Goal: Task Accomplishment & Management: Manage account settings

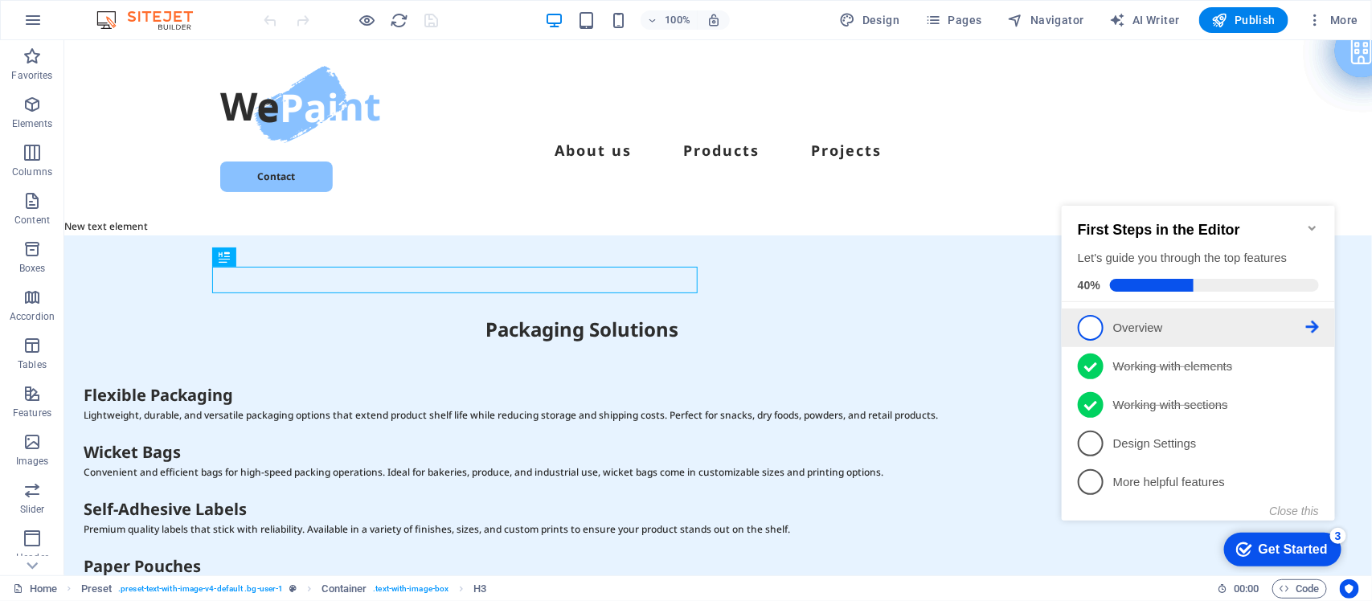
click at [1083, 322] on span "1" at bounding box center [1090, 327] width 26 height 26
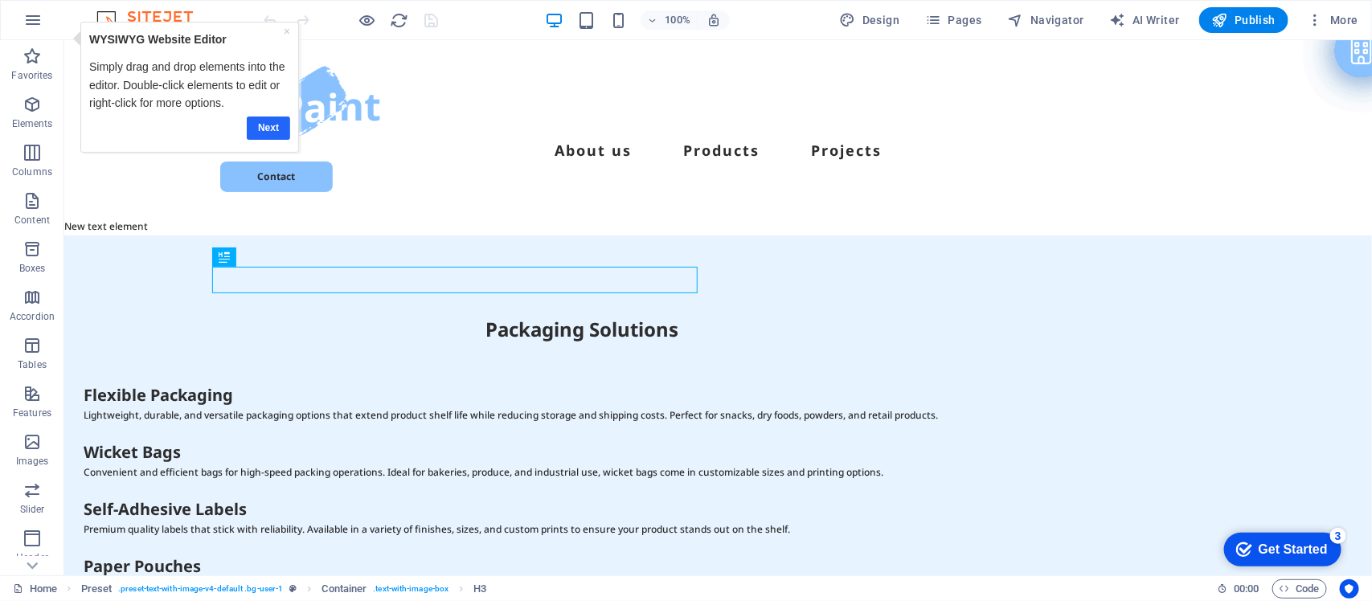
click at [266, 129] on link "Next" at bounding box center [267, 128] width 43 height 23
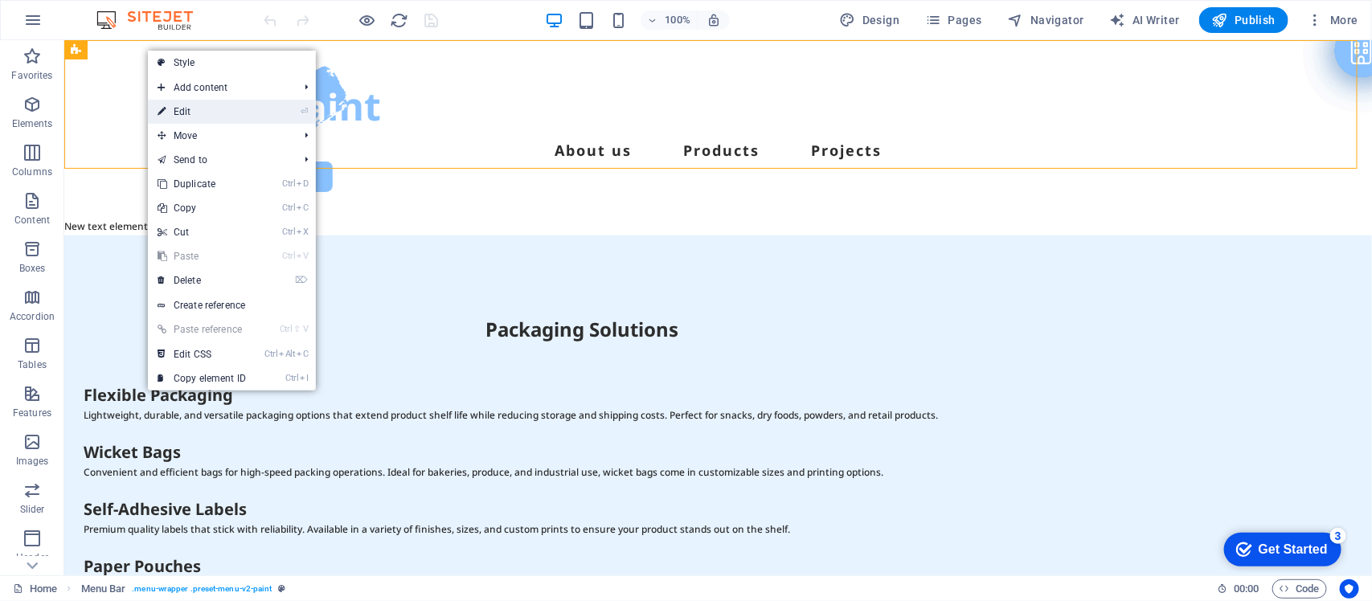
click at [0, 0] on link "⏎ Edit" at bounding box center [0, 0] width 0 height 0
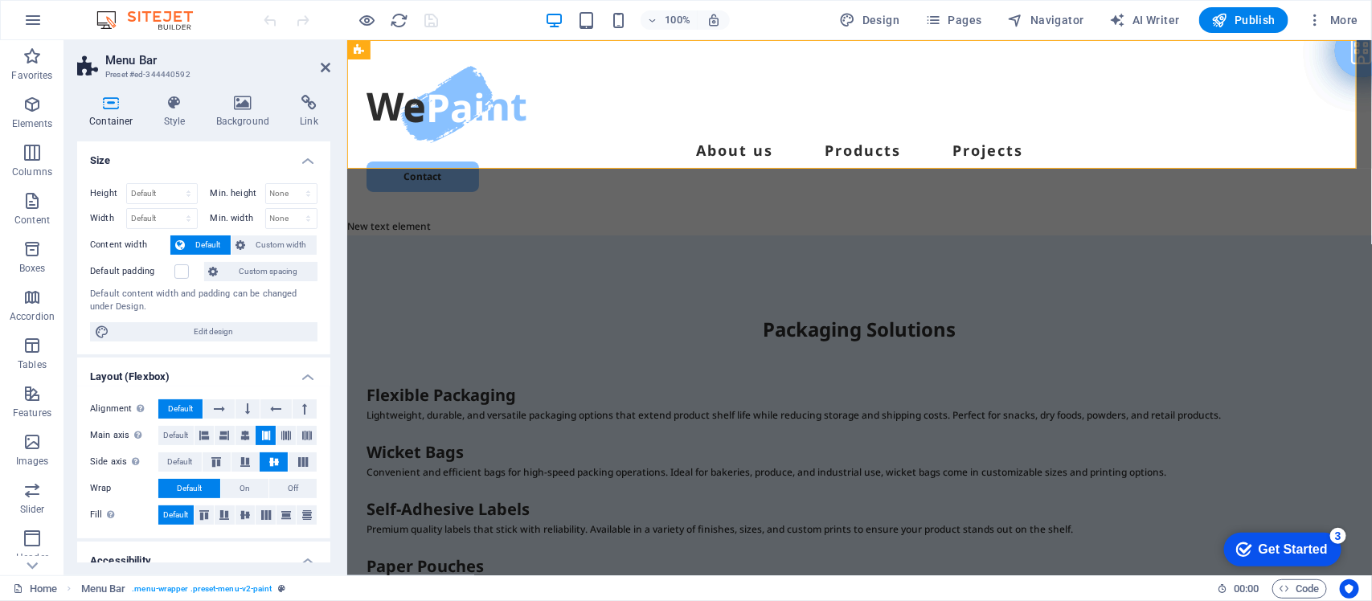
click at [109, 103] on icon at bounding box center [111, 103] width 68 height 16
click at [326, 488] on div "Alignment Determines the flex direction. Default Main axis Determine how elemen…" at bounding box center [203, 463] width 253 height 152
click at [323, 519] on div "Alignment Determines the flex direction. Default Main axis Determine how elemen…" at bounding box center [203, 463] width 253 height 152
click at [331, 517] on div "Container Style Background Link Size Height Default px rem % vh vw Min. height …" at bounding box center [203, 329] width 279 height 494
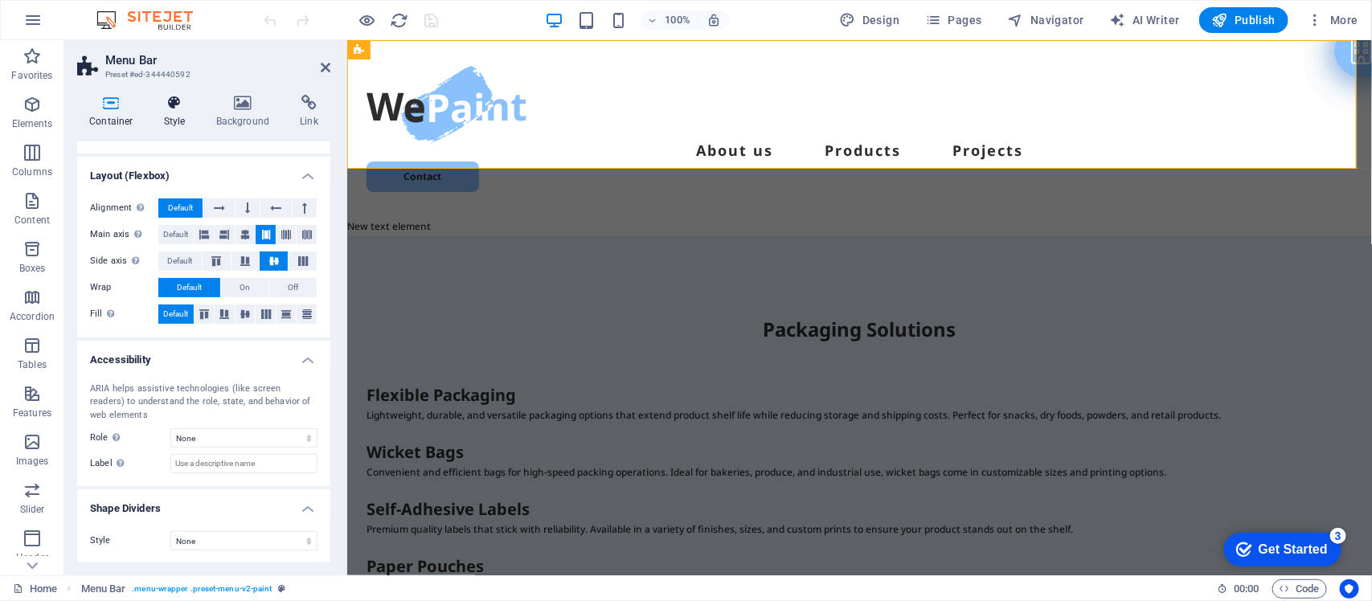
click at [174, 103] on icon at bounding box center [175, 103] width 46 height 16
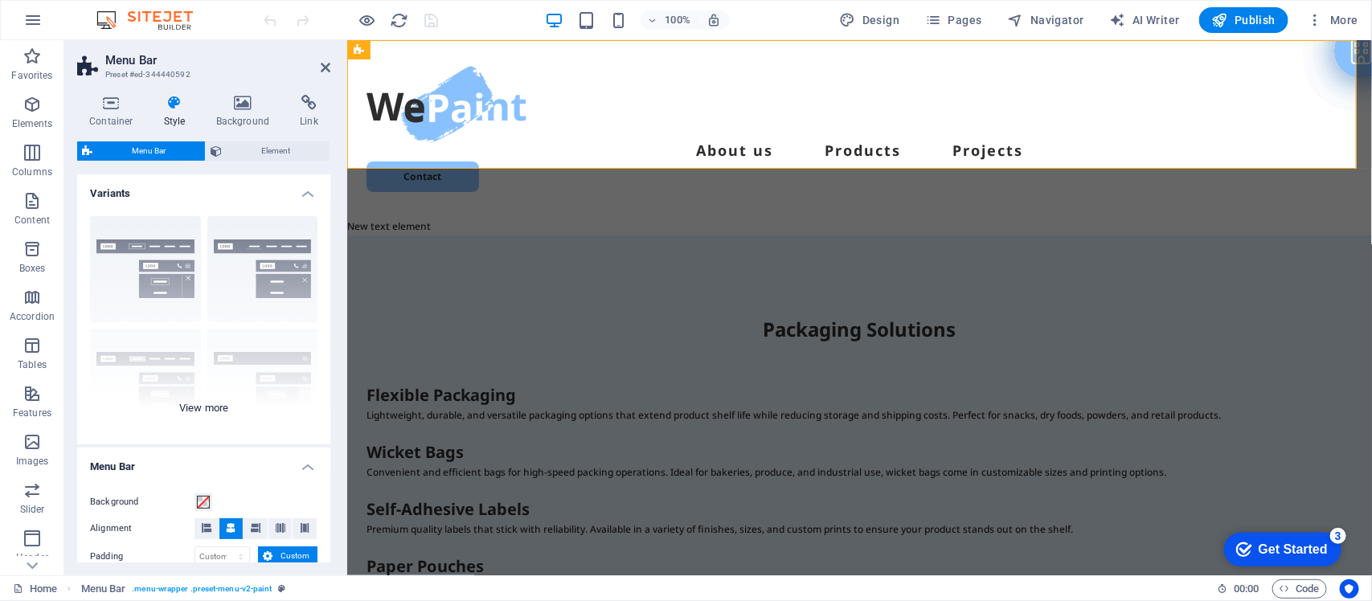
click at [210, 408] on div "Border Centered Default Fixed Loki Trigger Wide XXL" at bounding box center [203, 323] width 253 height 241
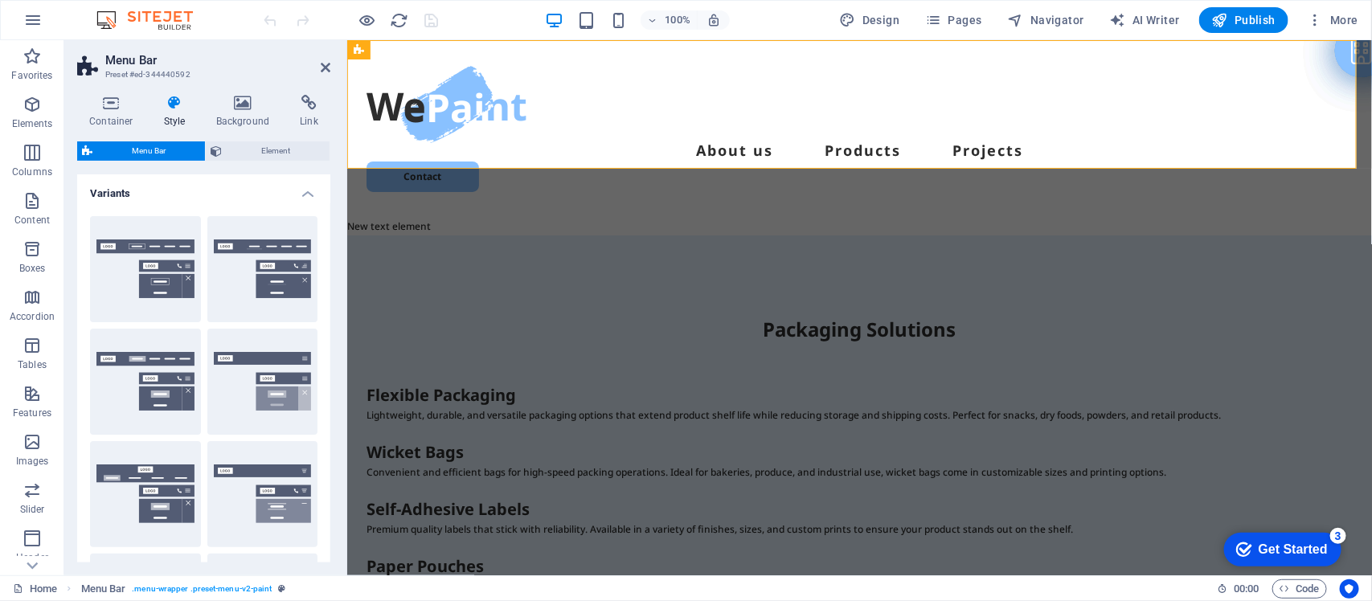
click at [326, 372] on div "Border Centered Default Fixed Loki Trigger Wide XXL" at bounding box center [203, 437] width 253 height 469
click at [324, 346] on div "Border Centered Default Fixed Loki Trigger Wide XXL" at bounding box center [203, 437] width 253 height 469
click at [331, 343] on div "Container Style Background Link Size Height Default px rem % vh vw Min. height …" at bounding box center [203, 329] width 279 height 494
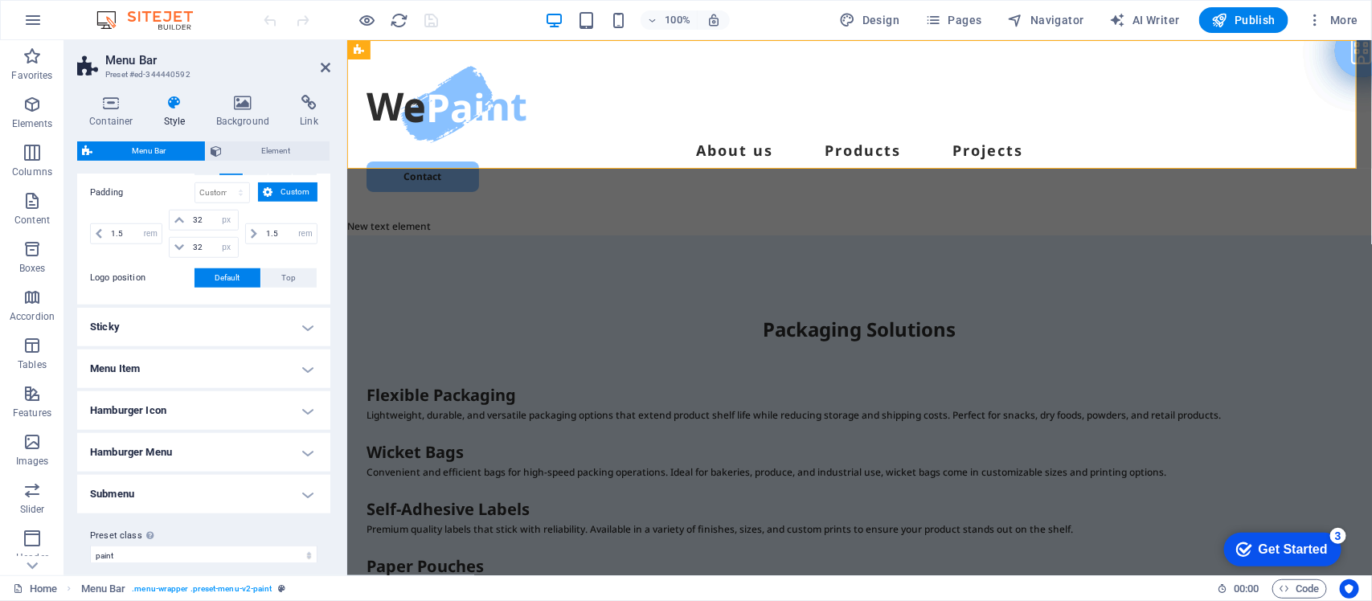
scroll to position [607, 0]
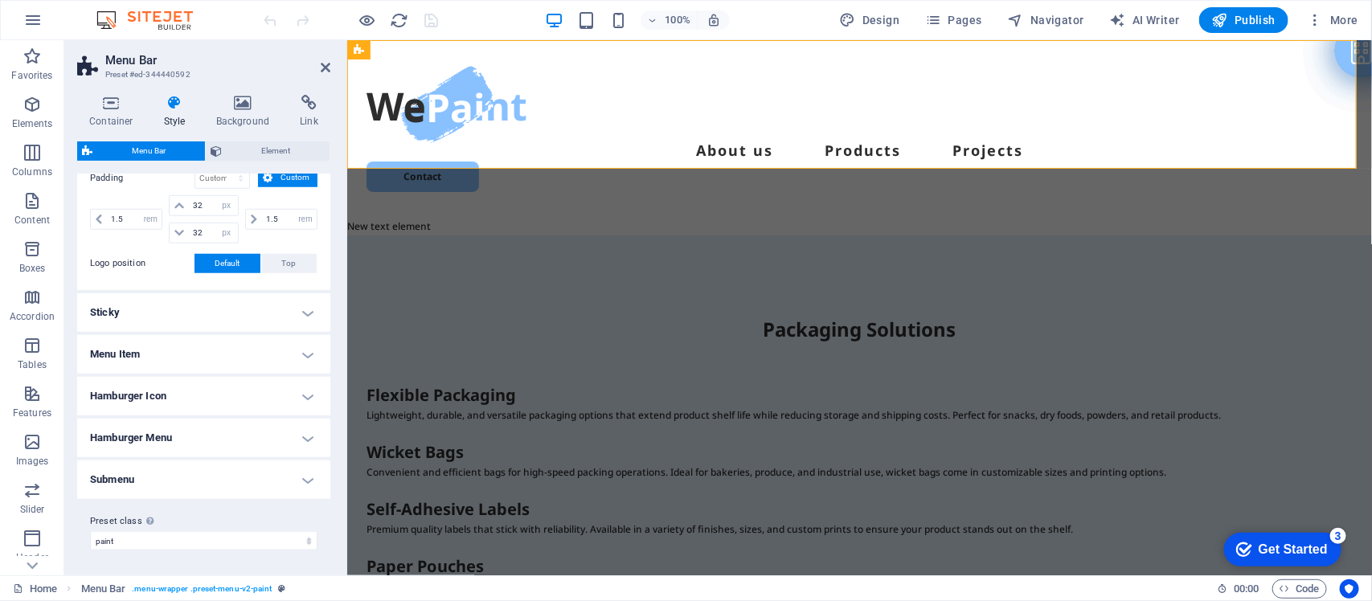
click at [300, 355] on h4 "Menu Item" at bounding box center [203, 354] width 253 height 39
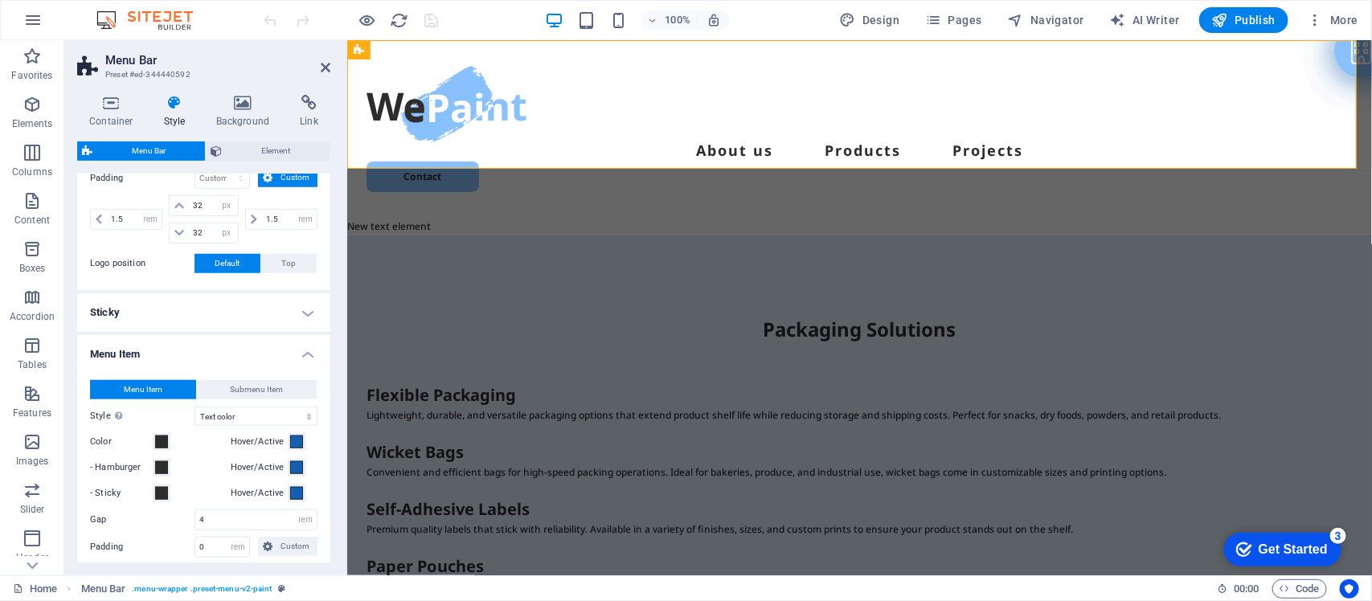
click at [324, 481] on div "Menu Item Submenu Item Style Switch to preview mode and move the mouse over men…" at bounding box center [204, 550] width 260 height 372
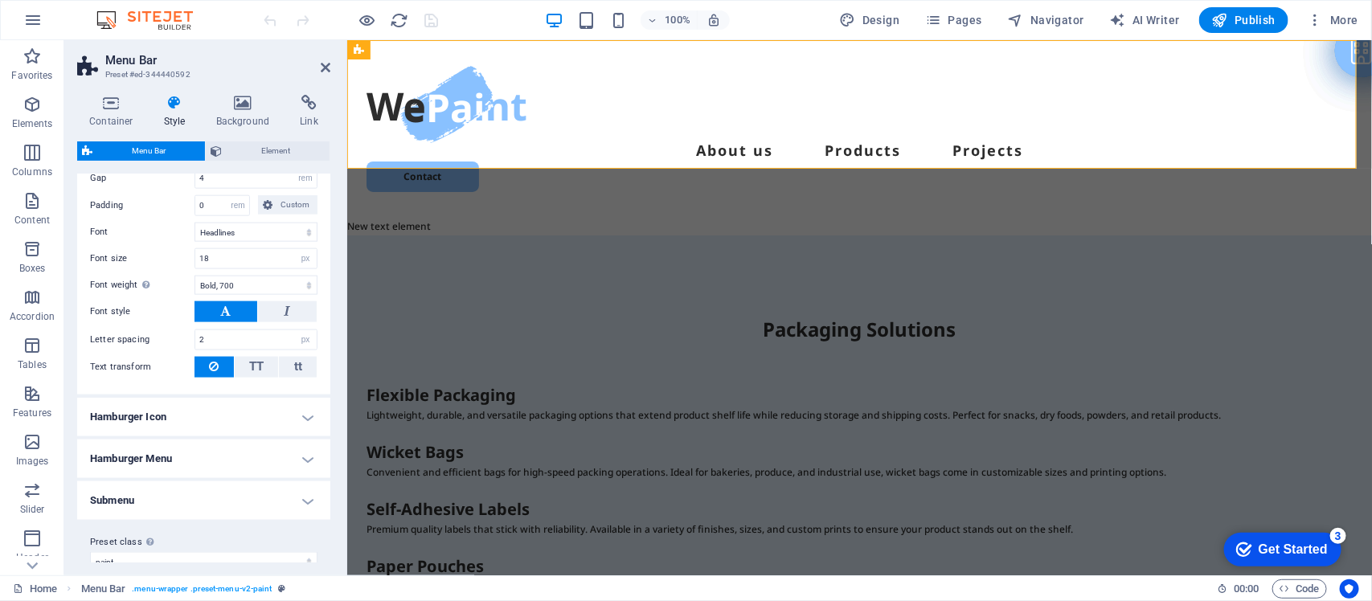
scroll to position [970, 0]
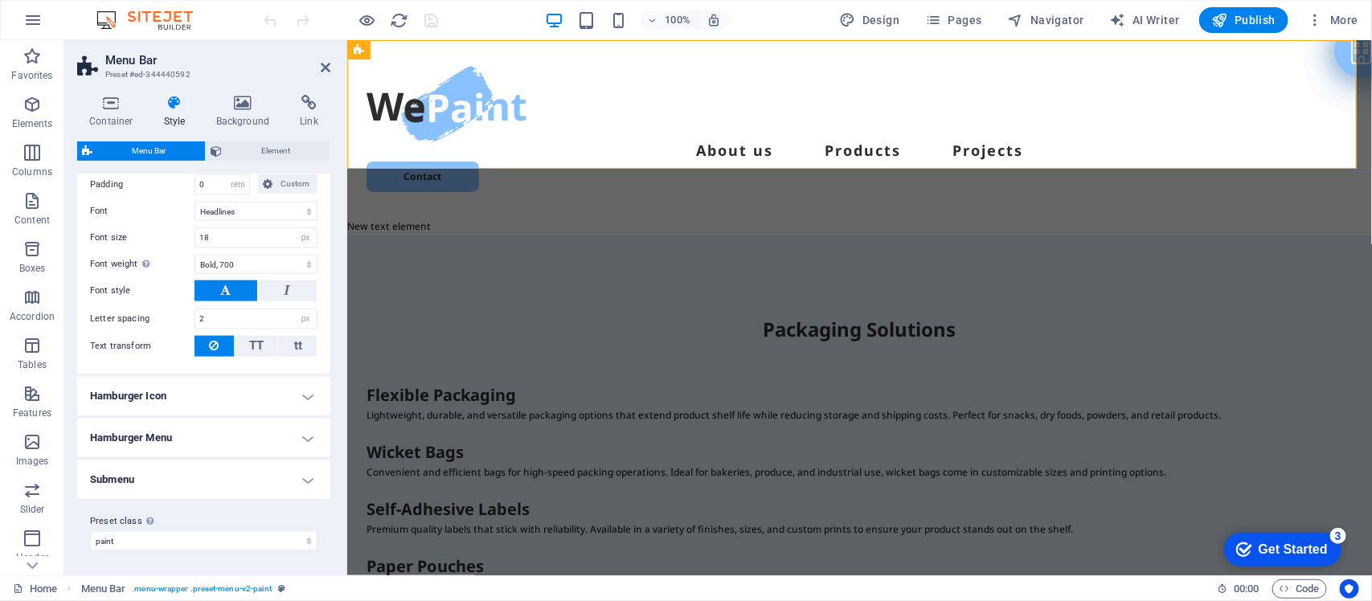
click at [326, 350] on div "Menu Item Submenu Item Style Switch to preview mode and move the mouse over men…" at bounding box center [204, 188] width 260 height 372
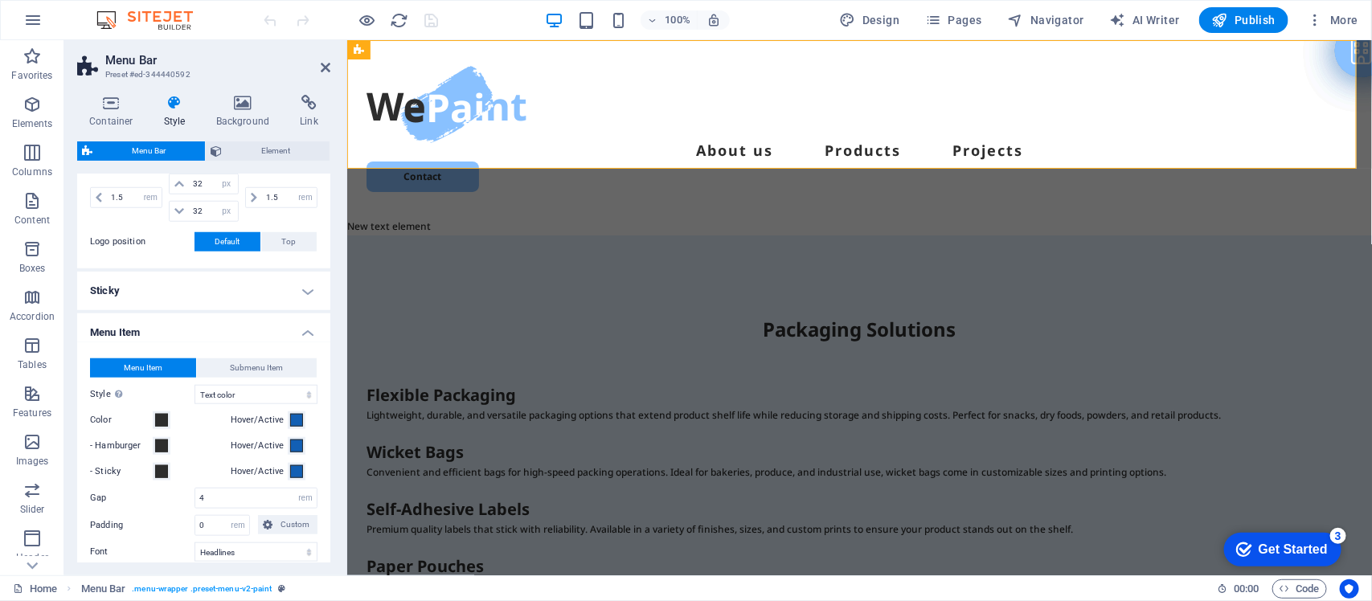
scroll to position [287, 0]
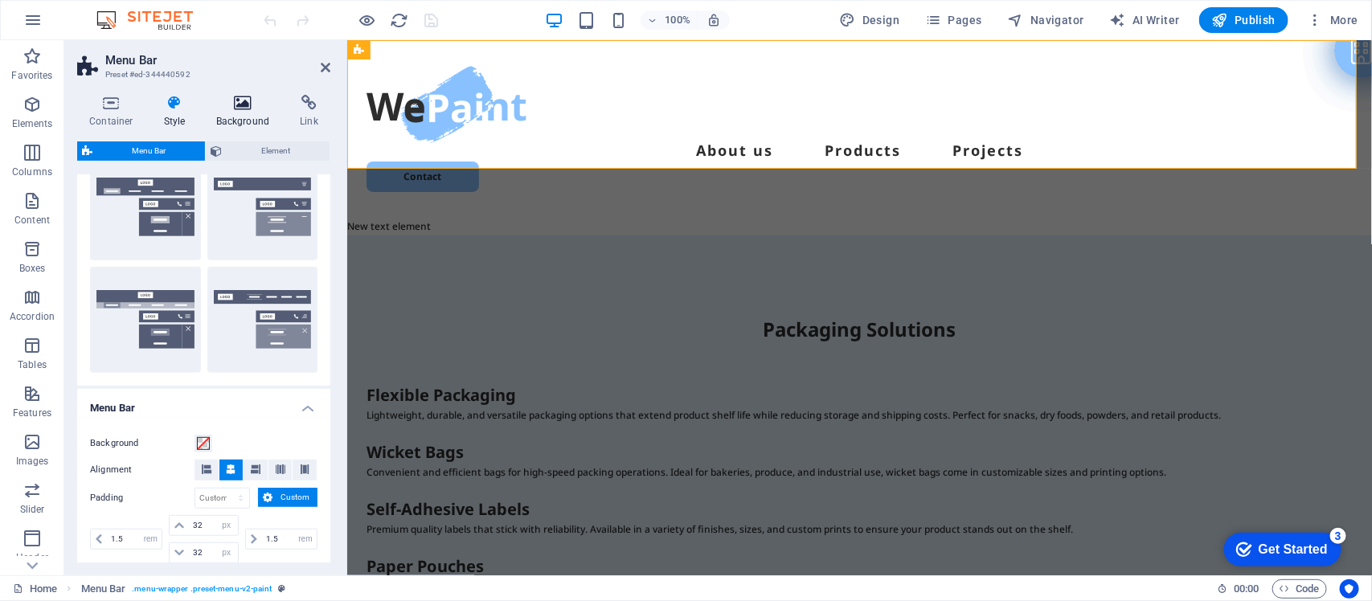
click at [243, 105] on icon at bounding box center [243, 103] width 78 height 16
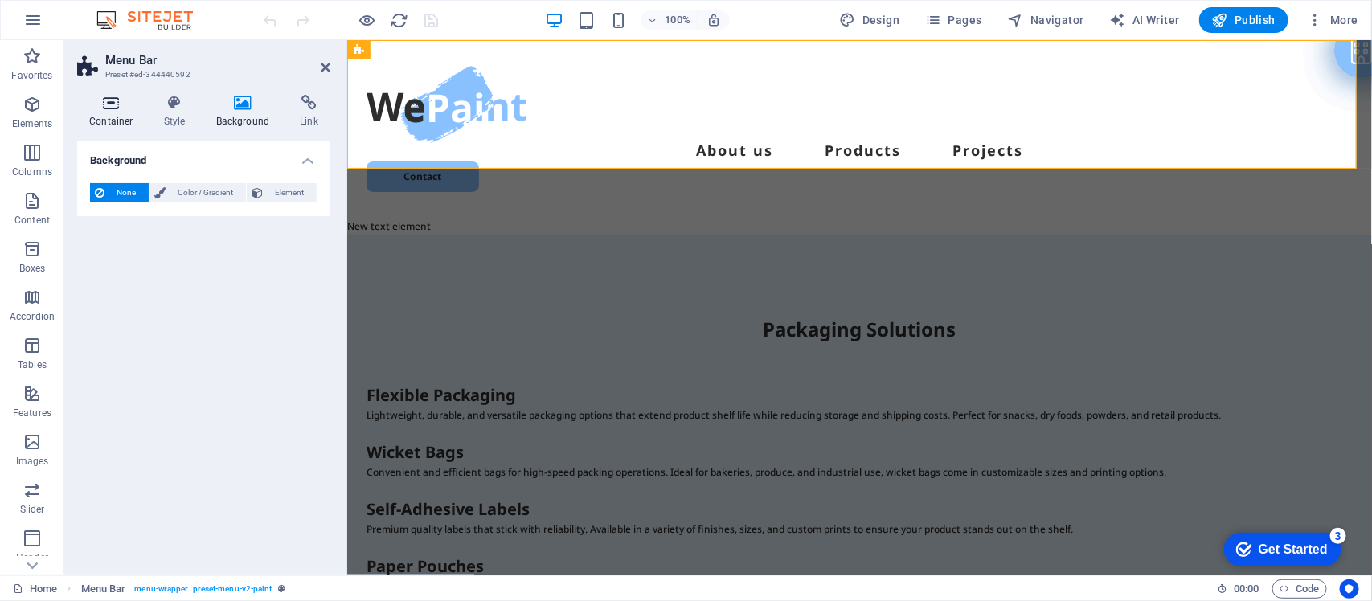
click at [109, 111] on h4 "Container" at bounding box center [114, 112] width 75 height 34
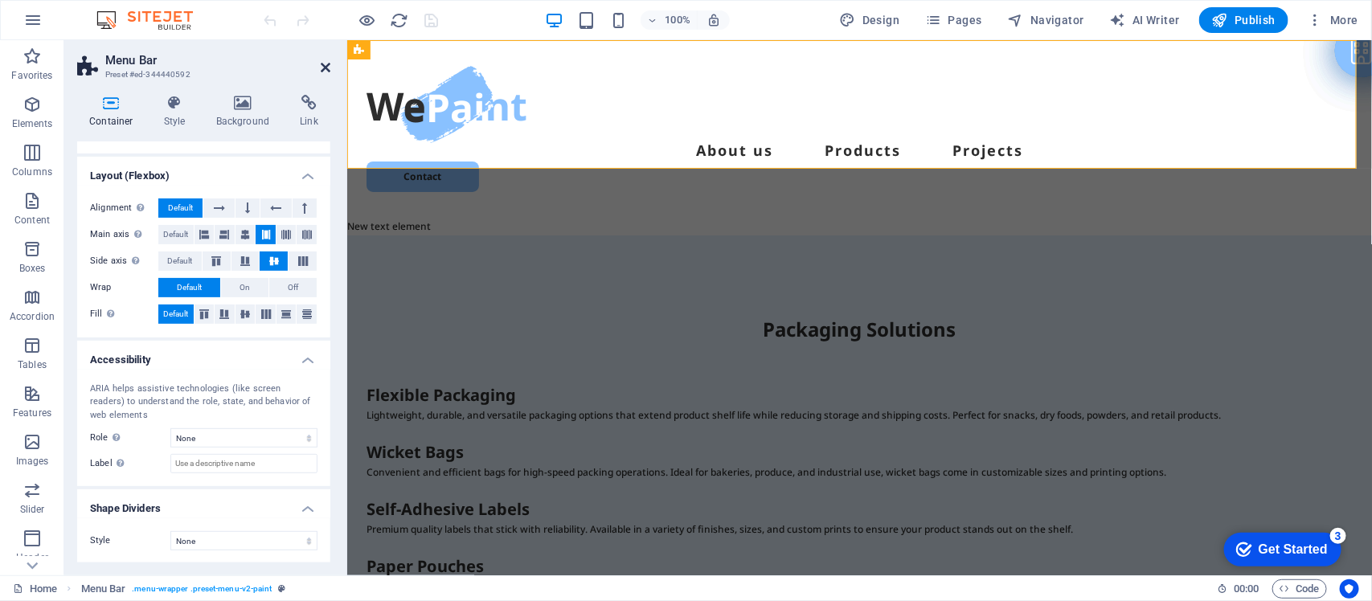
click at [326, 64] on icon at bounding box center [326, 67] width 10 height 13
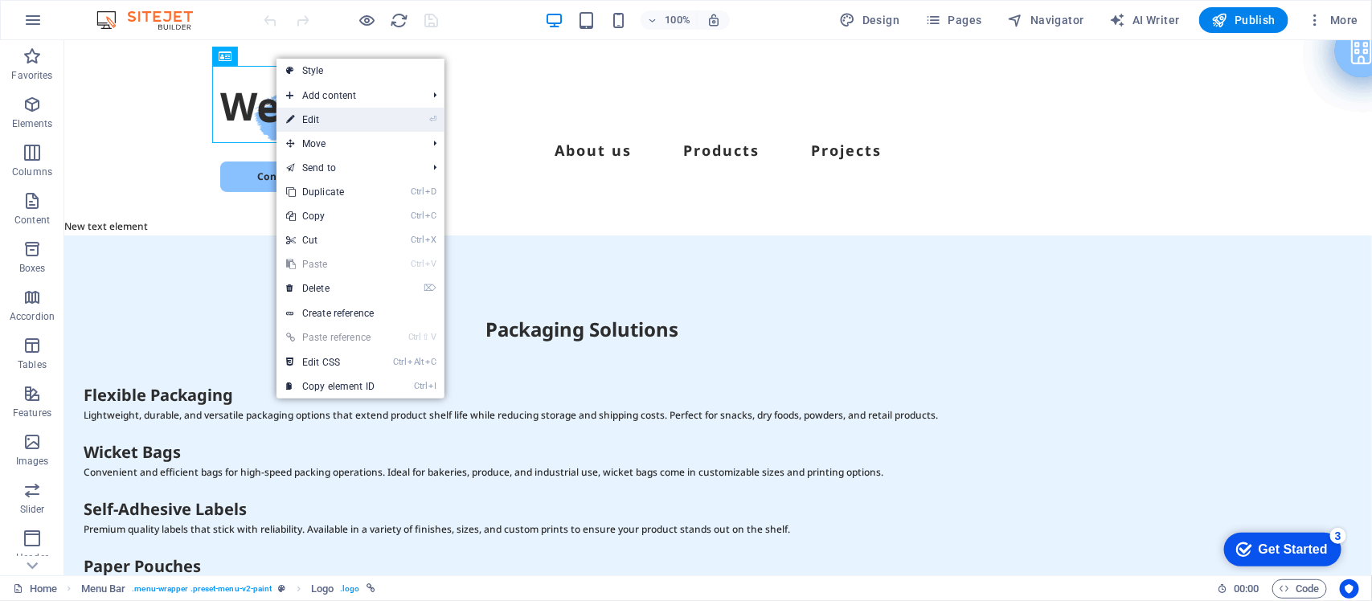
click at [312, 121] on link "⏎ Edit" at bounding box center [331, 120] width 108 height 24
select select "px"
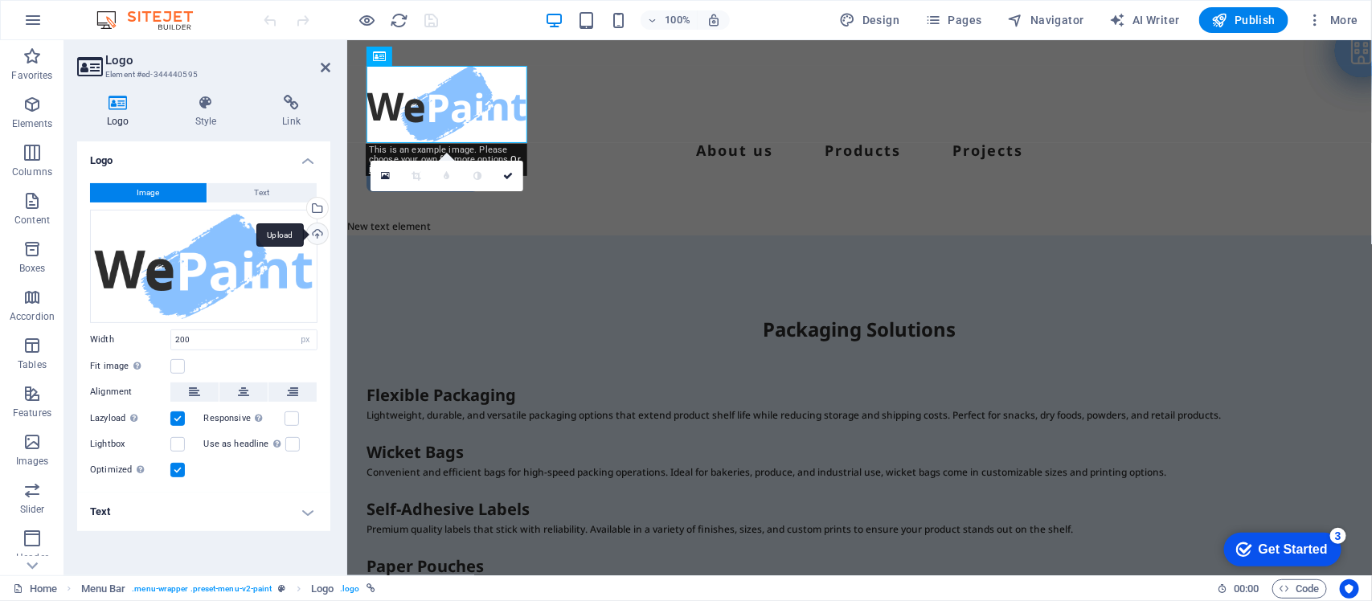
click at [318, 232] on div "Upload" at bounding box center [316, 235] width 24 height 24
click at [420, 94] on div at bounding box center [859, 103] width 986 height 77
click at [450, 104] on div at bounding box center [859, 103] width 986 height 77
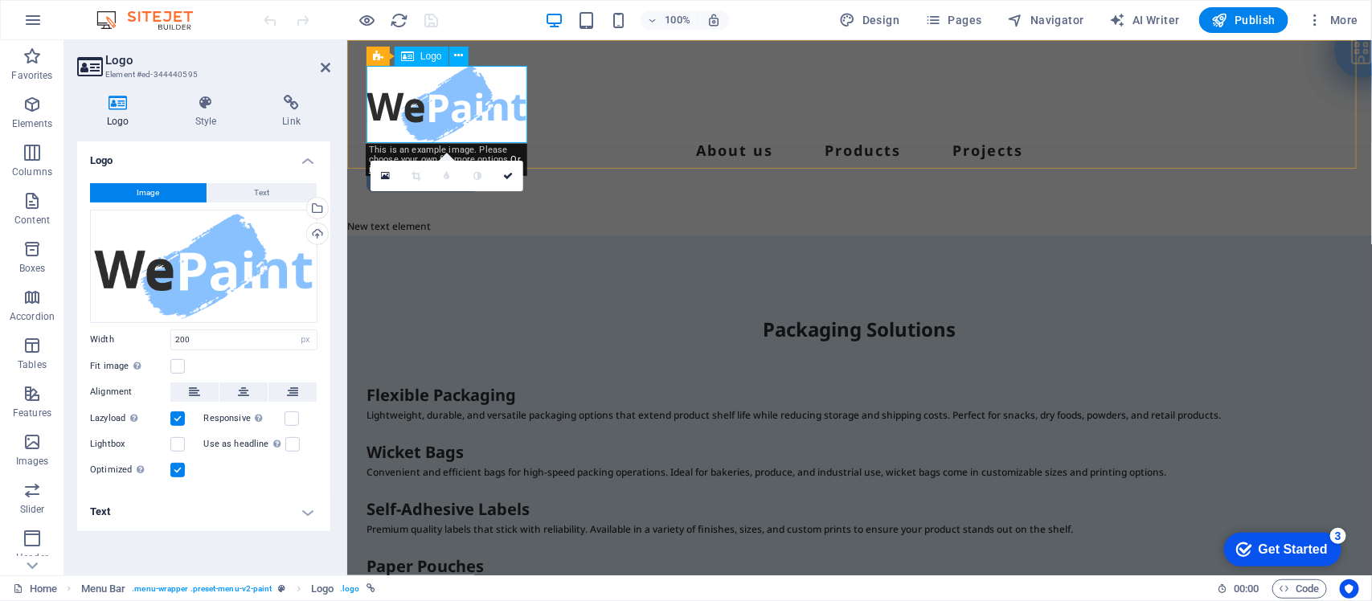
click at [432, 105] on div at bounding box center [859, 103] width 986 height 77
click at [316, 231] on div "Upload" at bounding box center [316, 235] width 24 height 24
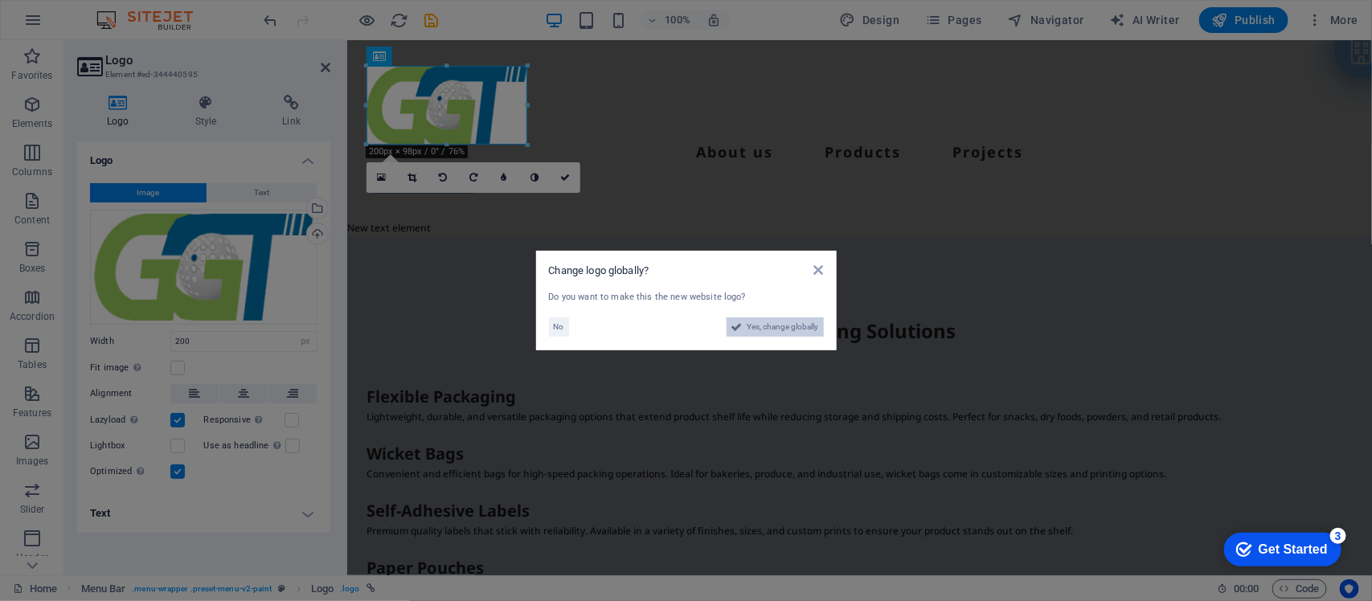
click at [761, 326] on span "Yes, change globally" at bounding box center [784, 327] width 72 height 19
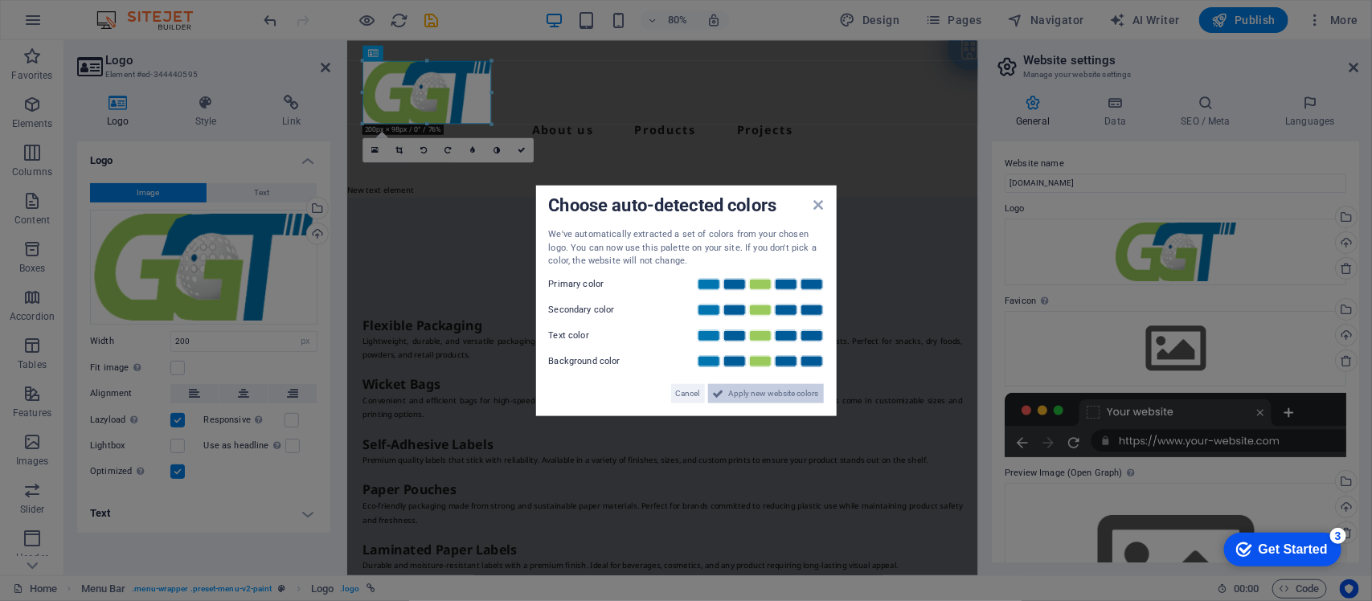
click at [773, 391] on span "Apply new website colors" at bounding box center [774, 392] width 90 height 19
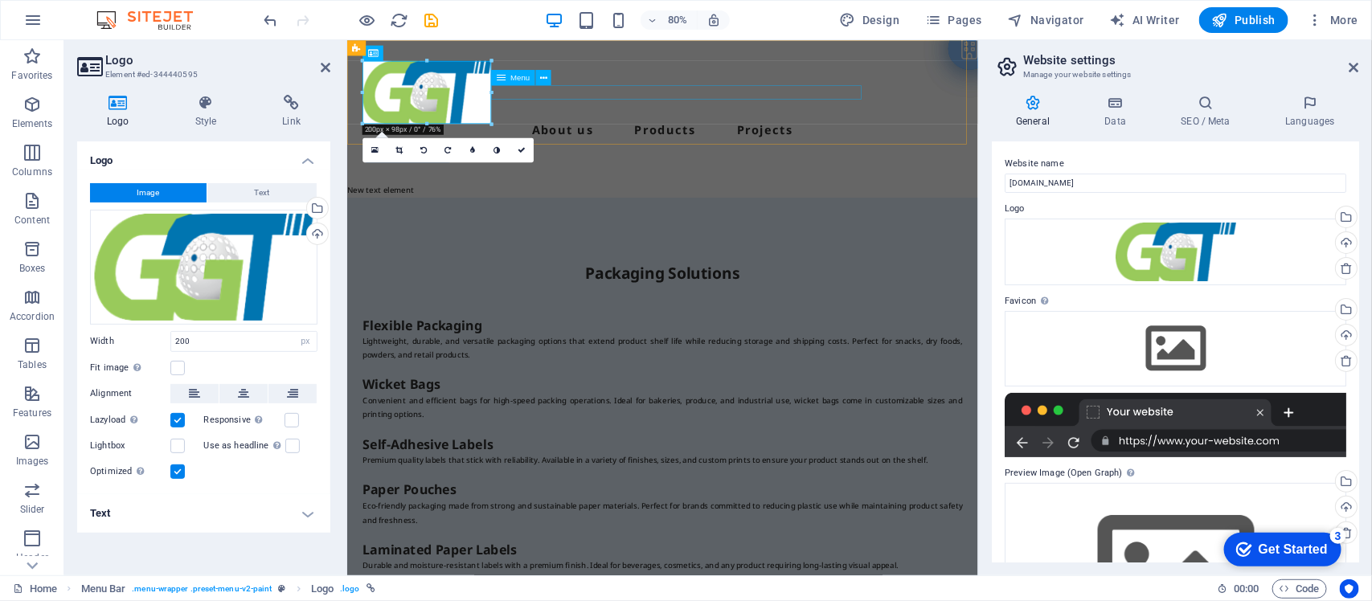
click at [880, 144] on nav "About us Products Projects" at bounding box center [741, 153] width 750 height 18
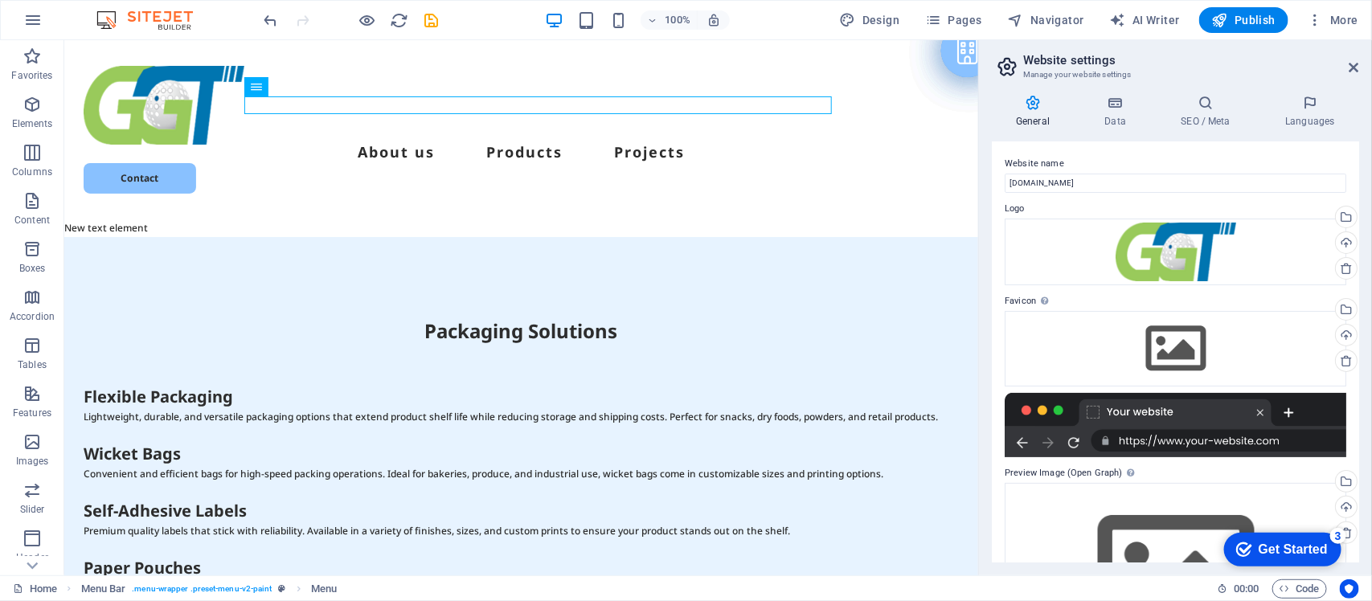
click at [1363, 517] on div "General Data SEO / Meta Languages Website name [DOMAIN_NAME] Logo Drag files he…" at bounding box center [1175, 329] width 393 height 494
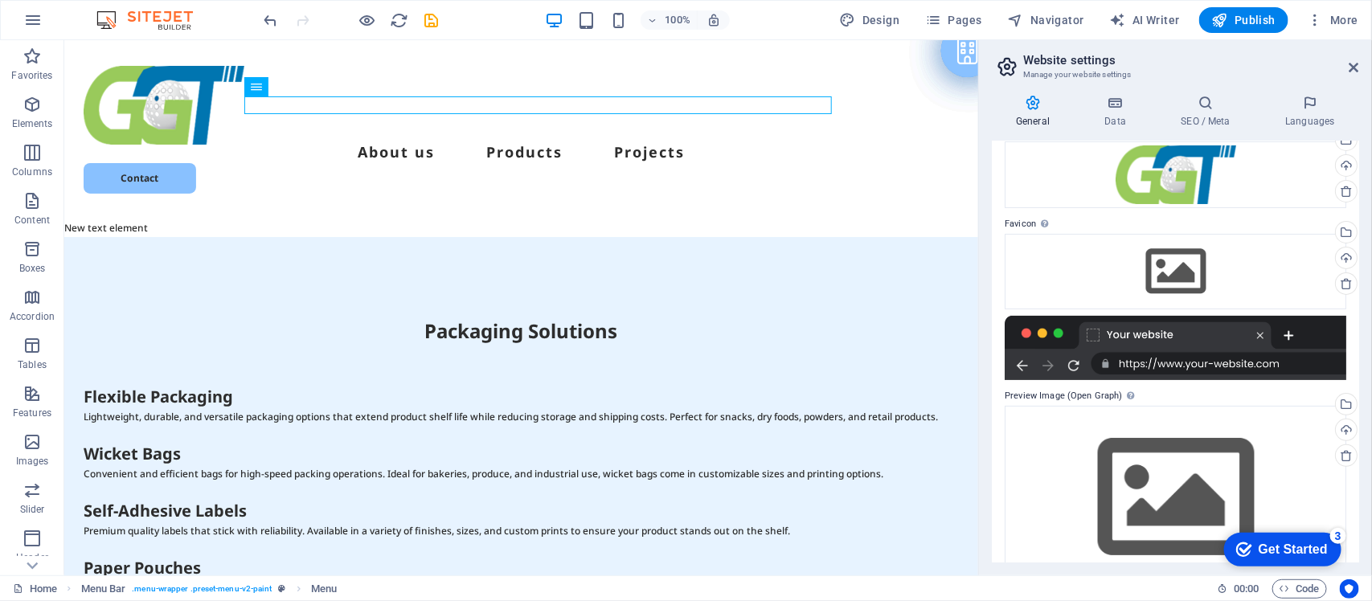
scroll to position [117, 0]
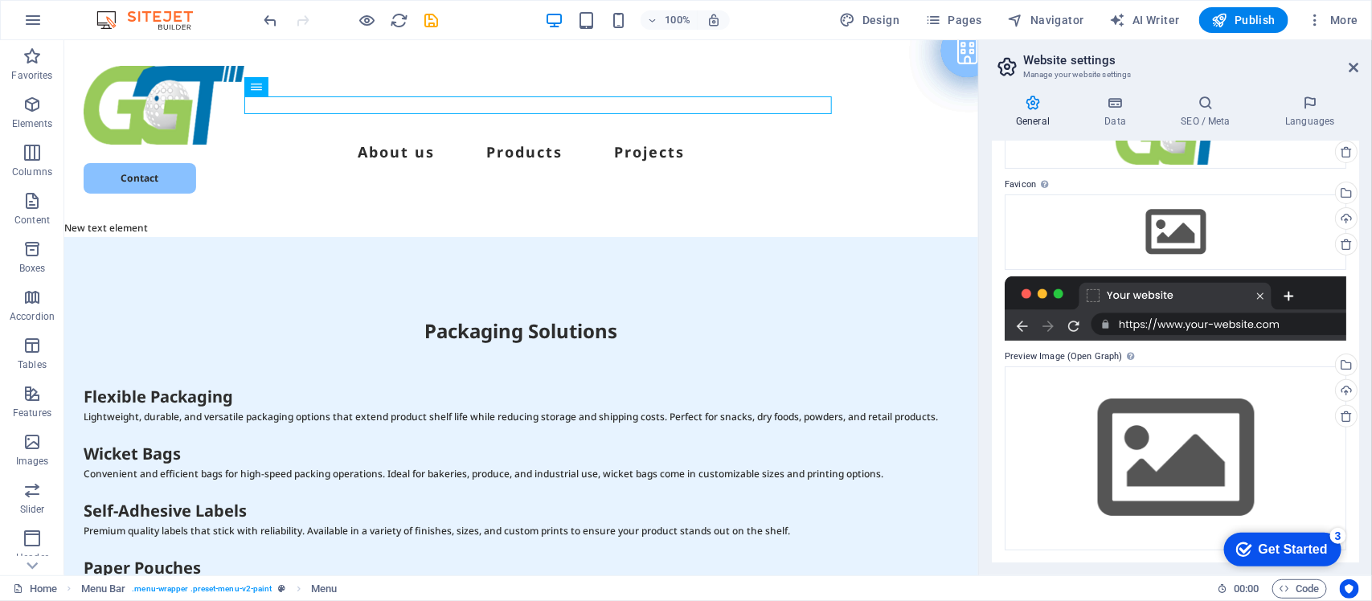
click at [1355, 482] on div "Website name [DOMAIN_NAME] Logo Drag files here, click to choose files or selec…" at bounding box center [1175, 351] width 367 height 421
click at [1167, 246] on div "Drag files here, click to choose files or select files from Files or our free s…" at bounding box center [1176, 233] width 342 height 76
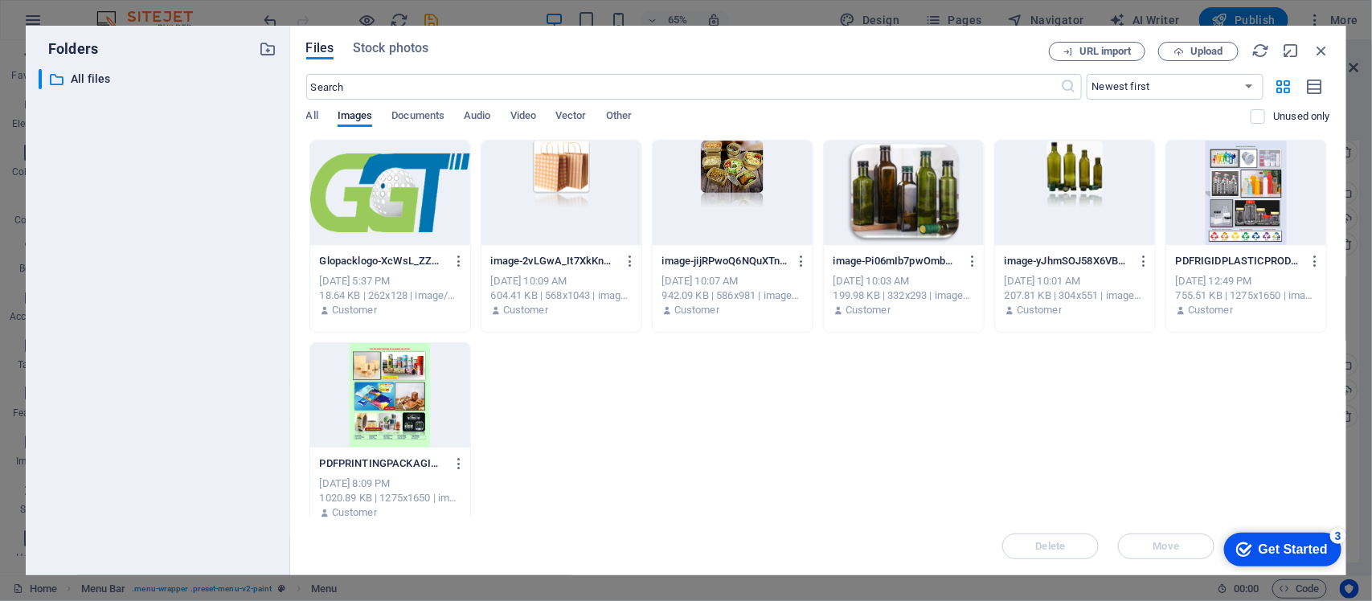
click at [1240, 187] on div at bounding box center [1246, 193] width 160 height 105
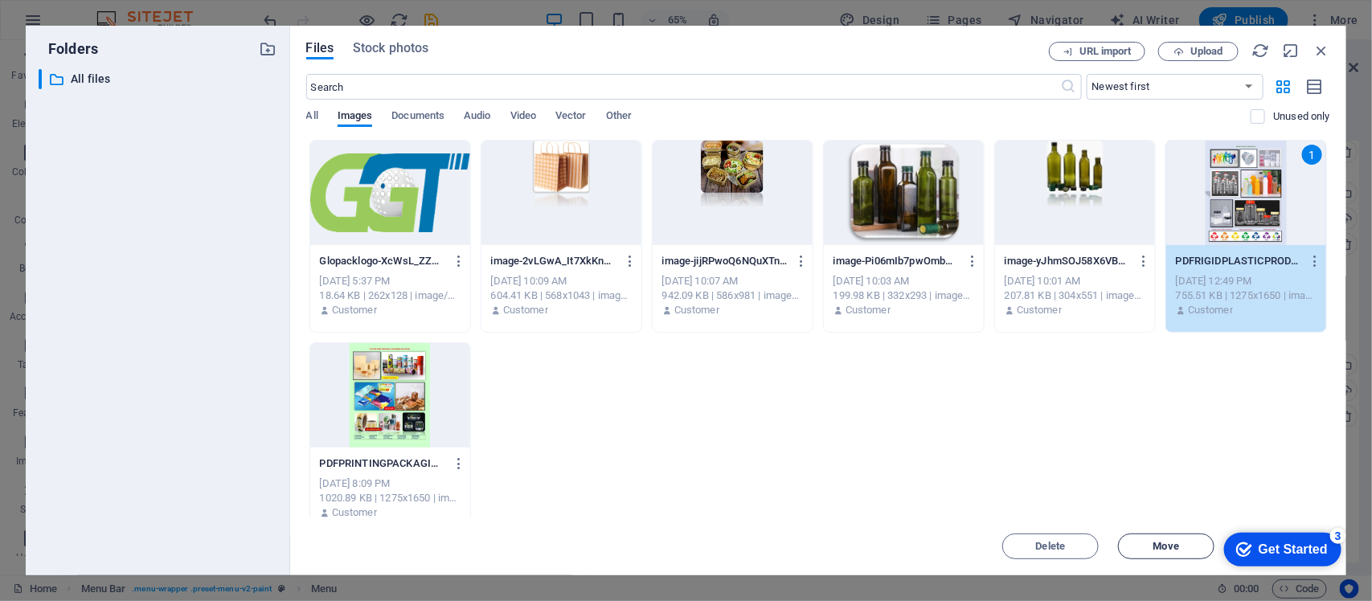
click at [1170, 542] on span "Move" at bounding box center [1167, 547] width 26 height 10
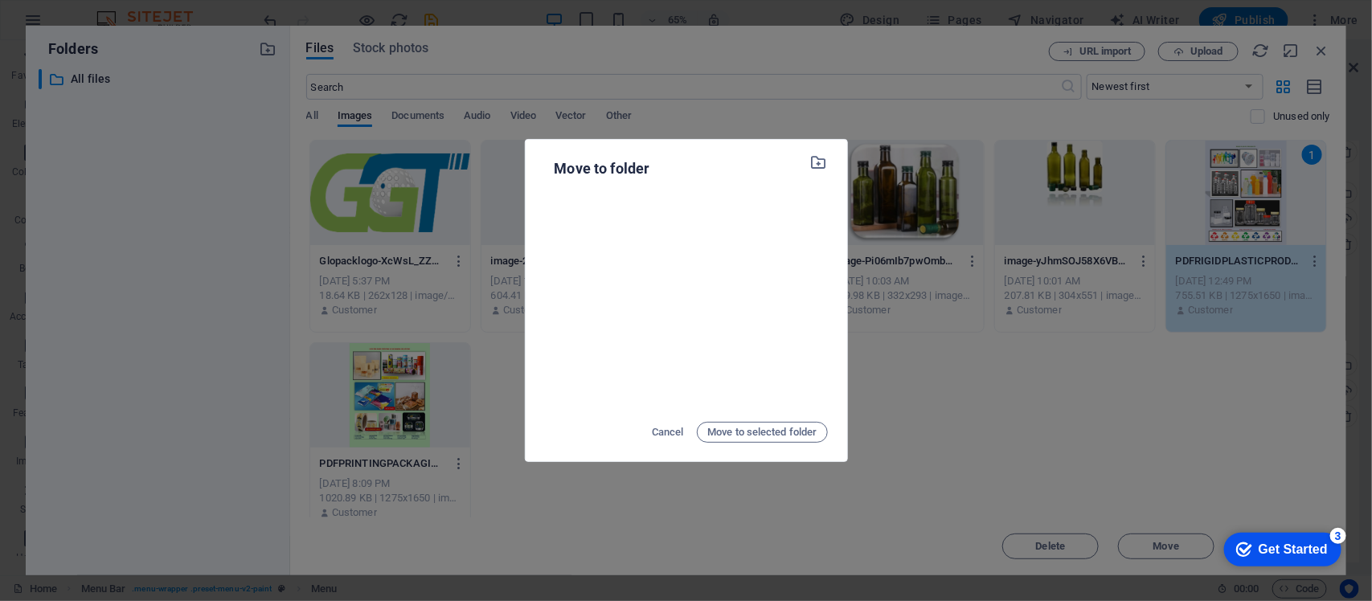
click at [1127, 434] on div "Move to folder Cancel Move to selected folder" at bounding box center [686, 300] width 1372 height 601
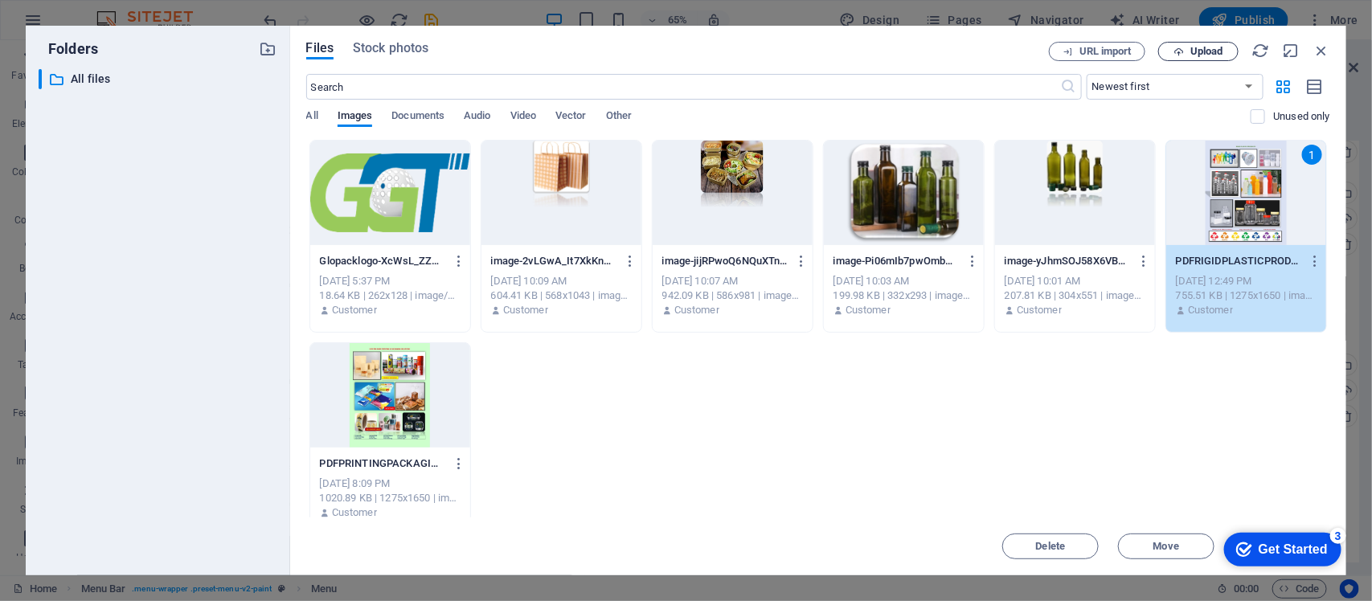
click at [1204, 50] on span "Upload" at bounding box center [1207, 52] width 33 height 10
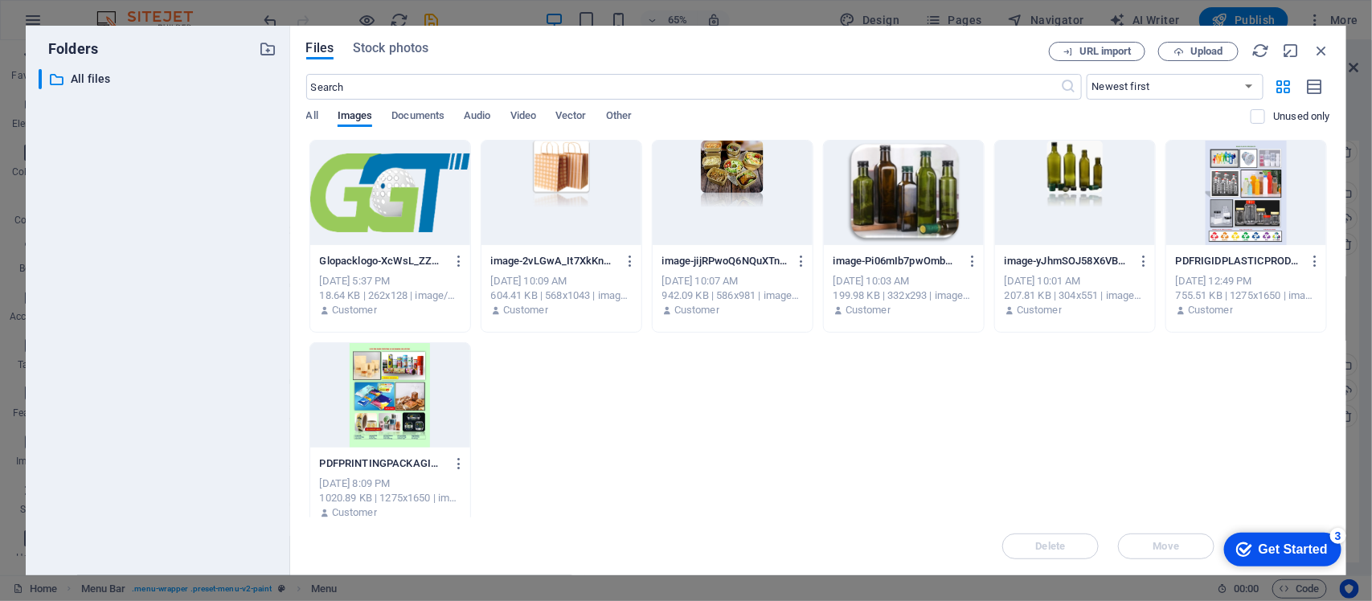
click at [1242, 219] on div at bounding box center [1246, 193] width 160 height 105
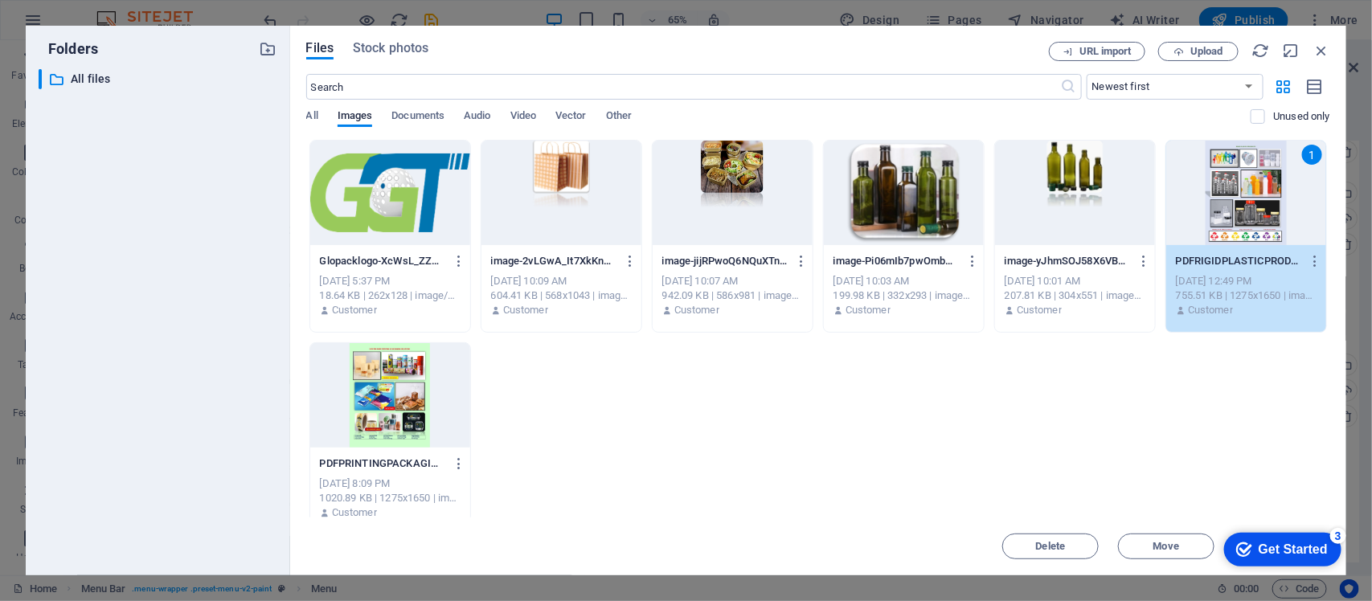
click at [1285, 551] on div "Get Started" at bounding box center [1292, 549] width 69 height 14
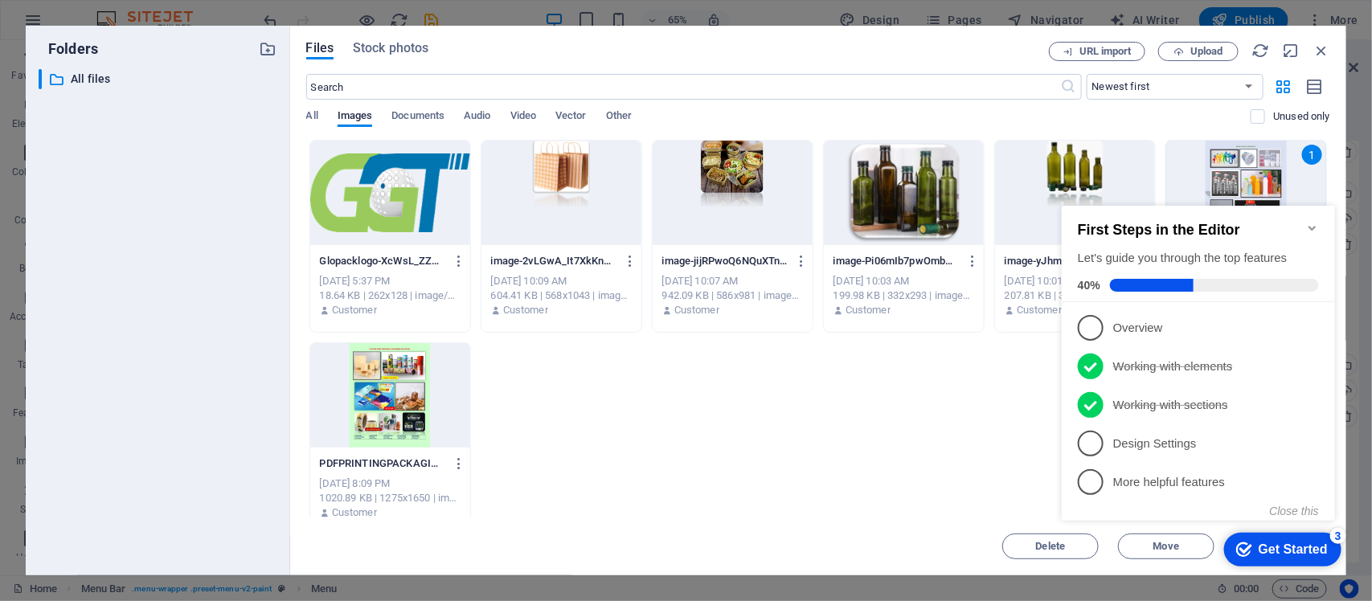
click at [953, 473] on div "Glopacklogo-XcWsL_ZZHah7LcY9blBoEA.png Glopacklogo-XcWsL_ZZHah7LcY9blBoEA.png […" at bounding box center [818, 338] width 1024 height 396
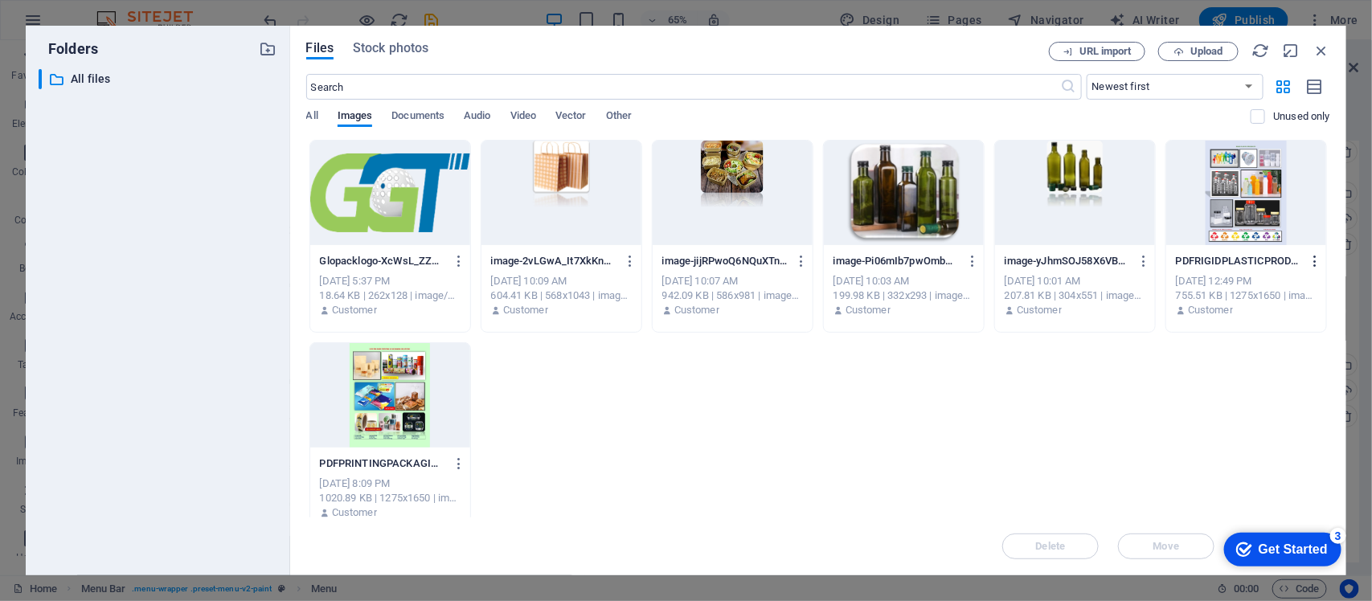
click at [1314, 260] on icon "button" at bounding box center [1315, 261] width 15 height 14
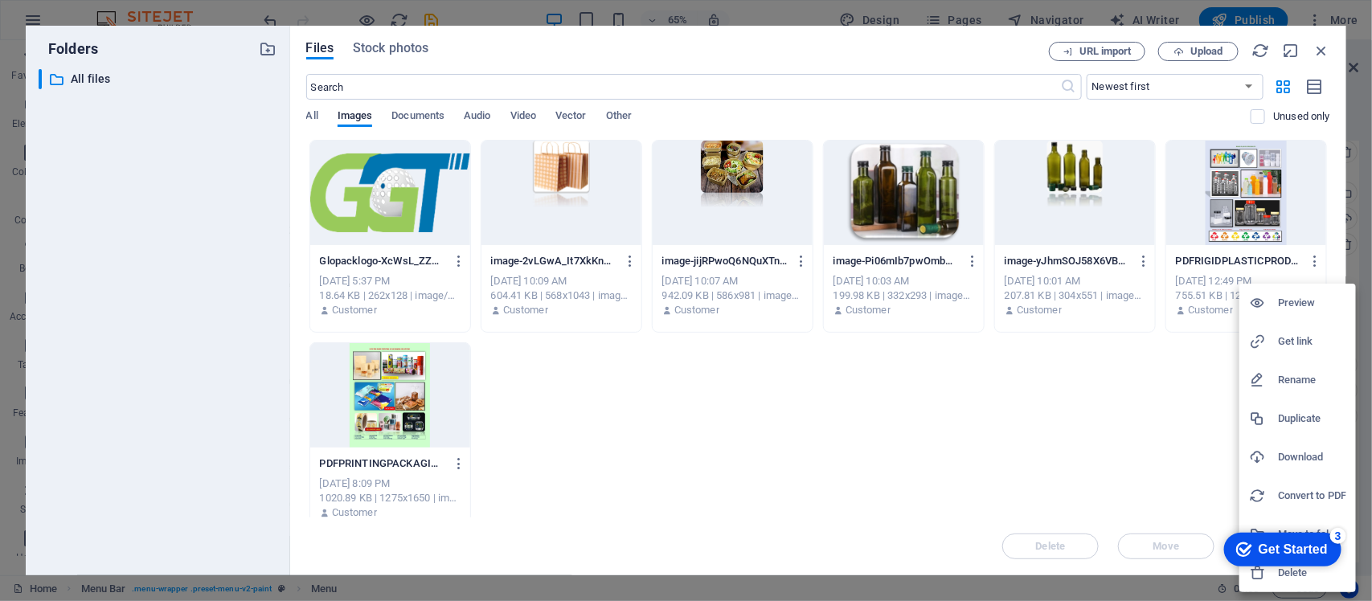
click at [1159, 472] on div at bounding box center [686, 300] width 1372 height 601
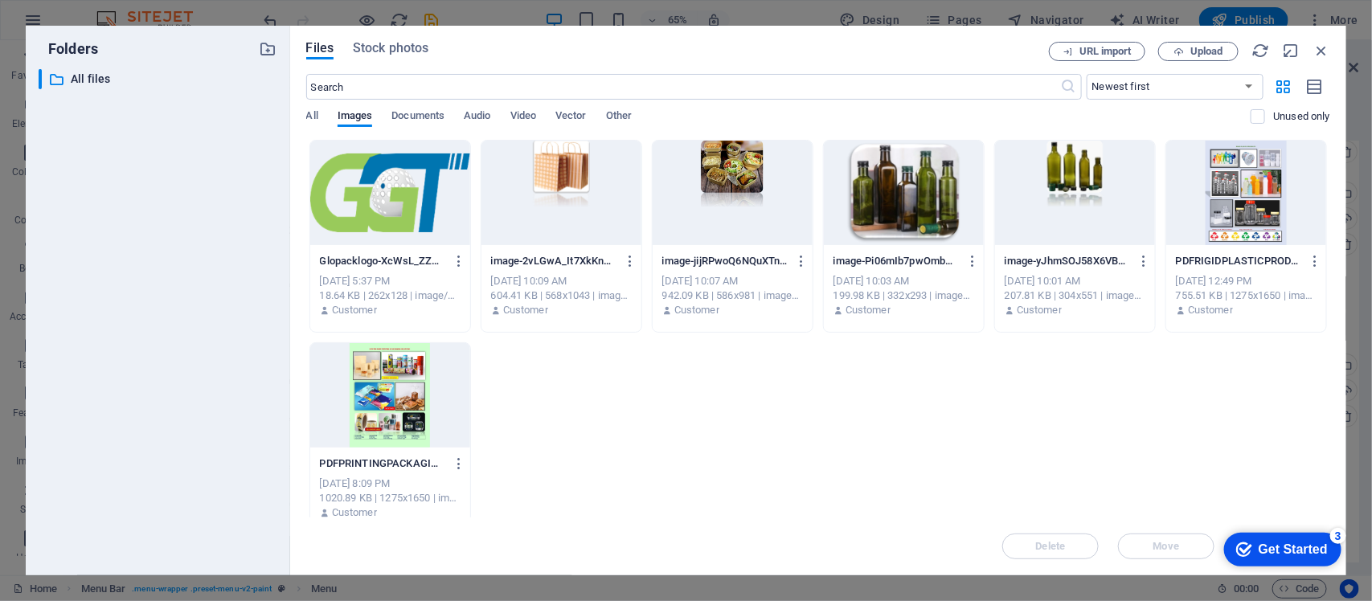
click at [1238, 206] on div at bounding box center [1246, 193] width 160 height 105
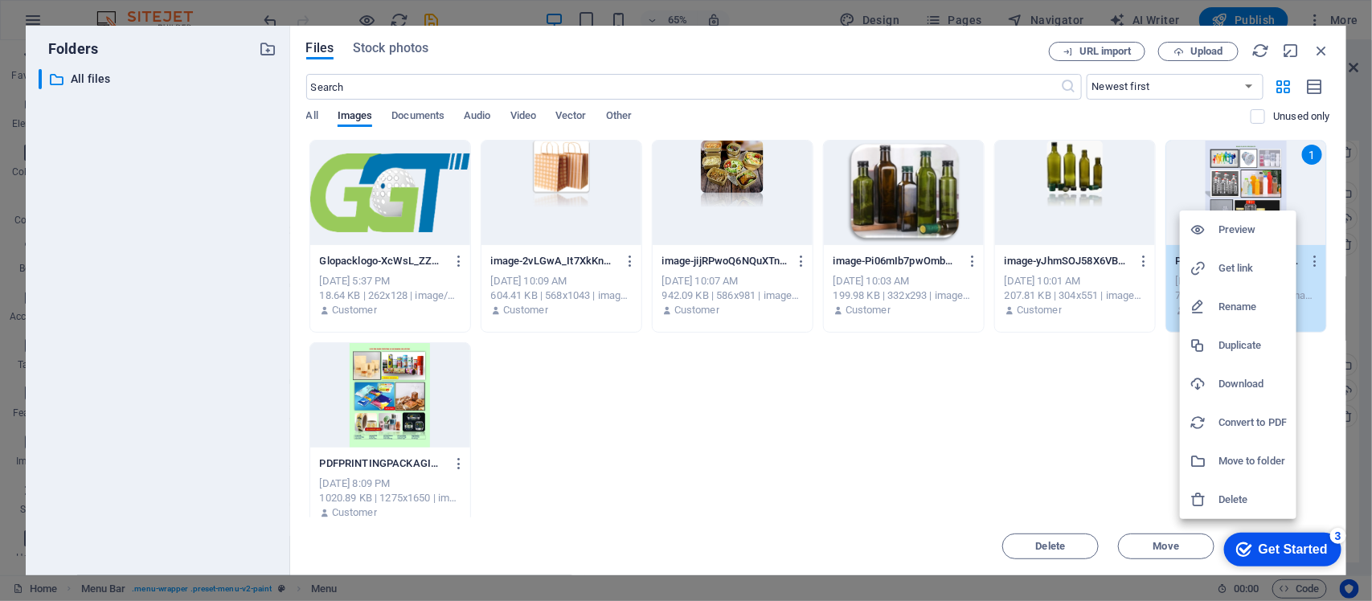
click at [81, 84] on div at bounding box center [686, 300] width 1372 height 601
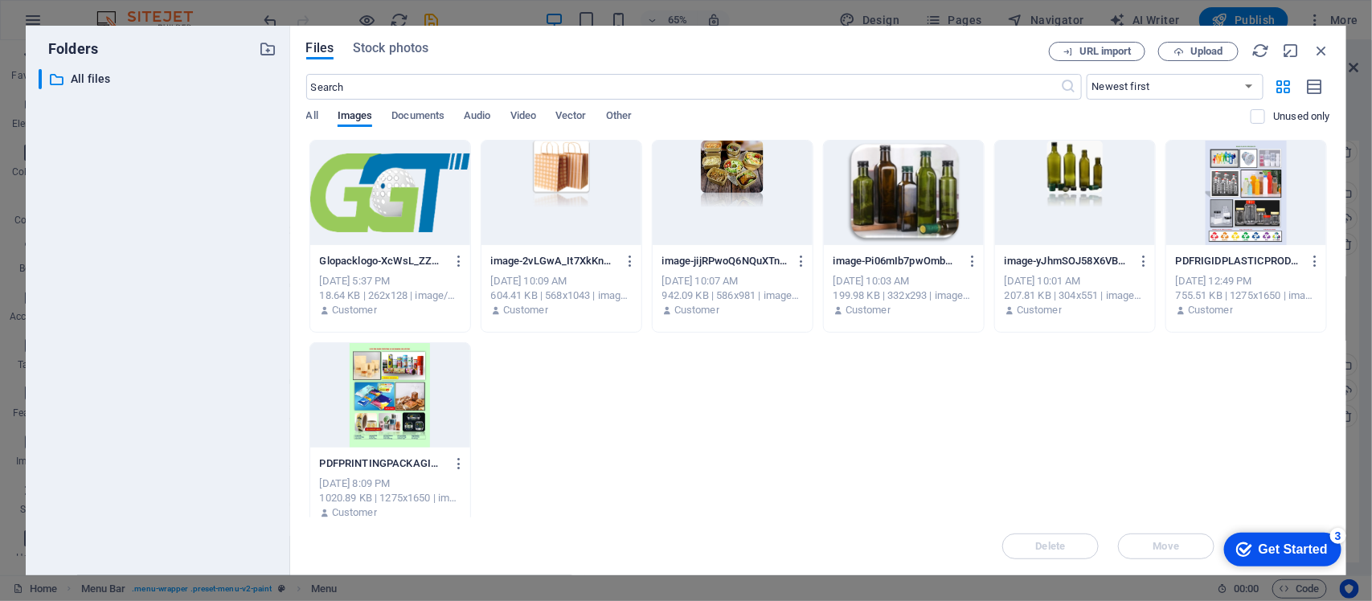
click at [81, 84] on div "Preview Get link Rename Duplicate Download Convert to PDF Move to folder Delete" at bounding box center [686, 306] width 1372 height 592
click at [53, 78] on icon at bounding box center [56, 80] width 16 height 16
click at [926, 89] on input "text" at bounding box center [683, 87] width 755 height 26
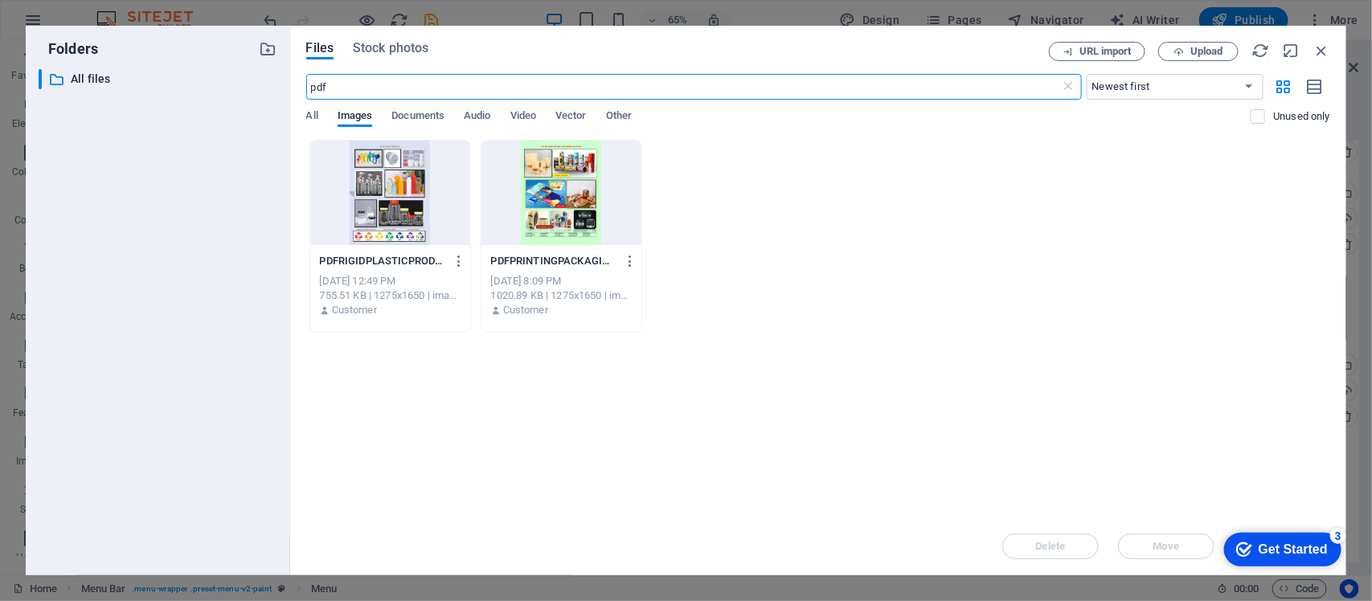
type input "pdf"
click at [411, 195] on div at bounding box center [390, 193] width 160 height 105
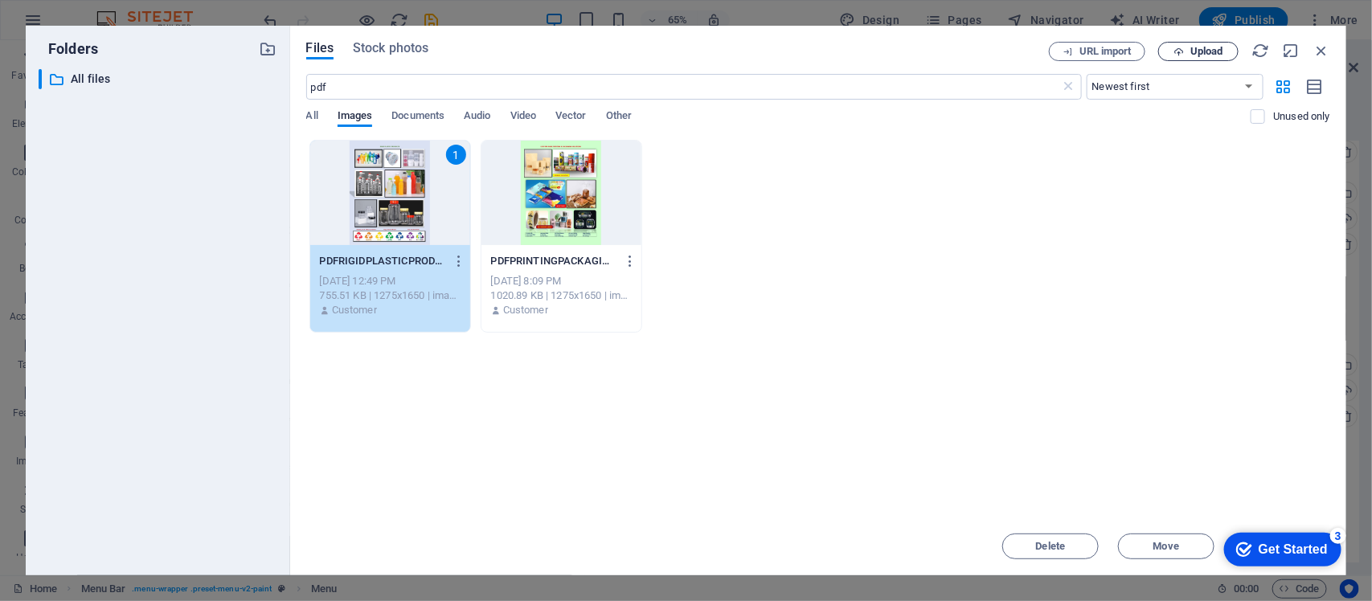
click at [1195, 49] on span "Upload" at bounding box center [1207, 52] width 33 height 10
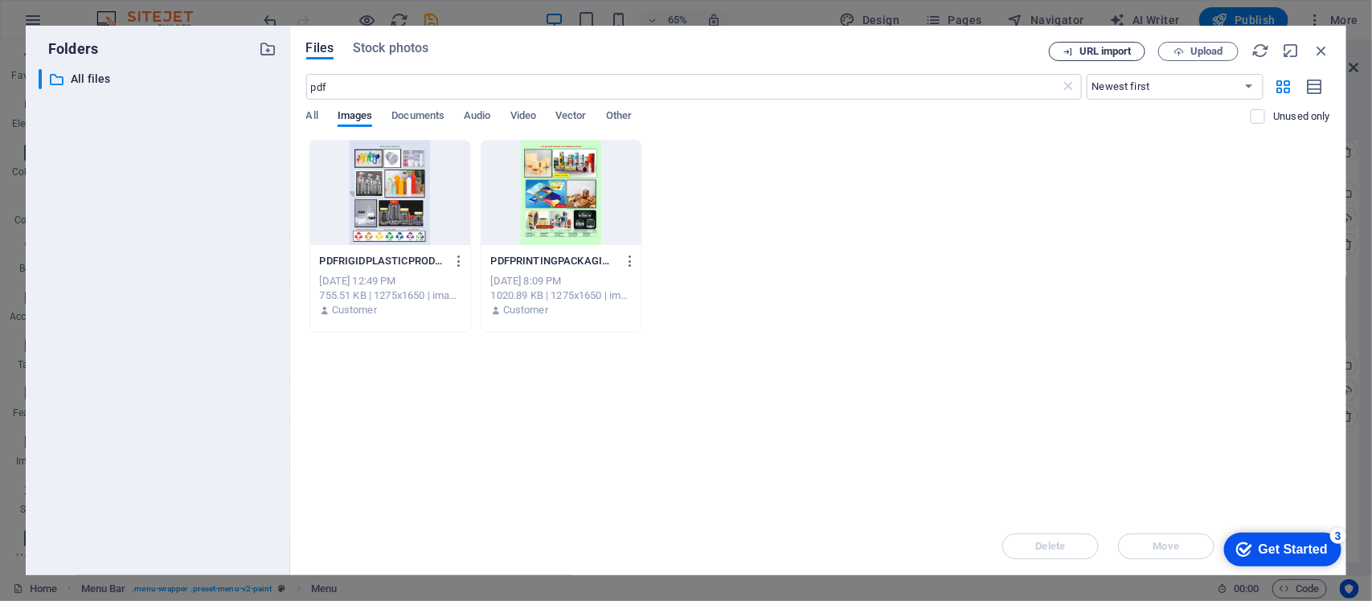
click at [1107, 49] on span "URL import" at bounding box center [1106, 52] width 52 height 10
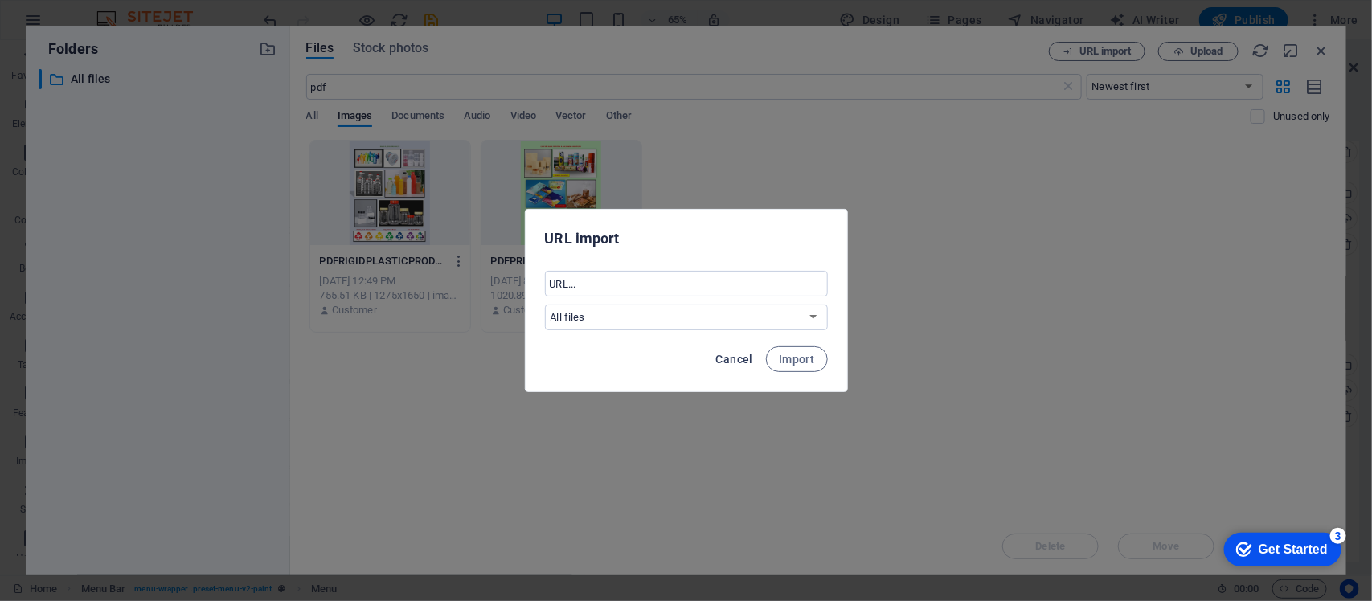
click at [732, 355] on span "Cancel" at bounding box center [734, 359] width 37 height 13
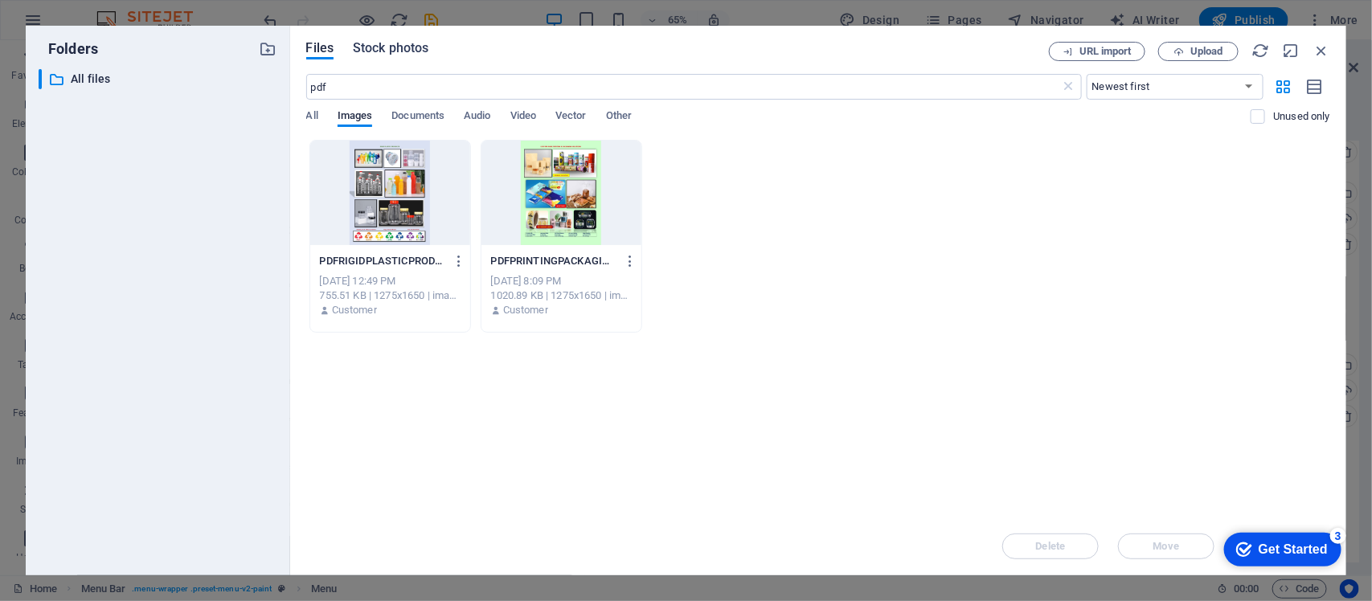
click at [390, 45] on span "Stock photos" at bounding box center [391, 48] width 76 height 19
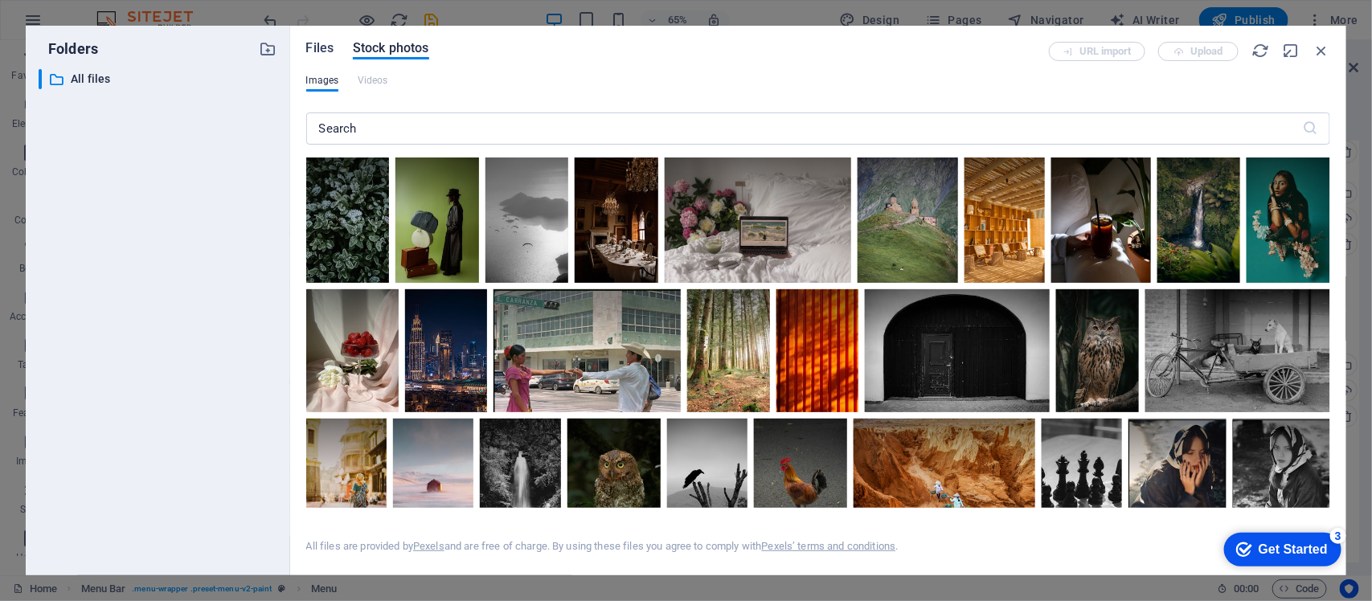
click at [323, 43] on span "Files" at bounding box center [320, 48] width 28 height 19
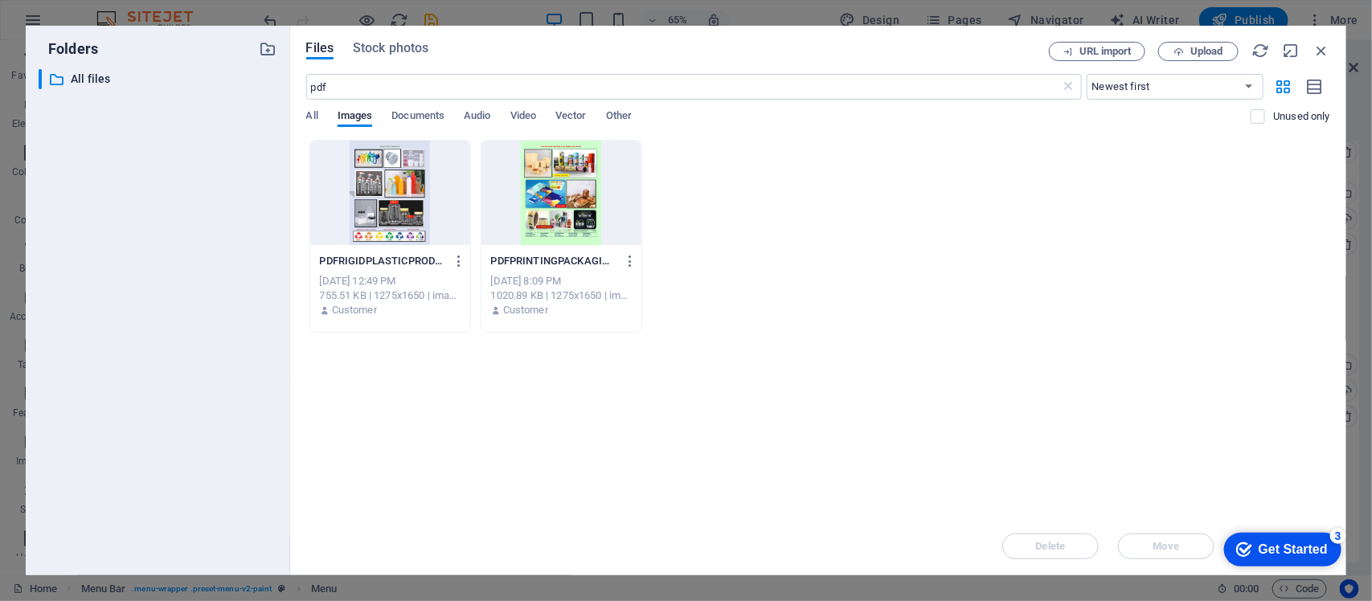
click at [387, 194] on div at bounding box center [390, 193] width 160 height 105
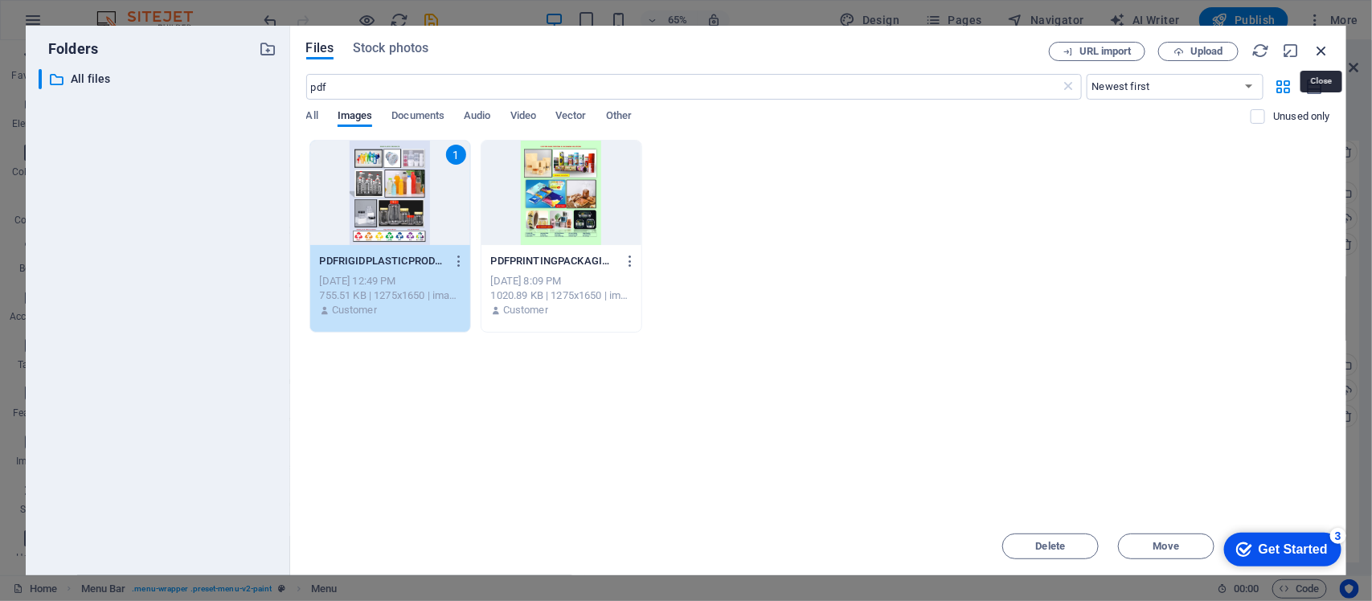
click at [1322, 51] on icon "button" at bounding box center [1322, 51] width 18 height 18
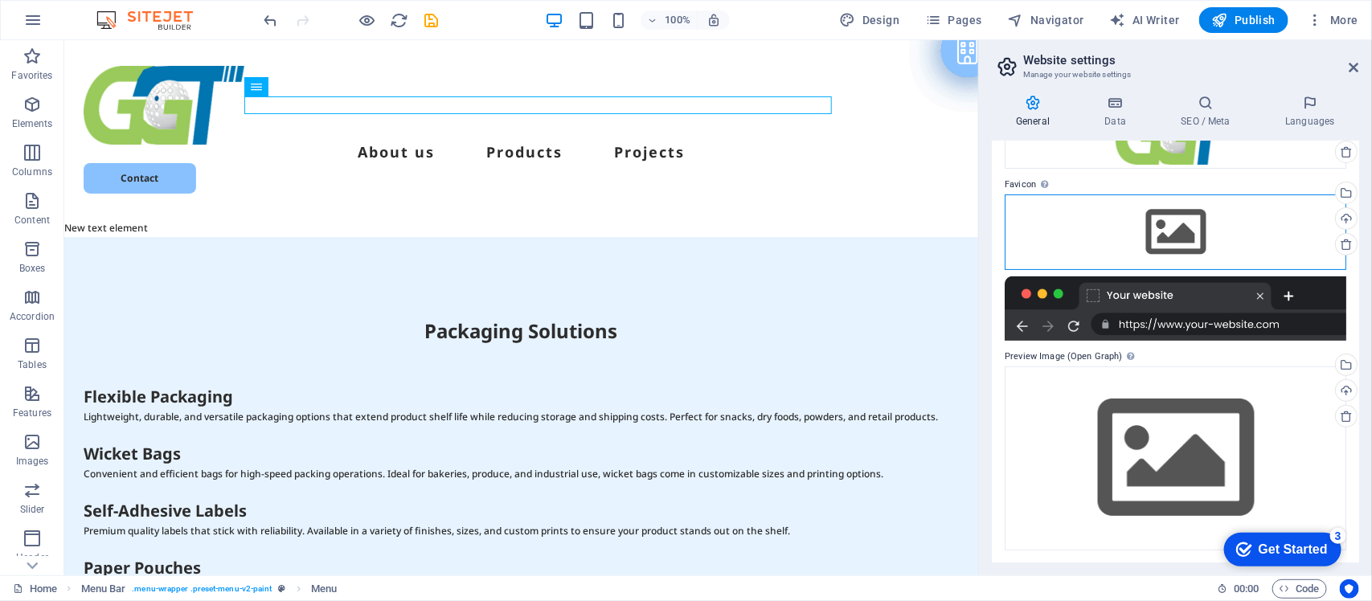
click at [1183, 242] on div "Drag files here, click to choose files or select files from Files or our free s…" at bounding box center [1176, 233] width 342 height 76
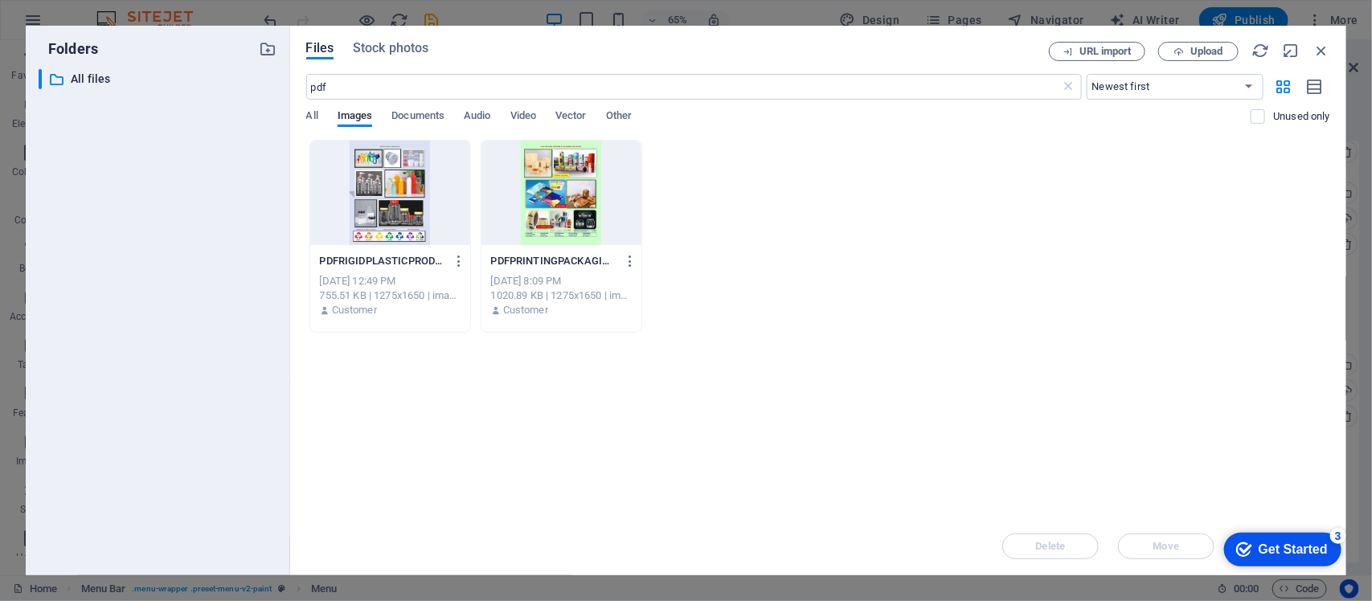
click at [403, 203] on div at bounding box center [390, 193] width 160 height 105
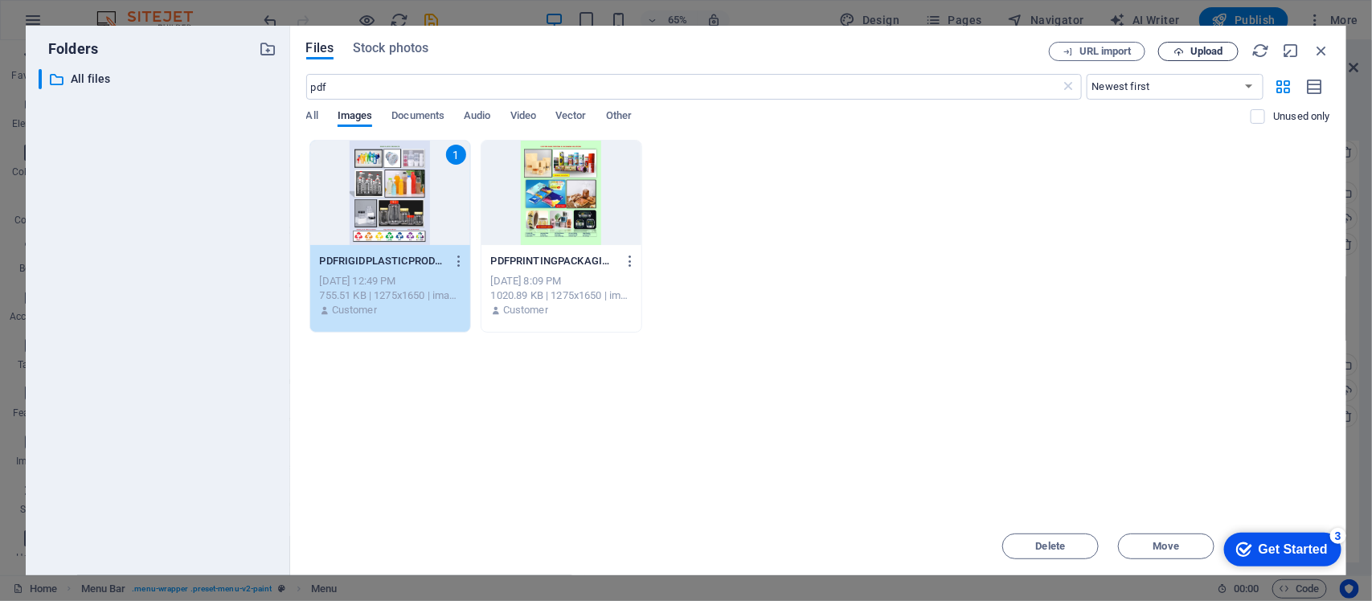
click at [1216, 54] on span "Upload" at bounding box center [1207, 52] width 33 height 10
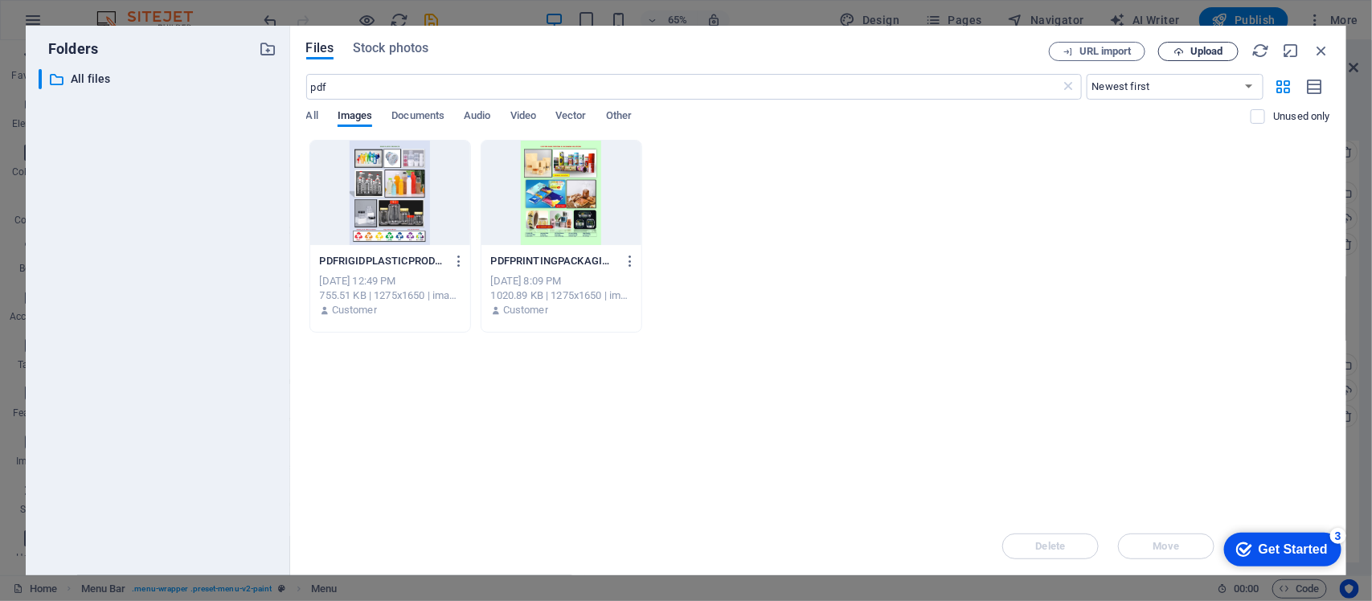
click at [1196, 48] on span "Upload" at bounding box center [1207, 52] width 33 height 10
click at [456, 261] on icon "button" at bounding box center [459, 261] width 15 height 14
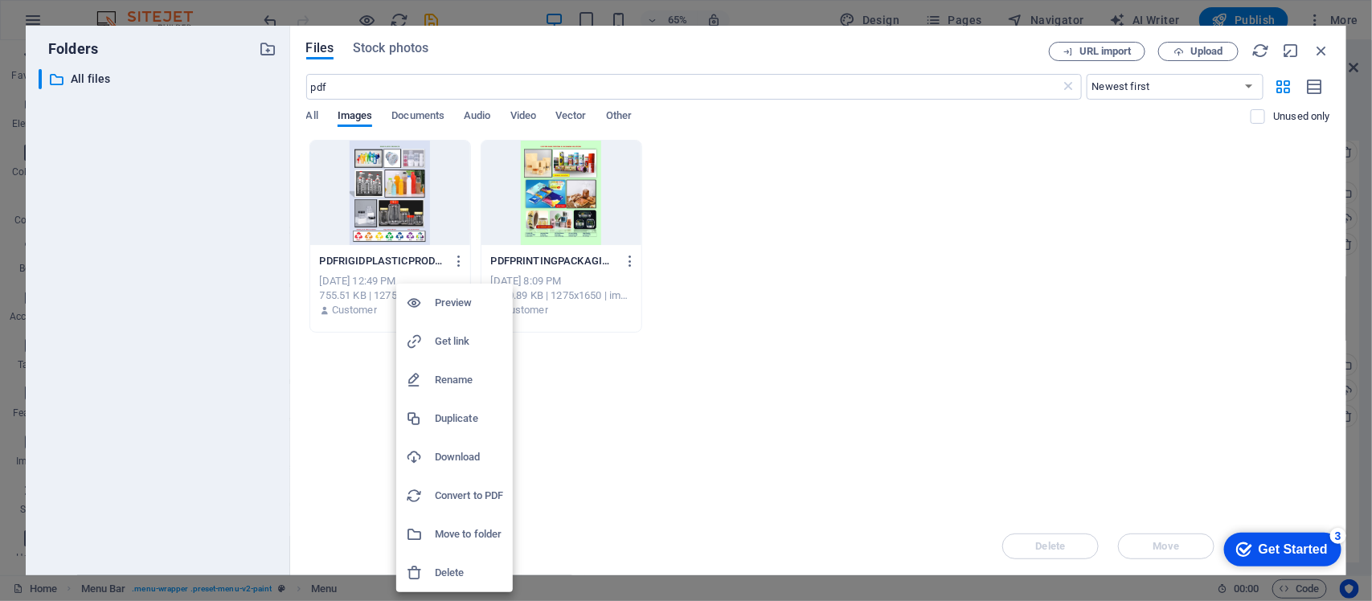
click at [460, 339] on h6 "Get link" at bounding box center [469, 341] width 68 height 19
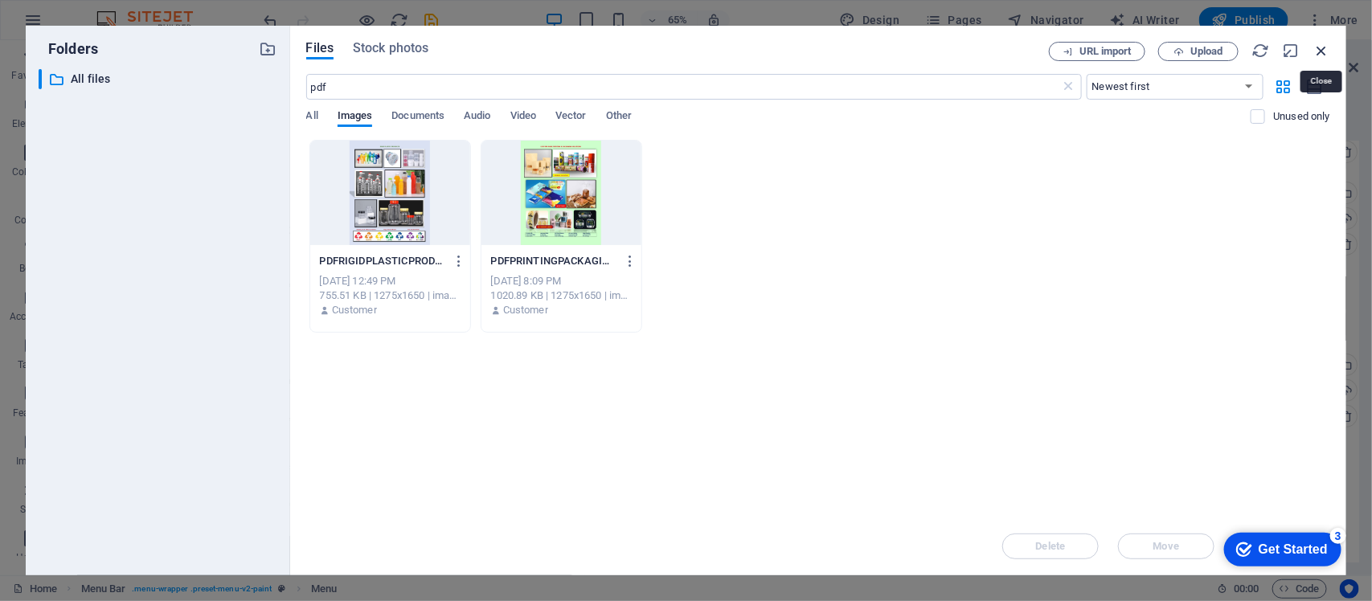
click at [1324, 48] on icon "button" at bounding box center [1322, 51] width 18 height 18
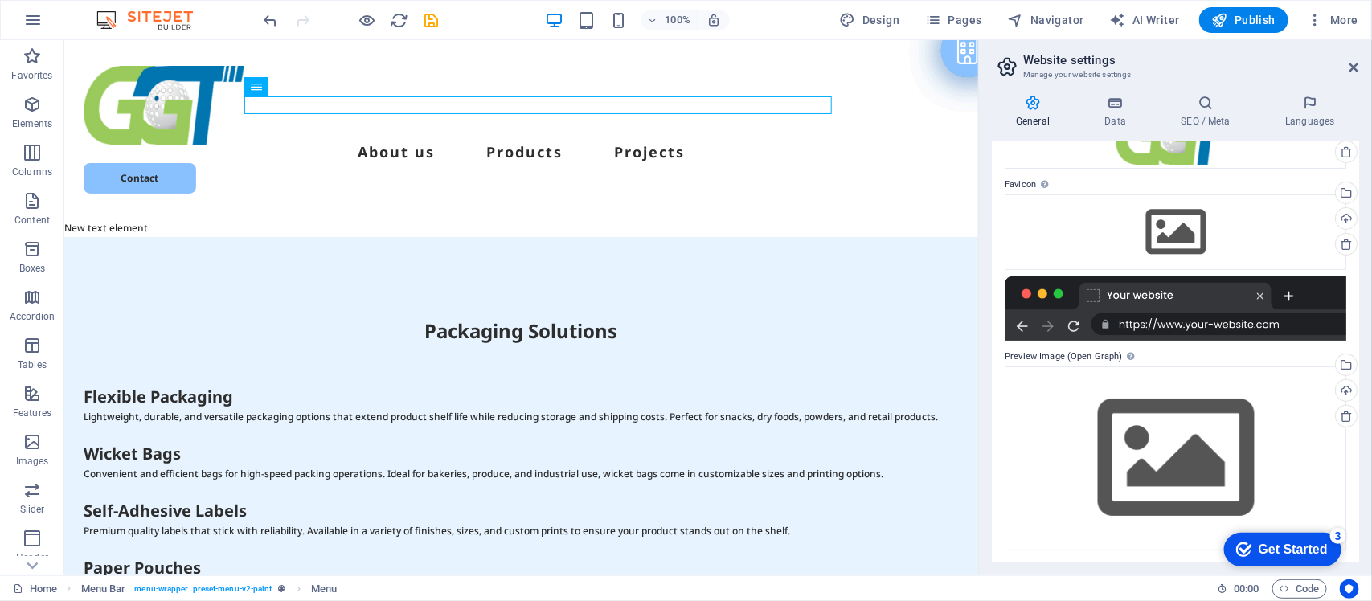
click at [1202, 318] on div at bounding box center [1176, 309] width 342 height 64
click at [1158, 284] on div at bounding box center [1176, 309] width 342 height 64
click at [1183, 223] on div "Drag files here, click to choose files or select files from Files or our free s…" at bounding box center [1176, 233] width 342 height 76
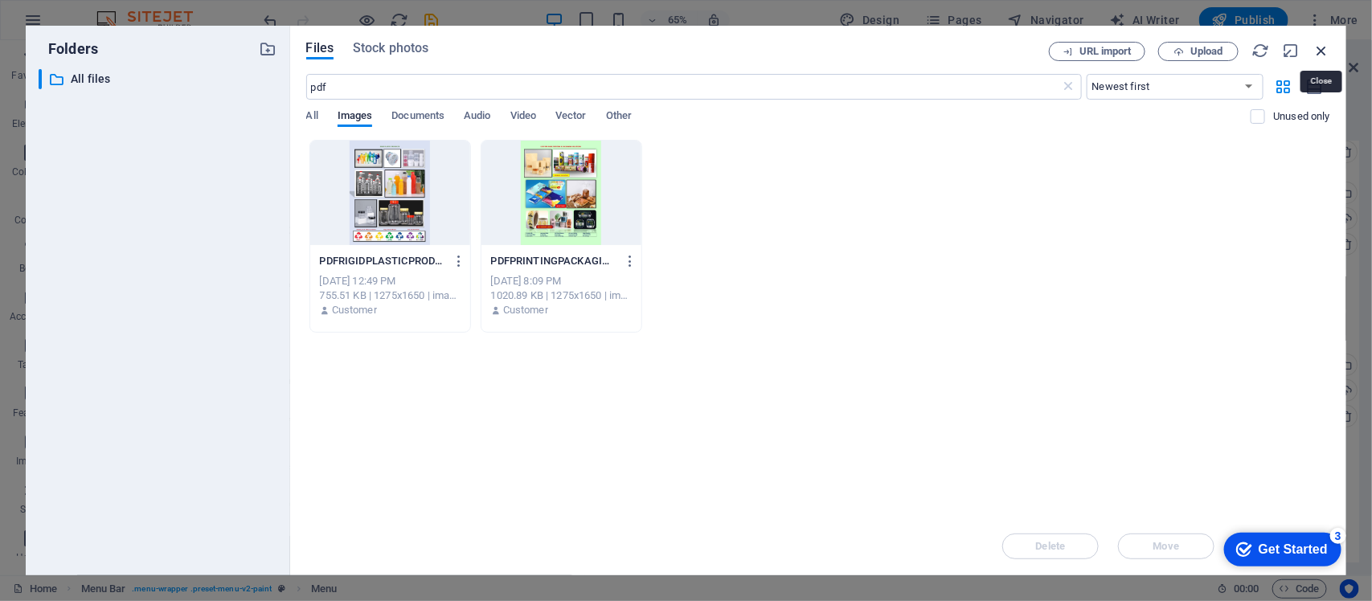
click at [1318, 50] on icon "button" at bounding box center [1322, 51] width 18 height 18
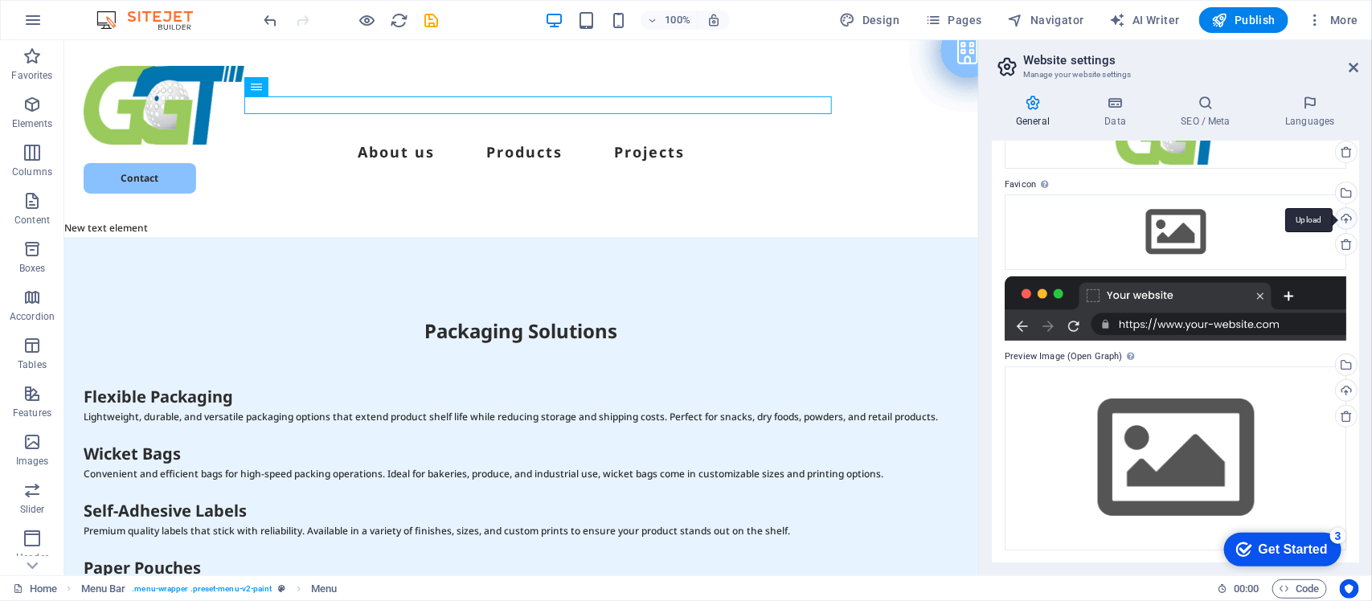
click at [1347, 217] on div "Upload" at bounding box center [1345, 220] width 24 height 24
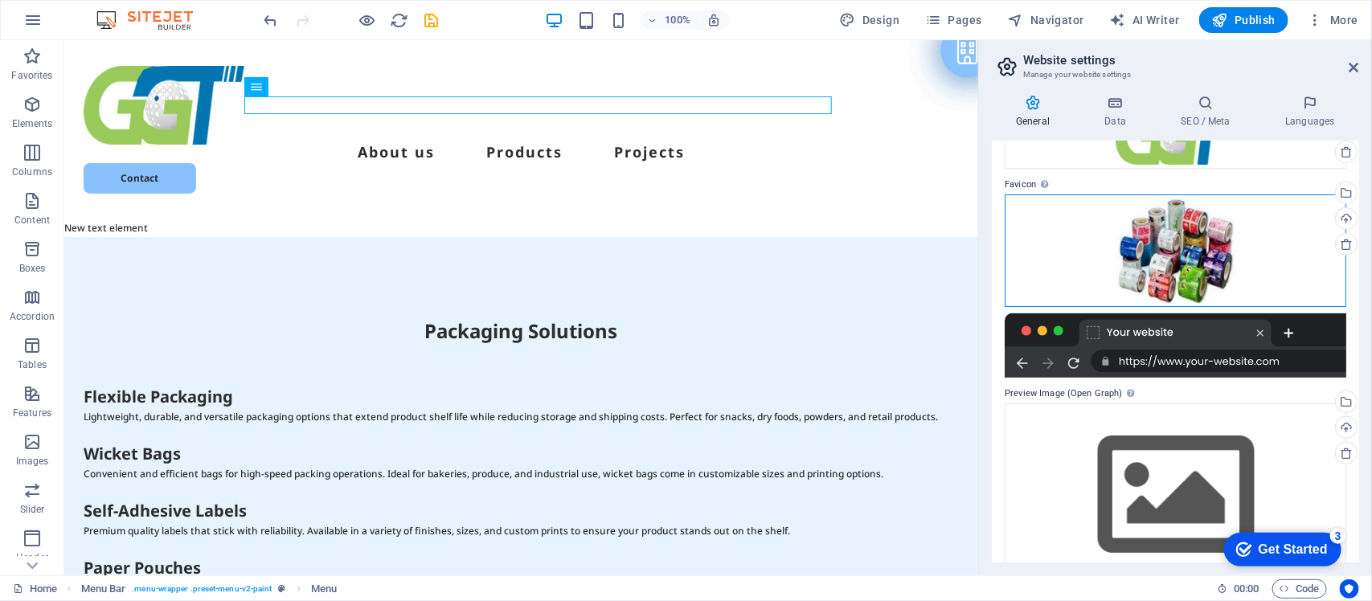
click at [1291, 238] on div "Drag files here, click to choose files or select files from Files or our free s…" at bounding box center [1176, 251] width 342 height 113
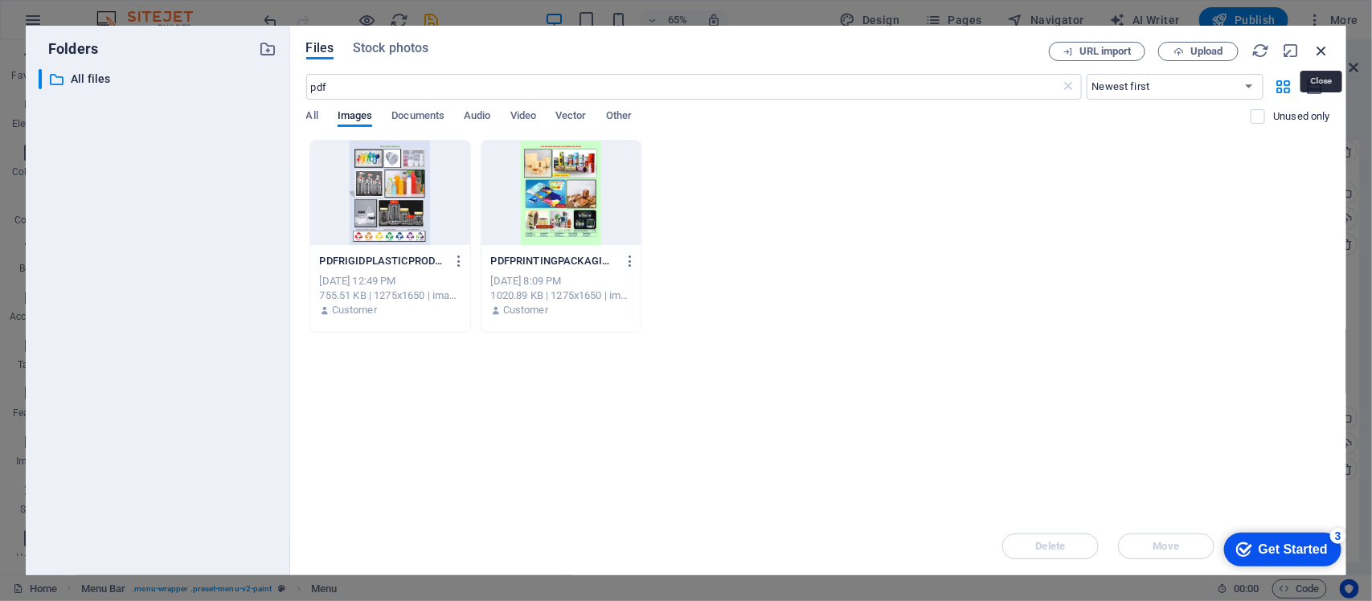
click at [1323, 46] on icon "button" at bounding box center [1322, 51] width 18 height 18
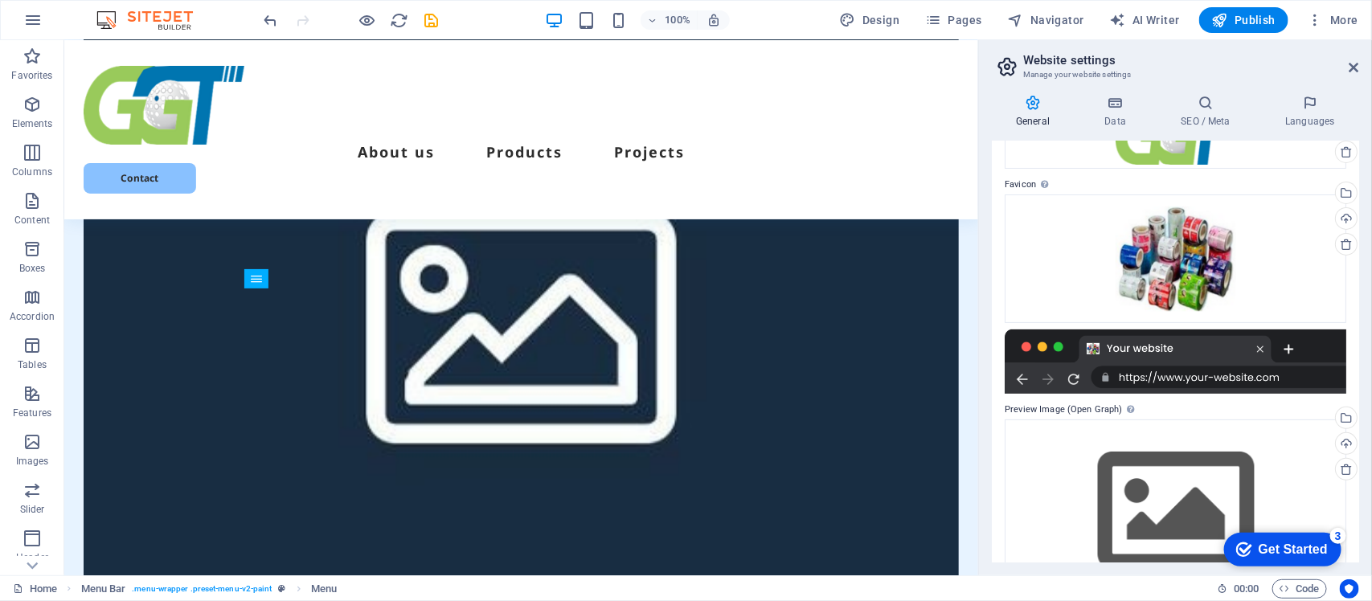
scroll to position [656, 0]
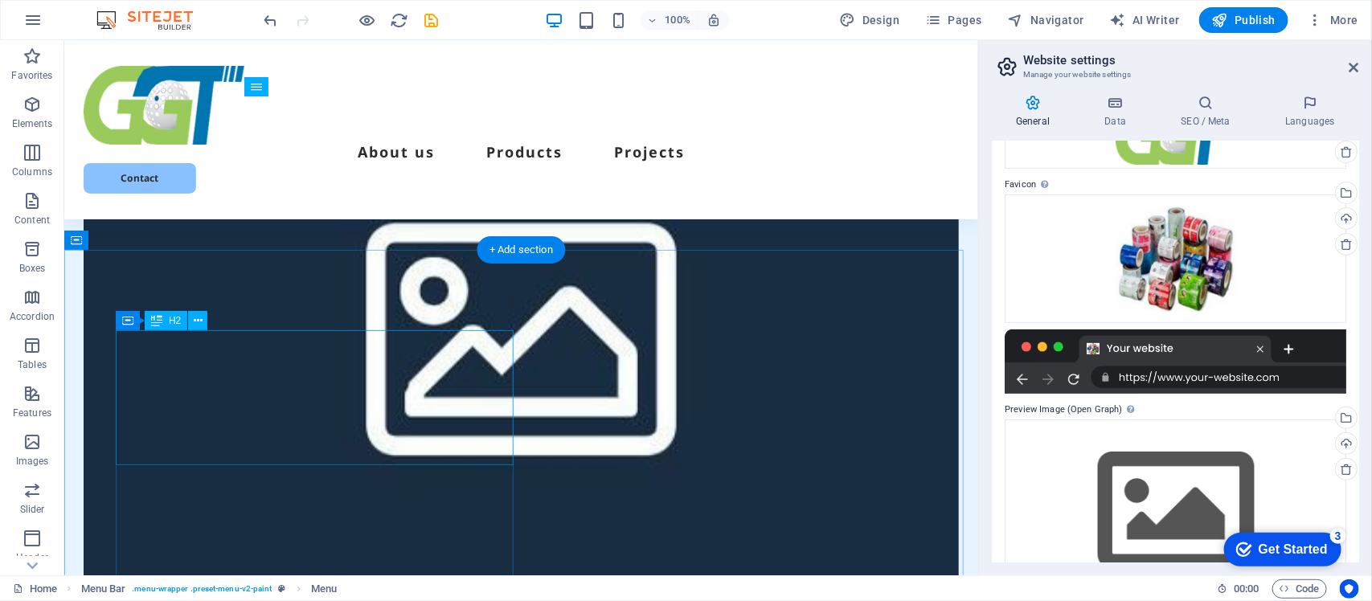
click at [125, 347] on div "H3 Preset Container Container Image Container Text Menu Bar Menu Logo Text Butt…" at bounding box center [521, 307] width 914 height 535
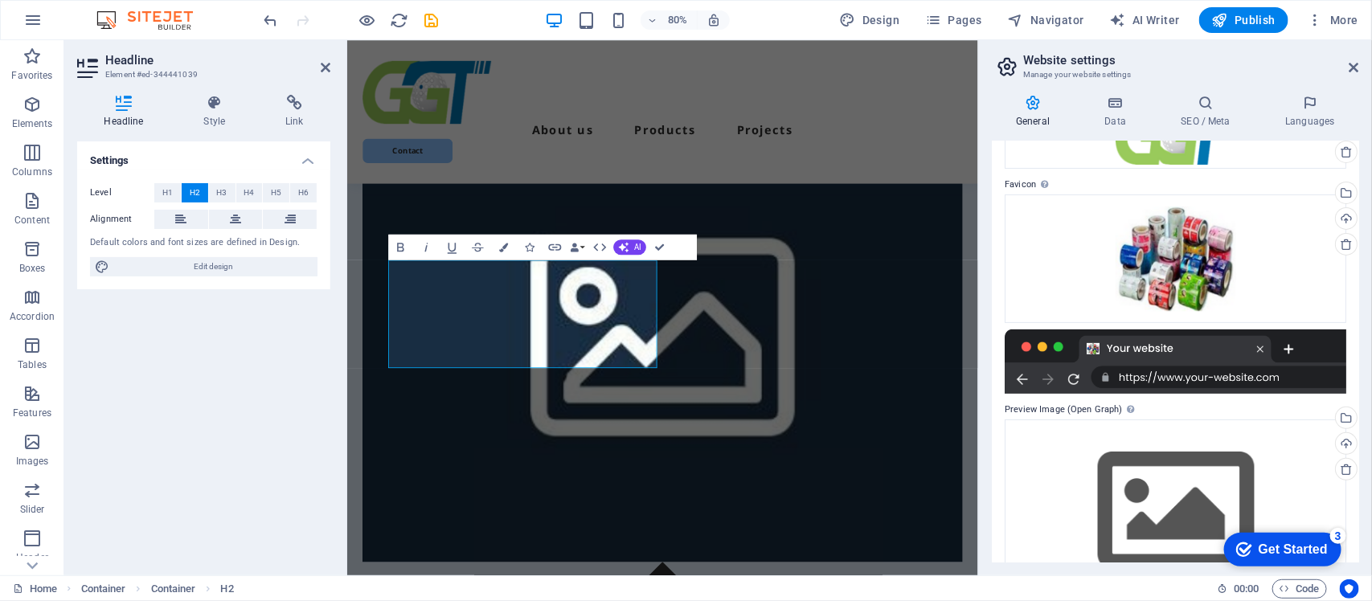
scroll to position [708, 0]
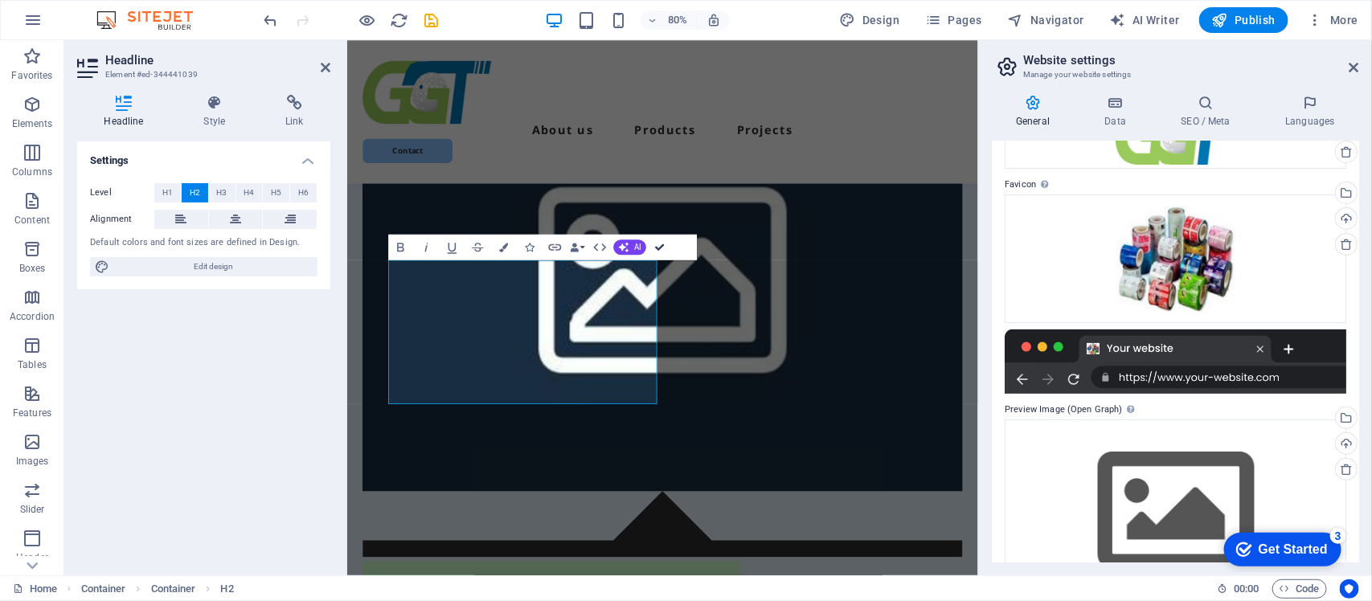
scroll to position [672, 0]
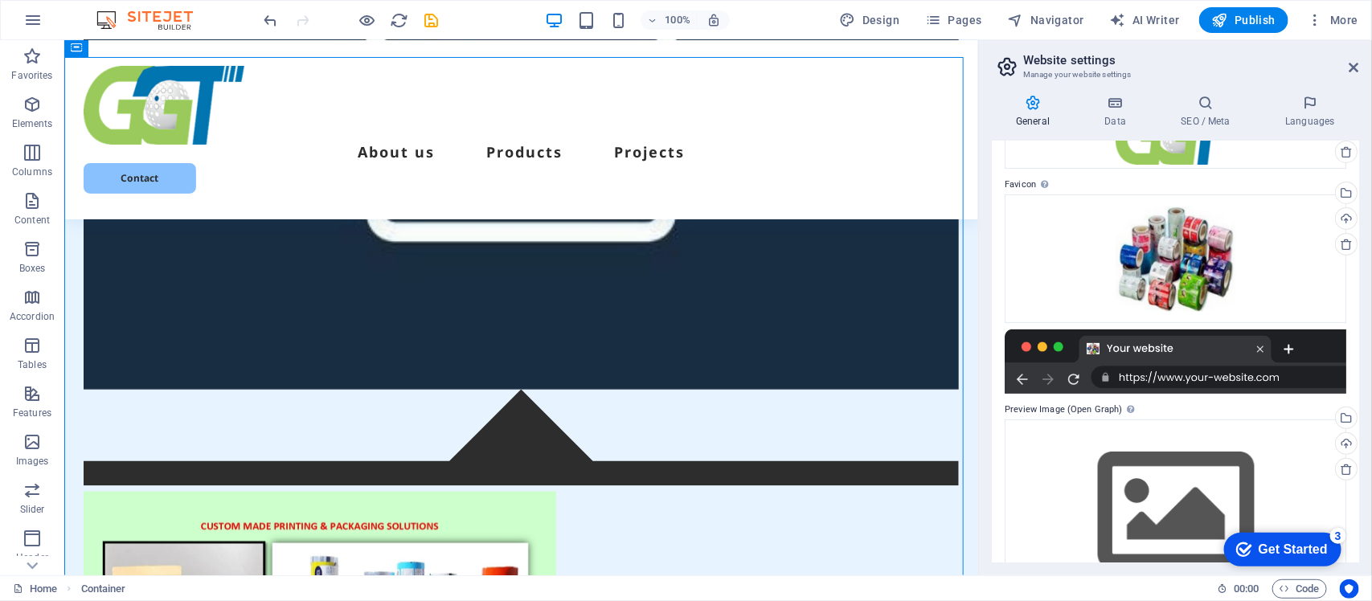
scroll to position [873, 0]
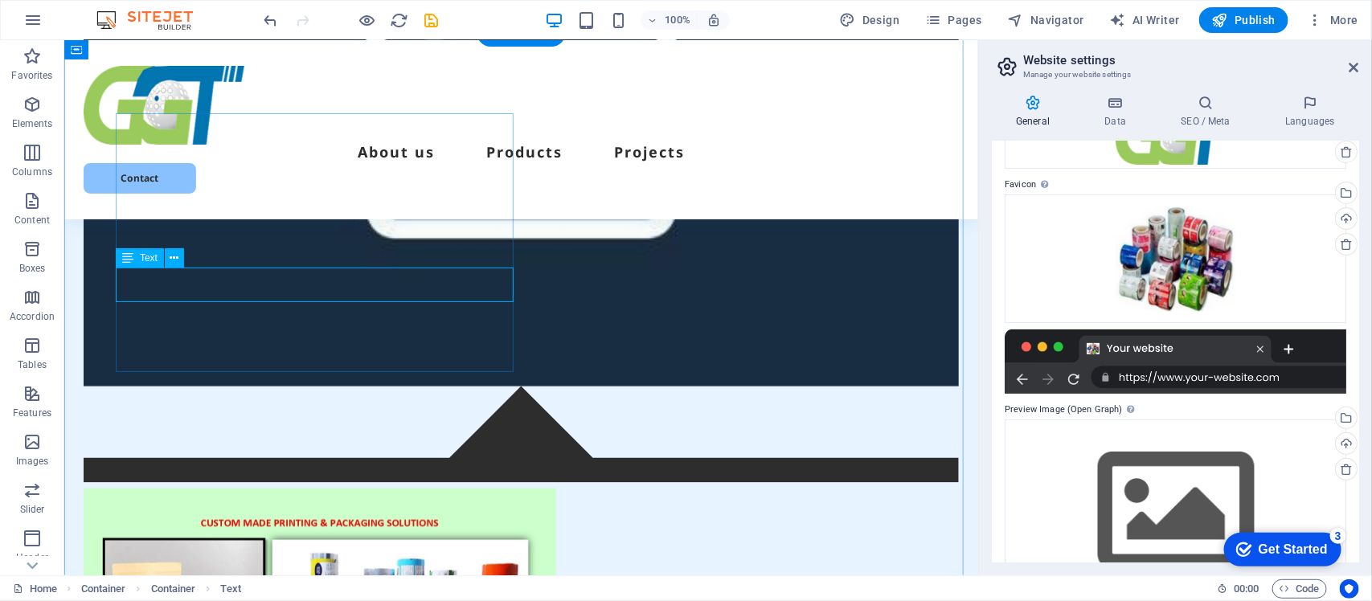
click at [174, 258] on icon at bounding box center [174, 258] width 9 height 17
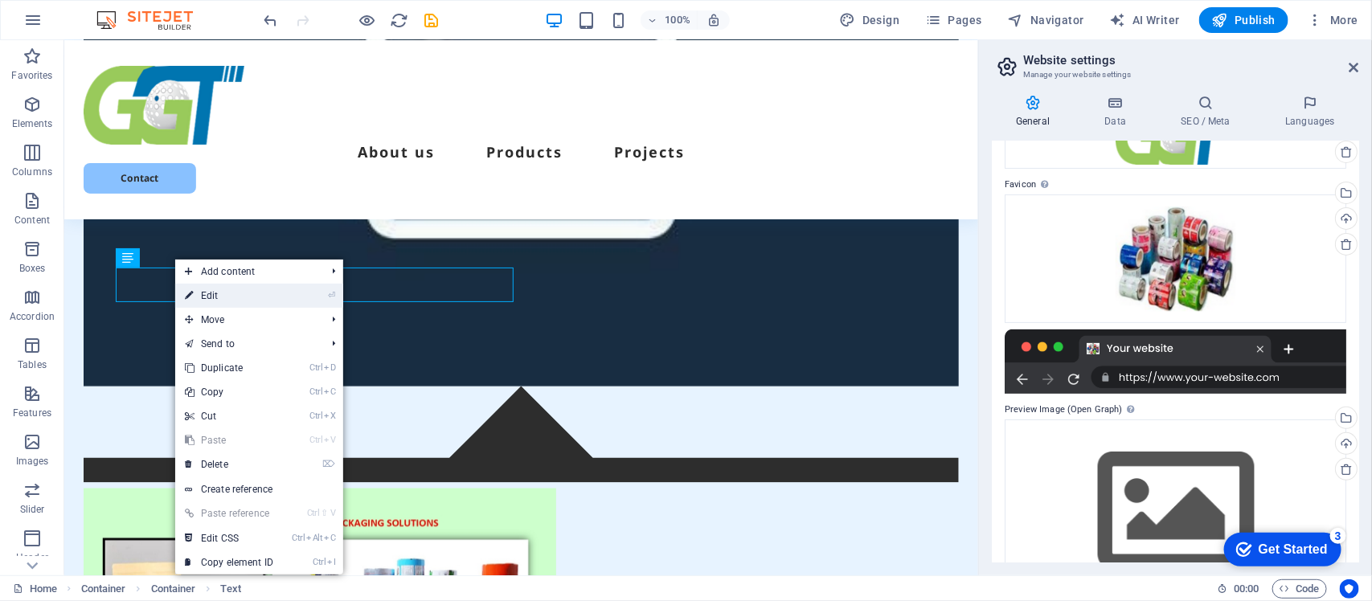
click at [210, 298] on link "⏎ Edit" at bounding box center [229, 296] width 108 height 24
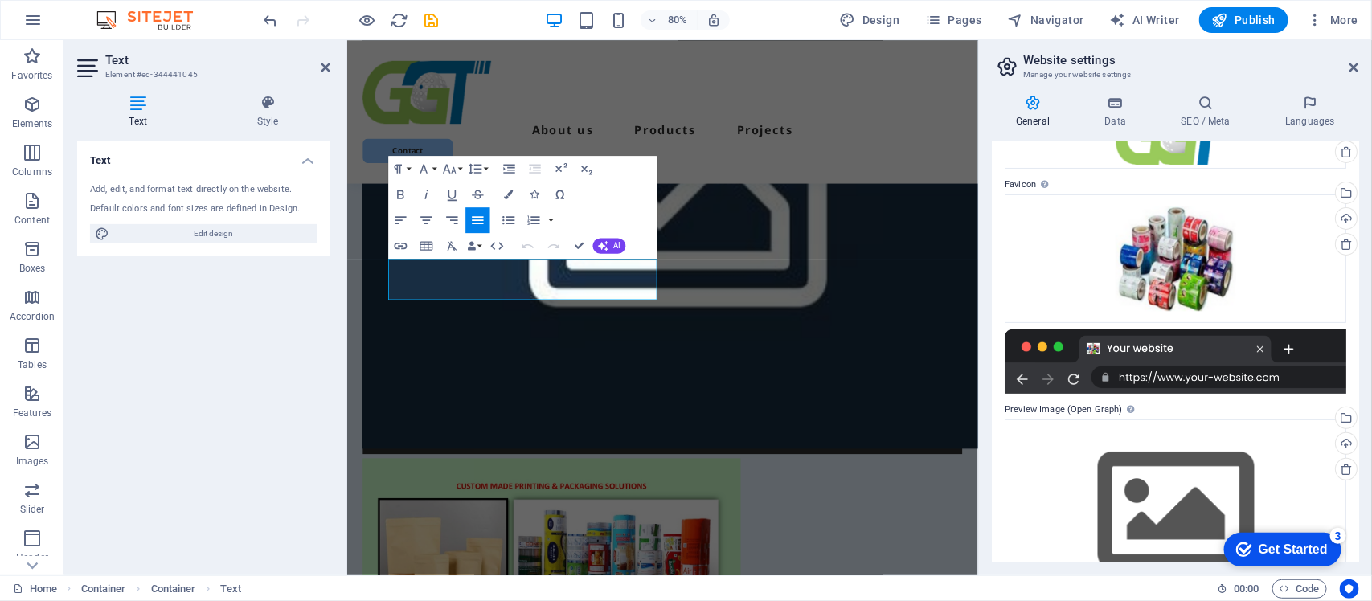
scroll to position [909, 0]
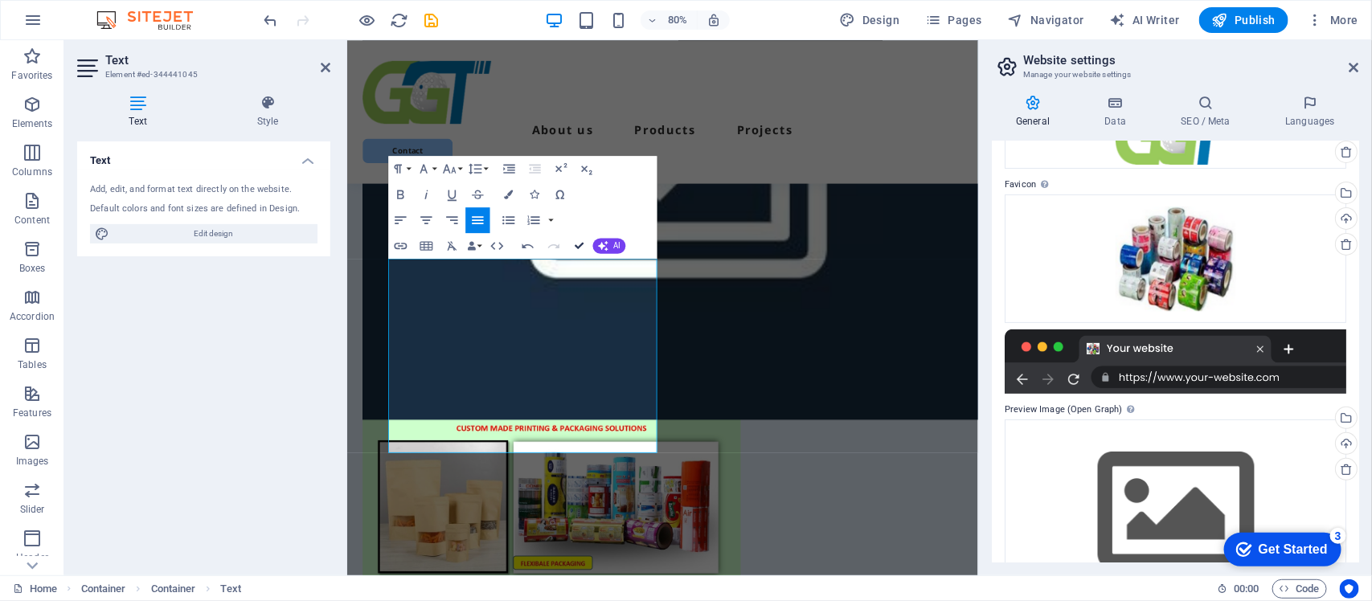
scroll to position [826, 0]
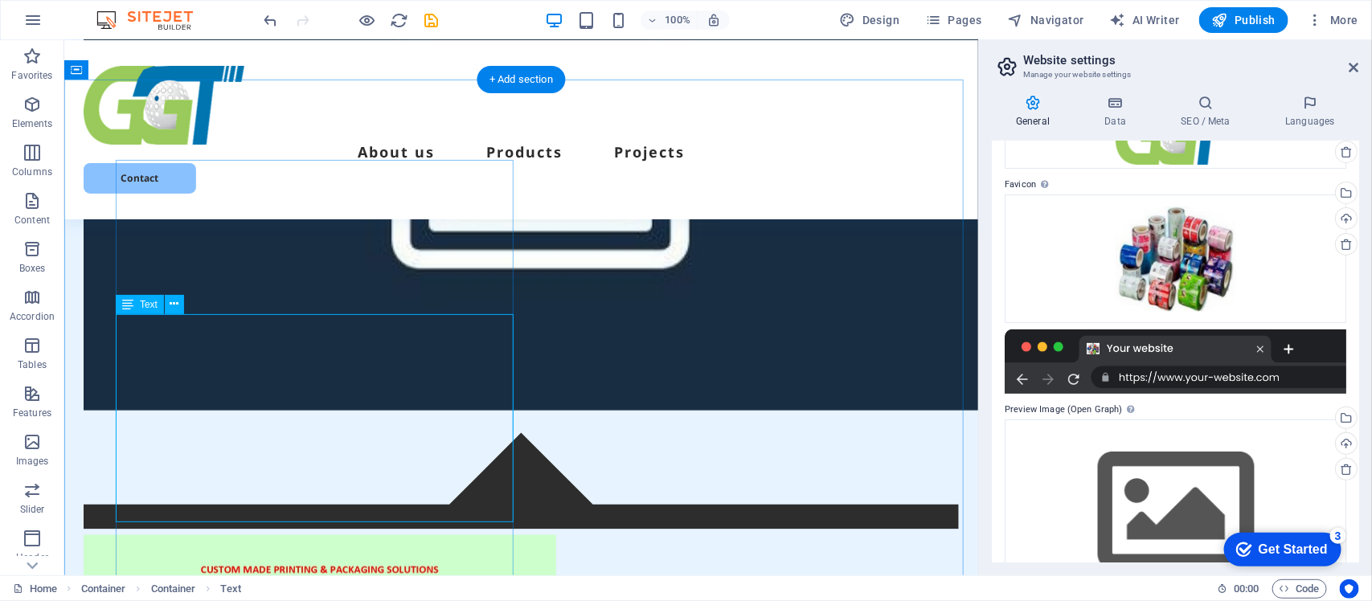
drag, startPoint x: 215, startPoint y: 342, endPoint x: 205, endPoint y: 329, distance: 16.7
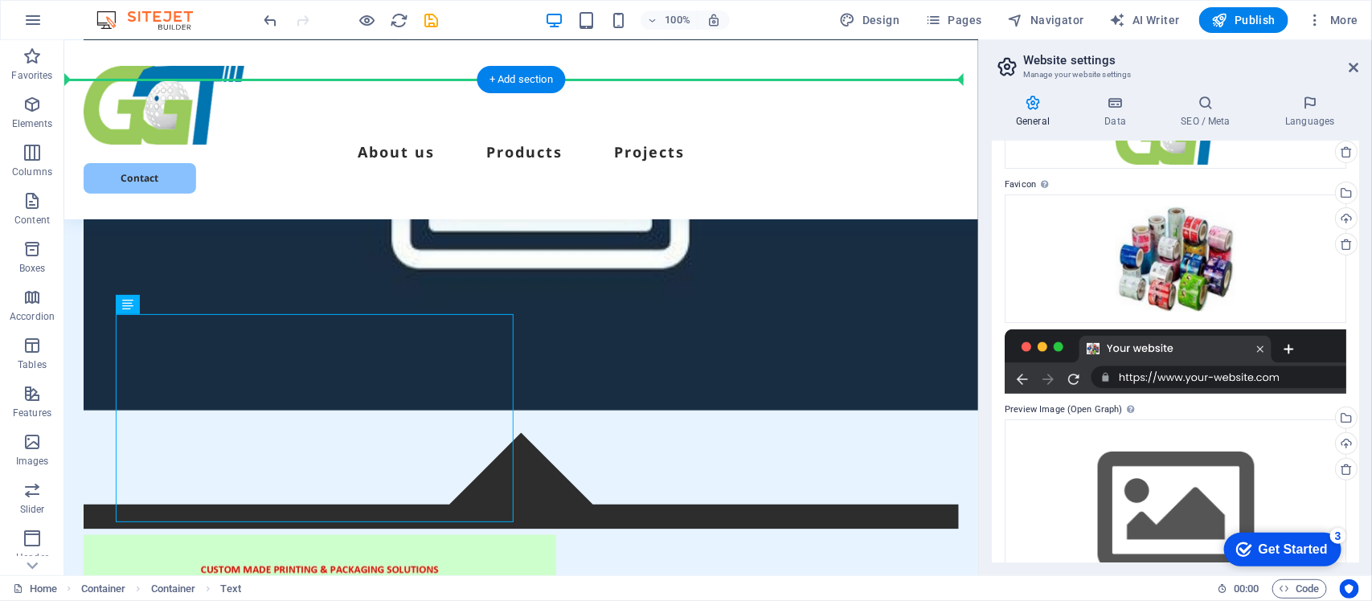
drag, startPoint x: 503, startPoint y: 317, endPoint x: 514, endPoint y: 327, distance: 14.8
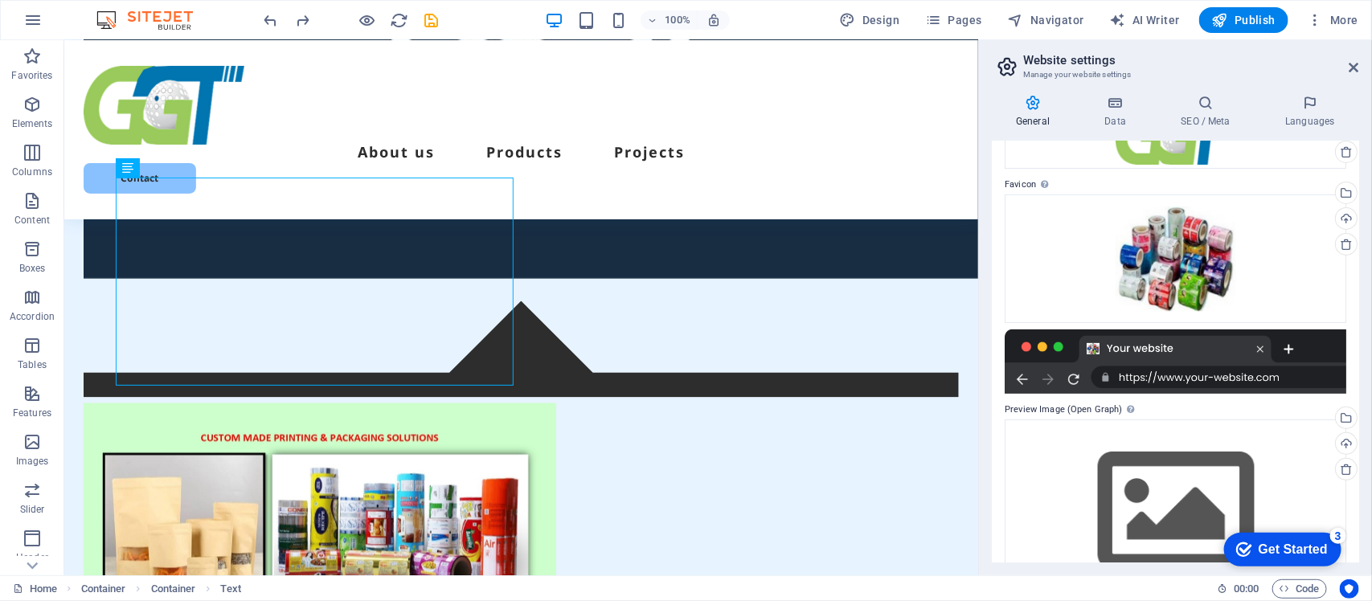
scroll to position [1027, 0]
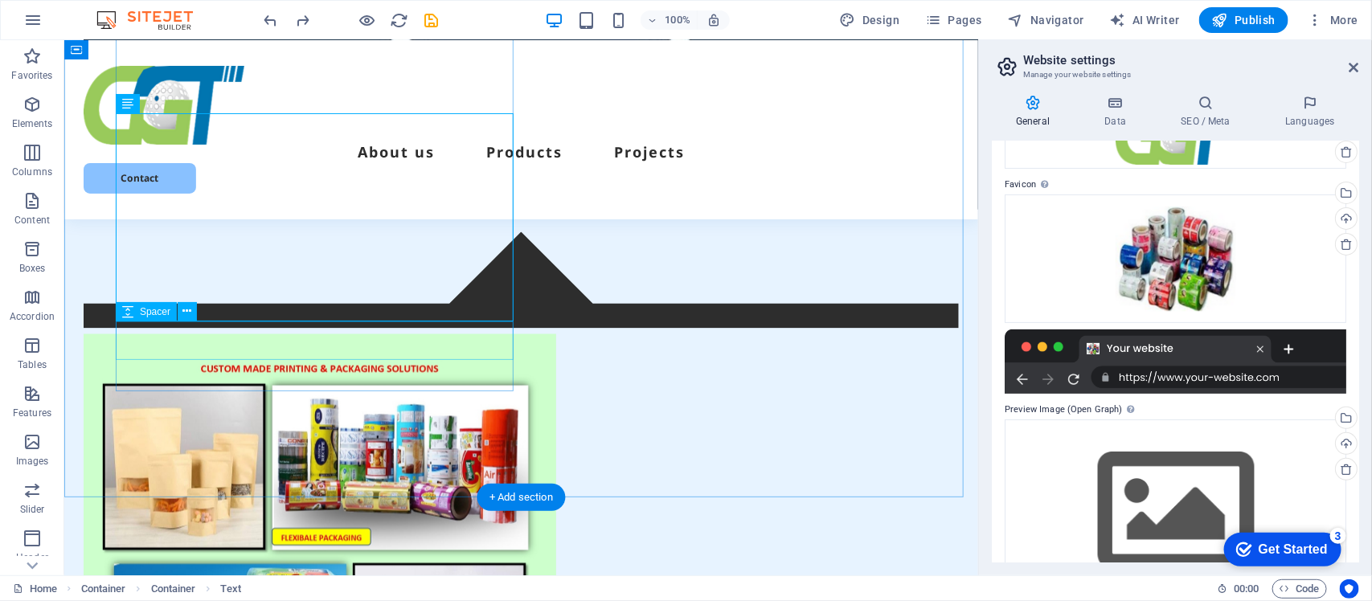
drag, startPoint x: 506, startPoint y: 318, endPoint x: 510, endPoint y: 351, distance: 33.2
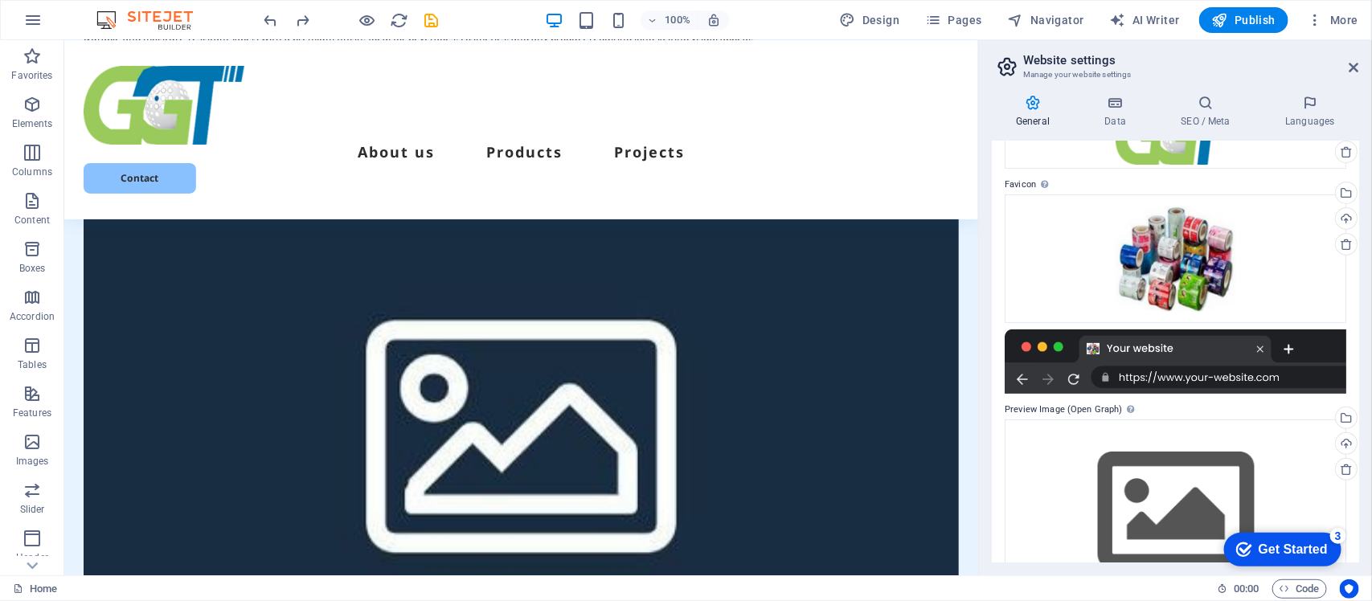
scroll to position [1027, 0]
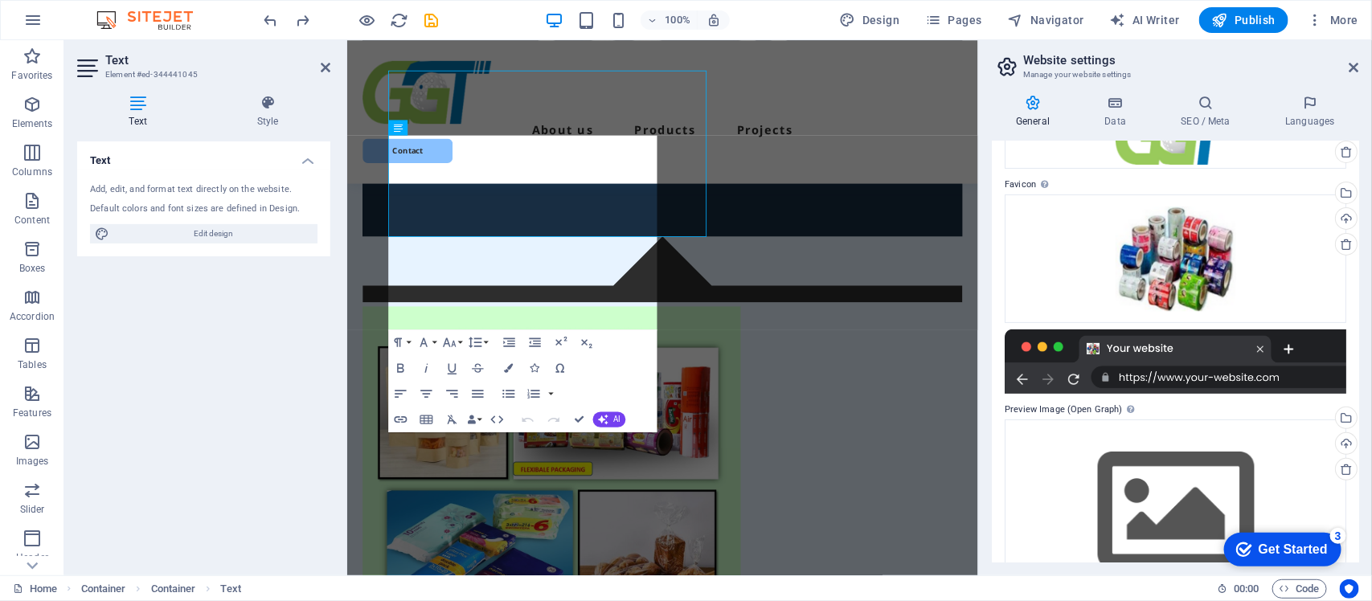
scroll to position [1063, 0]
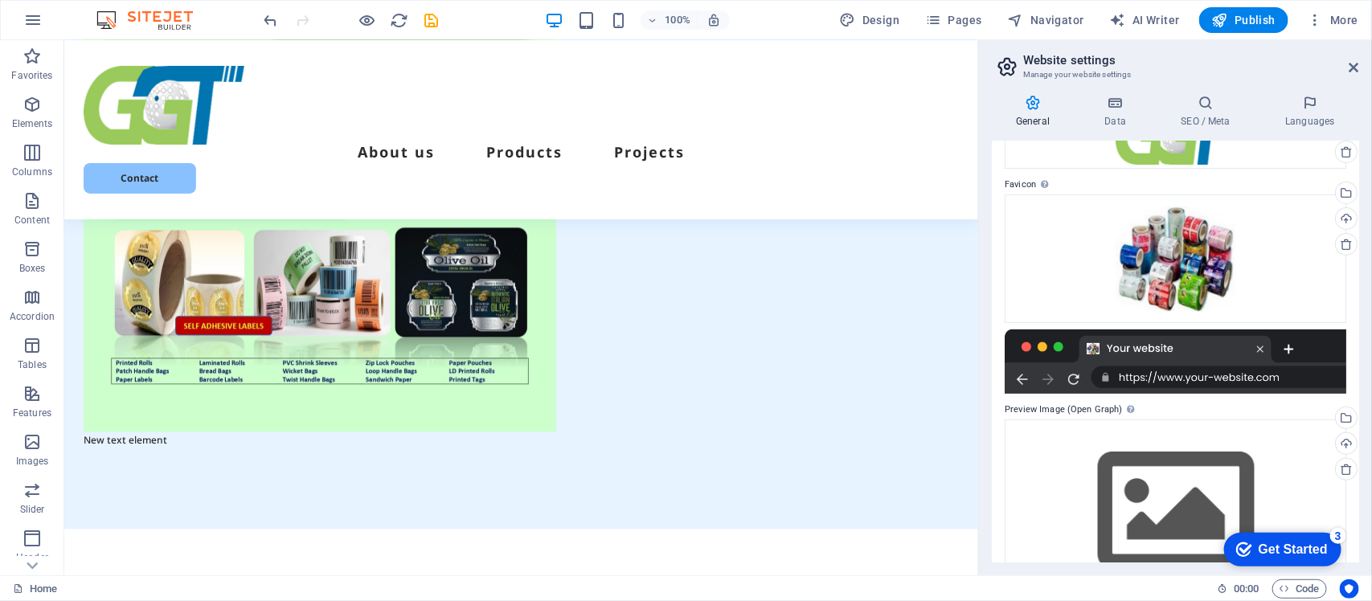
scroll to position [1544, 0]
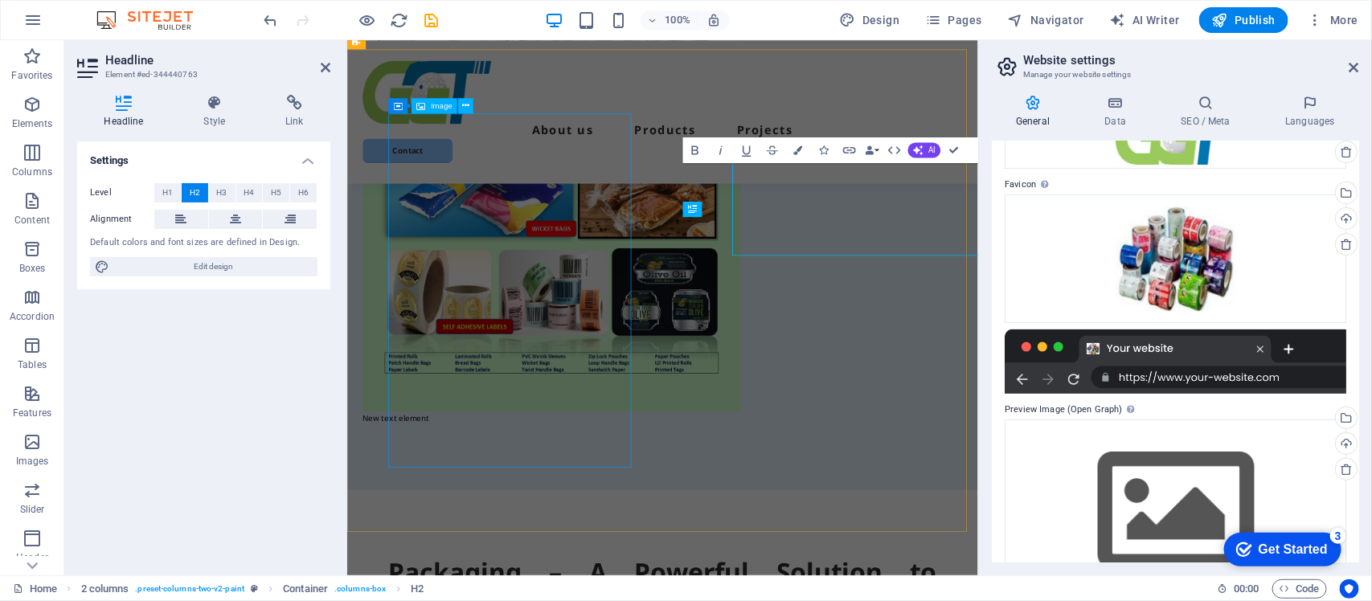
scroll to position [1580, 0]
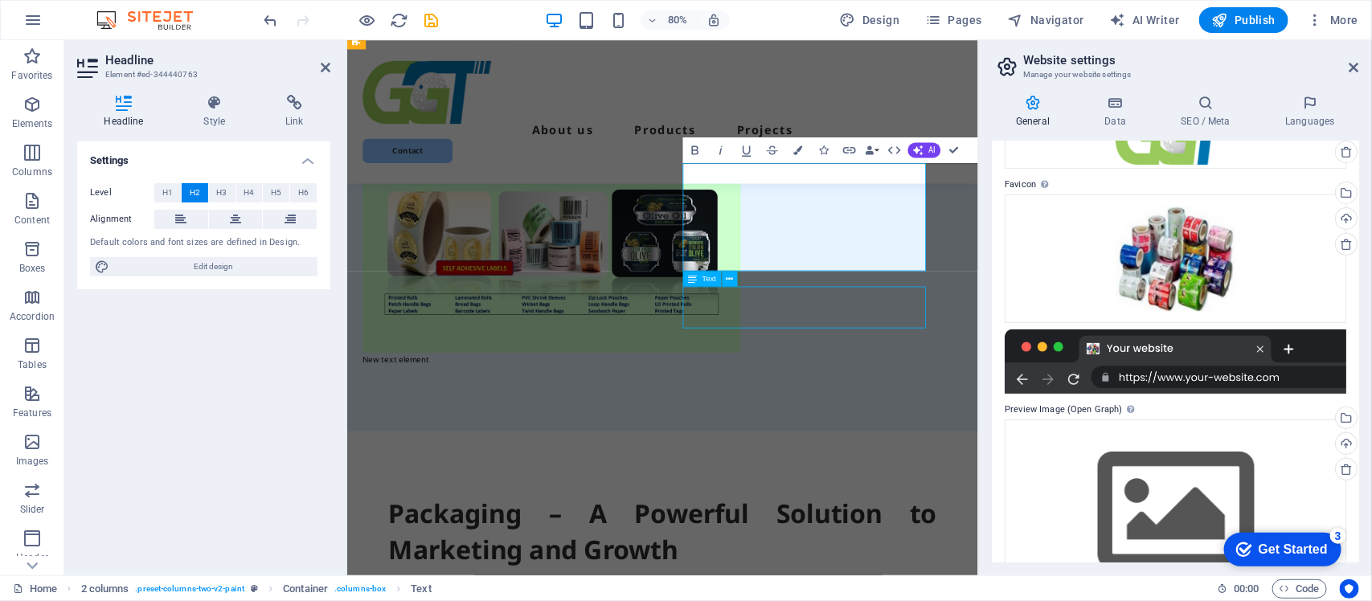
scroll to position [1544, 0]
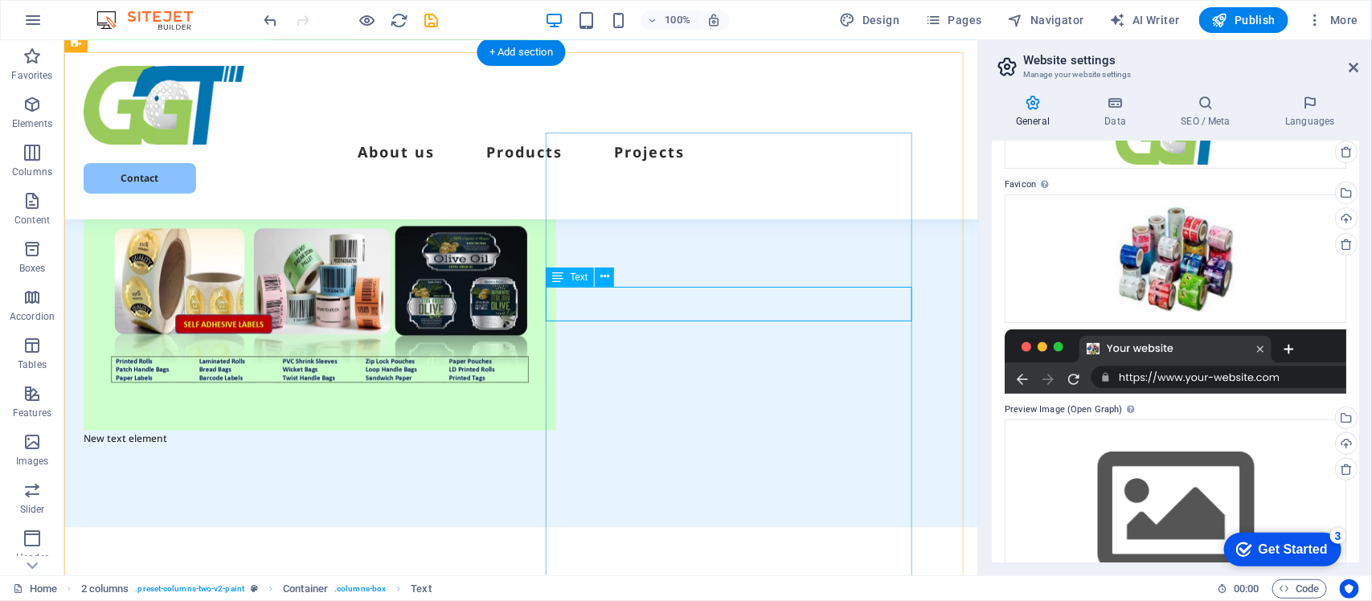
click at [604, 274] on icon at bounding box center [605, 277] width 9 height 17
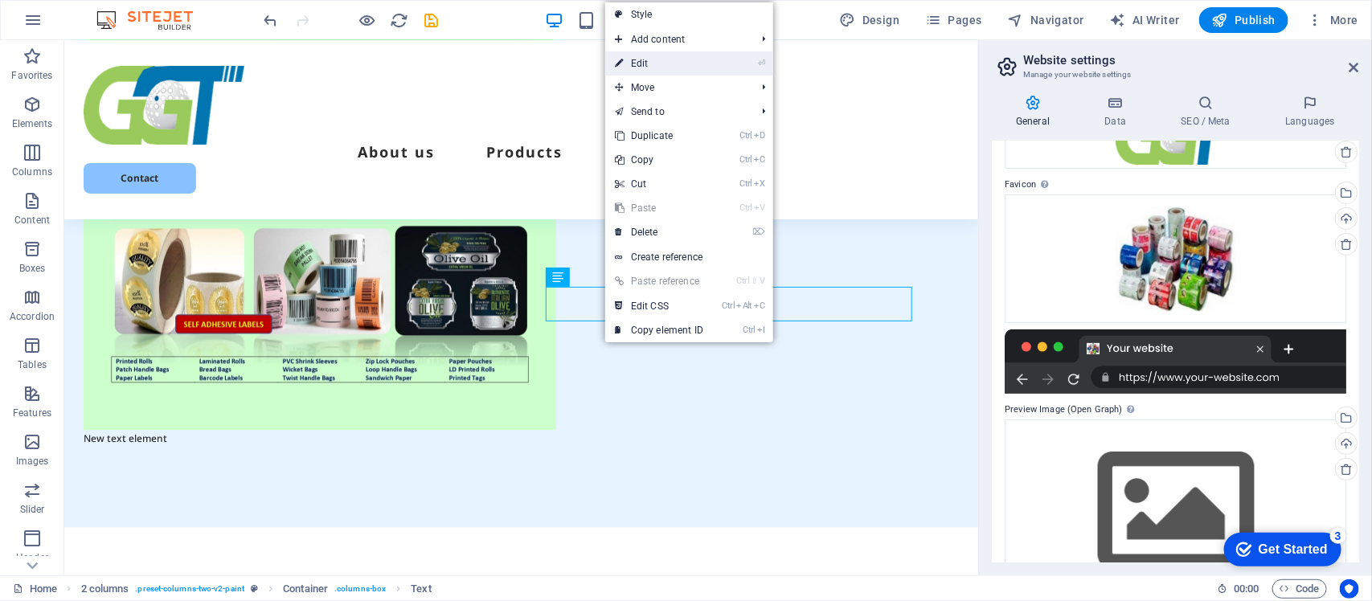
click at [640, 68] on link "⏎ Edit" at bounding box center [659, 63] width 108 height 24
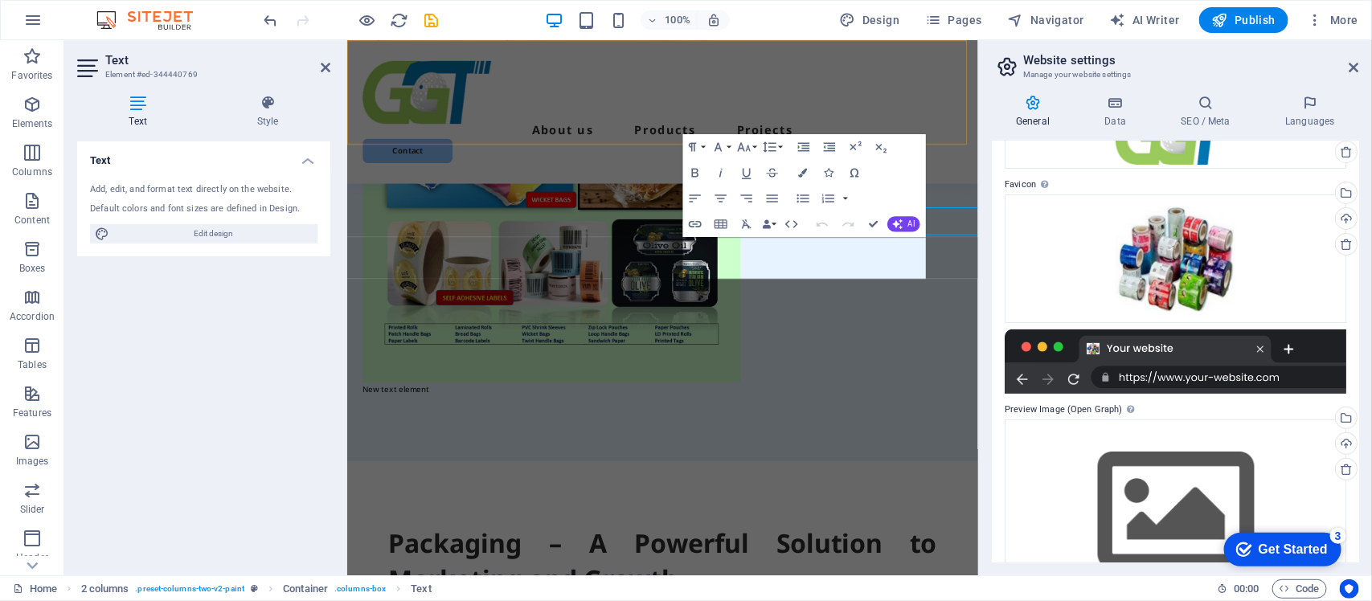
scroll to position [1580, 0]
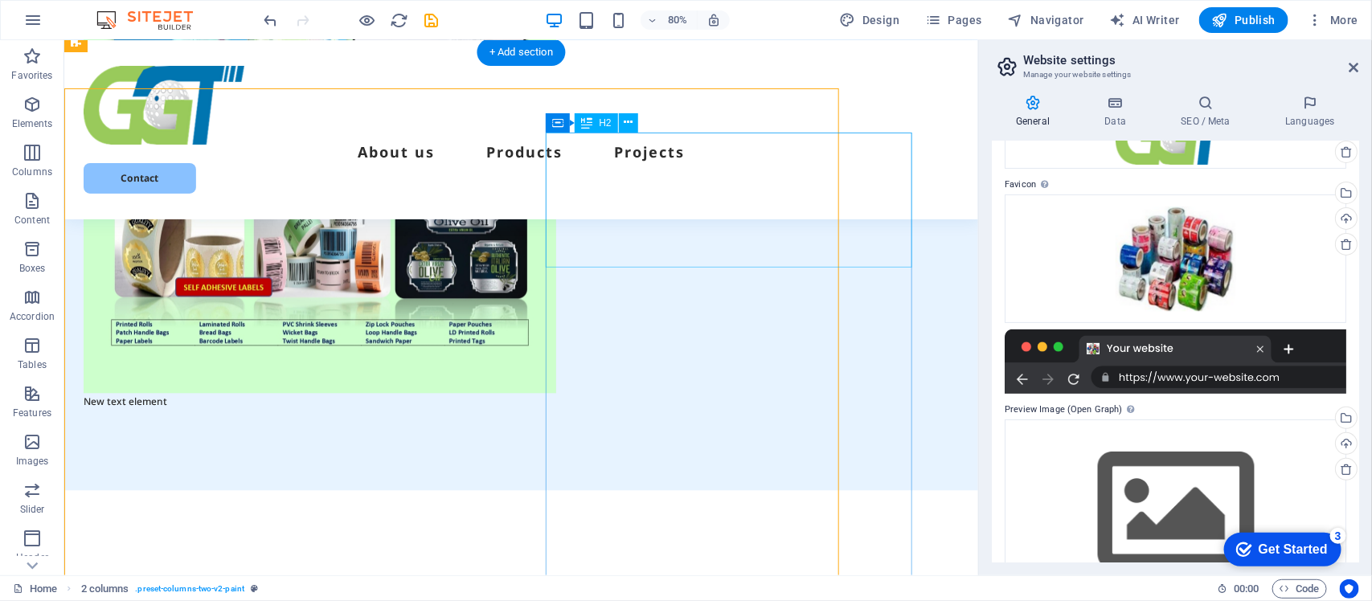
scroll to position [1544, 0]
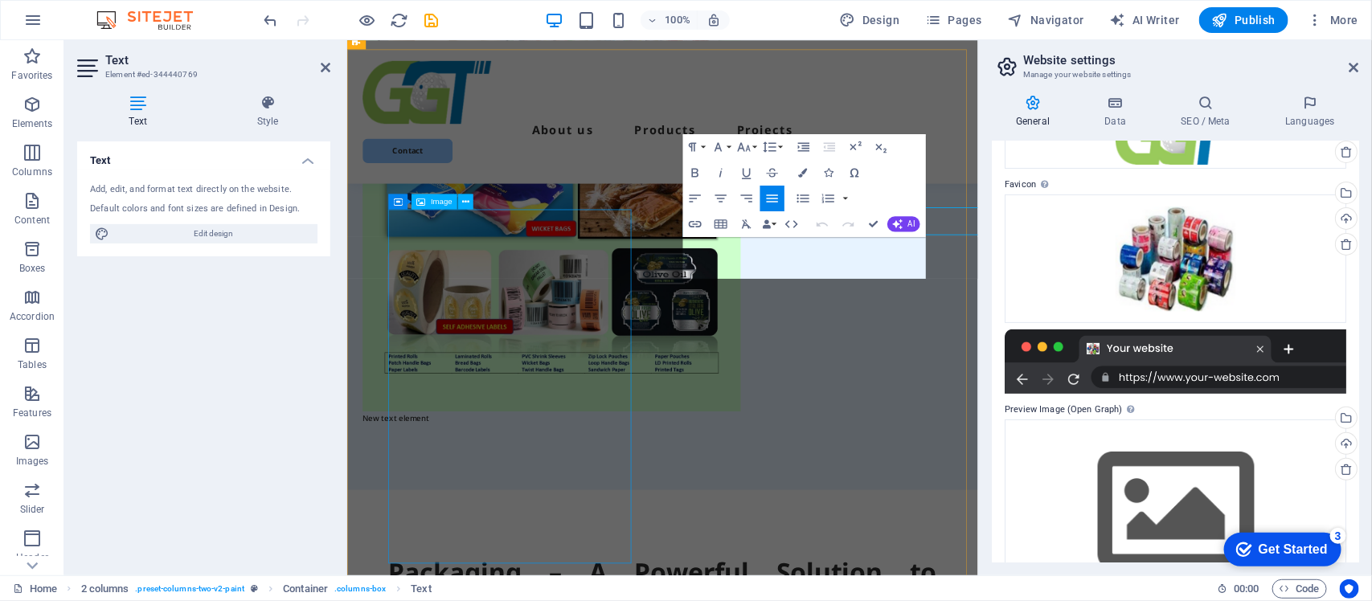
scroll to position [1580, 0]
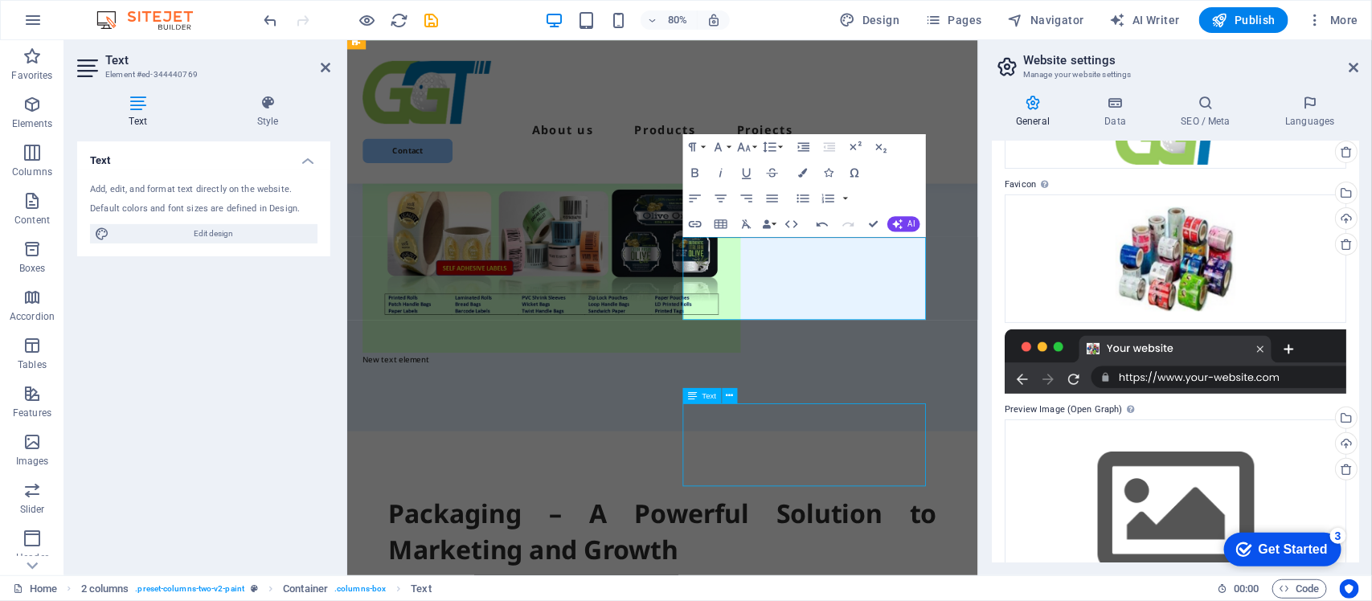
scroll to position [1544, 0]
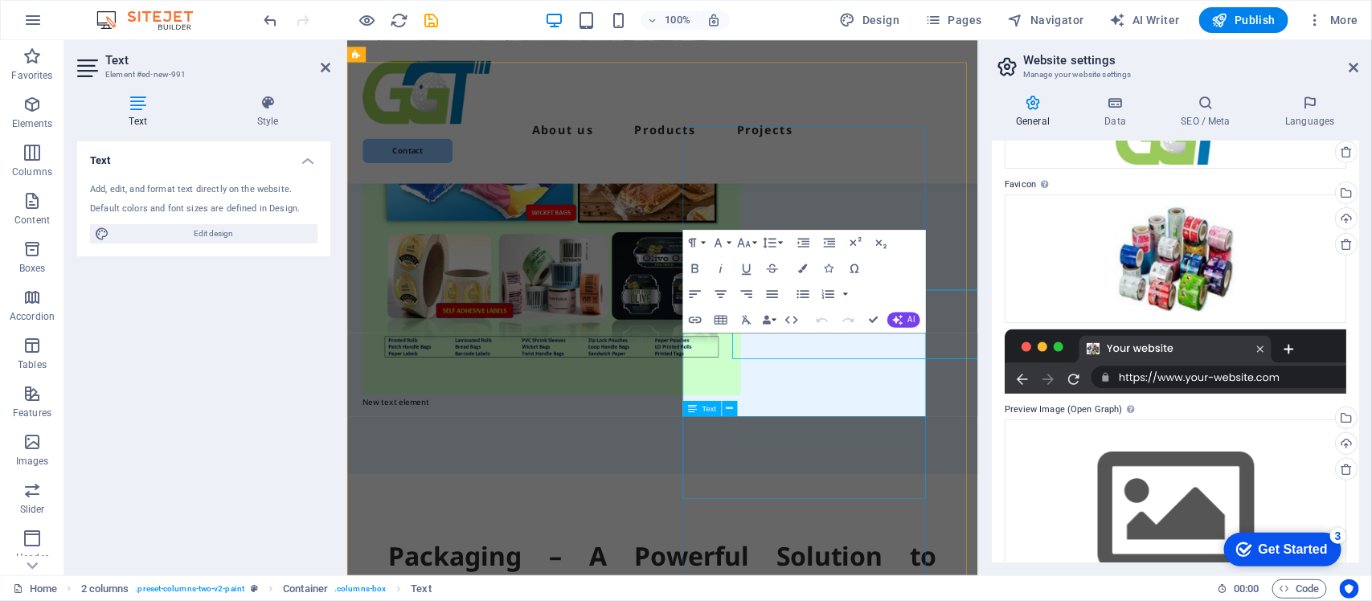
scroll to position [1564, 0]
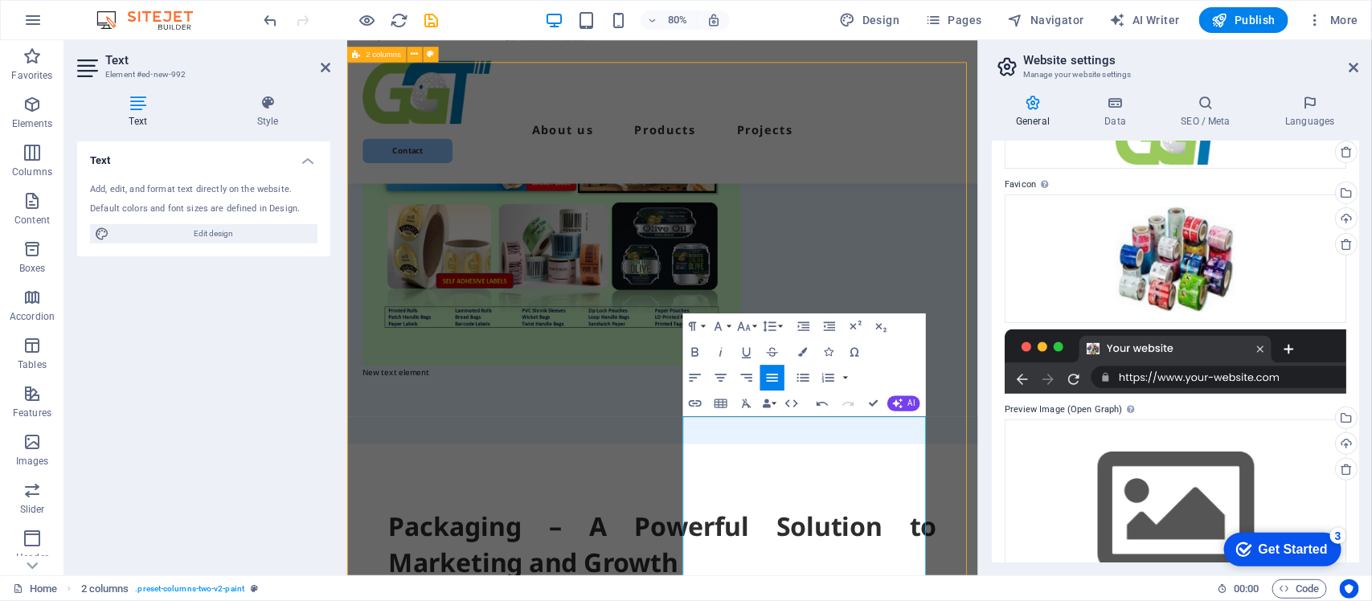
scroll to position [1493, 0]
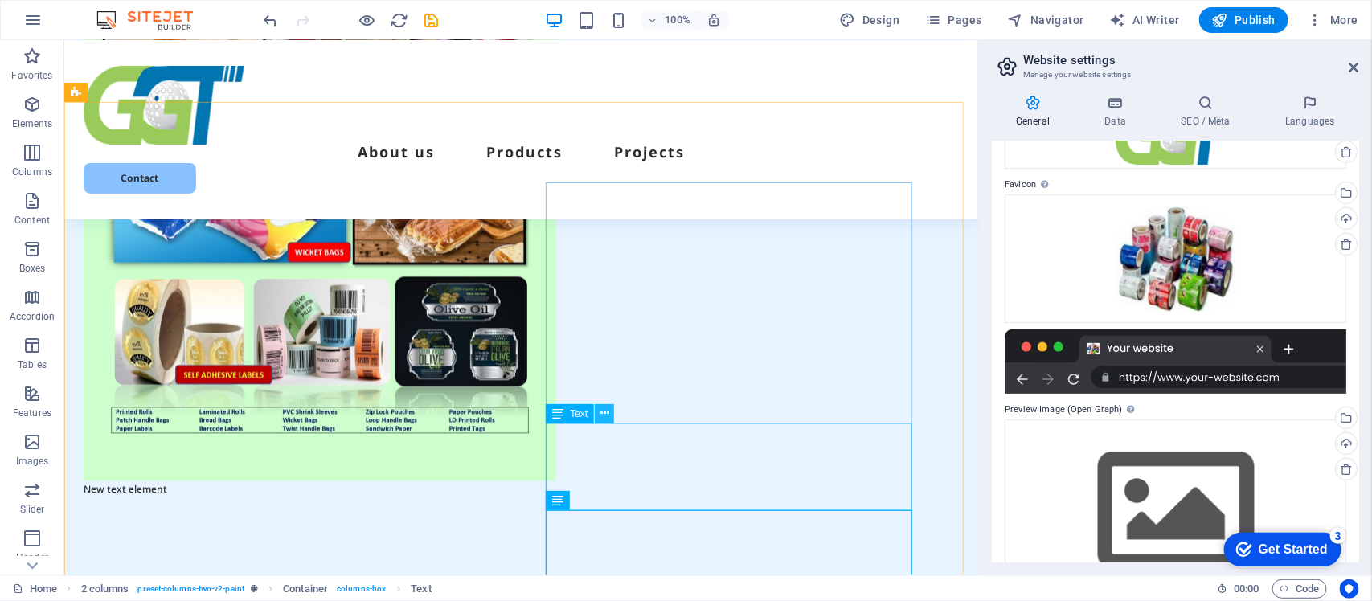
click at [603, 414] on icon at bounding box center [605, 413] width 9 height 17
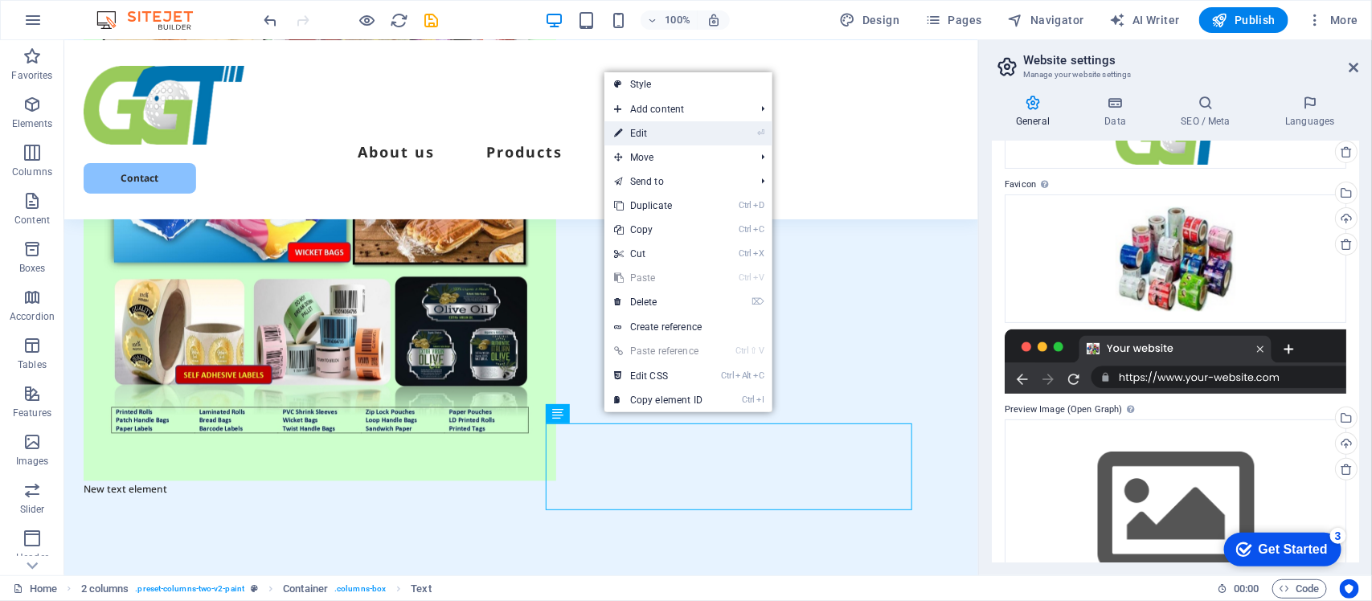
click at [641, 126] on link "⏎ Edit" at bounding box center [659, 133] width 108 height 24
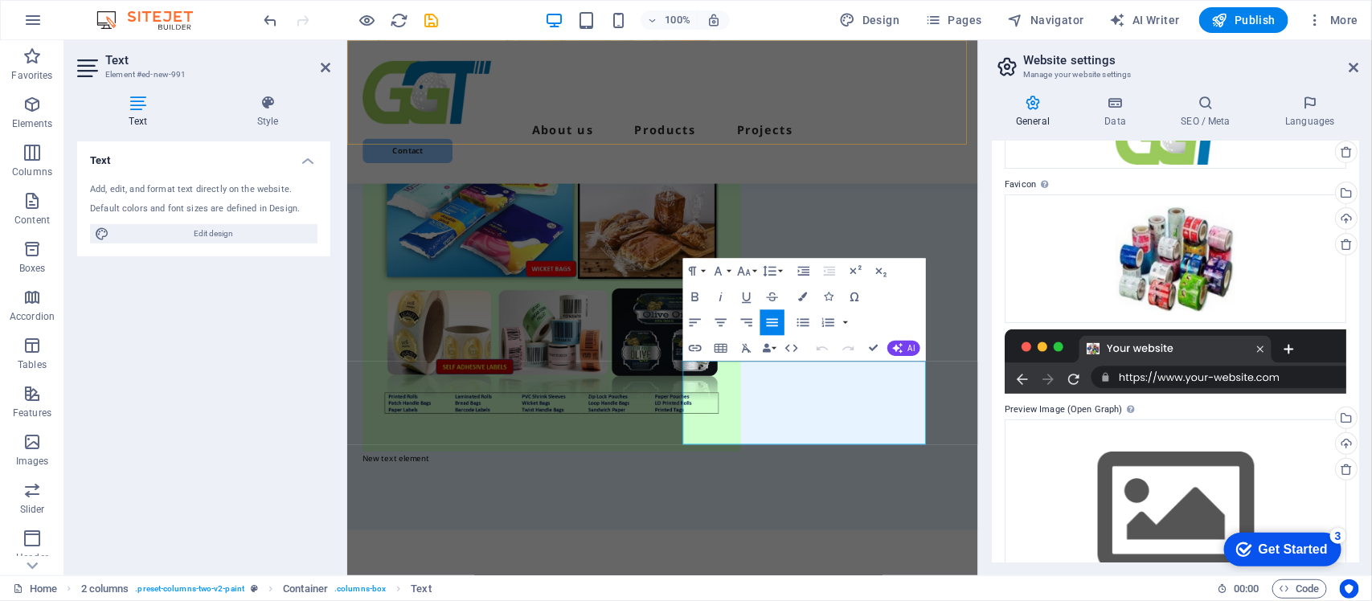
scroll to position [1529, 0]
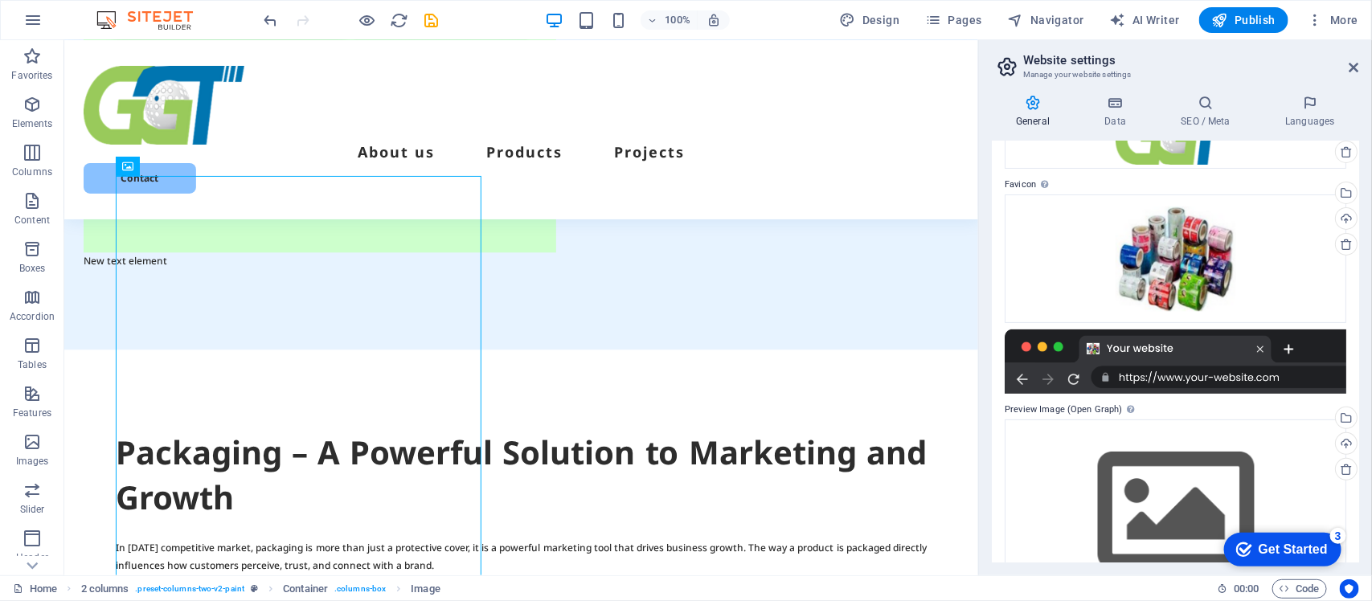
scroll to position [1734, 0]
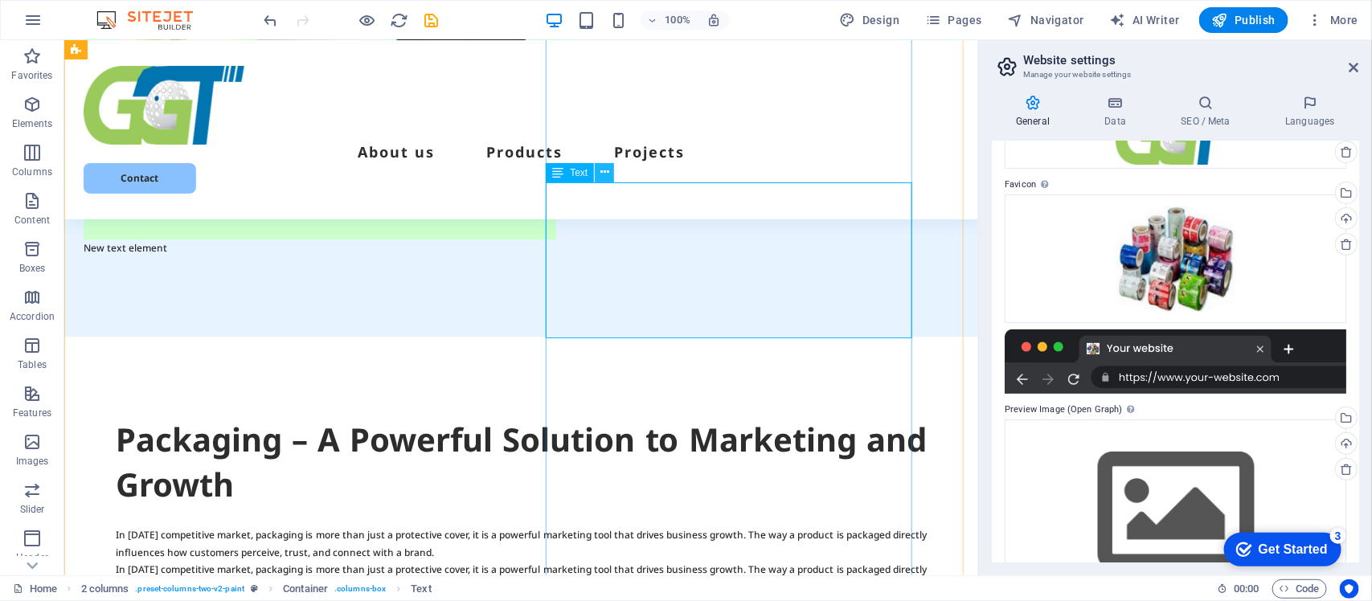
click at [605, 170] on icon at bounding box center [605, 172] width 9 height 17
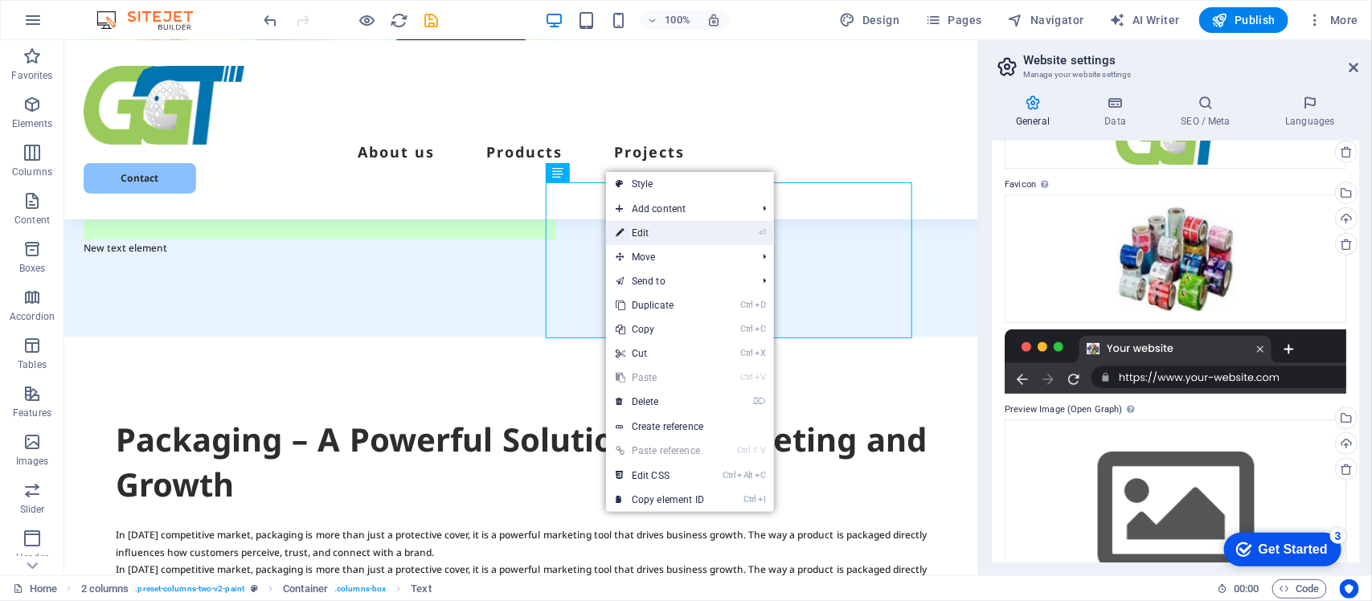
click at [641, 234] on link "⏎ Edit" at bounding box center [660, 233] width 108 height 24
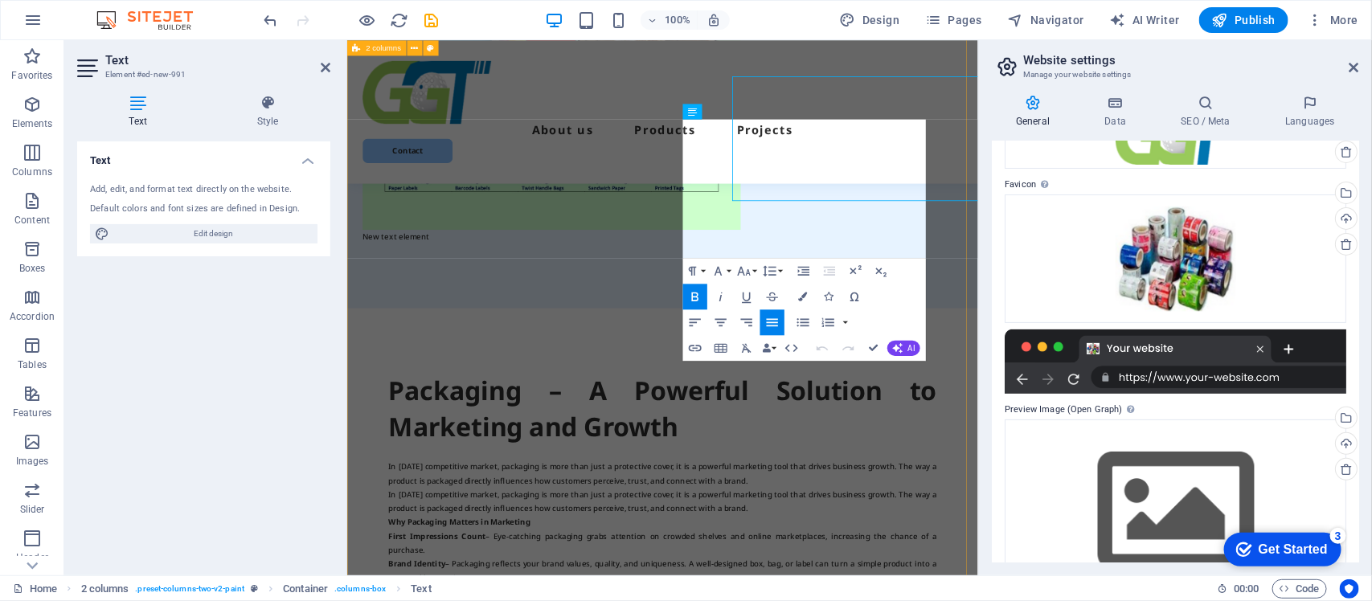
scroll to position [1831, 0]
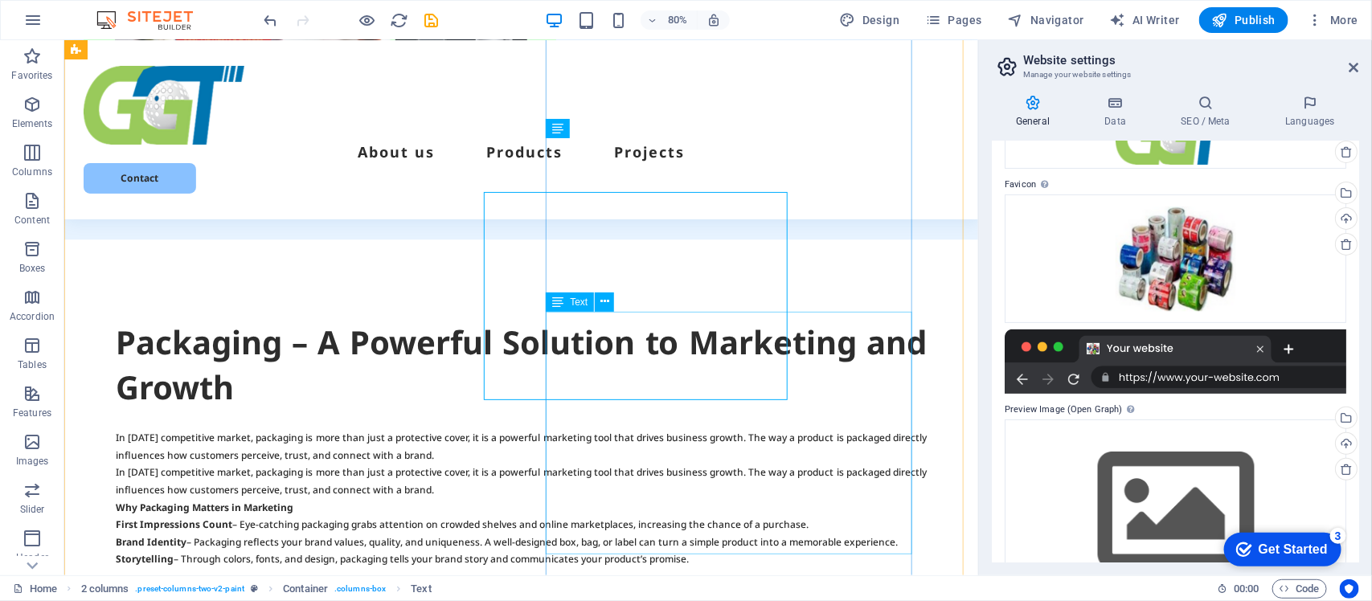
scroll to position [1778, 0]
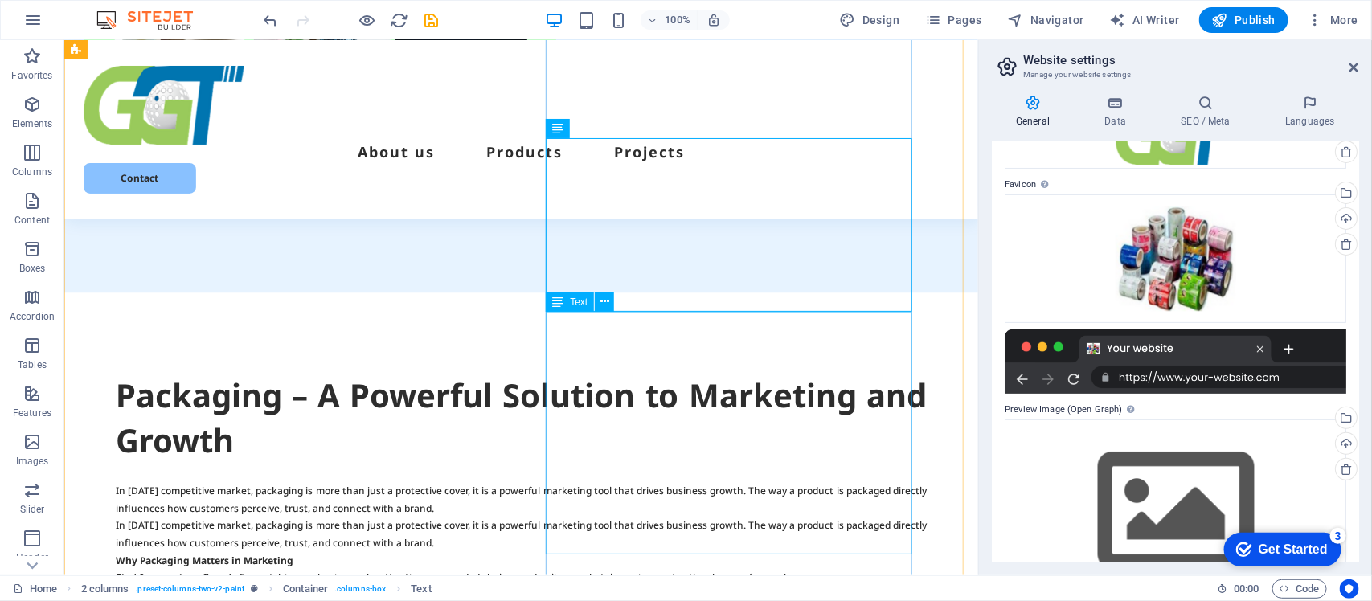
click at [605, 301] on icon at bounding box center [605, 301] width 9 height 17
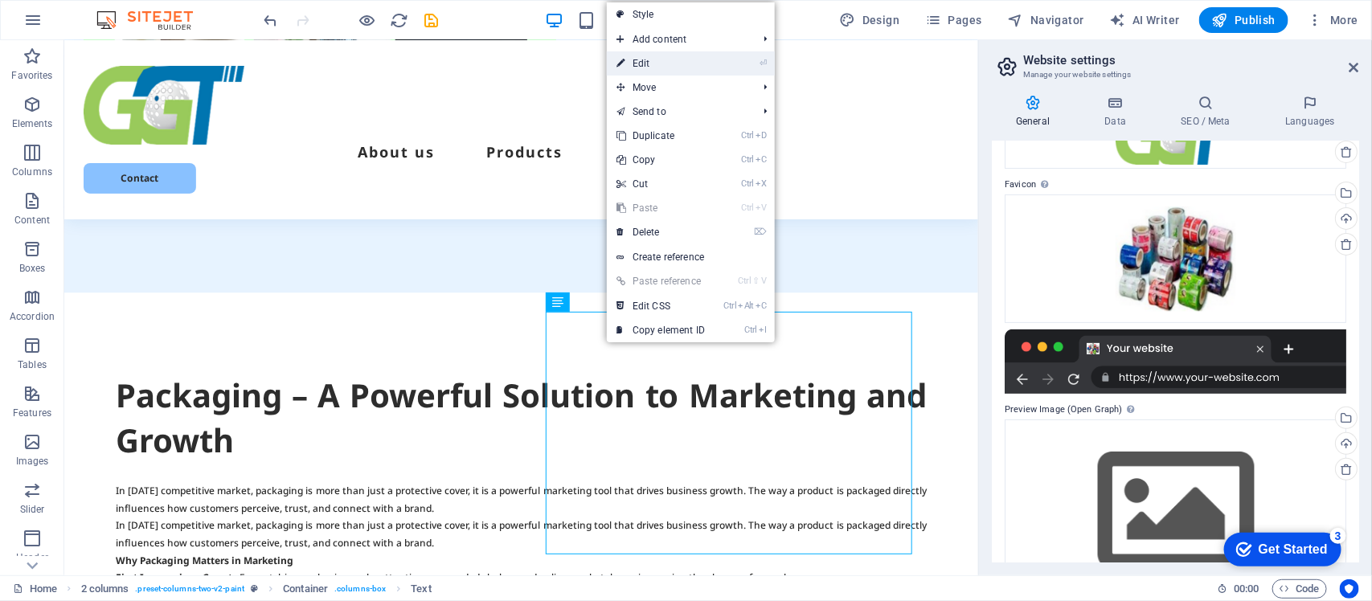
click at [642, 63] on link "⏎ Edit" at bounding box center [661, 63] width 108 height 24
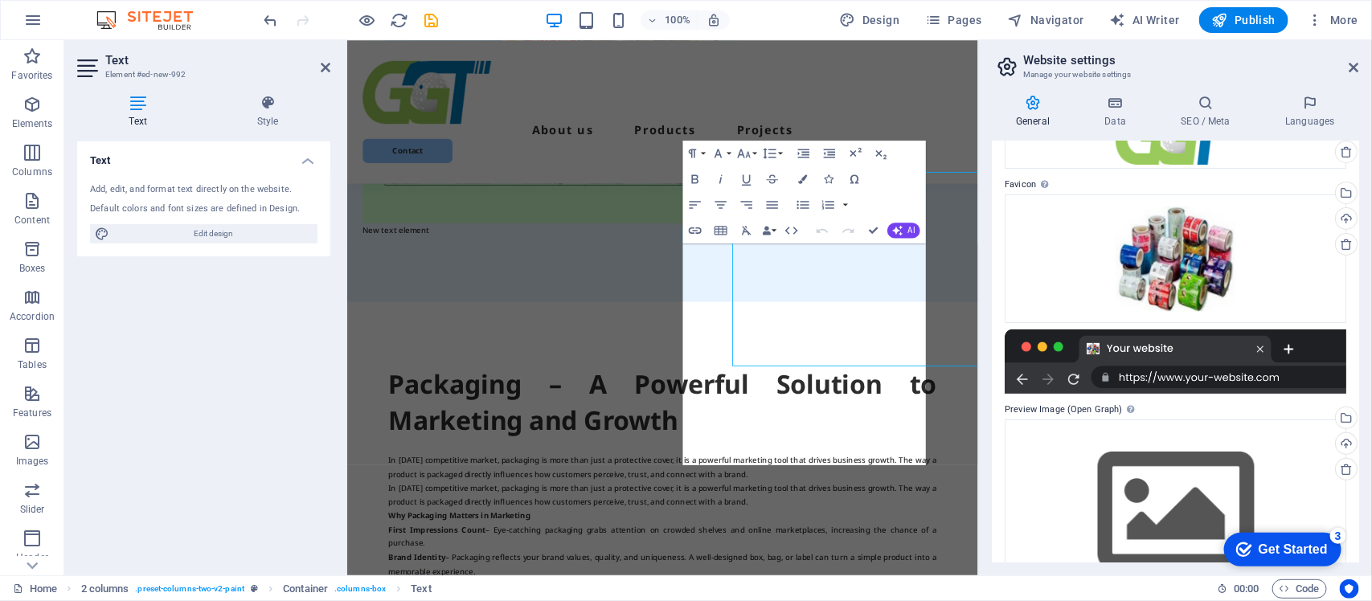
scroll to position [1885, 0]
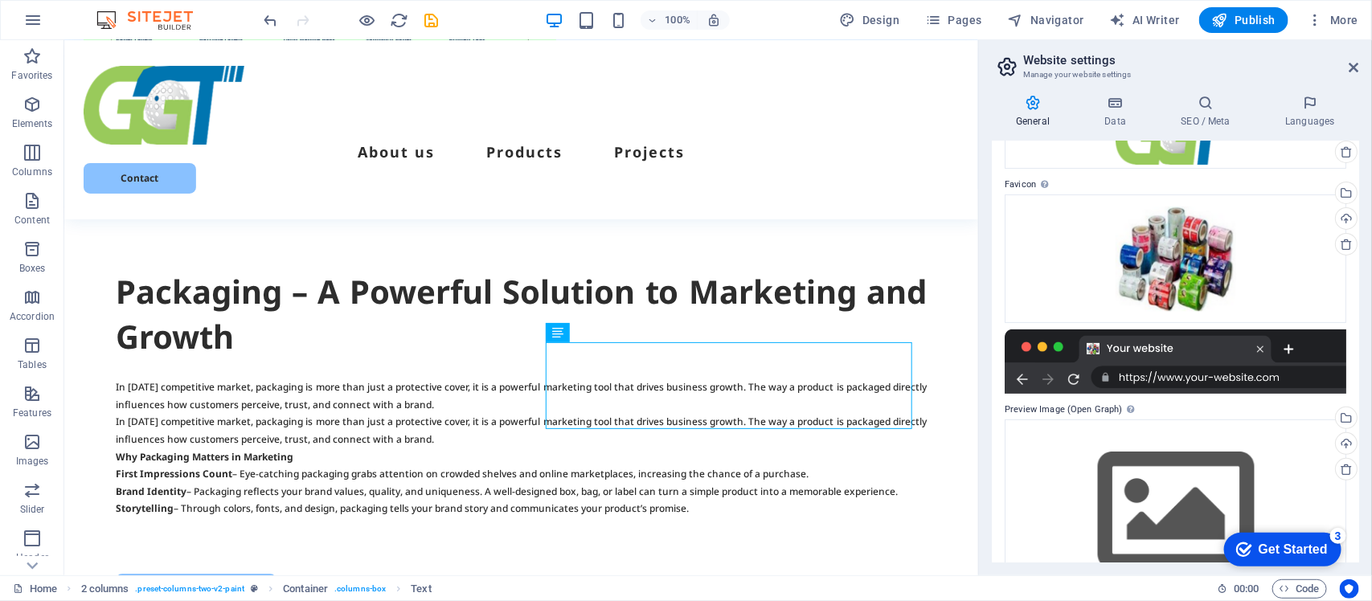
scroll to position [1948, 0]
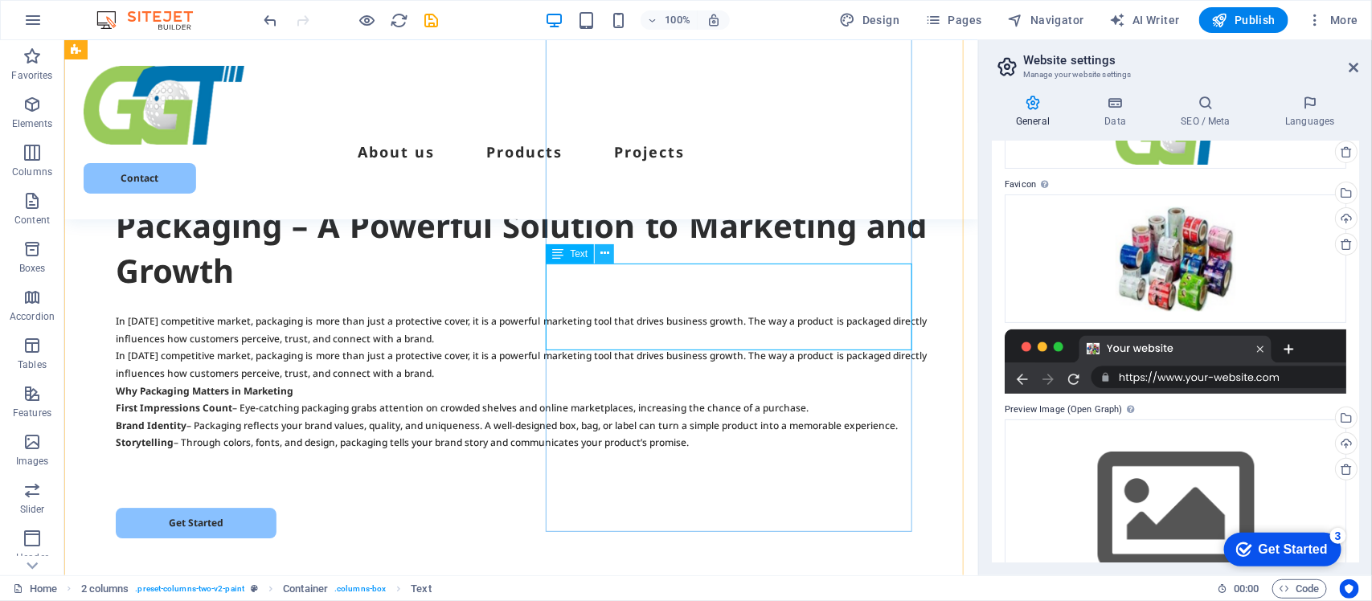
click at [601, 255] on icon at bounding box center [605, 253] width 9 height 17
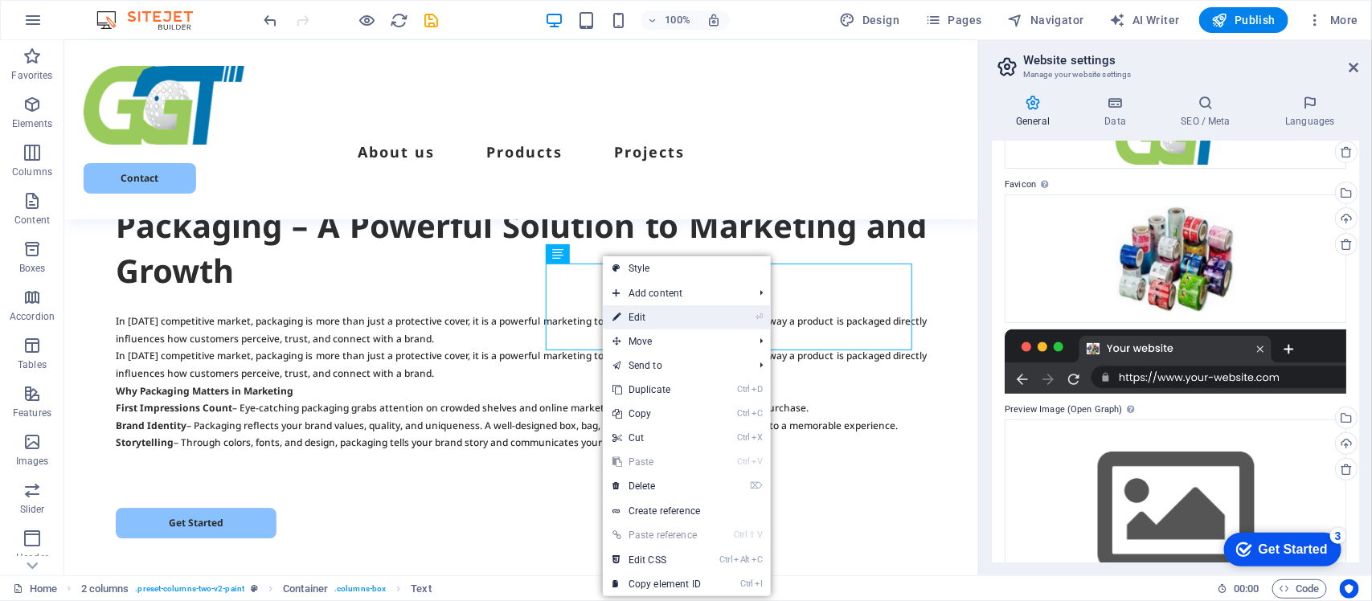
click at [637, 315] on link "⏎ Edit" at bounding box center [657, 317] width 108 height 24
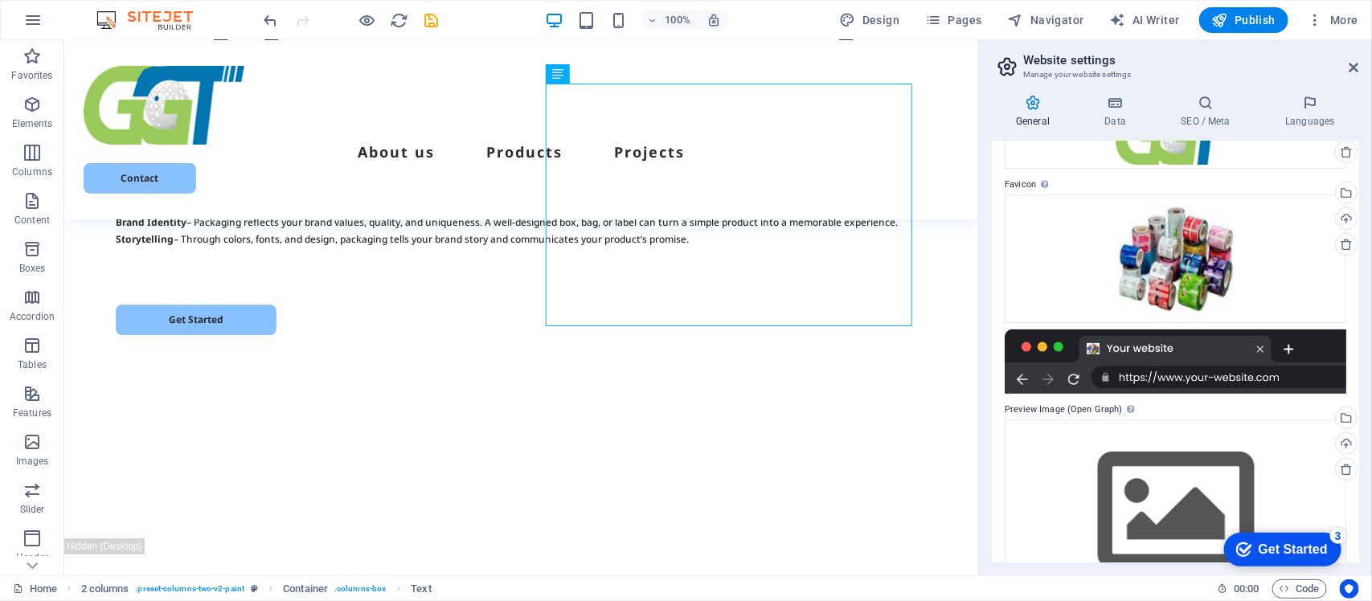
scroll to position [2180, 0]
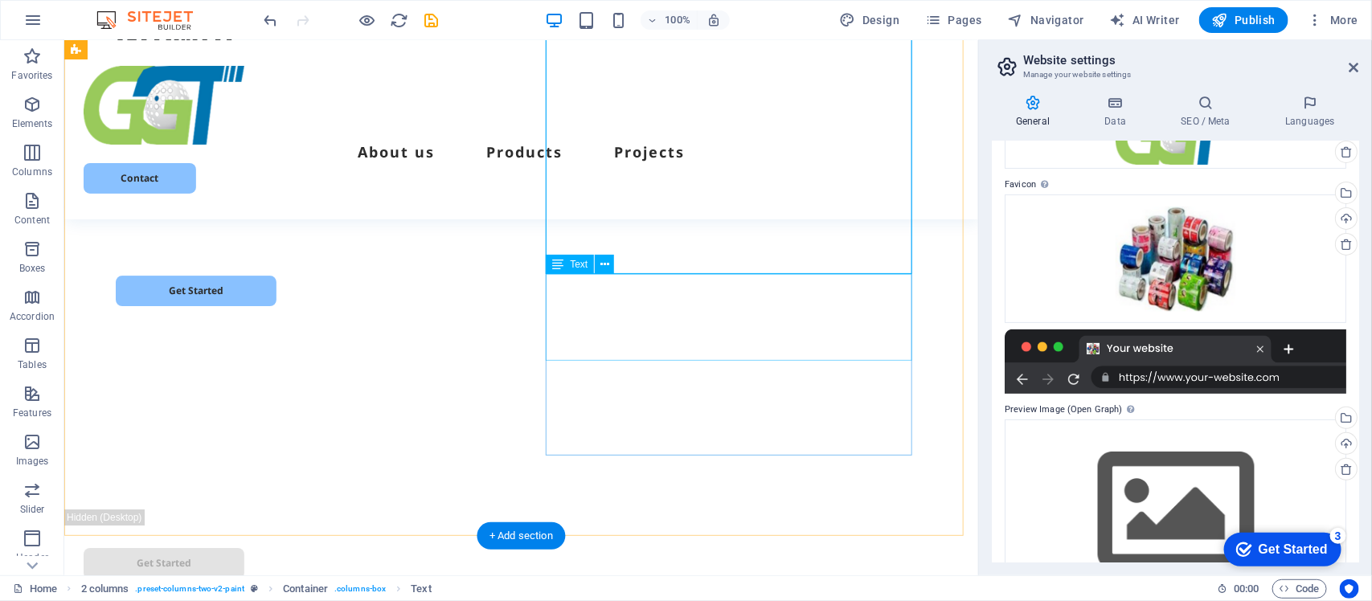
click at [604, 262] on icon at bounding box center [605, 264] width 9 height 17
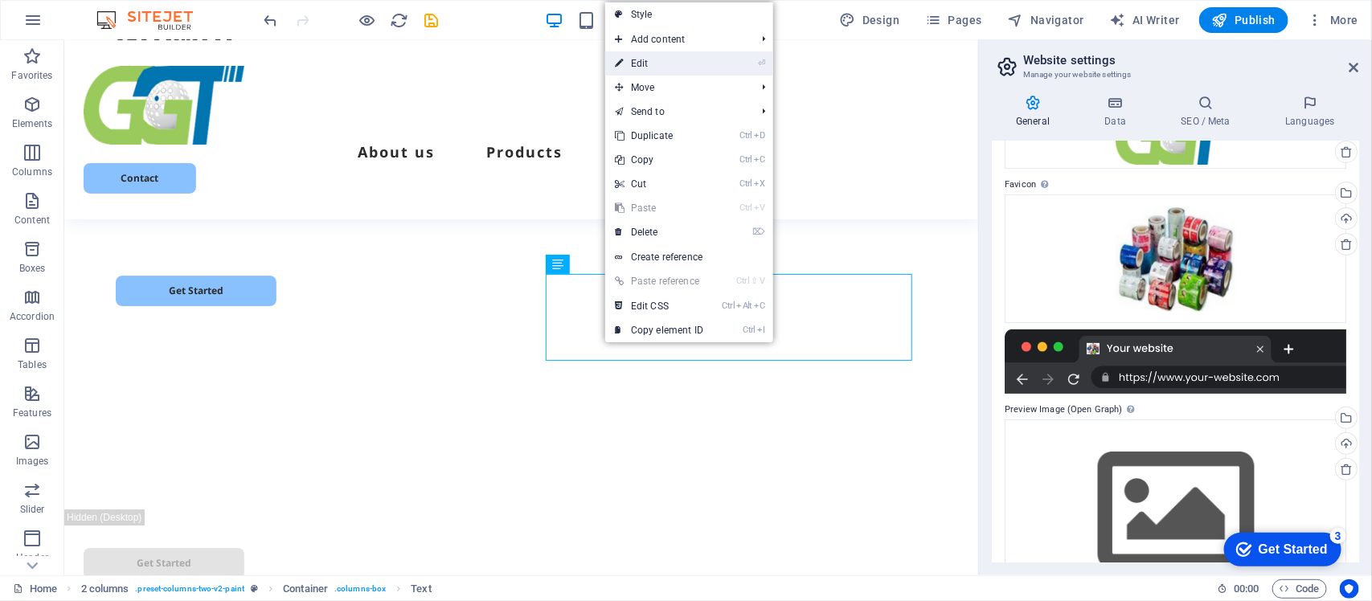
click at [644, 61] on link "⏎ Edit" at bounding box center [659, 63] width 108 height 24
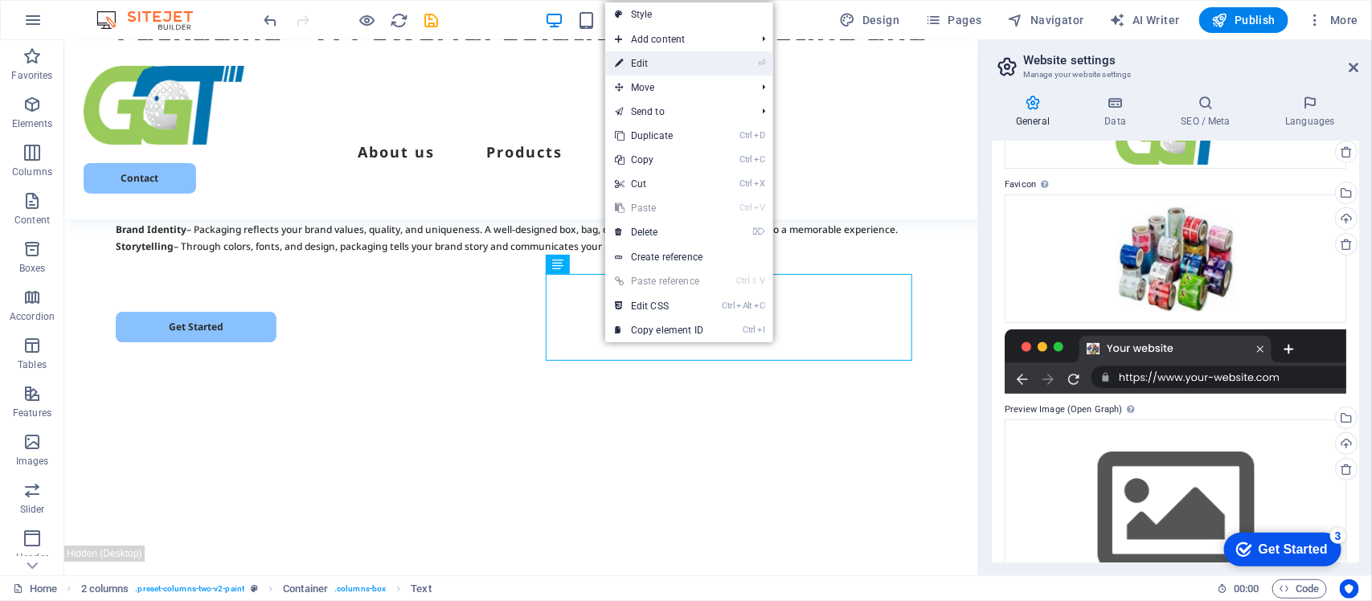
scroll to position [2287, 0]
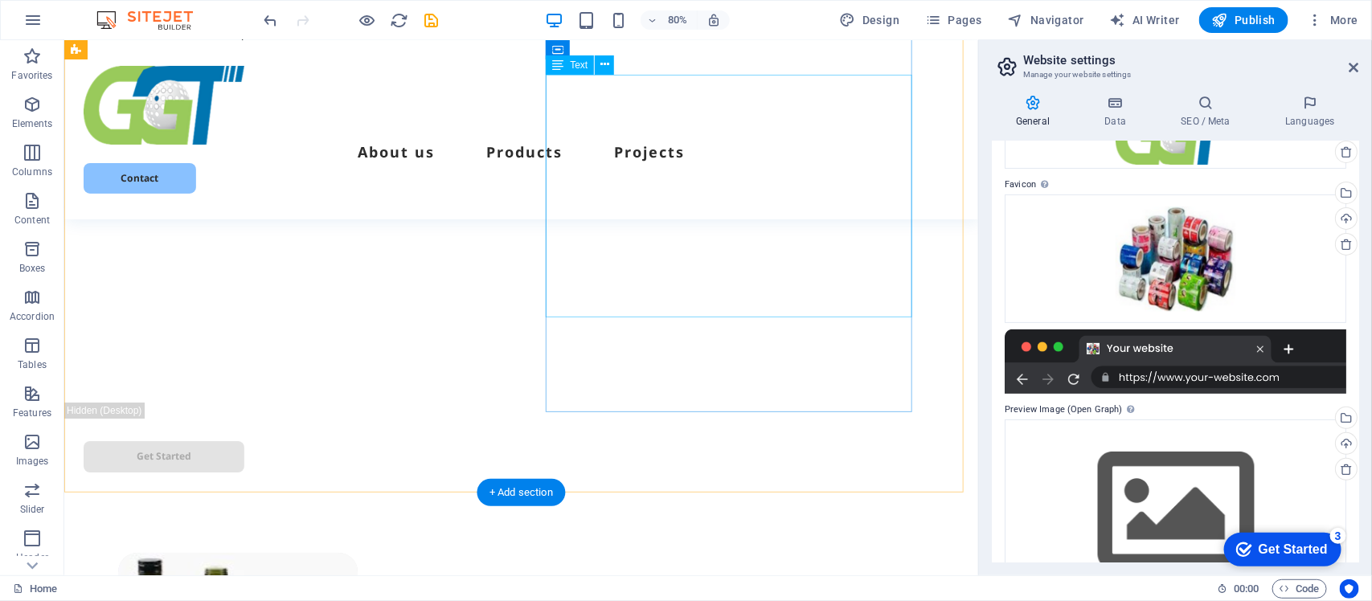
scroll to position [2137, 0]
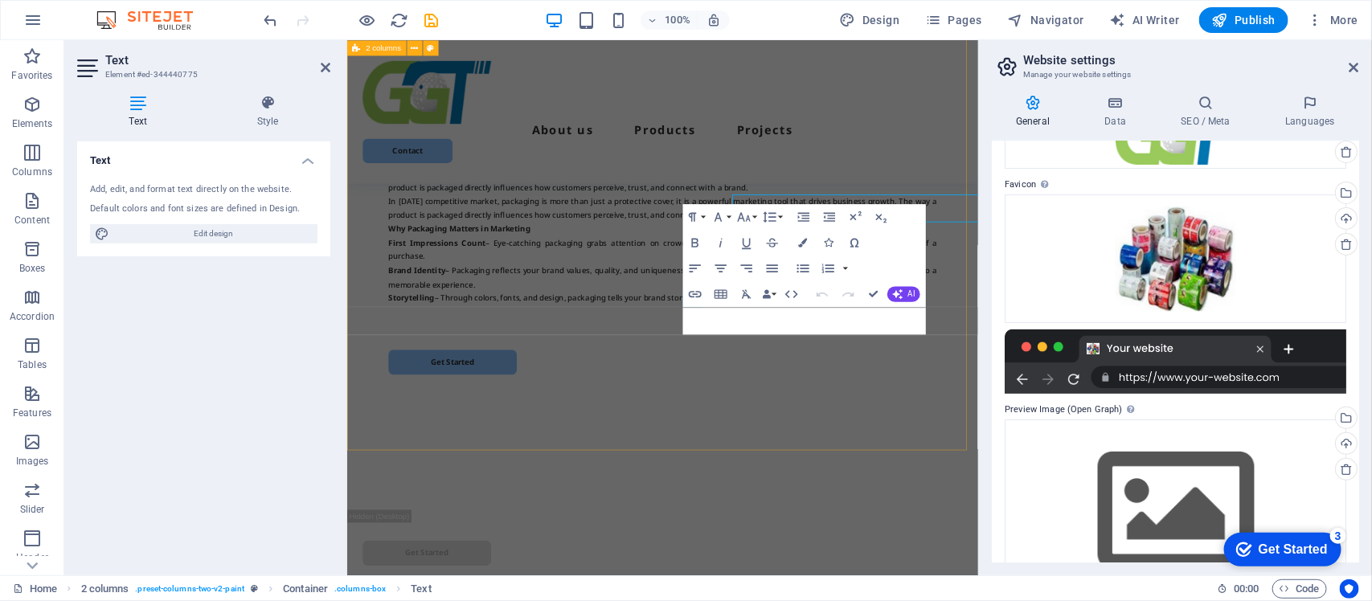
scroll to position [2235, 0]
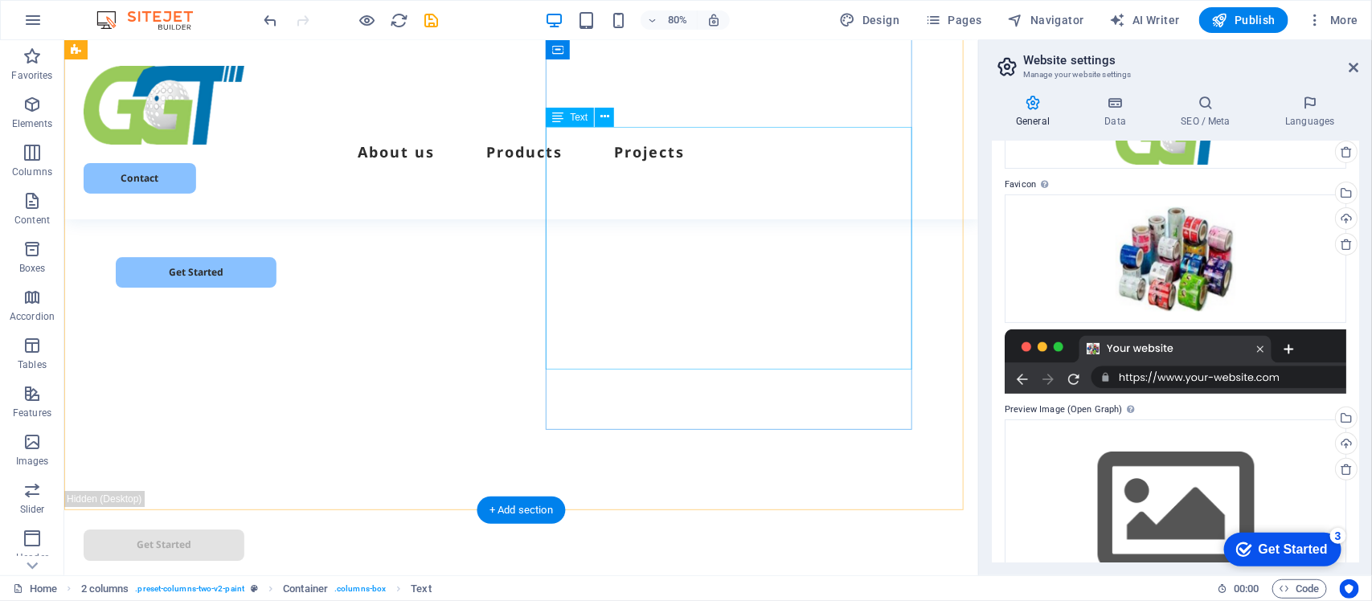
scroll to position [2085, 0]
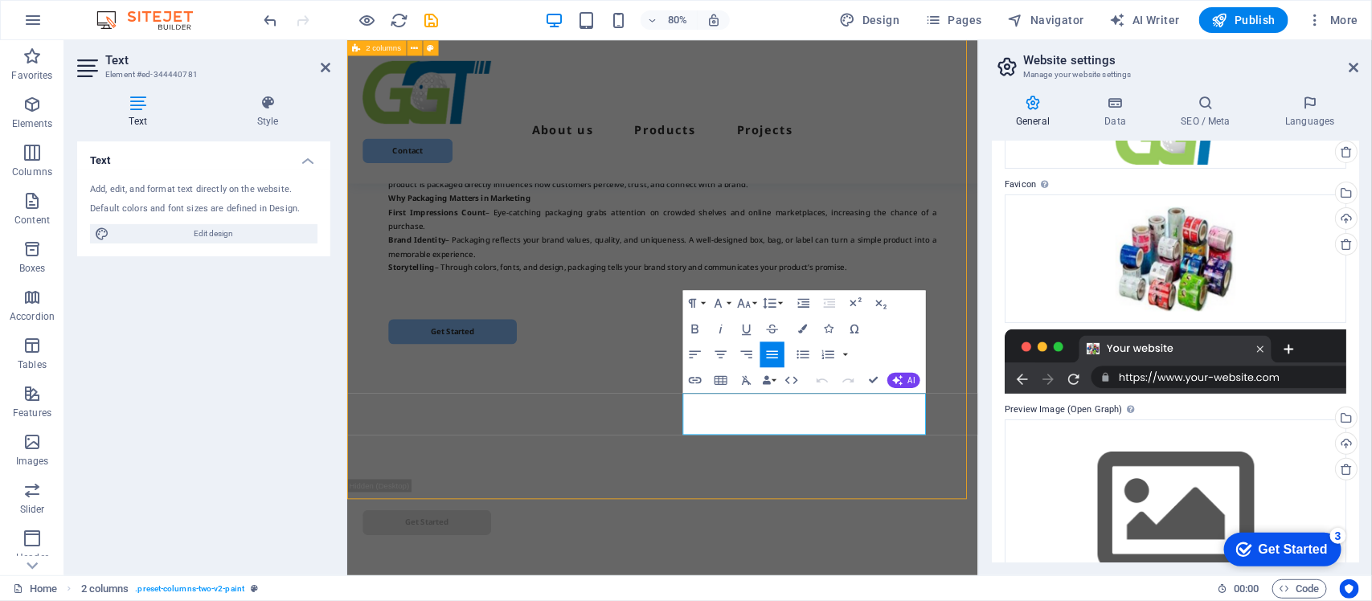
scroll to position [1999, 0]
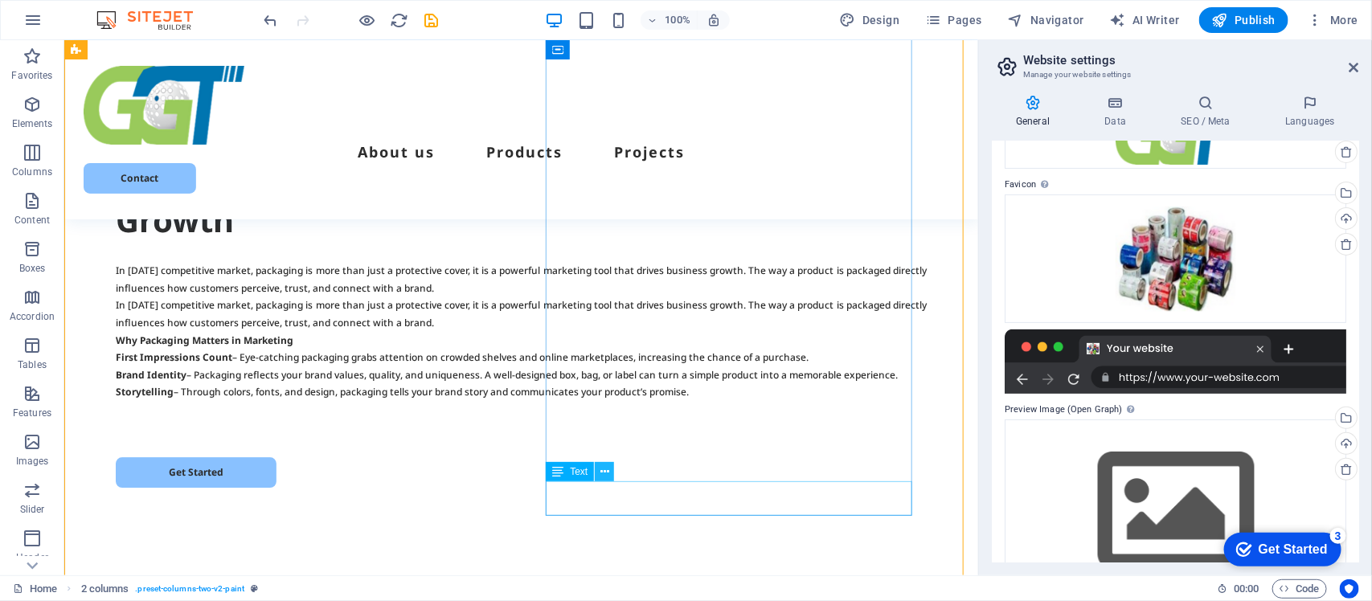
click at [603, 467] on icon at bounding box center [605, 472] width 9 height 17
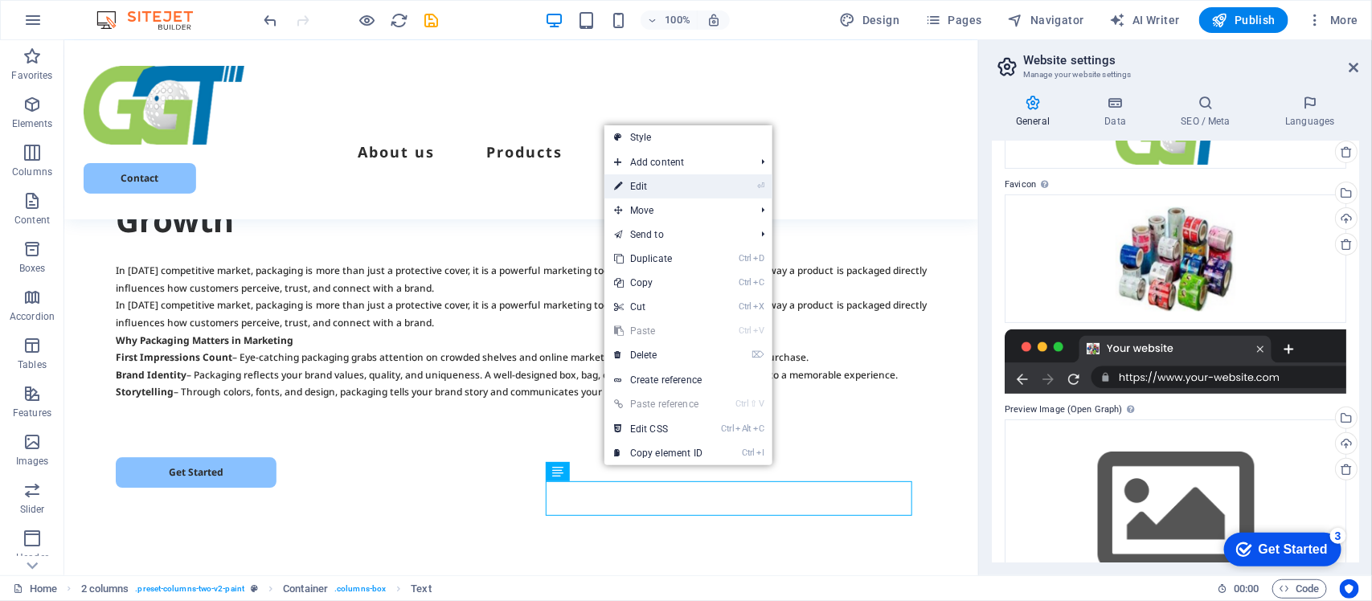
click at [638, 181] on link "⏎ Edit" at bounding box center [659, 186] width 108 height 24
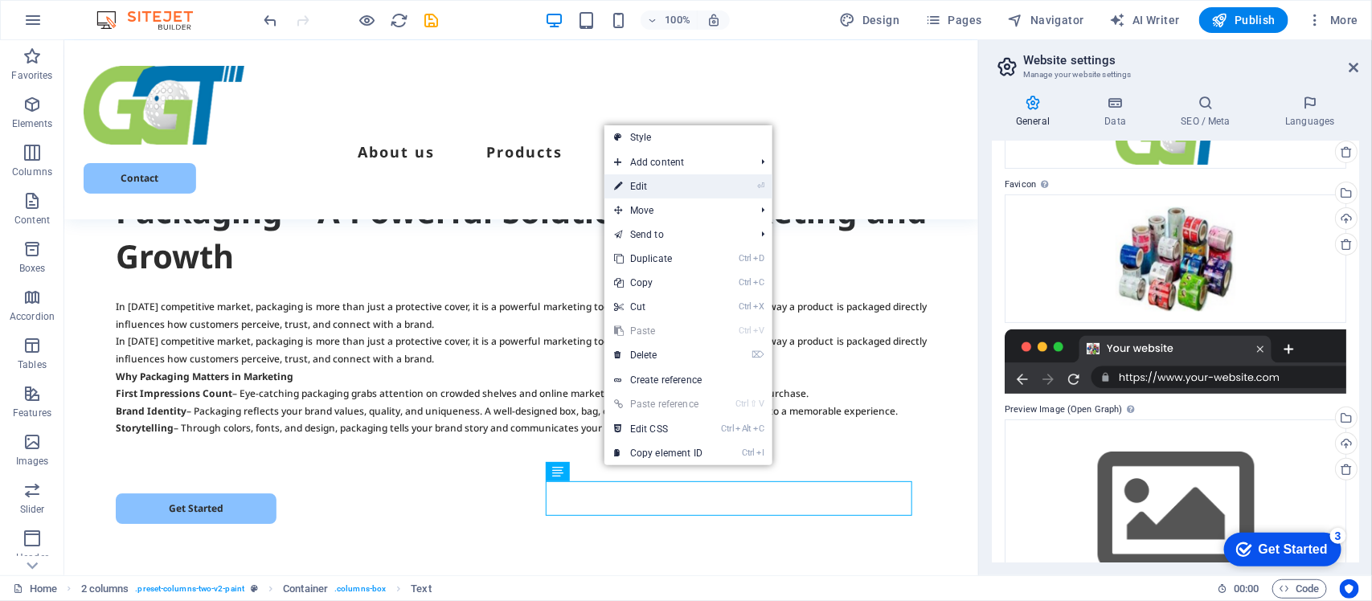
scroll to position [2096, 0]
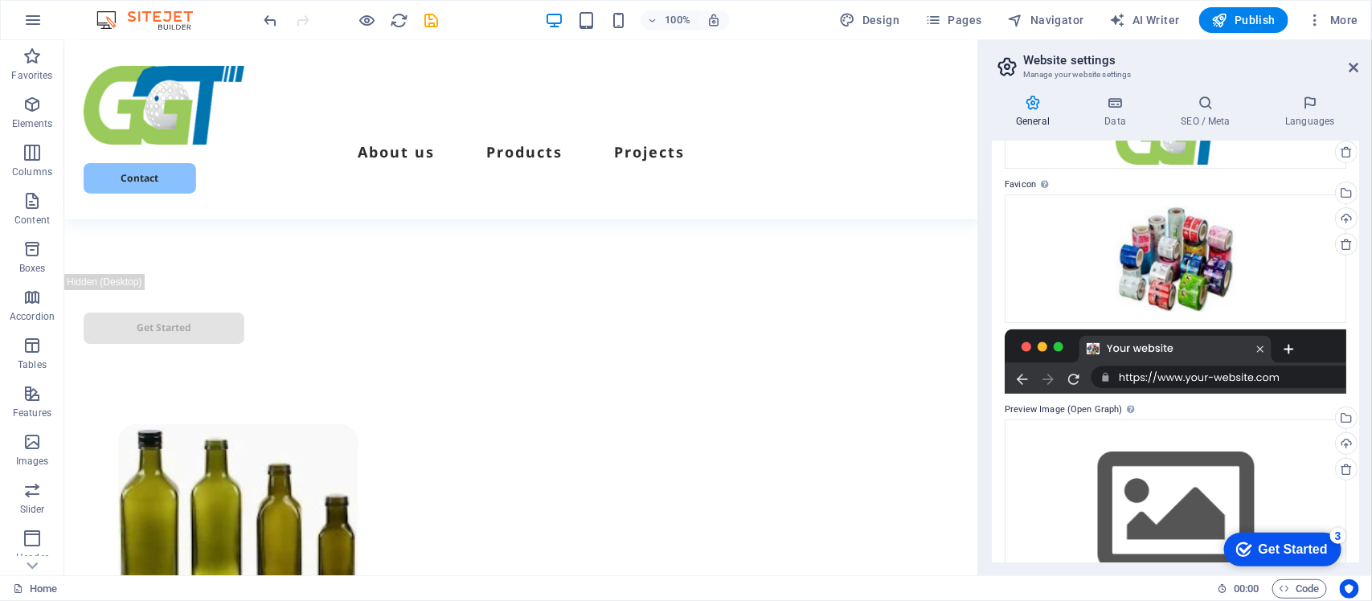
scroll to position [2884, 0]
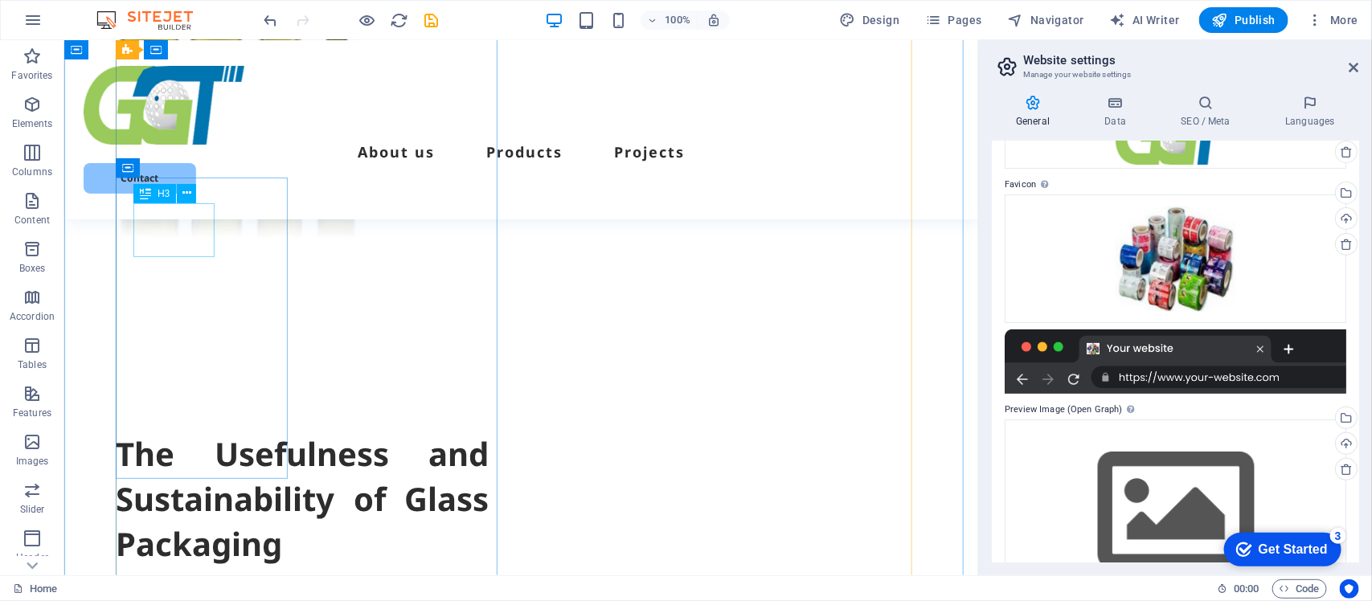
click at [187, 191] on icon at bounding box center [186, 193] width 9 height 17
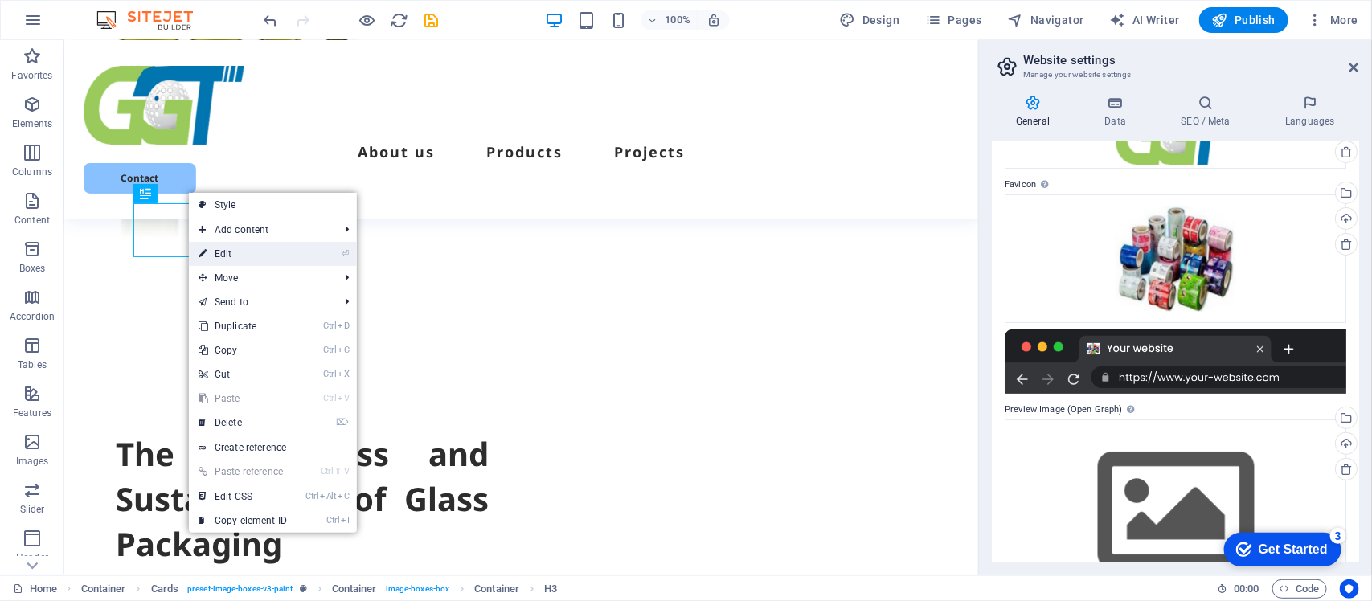
click at [219, 254] on link "⏎ Edit" at bounding box center [243, 254] width 108 height 24
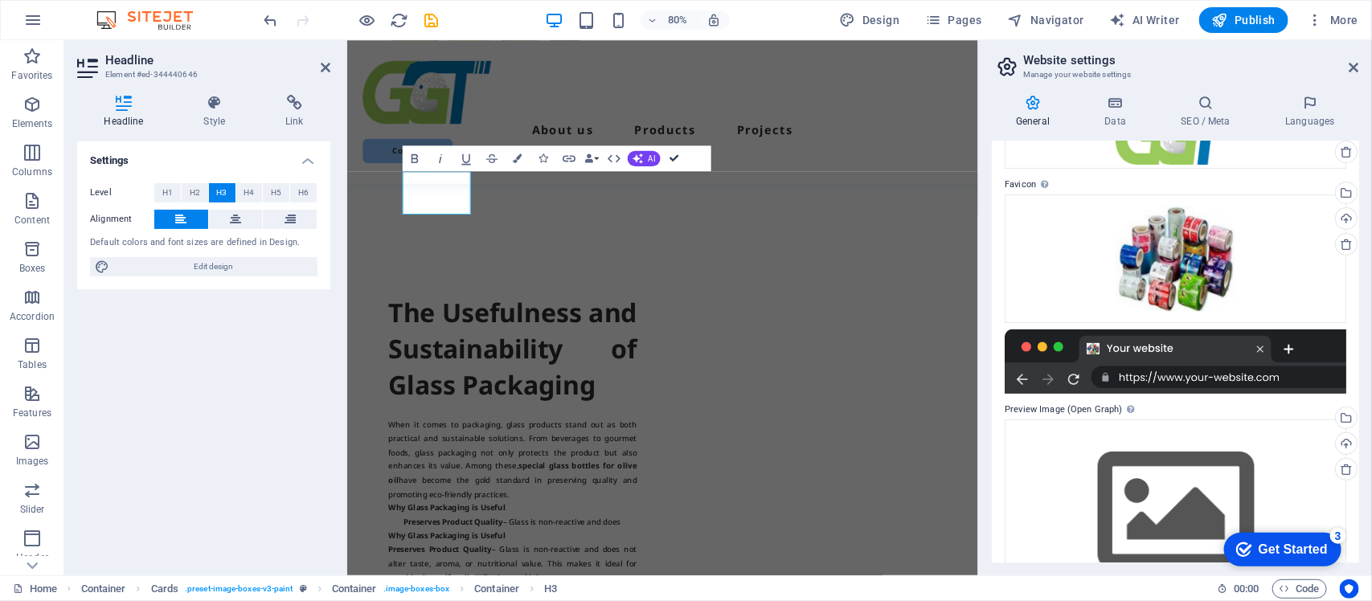
scroll to position [2883, 0]
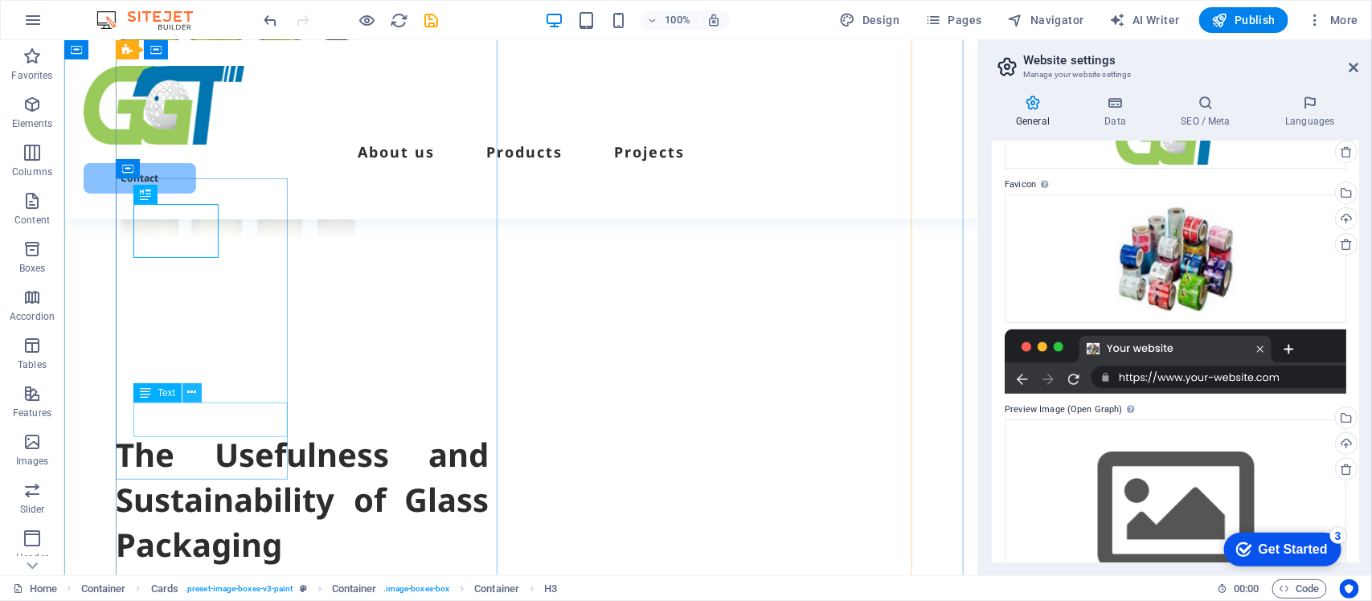
click at [189, 394] on icon at bounding box center [191, 392] width 9 height 17
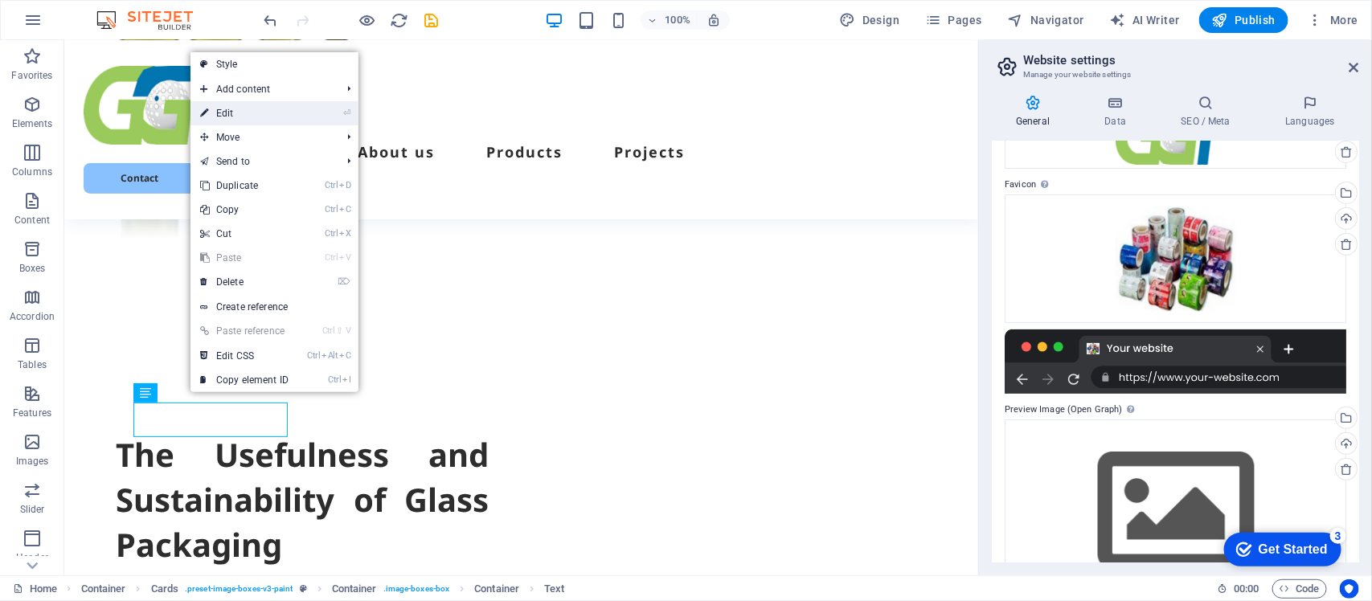
click at [230, 113] on link "⏎ Edit" at bounding box center [245, 113] width 108 height 24
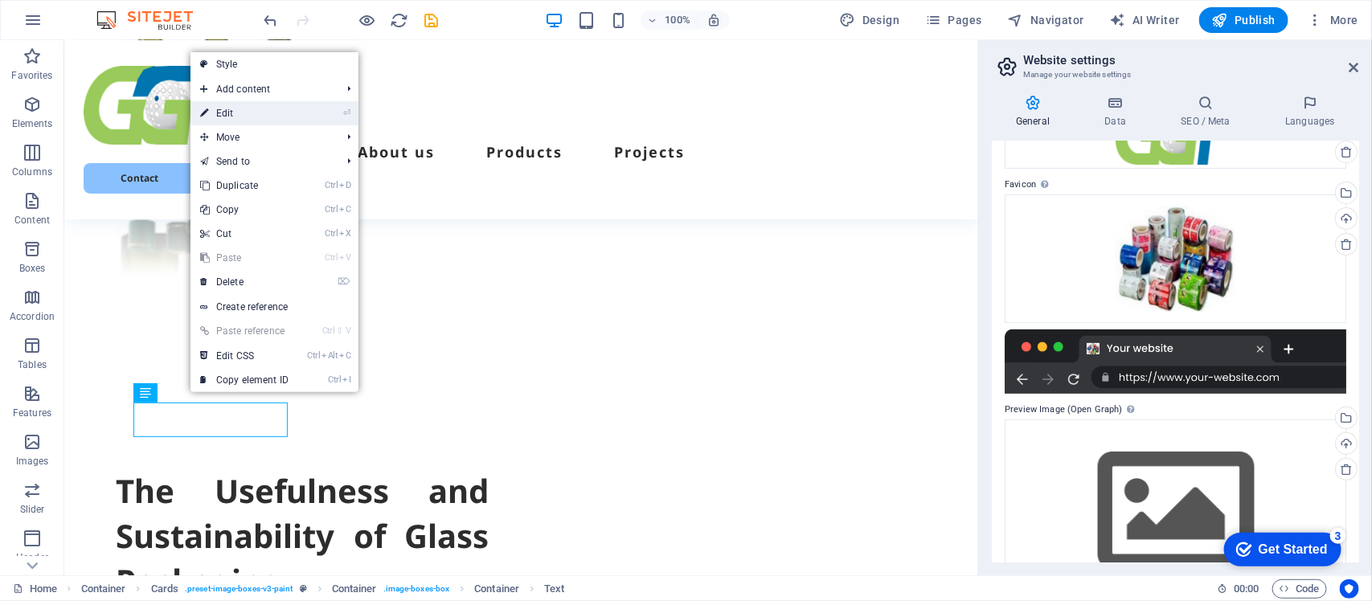
scroll to position [2995, 0]
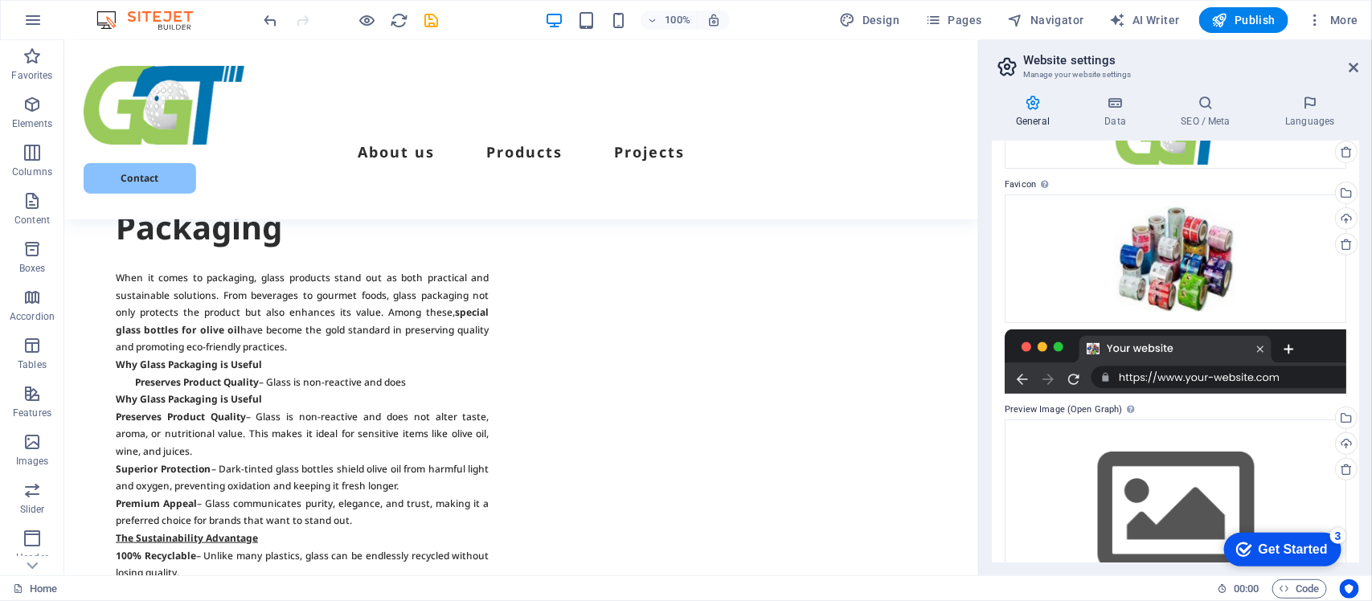
scroll to position [3170, 0]
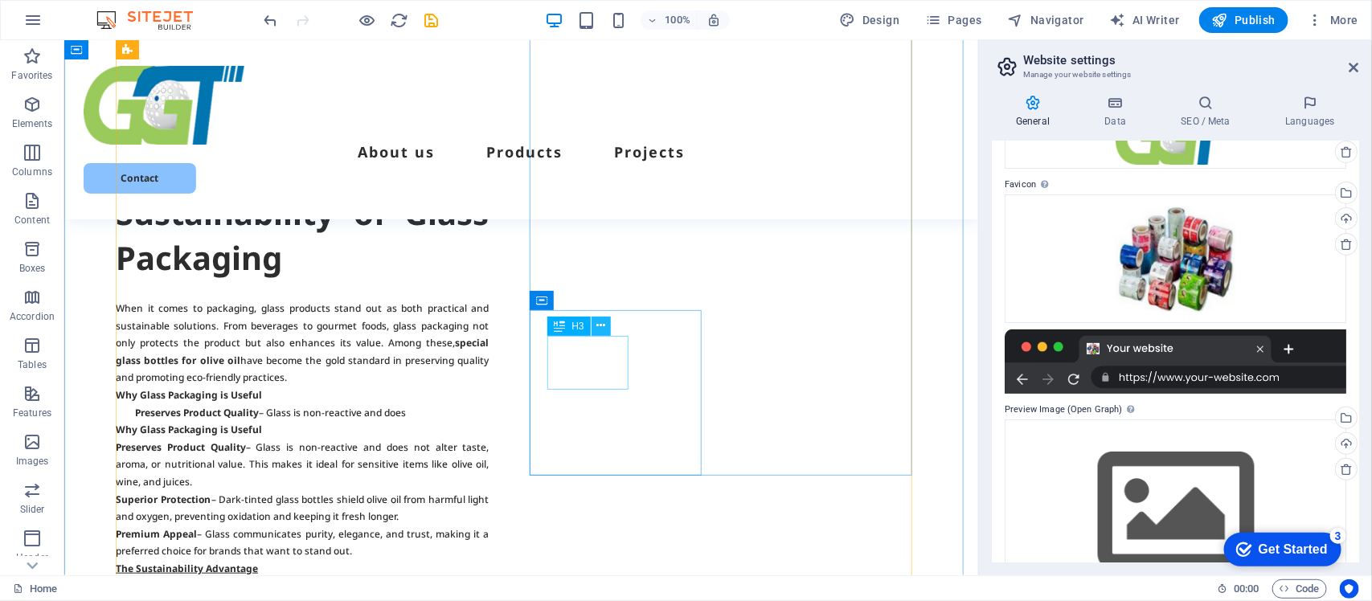
click at [603, 326] on icon at bounding box center [601, 326] width 9 height 17
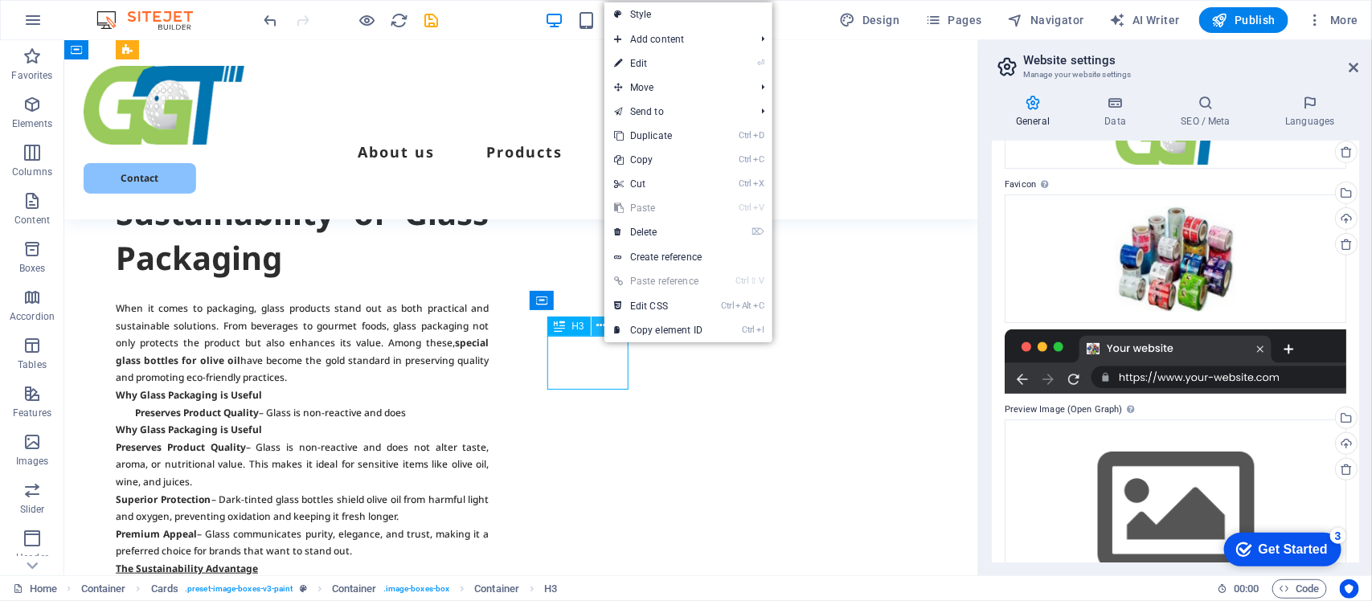
click at [603, 326] on icon at bounding box center [601, 326] width 9 height 17
click at [642, 229] on link "⌦ Delete" at bounding box center [659, 232] width 108 height 24
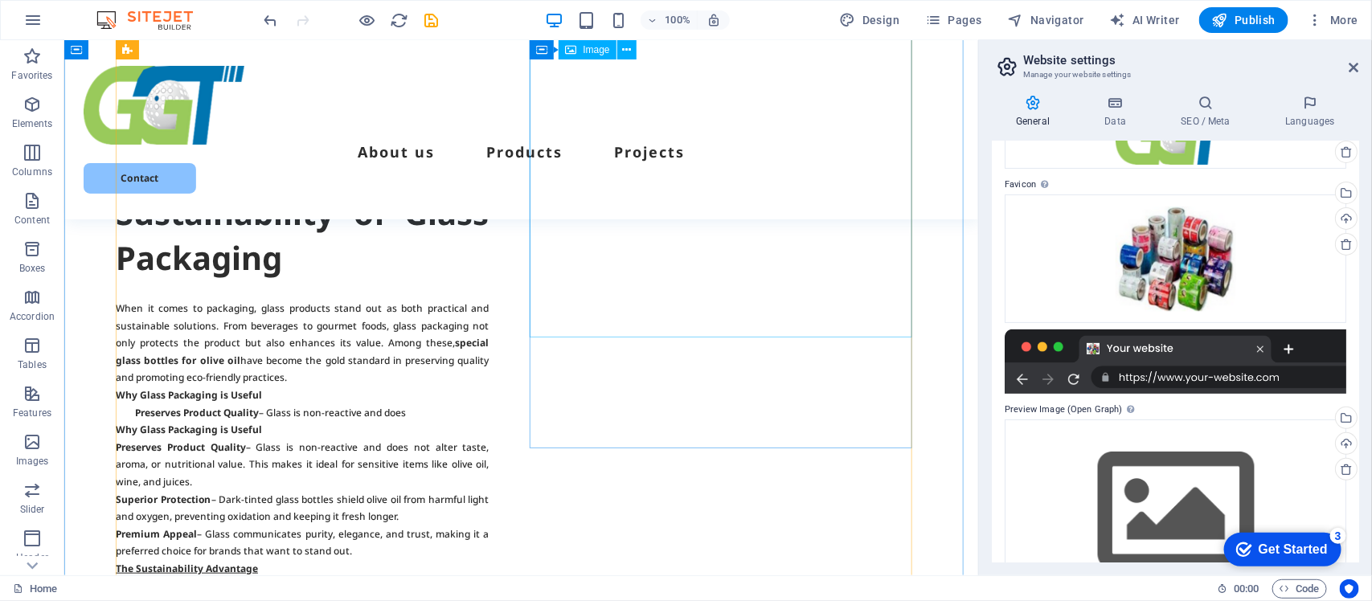
scroll to position [3143, 0]
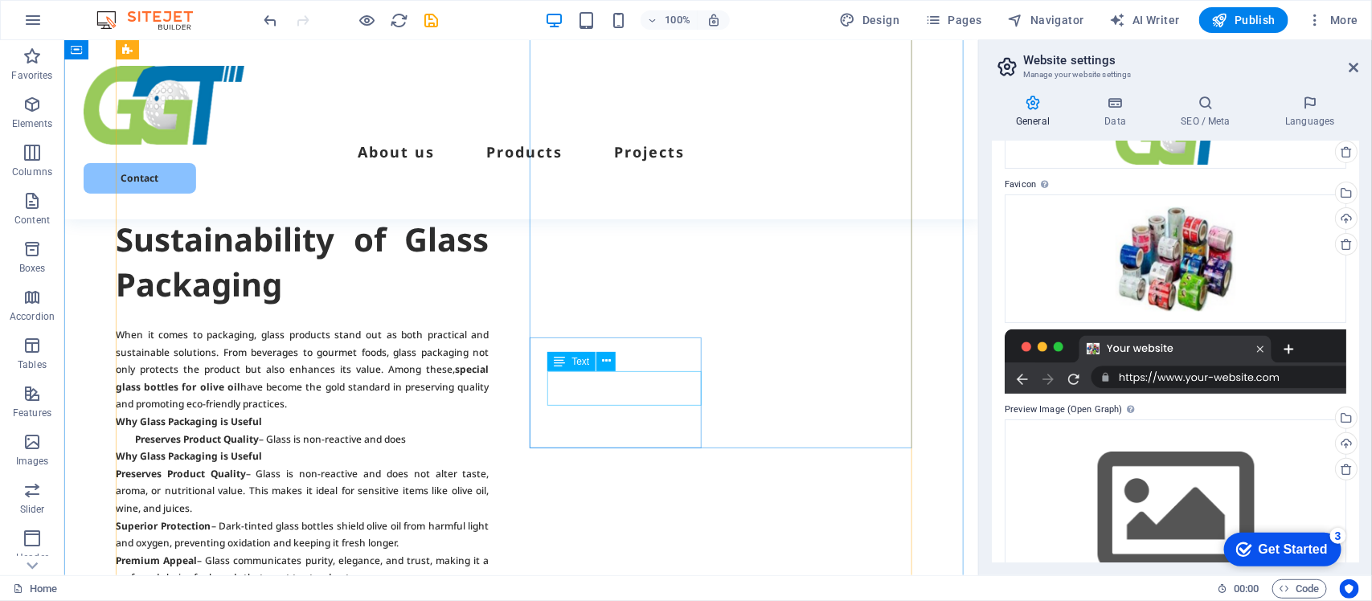
click at [609, 362] on icon at bounding box center [606, 361] width 9 height 17
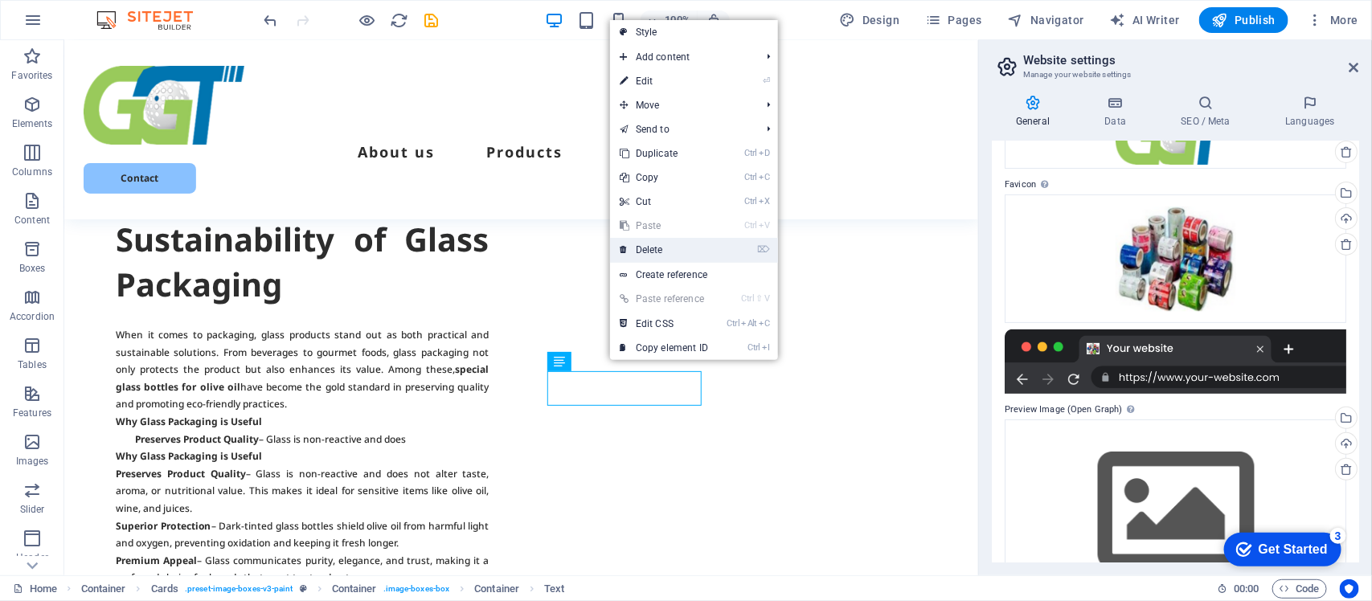
click at [657, 248] on link "⌦ Delete" at bounding box center [664, 250] width 108 height 24
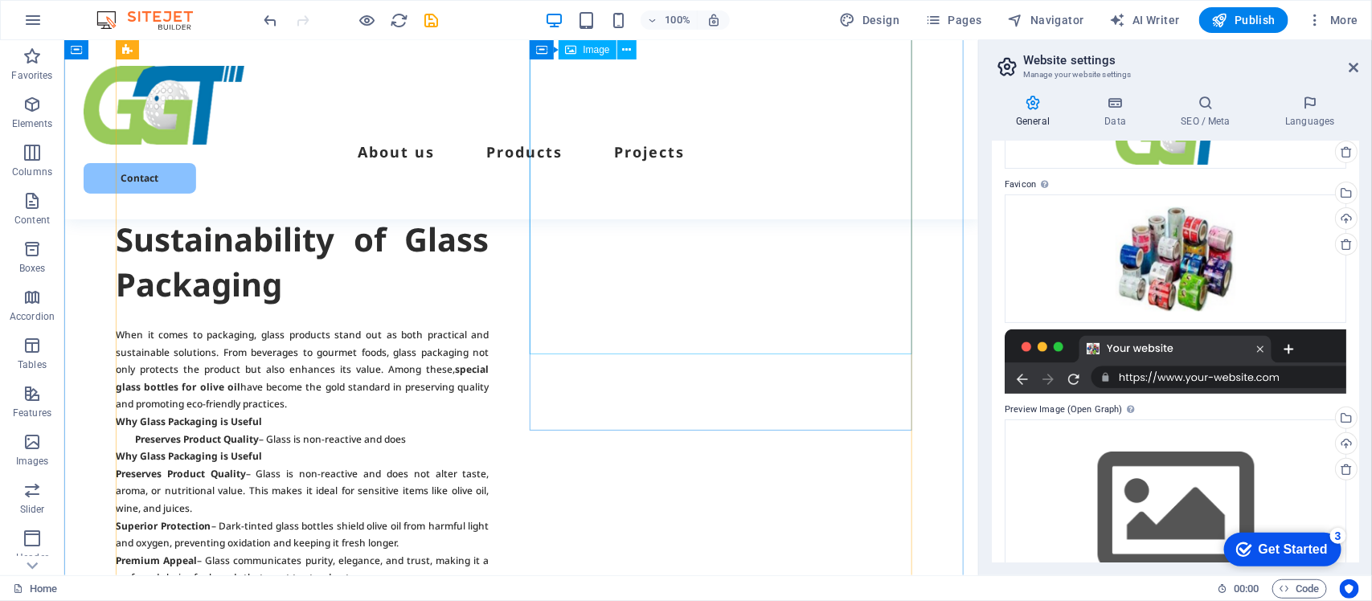
scroll to position [3126, 0]
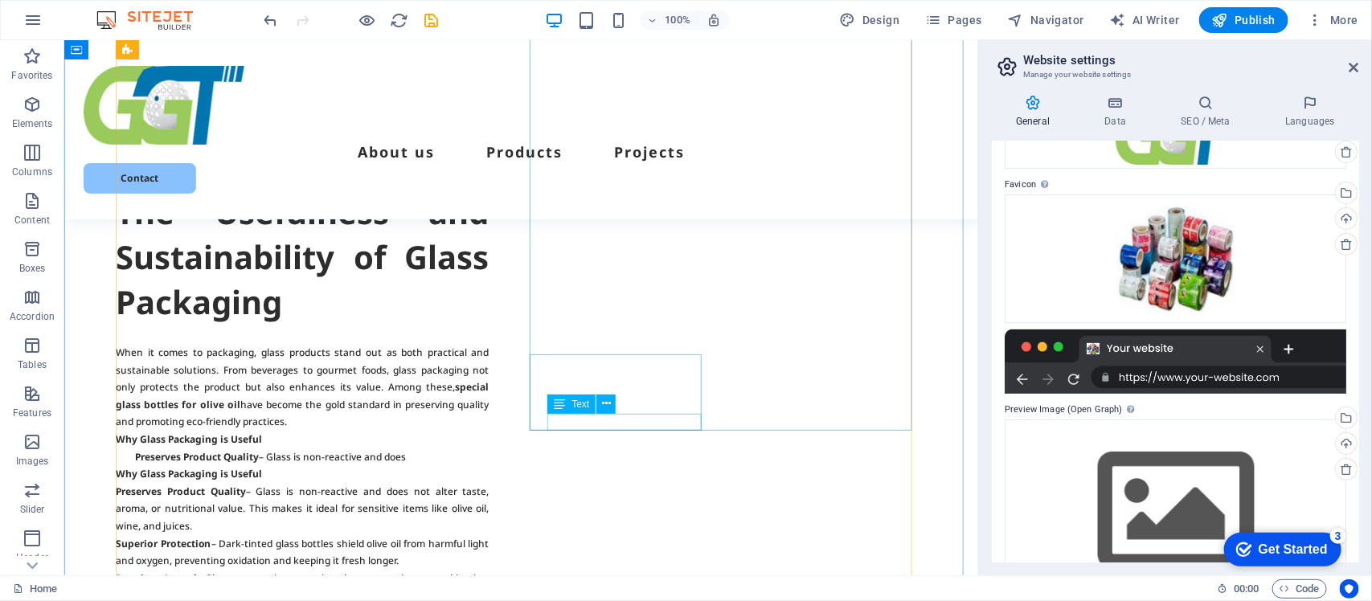
click at [604, 403] on icon at bounding box center [606, 404] width 9 height 17
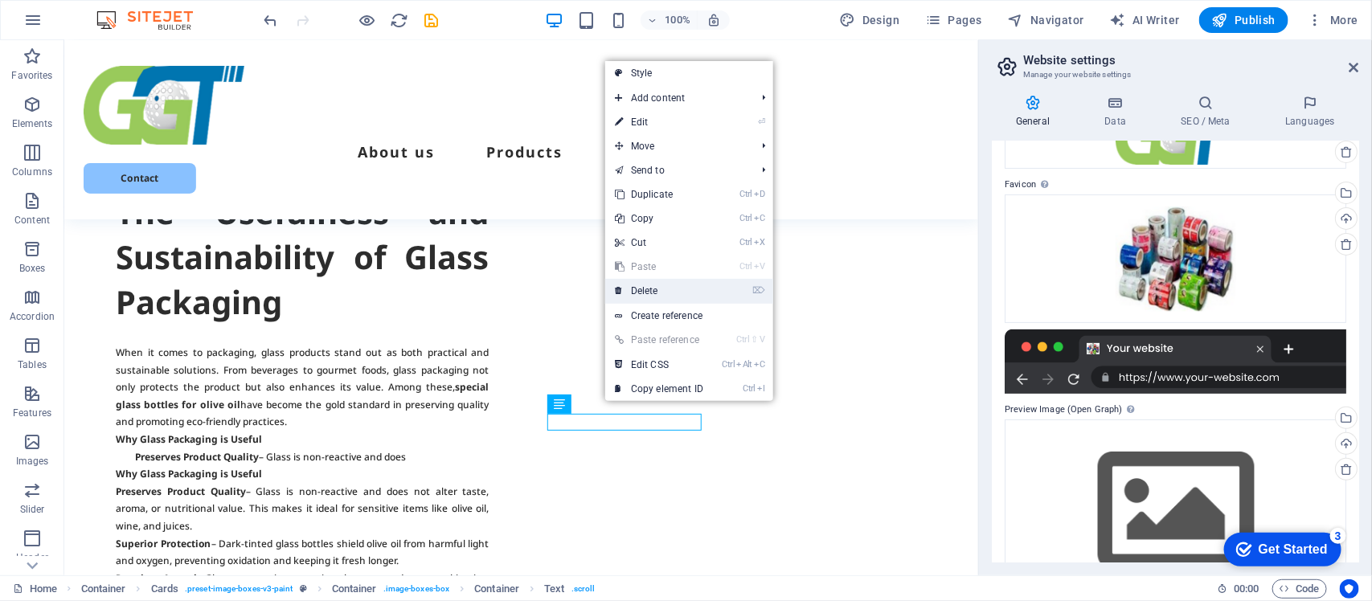
click at [650, 291] on link "⌦ Delete" at bounding box center [659, 291] width 108 height 24
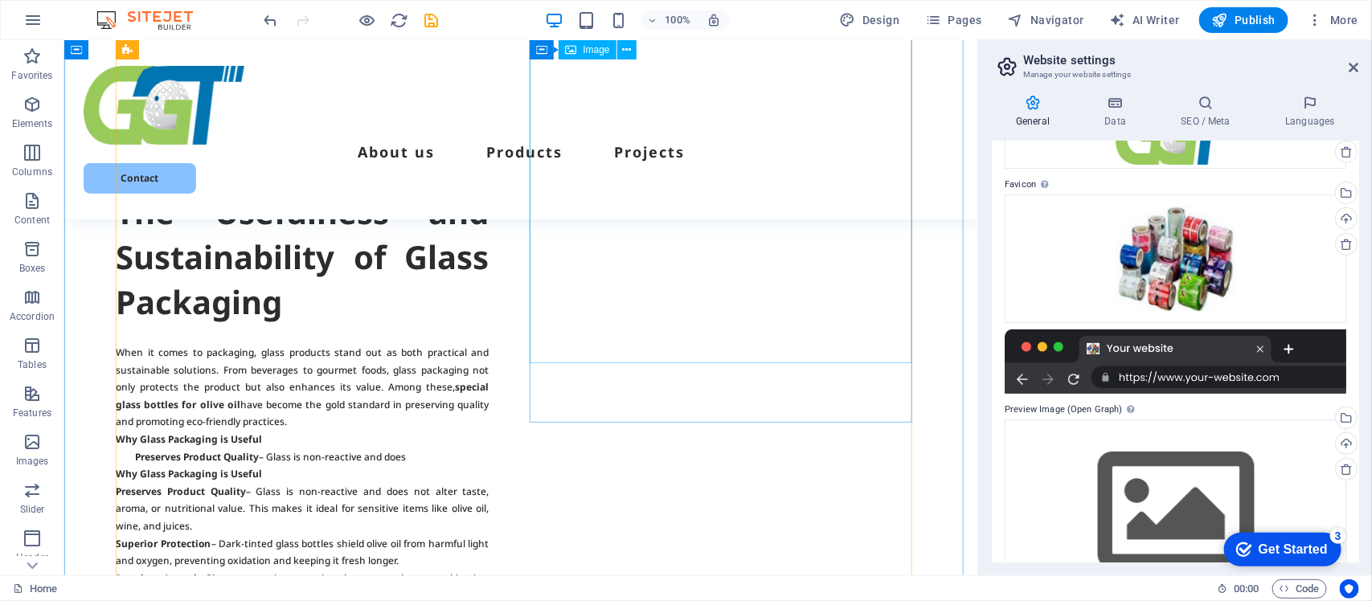
scroll to position [3117, 0]
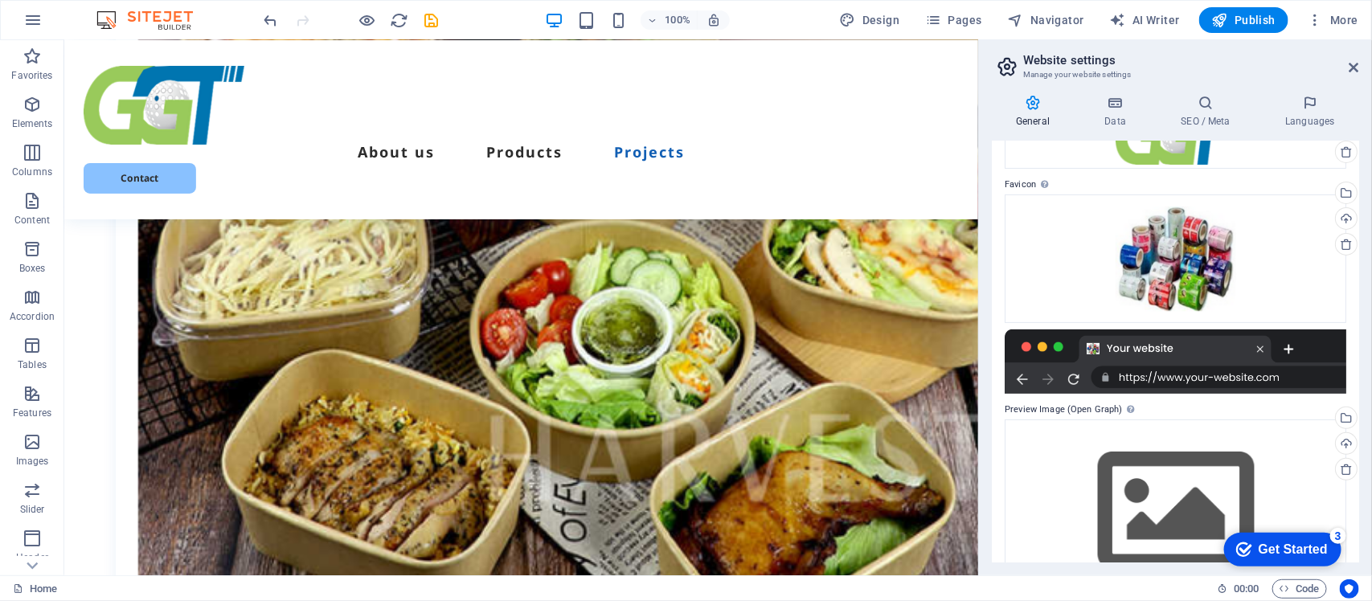
scroll to position [5810, 0]
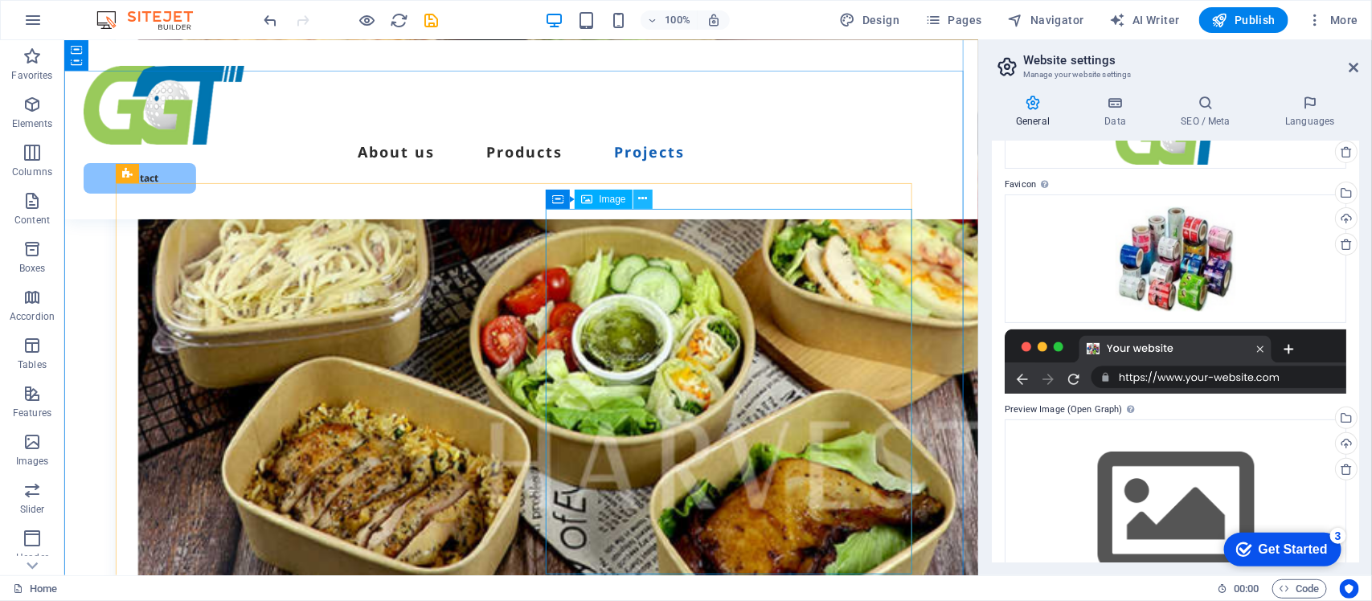
click at [642, 195] on icon at bounding box center [642, 199] width 9 height 17
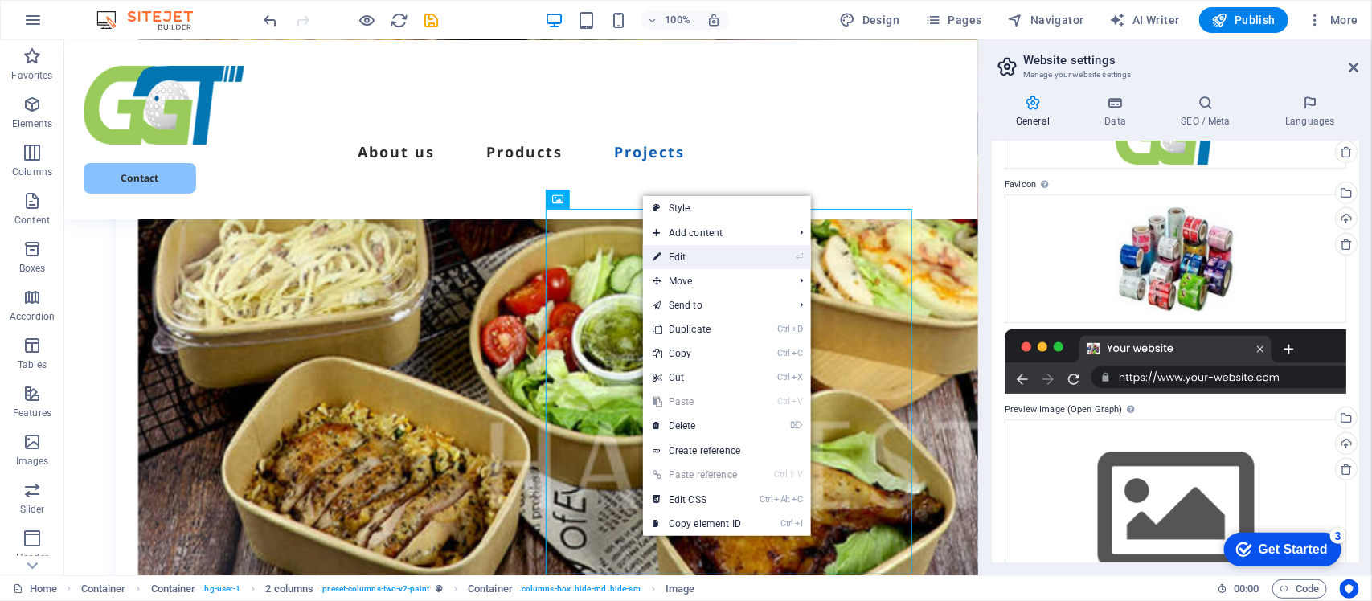
click at [680, 257] on link "⏎ Edit" at bounding box center [697, 257] width 108 height 24
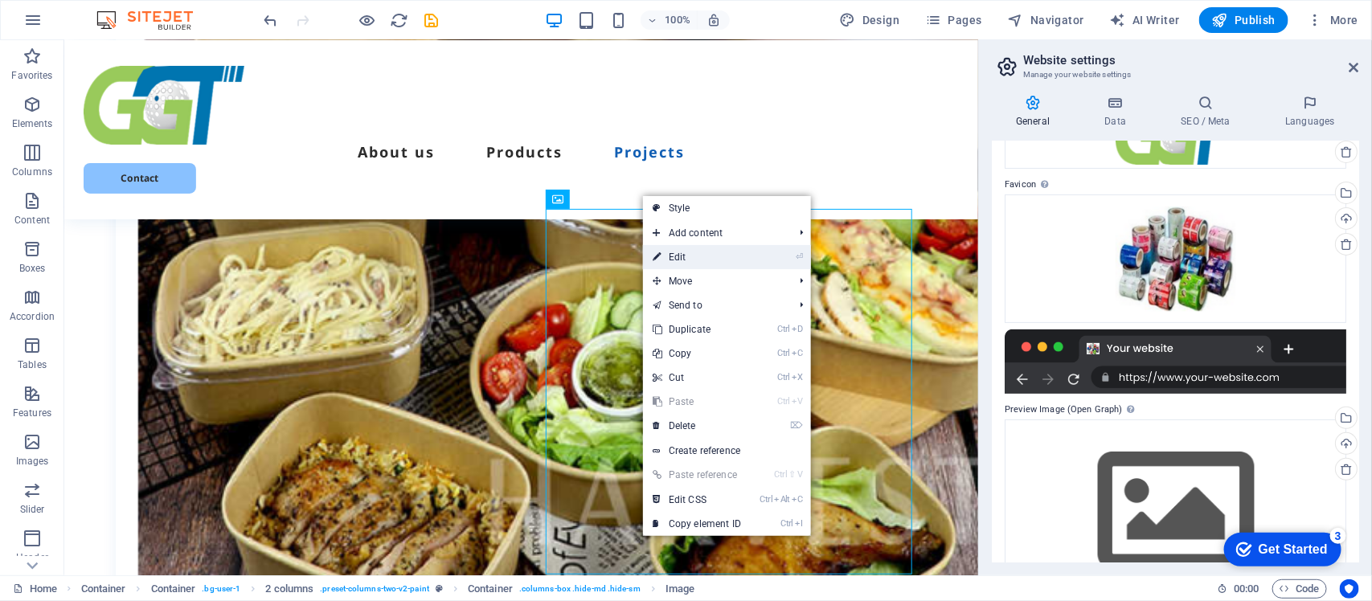
select select "%"
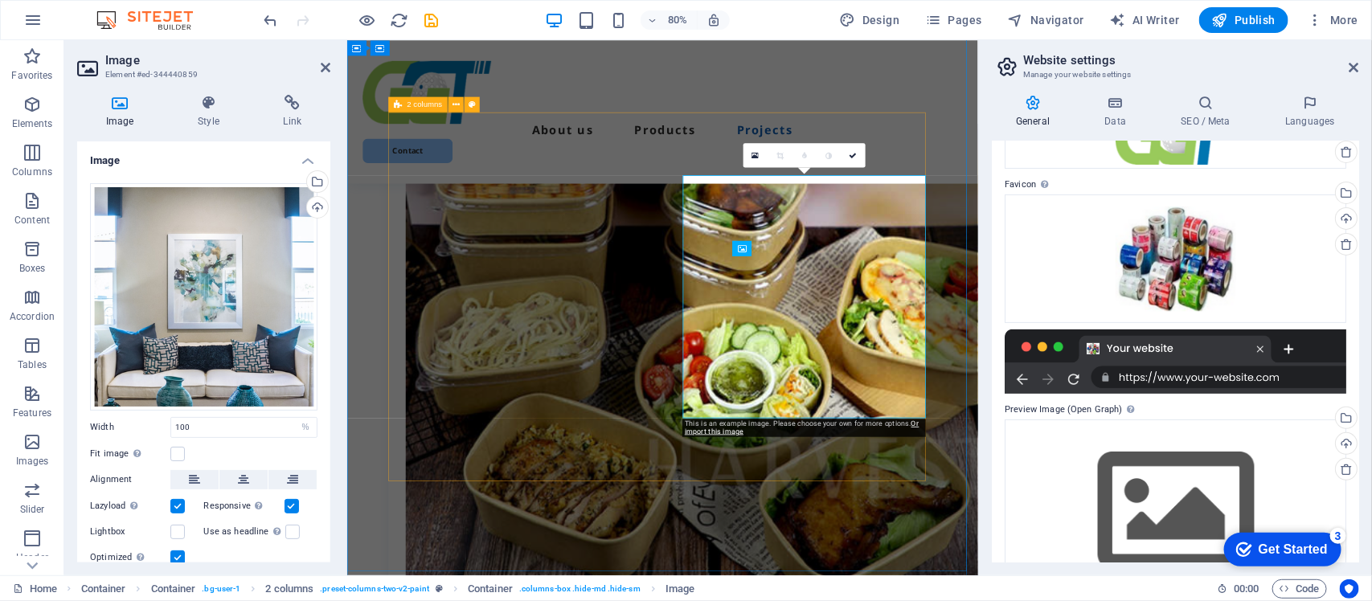
scroll to position [5709, 0]
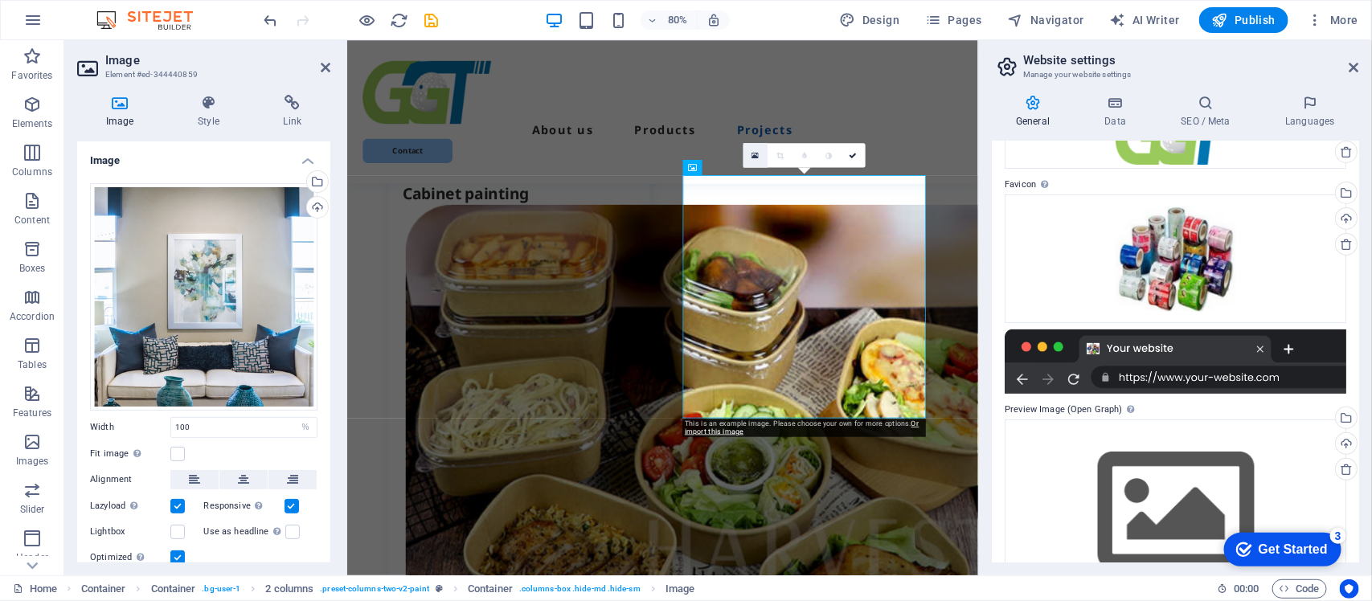
click at [754, 154] on icon at bounding box center [755, 155] width 7 height 9
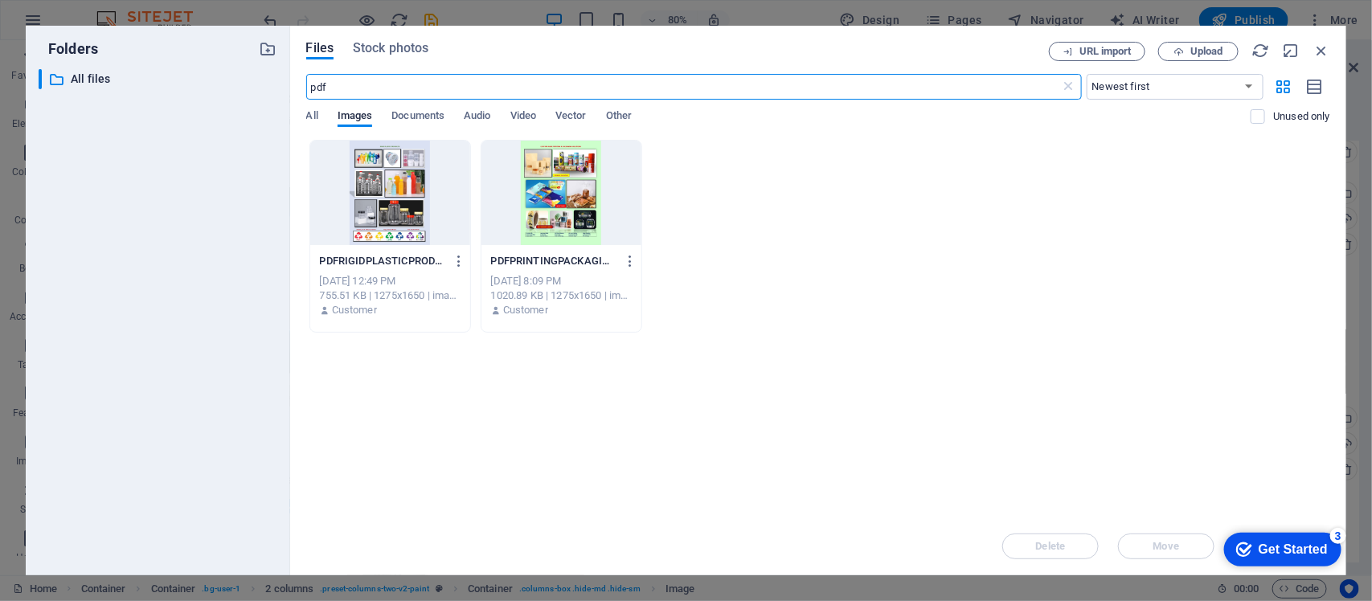
scroll to position [5075, 0]
click at [1319, 50] on icon "button" at bounding box center [1322, 51] width 18 height 18
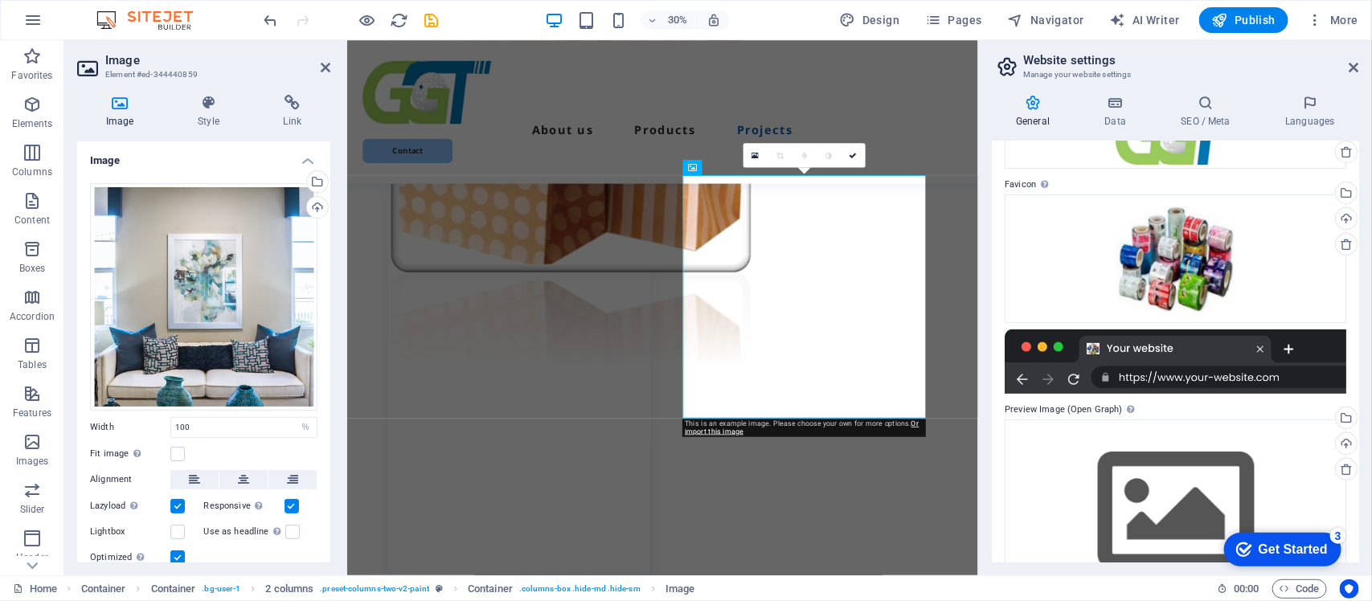
scroll to position [5709, 0]
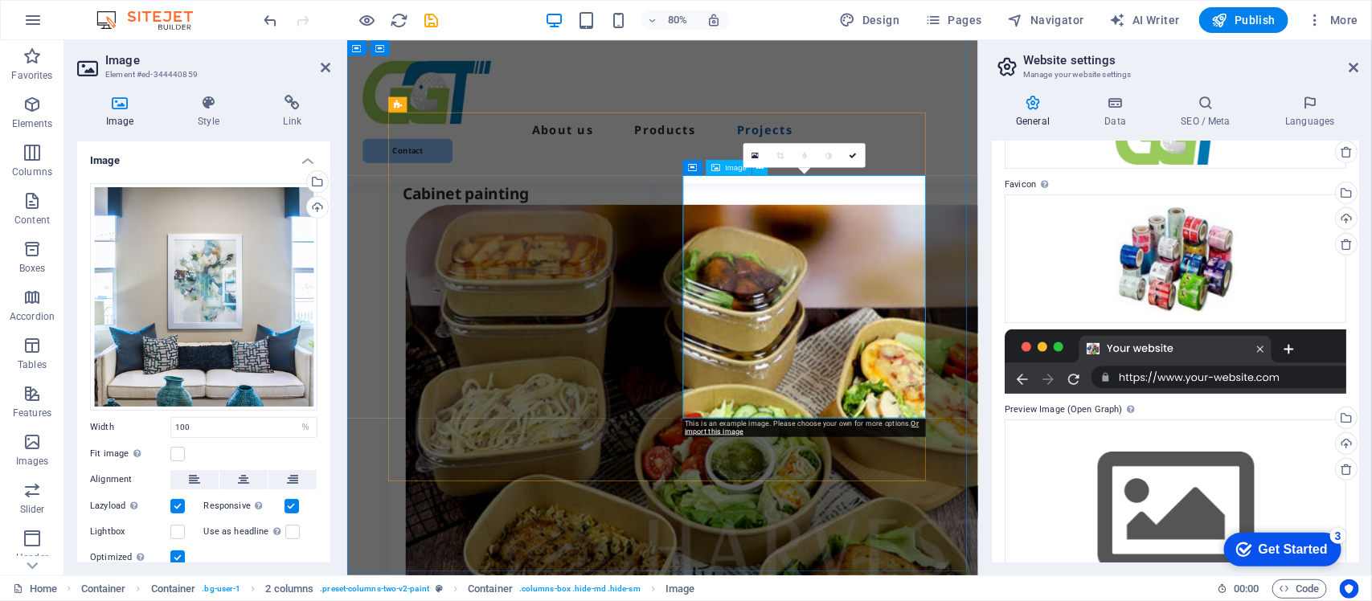
click at [752, 153] on icon at bounding box center [755, 155] width 7 height 9
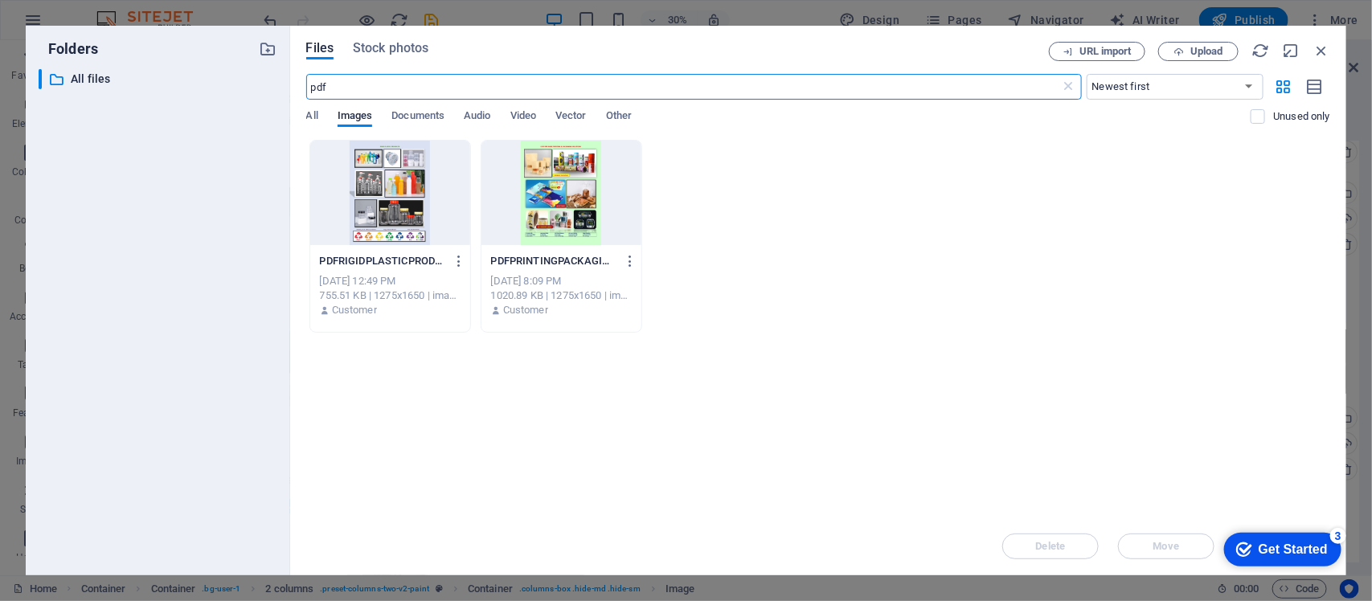
scroll to position [5075, 0]
click at [1203, 48] on span "Upload" at bounding box center [1207, 52] width 33 height 10
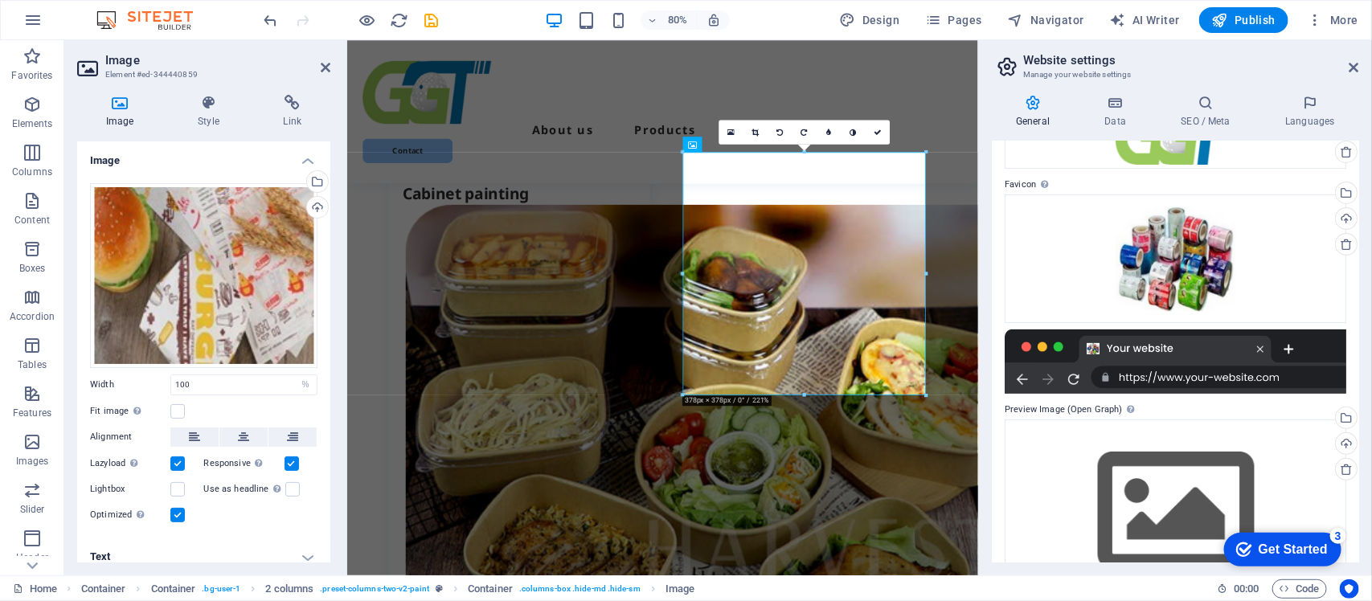
scroll to position [5738, 0]
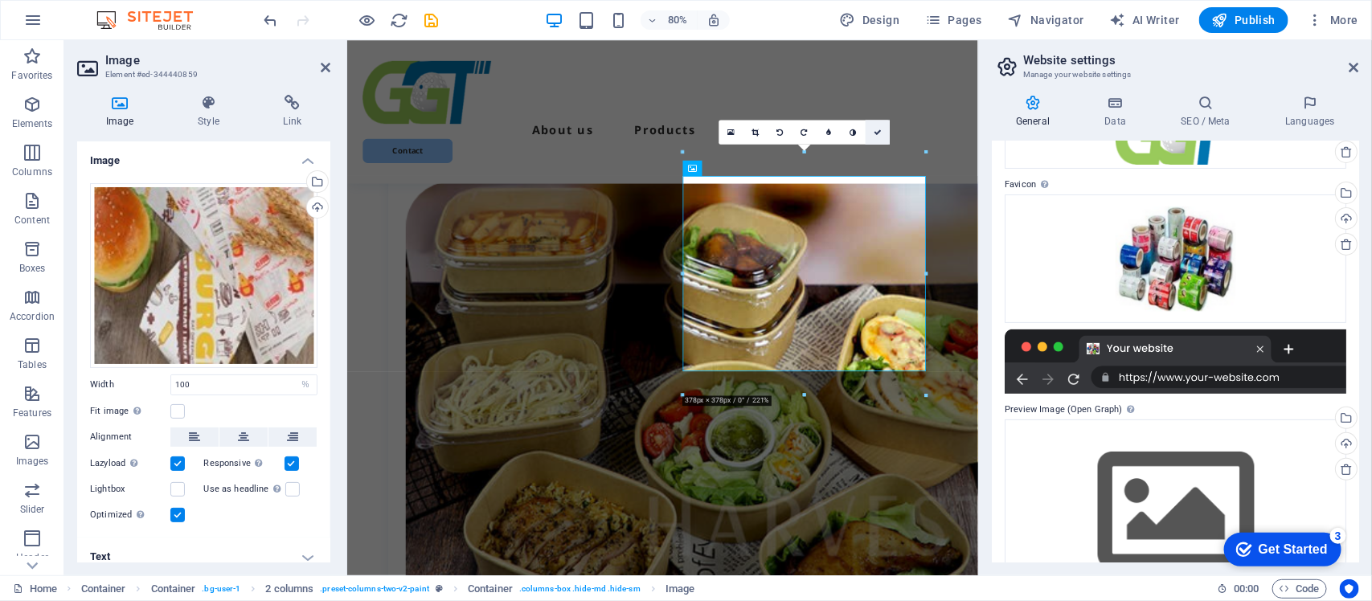
click at [874, 129] on icon at bounding box center [878, 133] width 8 height 8
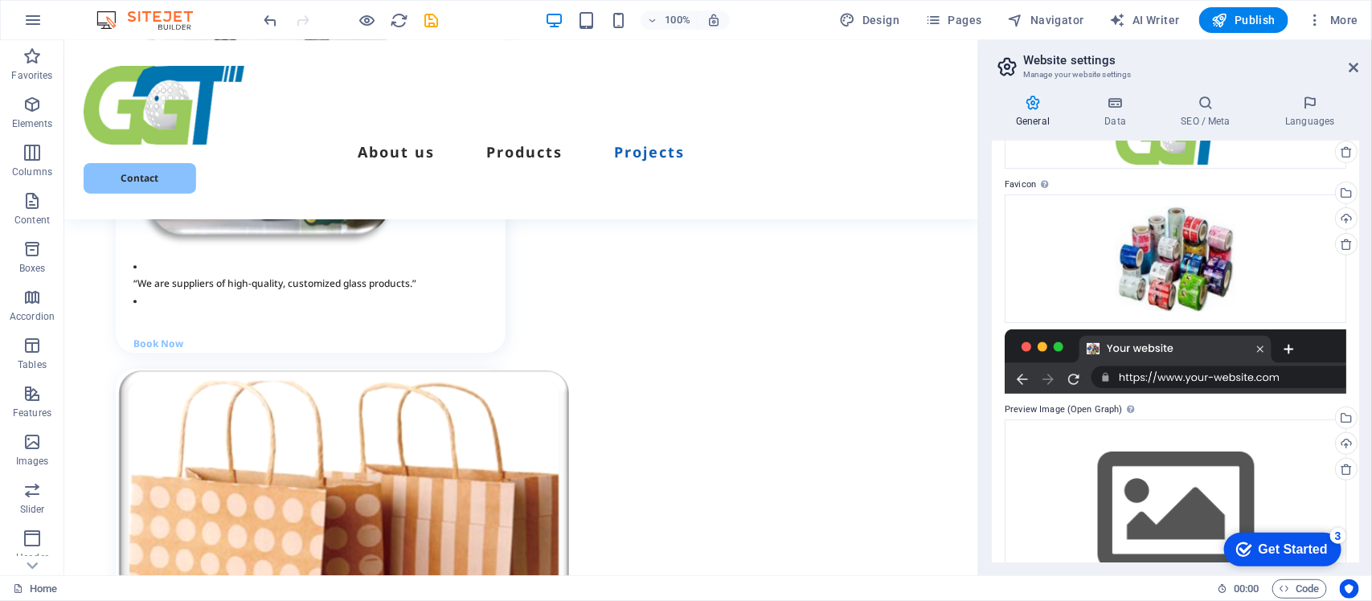
scroll to position [3972, 0]
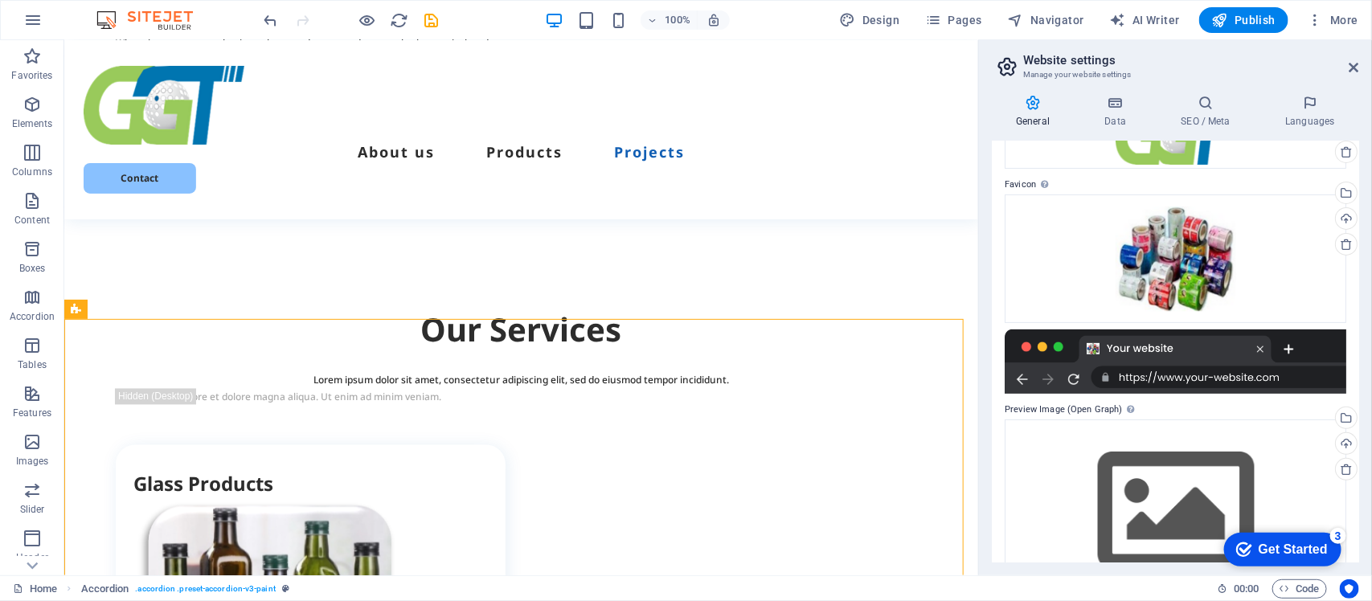
scroll to position [3916, 0]
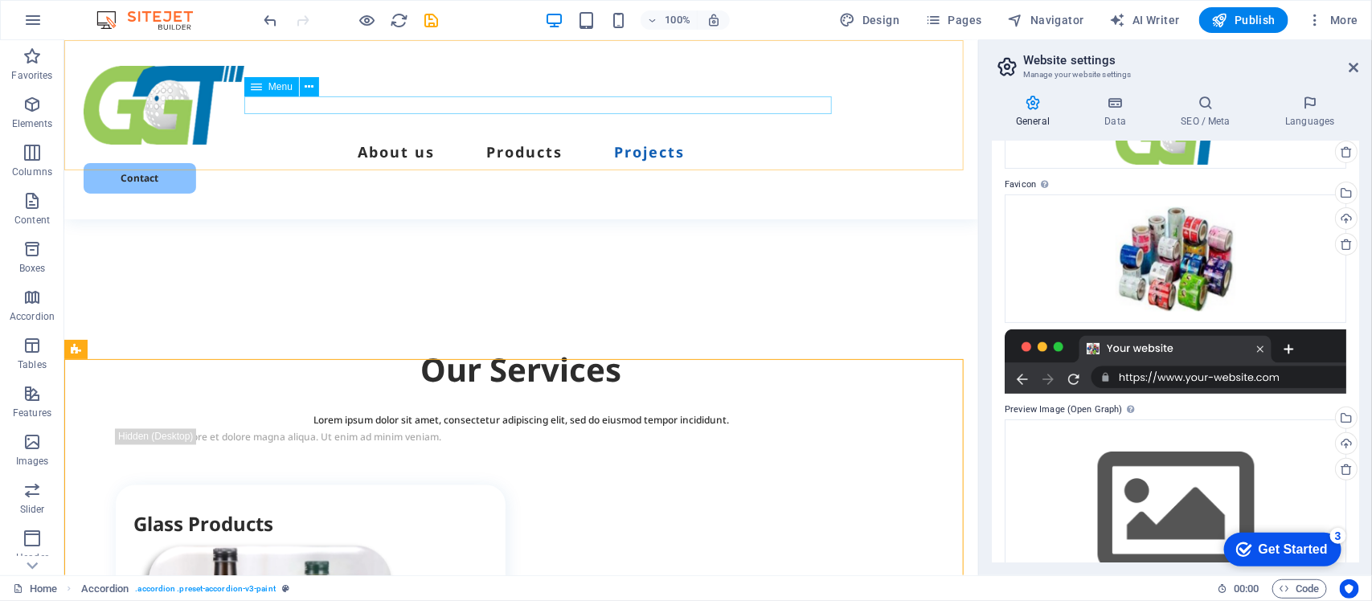
click at [534, 144] on nav "About us Products Projects" at bounding box center [520, 153] width 875 height 18
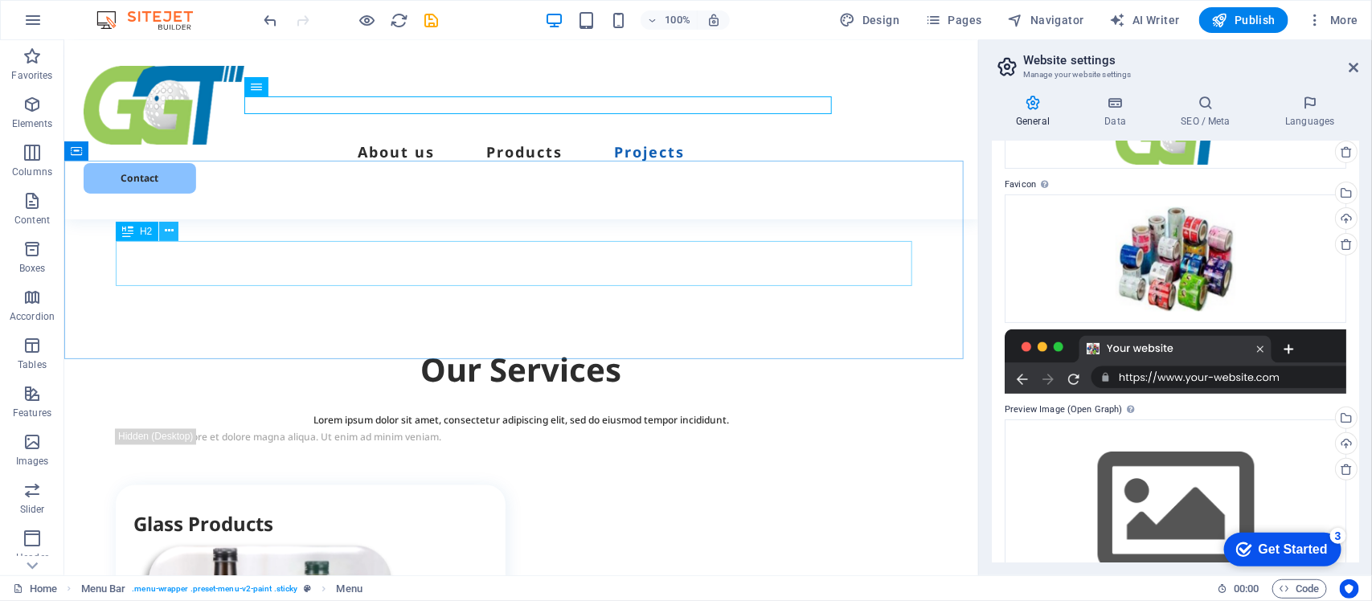
click at [170, 232] on icon at bounding box center [169, 231] width 9 height 17
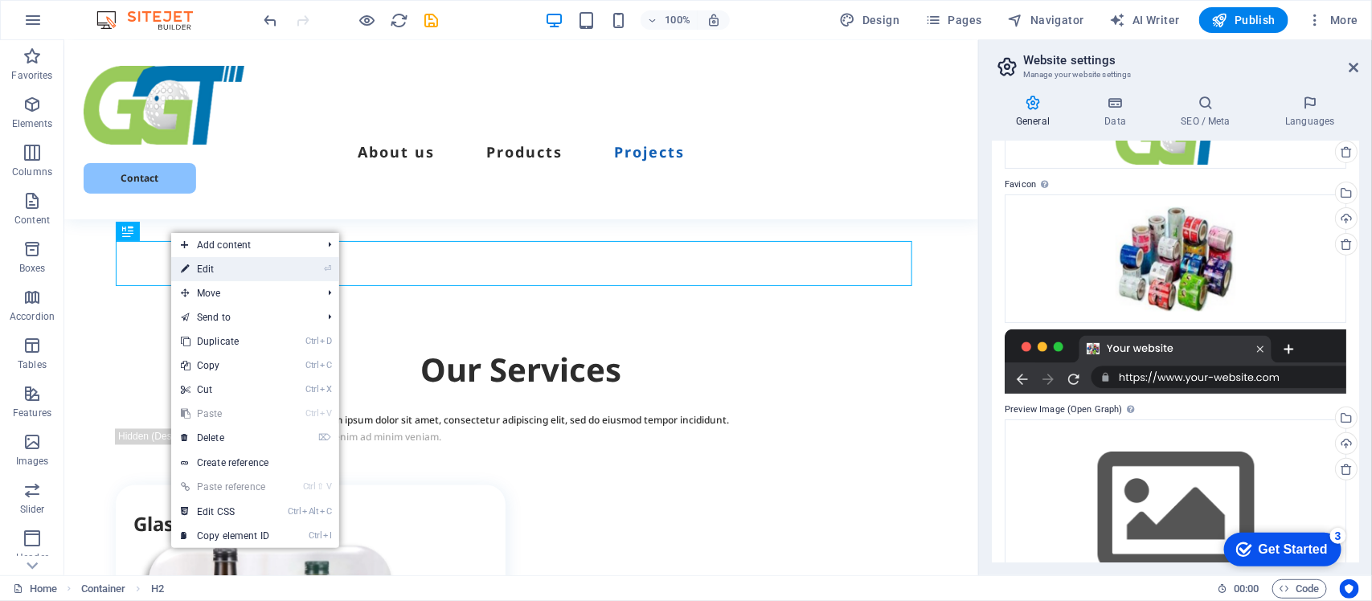
click at [207, 268] on link "⏎ Edit" at bounding box center [225, 269] width 108 height 24
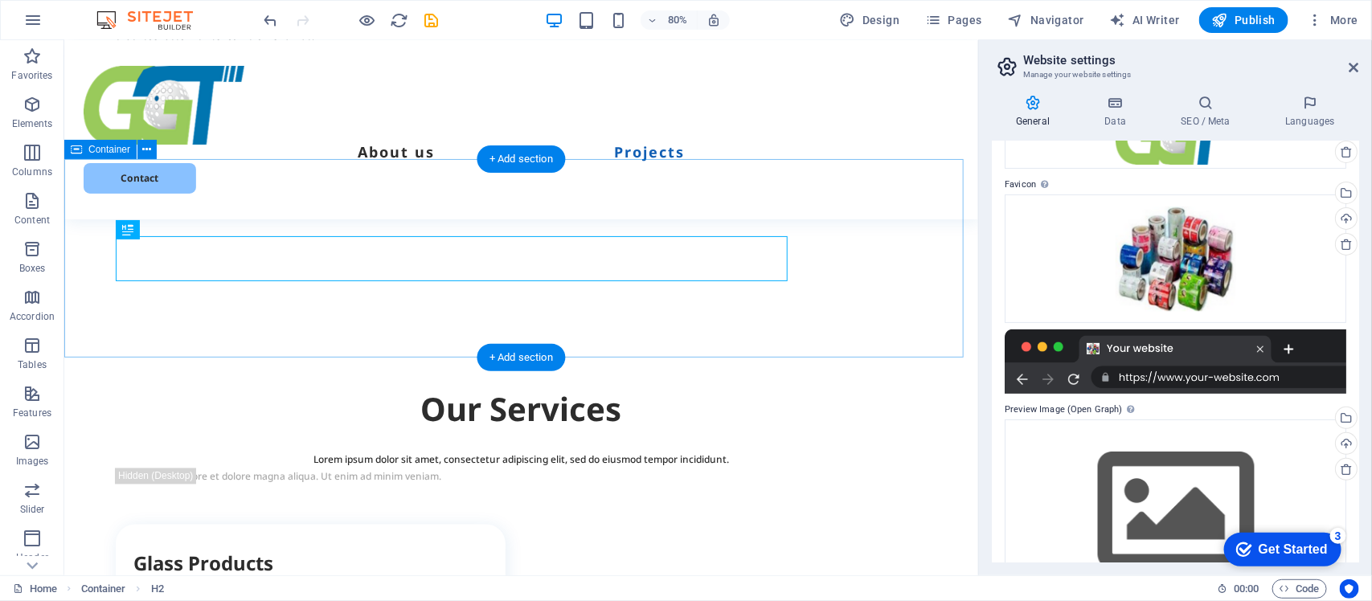
scroll to position [3917, 0]
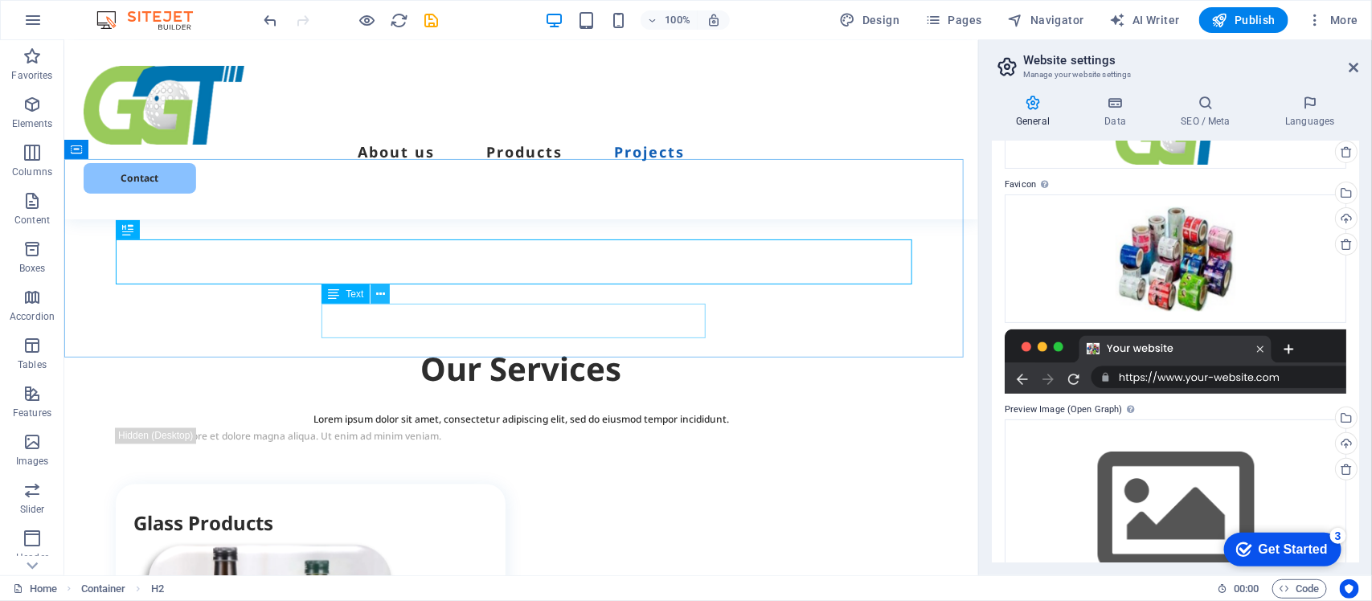
click at [378, 293] on icon at bounding box center [380, 294] width 9 height 17
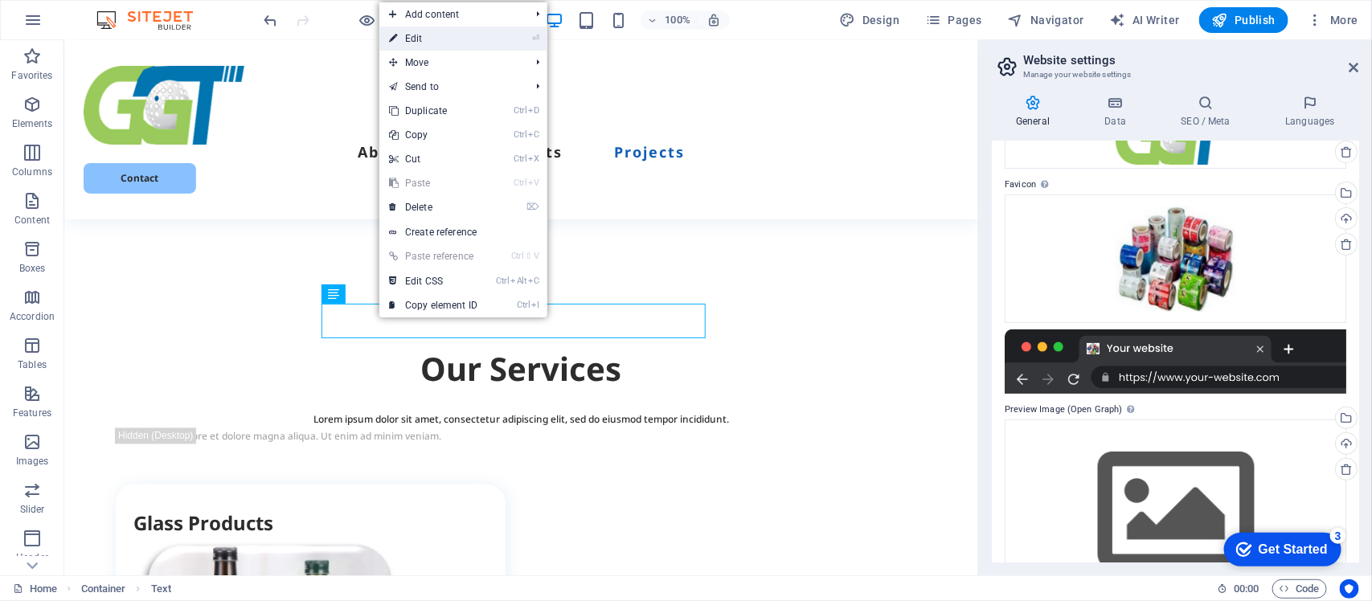
click at [416, 38] on link "⏎ Edit" at bounding box center [433, 39] width 108 height 24
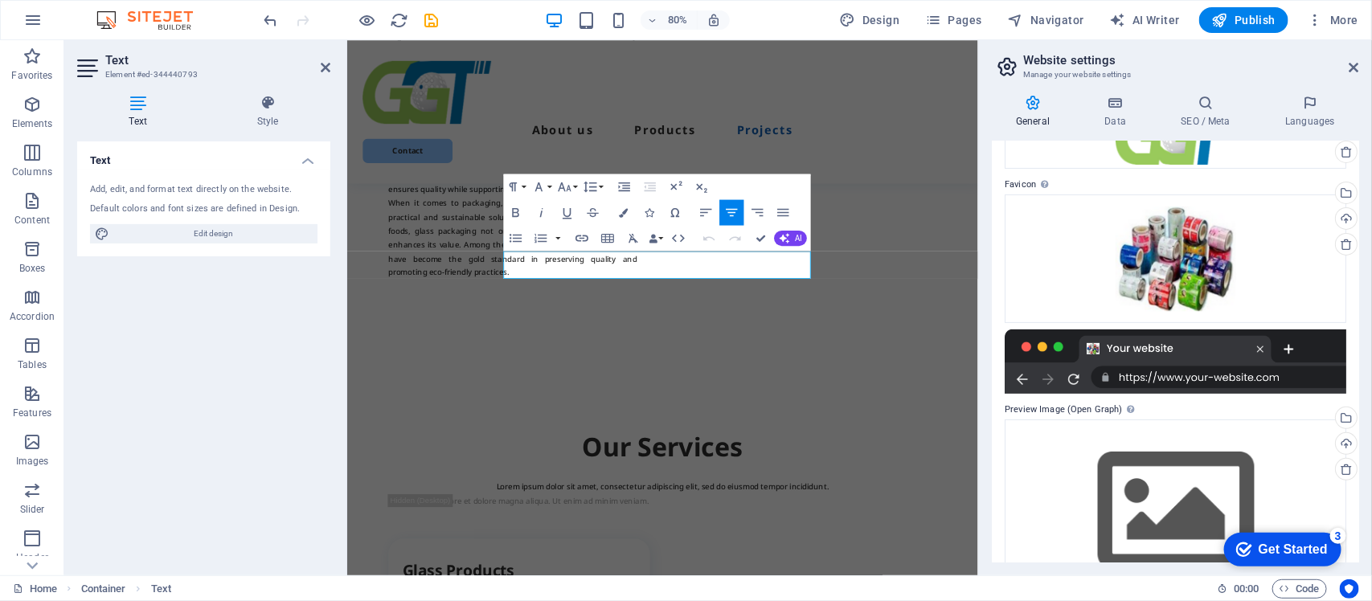
scroll to position [3913, 0]
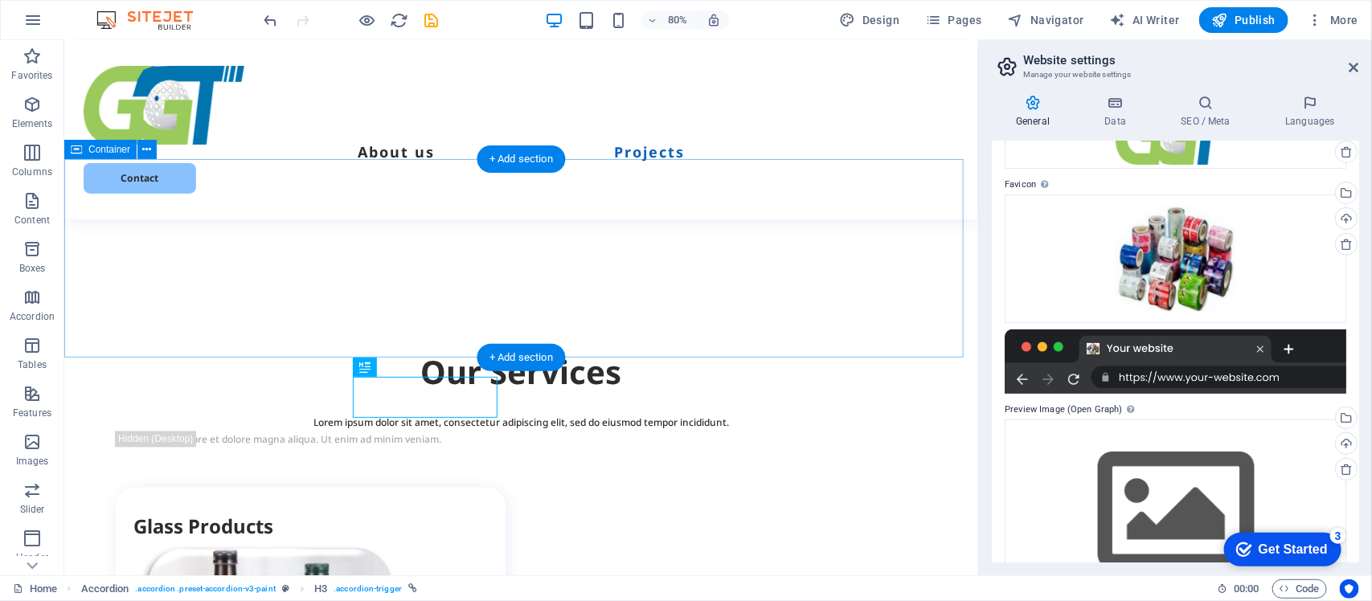
scroll to position [3917, 0]
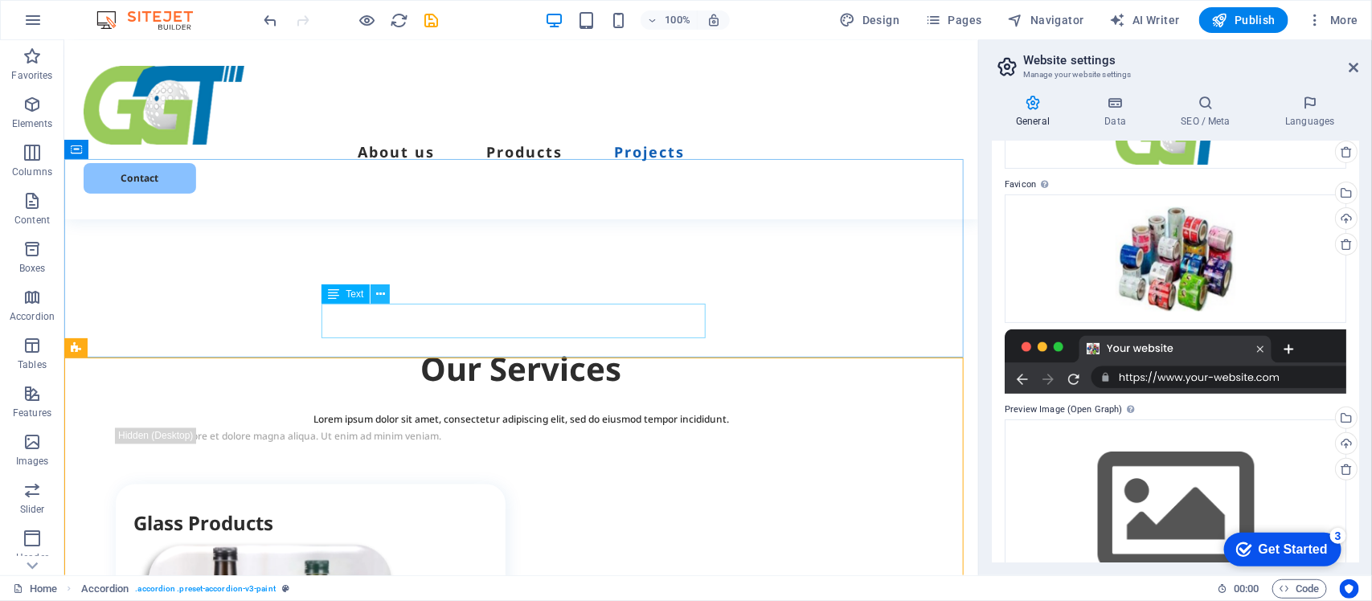
click at [380, 293] on icon at bounding box center [380, 294] width 9 height 17
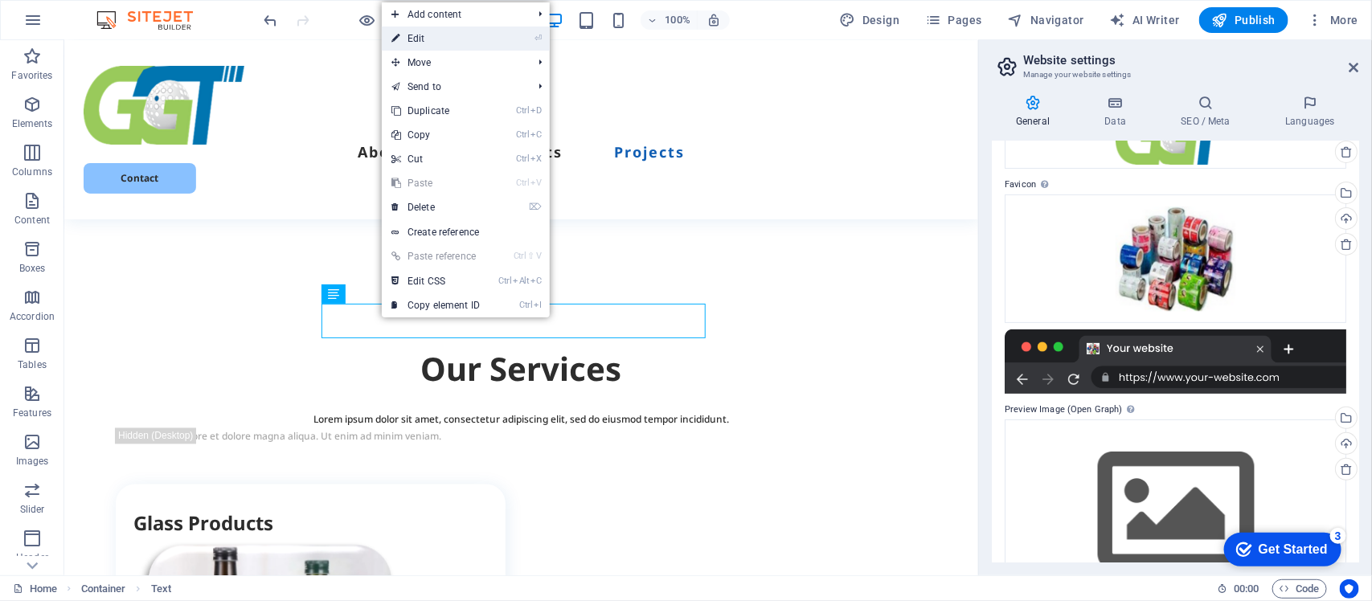
click at [420, 34] on link "⏎ Edit" at bounding box center [436, 39] width 108 height 24
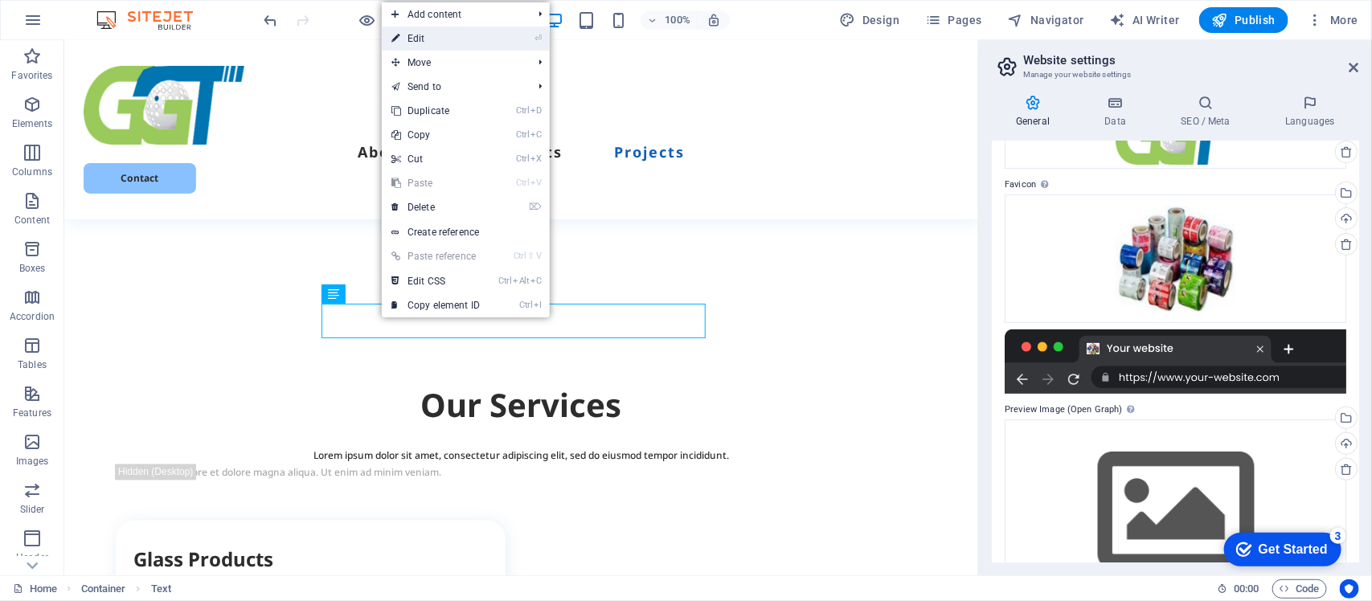
scroll to position [3913, 0]
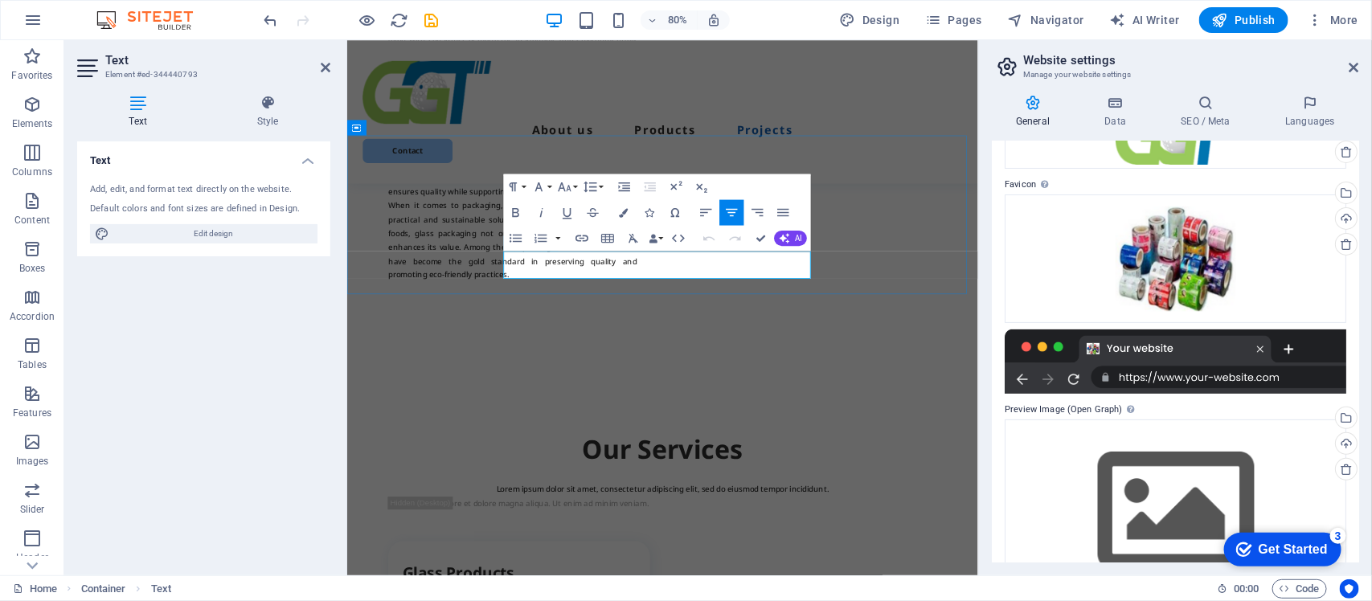
click at [549, 186] on button "Font Family" at bounding box center [541, 187] width 24 height 26
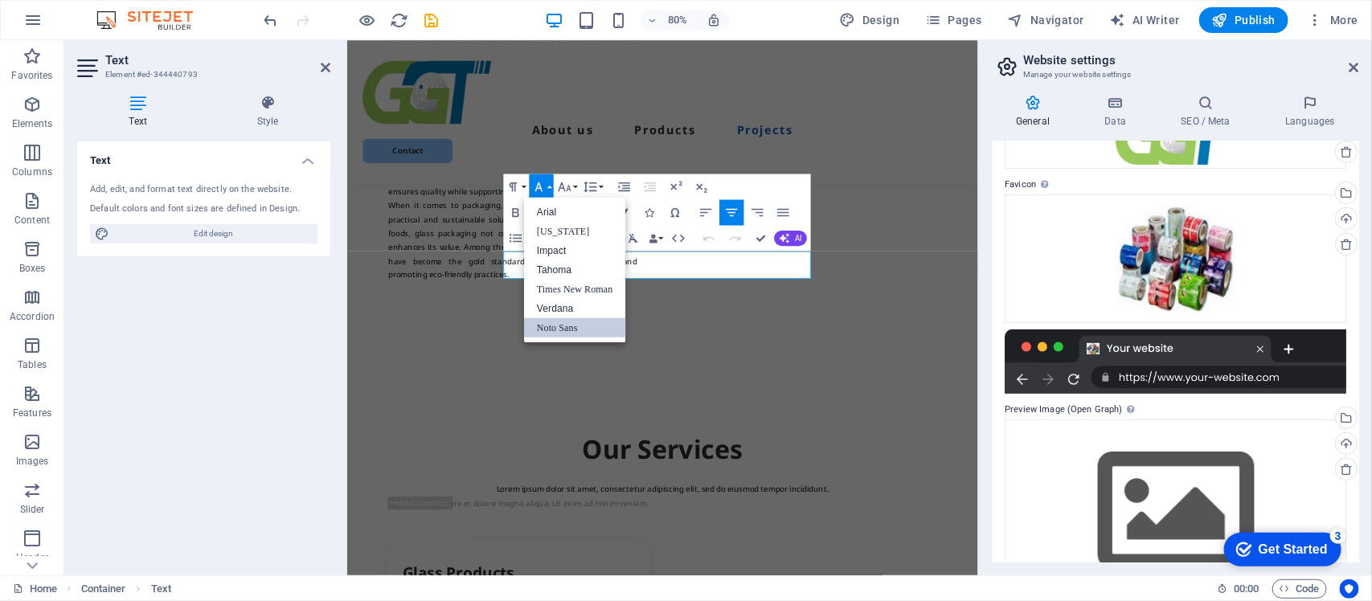
scroll to position [0, 0]
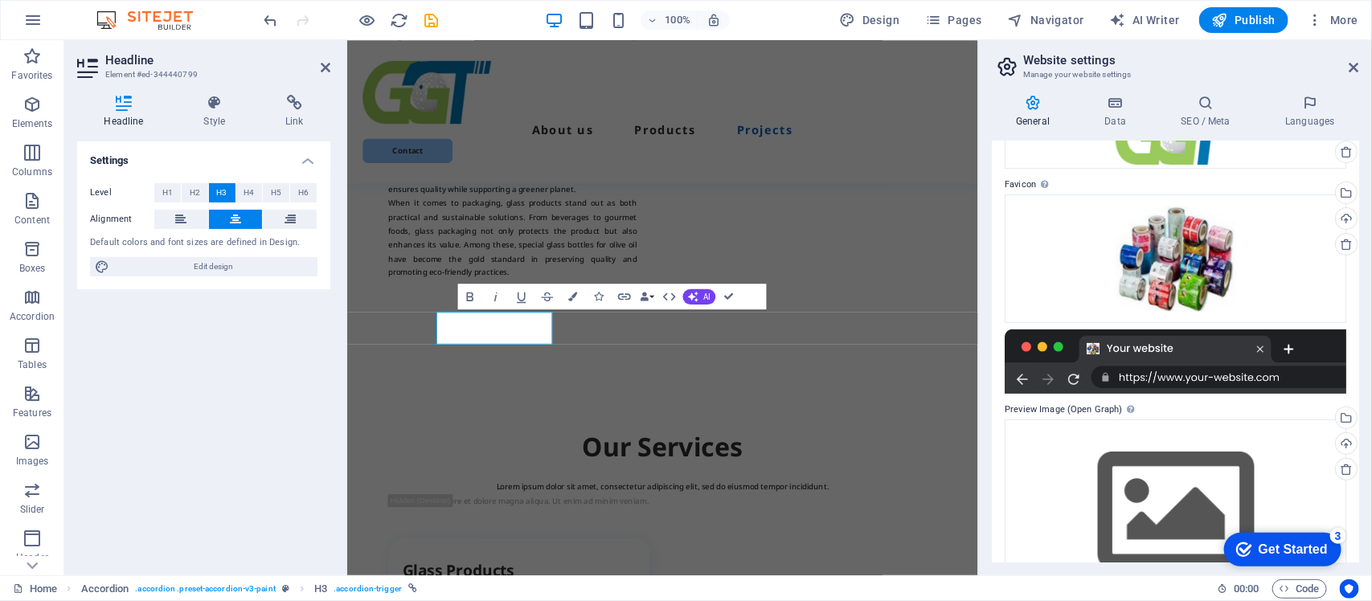
scroll to position [3913, 0]
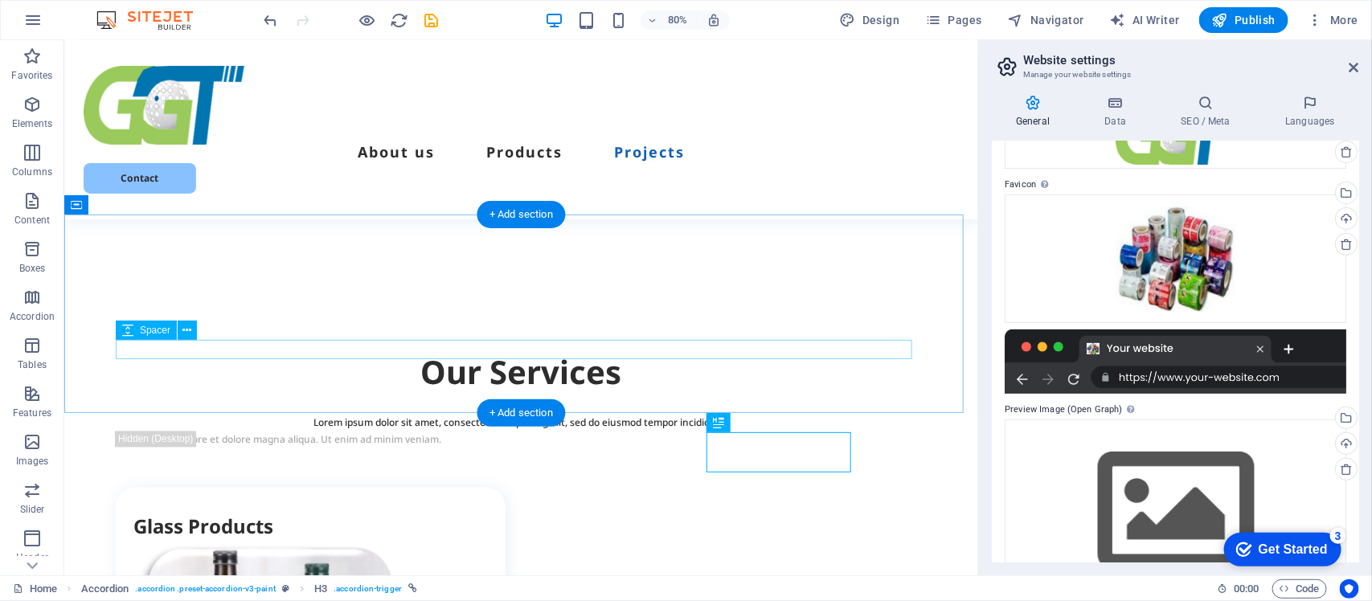
scroll to position [3861, 0]
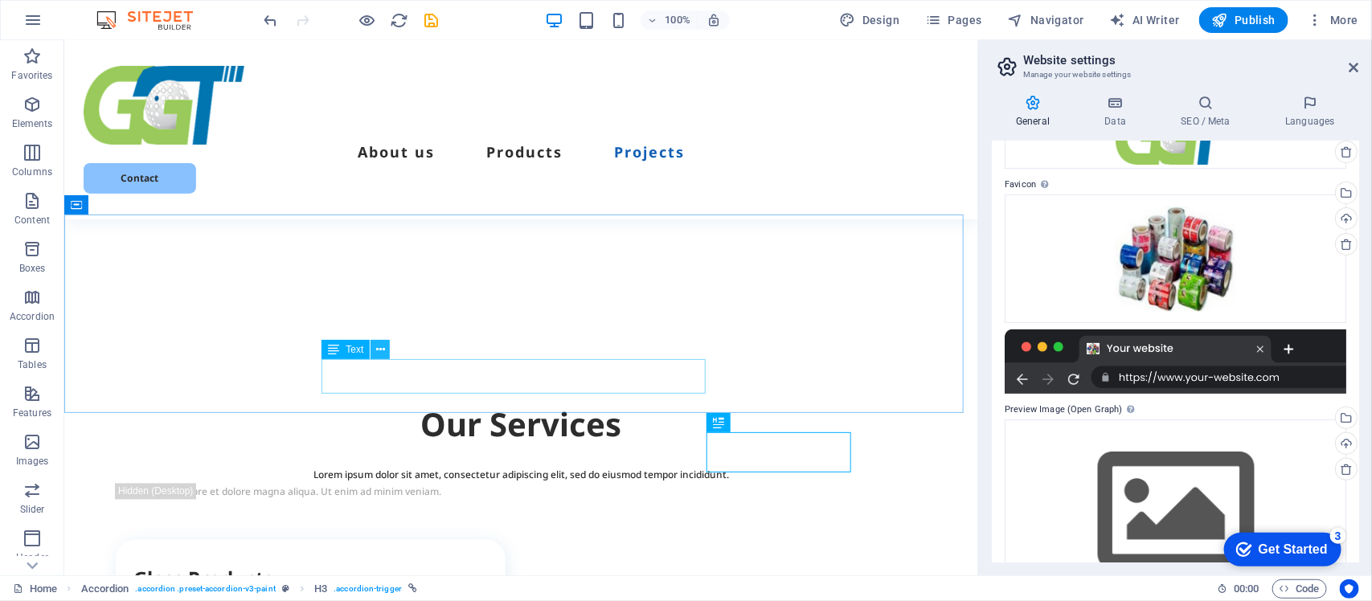
click at [380, 348] on icon at bounding box center [380, 350] width 9 height 17
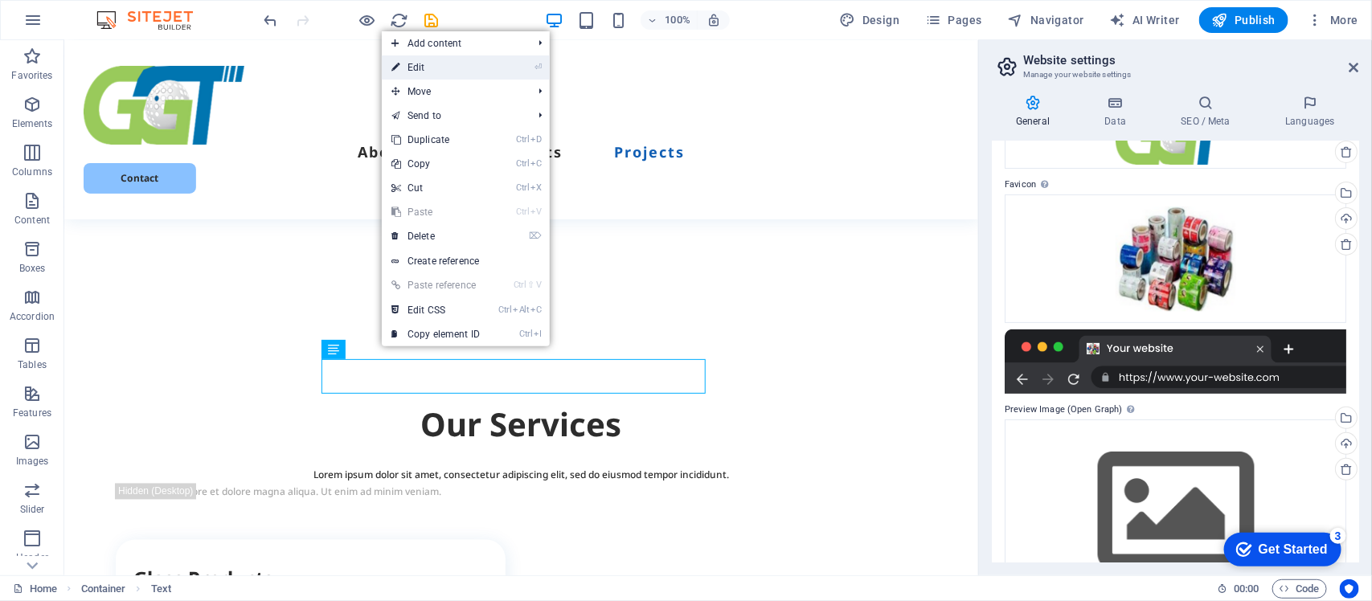
click at [416, 64] on link "⏎ Edit" at bounding box center [436, 67] width 108 height 24
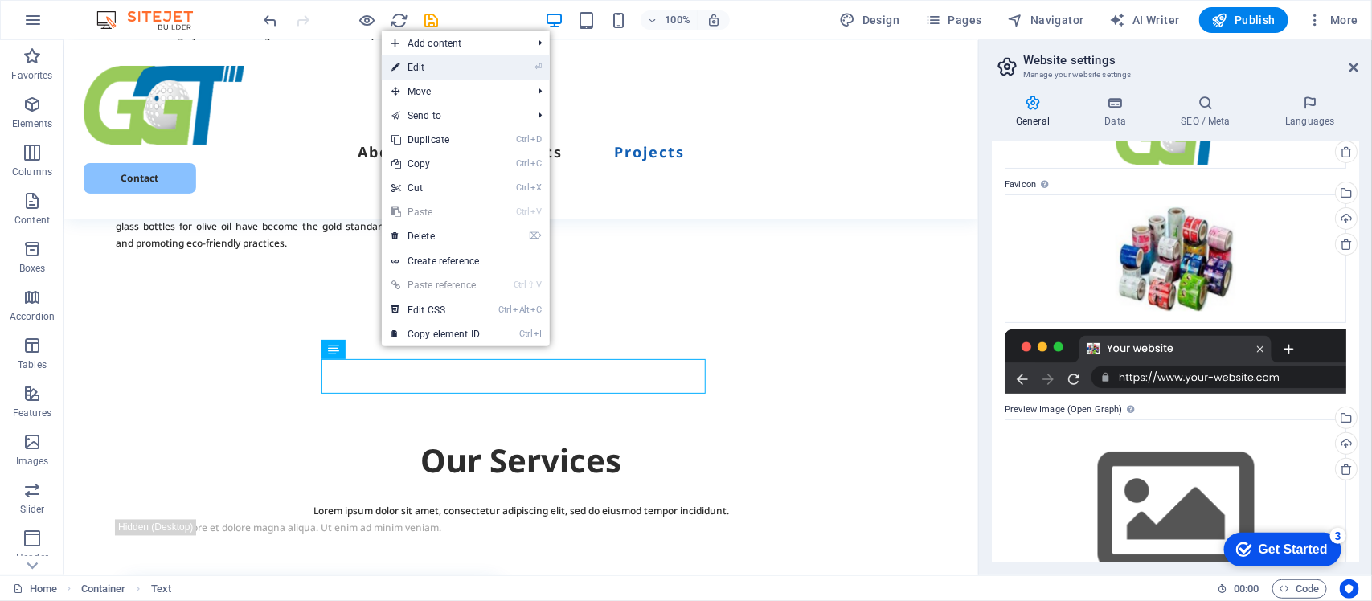
scroll to position [3905, 0]
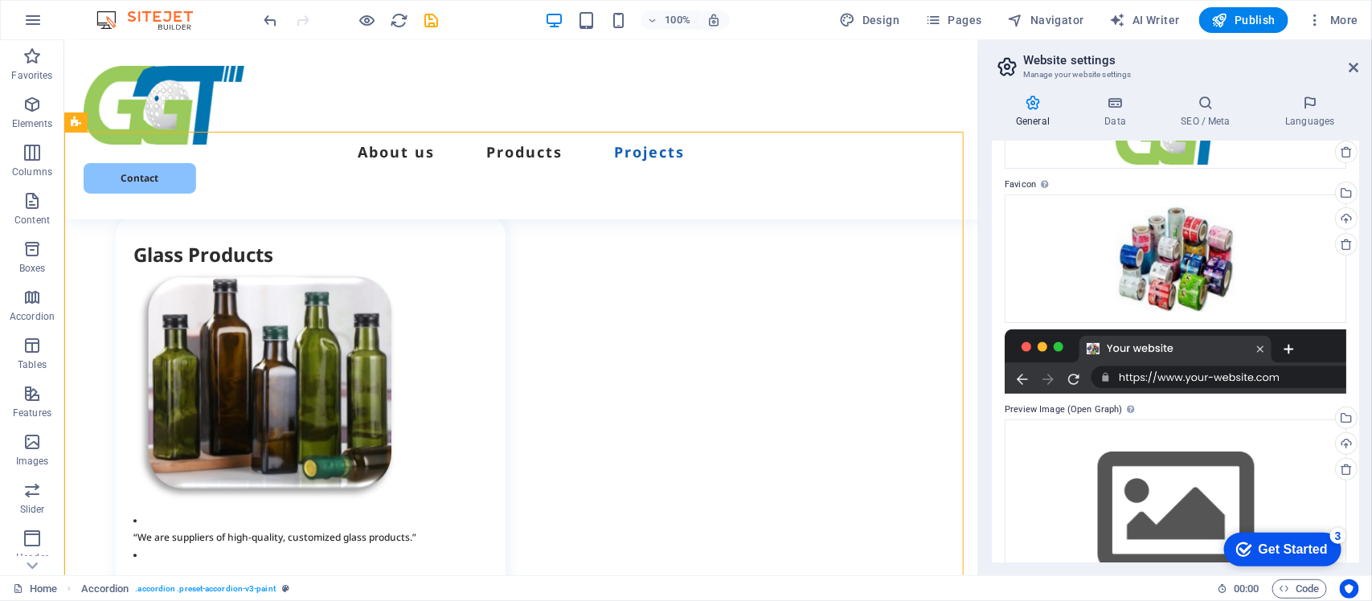
scroll to position [4190, 0]
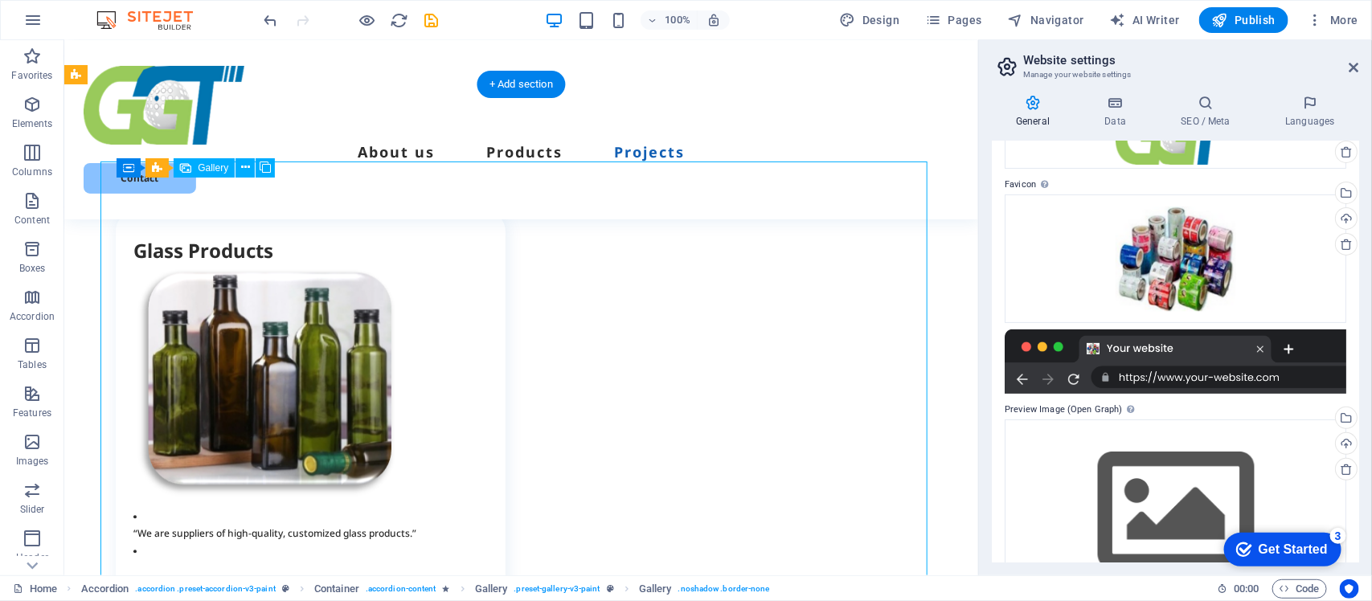
click at [198, 169] on icon at bounding box center [199, 166] width 9 height 17
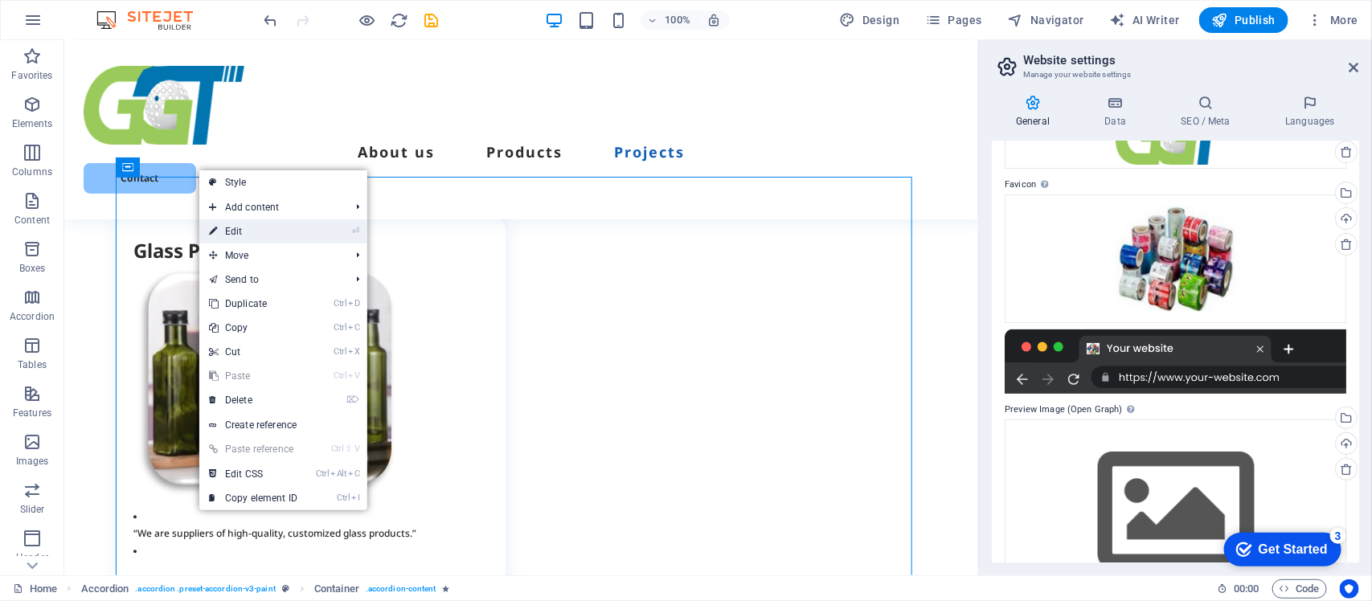
click at [234, 232] on link "⏎ Edit" at bounding box center [253, 231] width 108 height 24
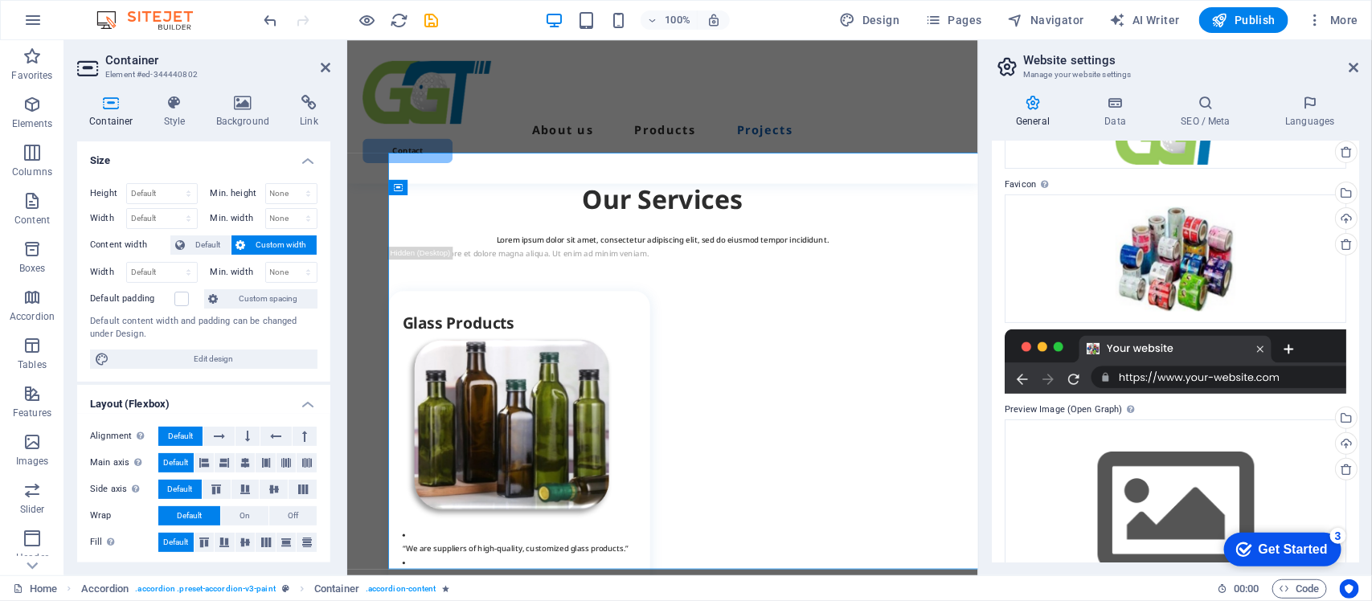
scroll to position [4186, 0]
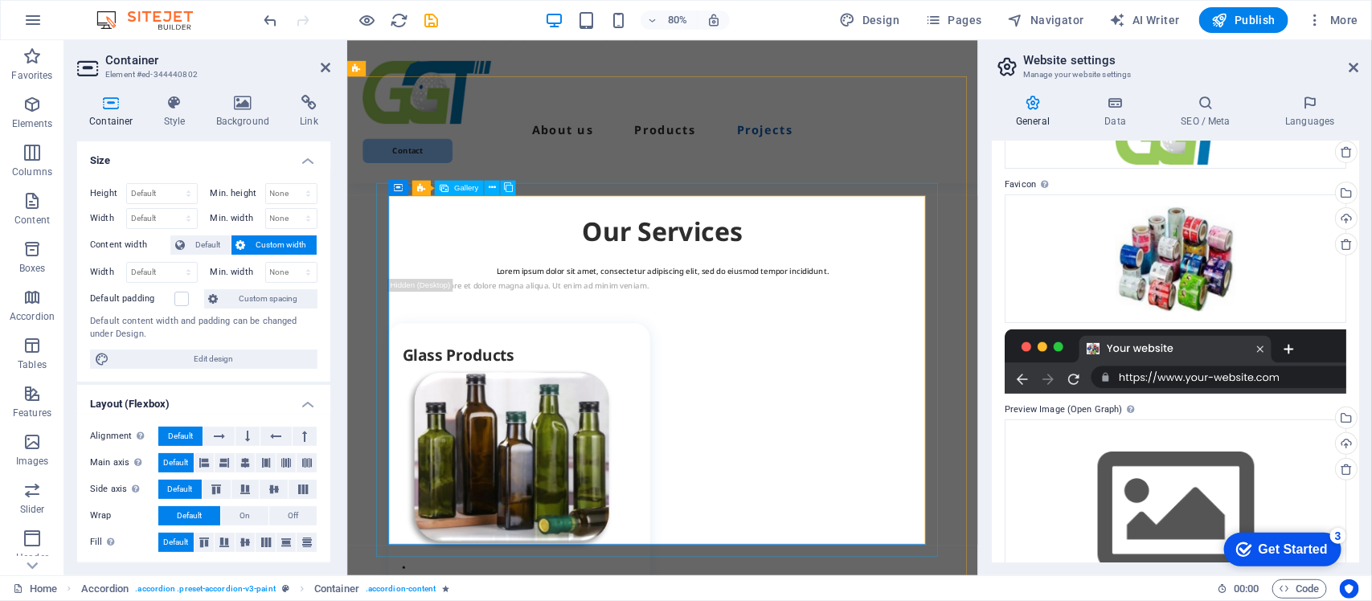
click at [448, 190] on icon at bounding box center [444, 187] width 9 height 15
click at [454, 187] on icon at bounding box center [454, 188] width 7 height 14
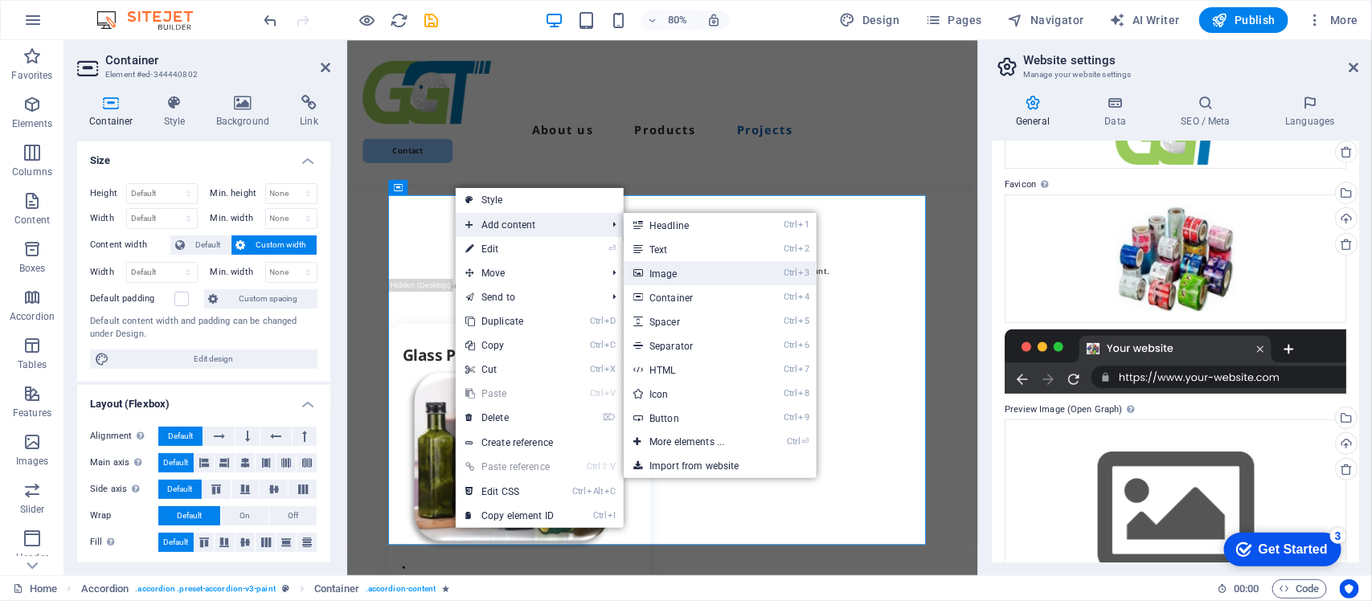
click at [669, 273] on link "Ctrl 3 Image" at bounding box center [690, 273] width 133 height 24
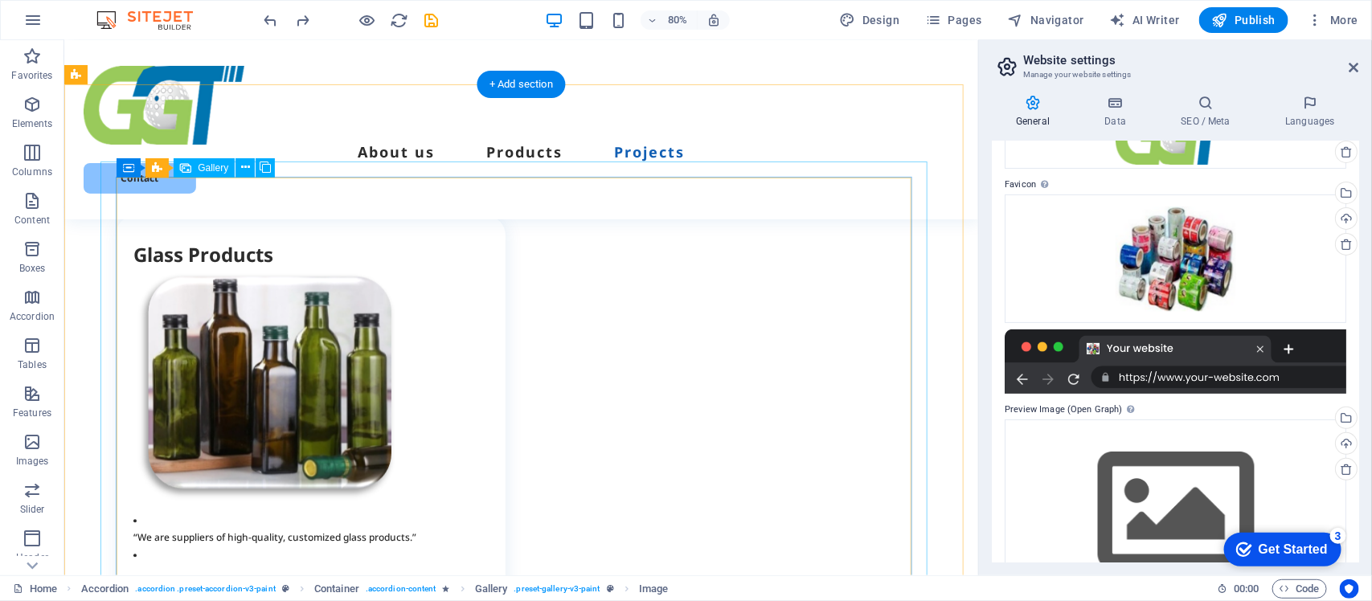
scroll to position [4190, 0]
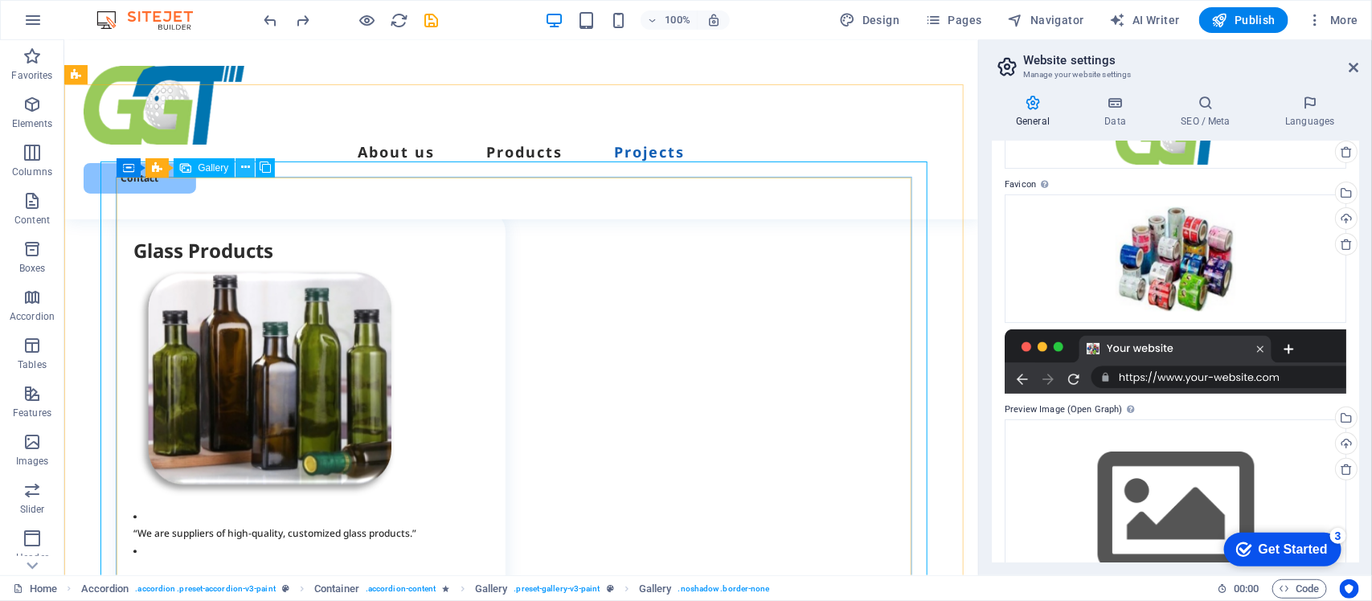
click at [245, 169] on icon at bounding box center [245, 167] width 9 height 17
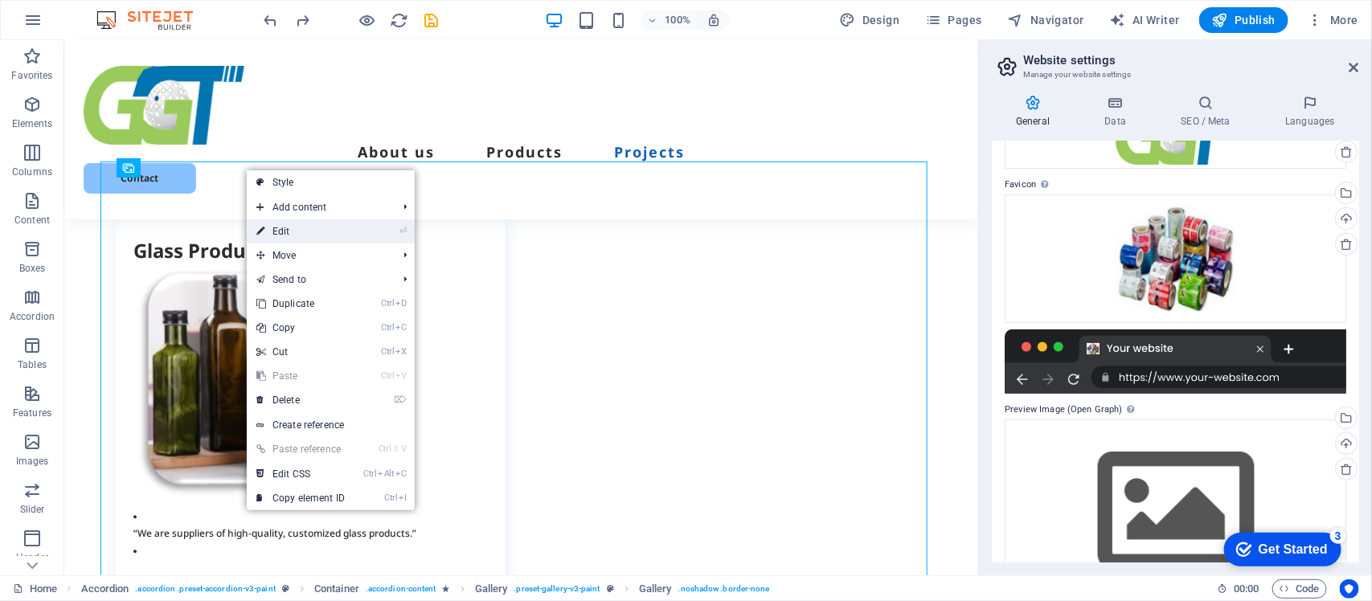
click at [280, 234] on link "⏎ Edit" at bounding box center [301, 231] width 108 height 24
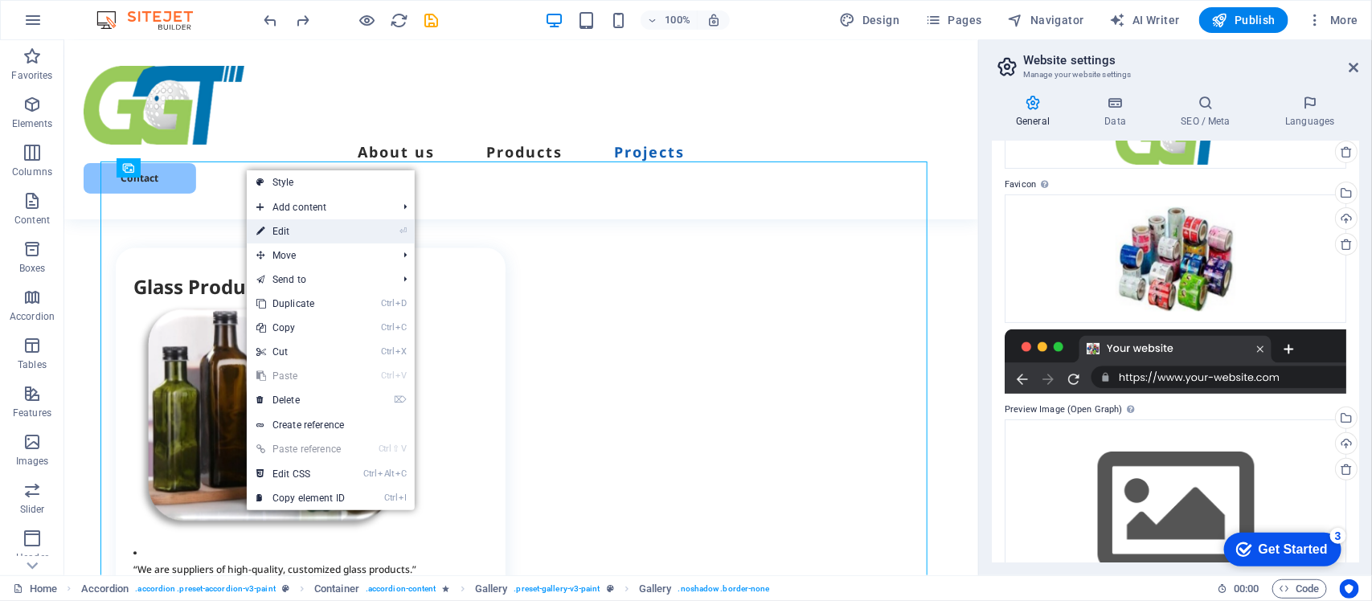
select select "4"
select select "px"
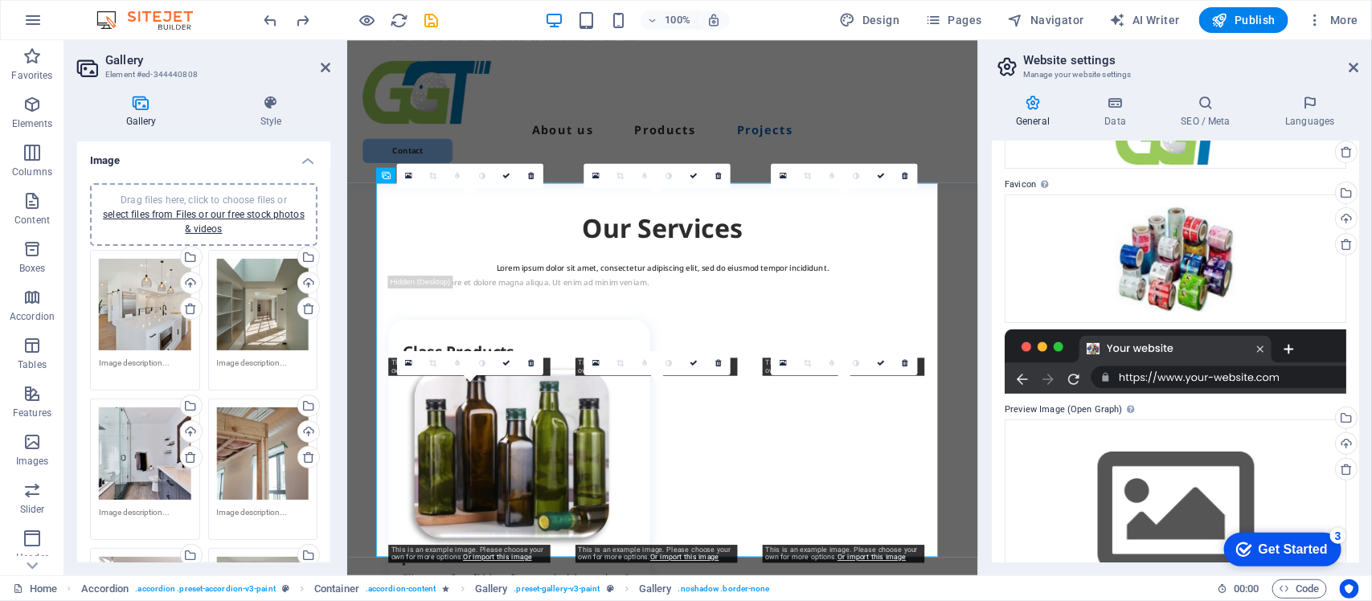
scroll to position [4186, 0]
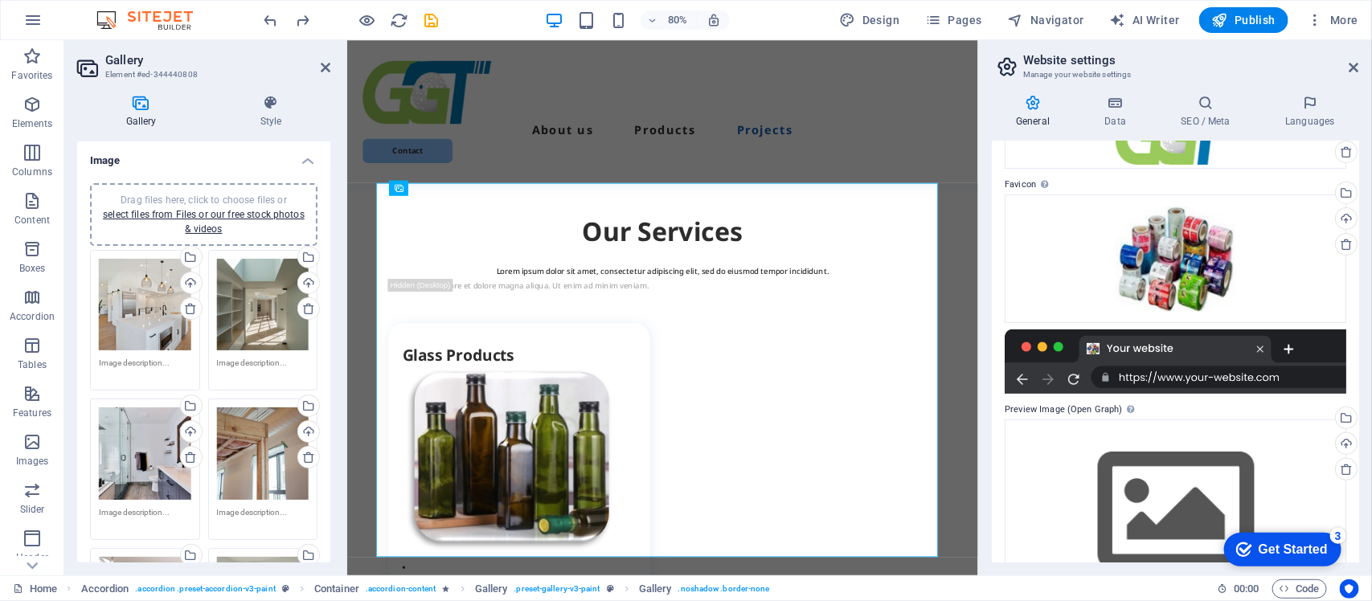
click at [146, 310] on div "Drag files here, click to choose files or select files from Files or our free s…" at bounding box center [145, 305] width 92 height 92
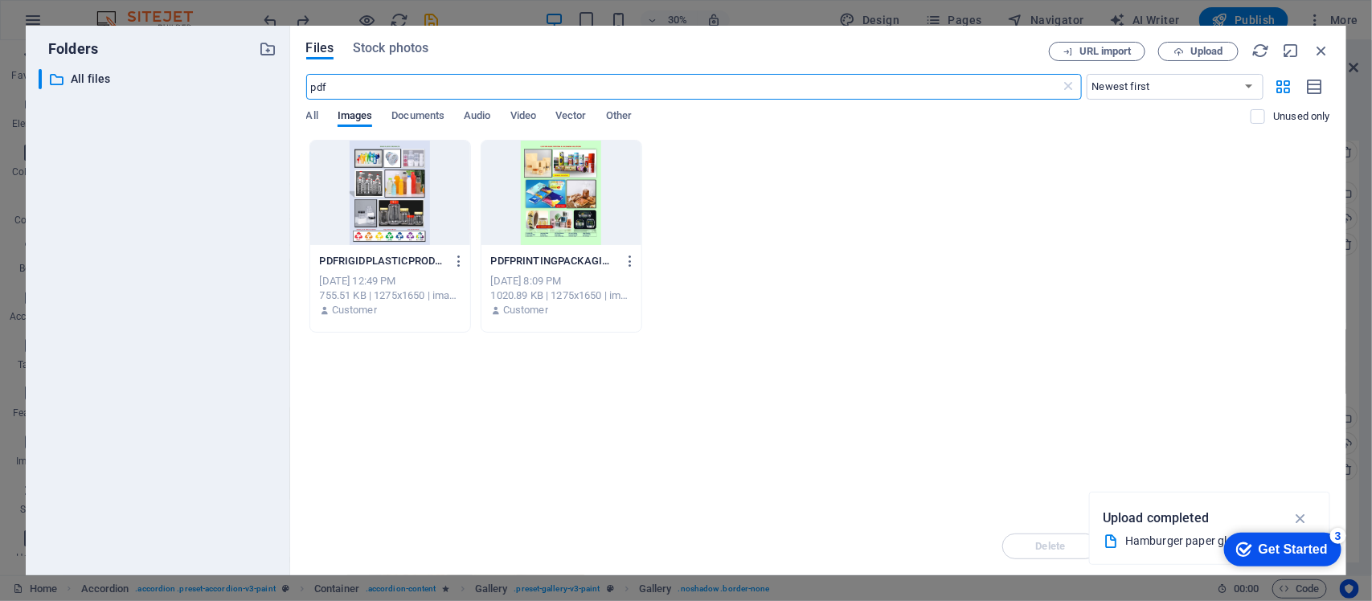
scroll to position [4189, 0]
click at [1324, 51] on icon "button" at bounding box center [1322, 51] width 18 height 18
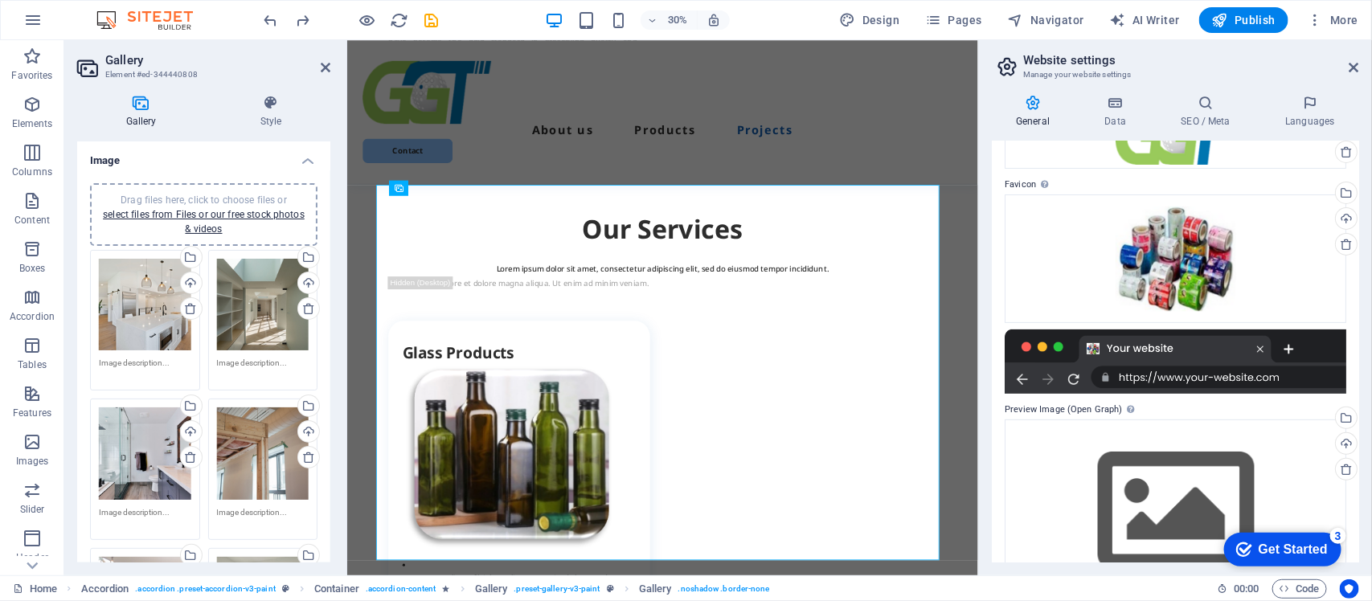
scroll to position [4186, 0]
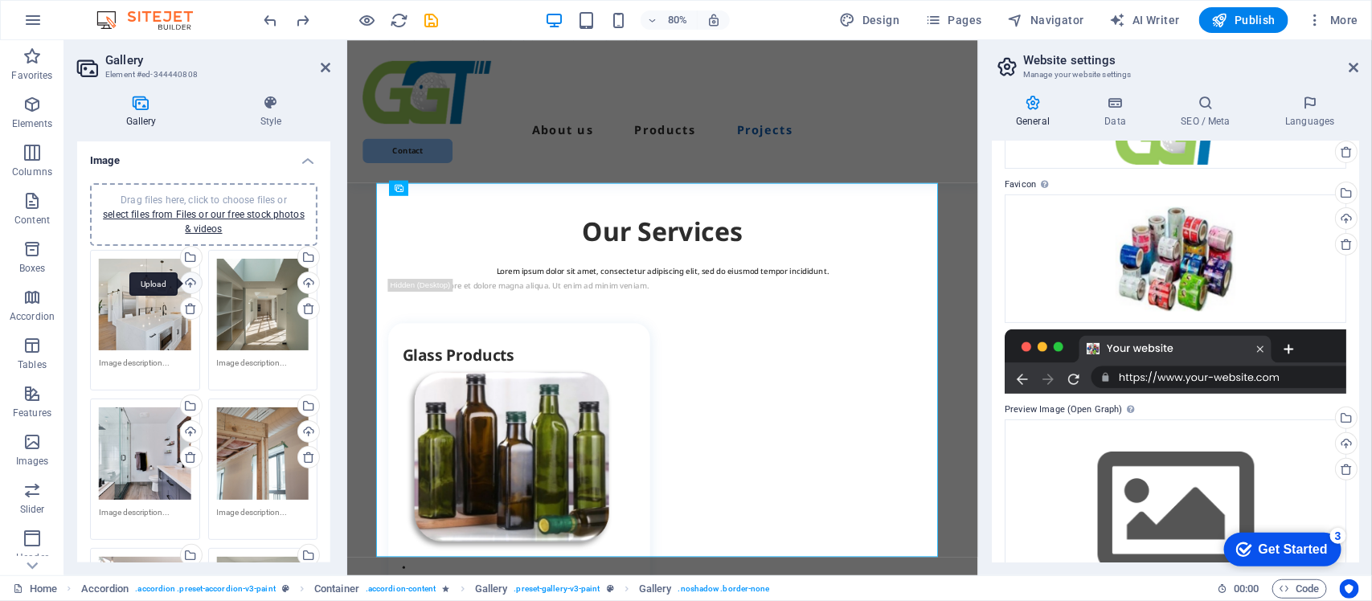
click at [187, 280] on div "Upload" at bounding box center [190, 285] width 24 height 24
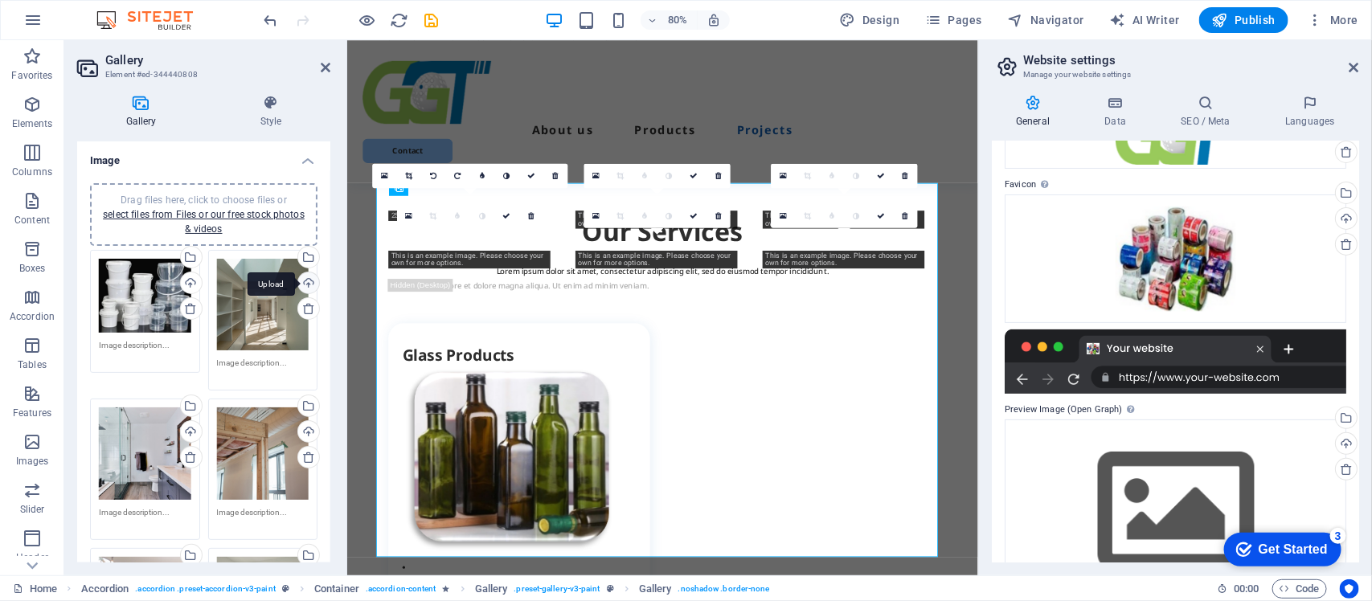
click at [301, 280] on div "Upload" at bounding box center [307, 285] width 24 height 24
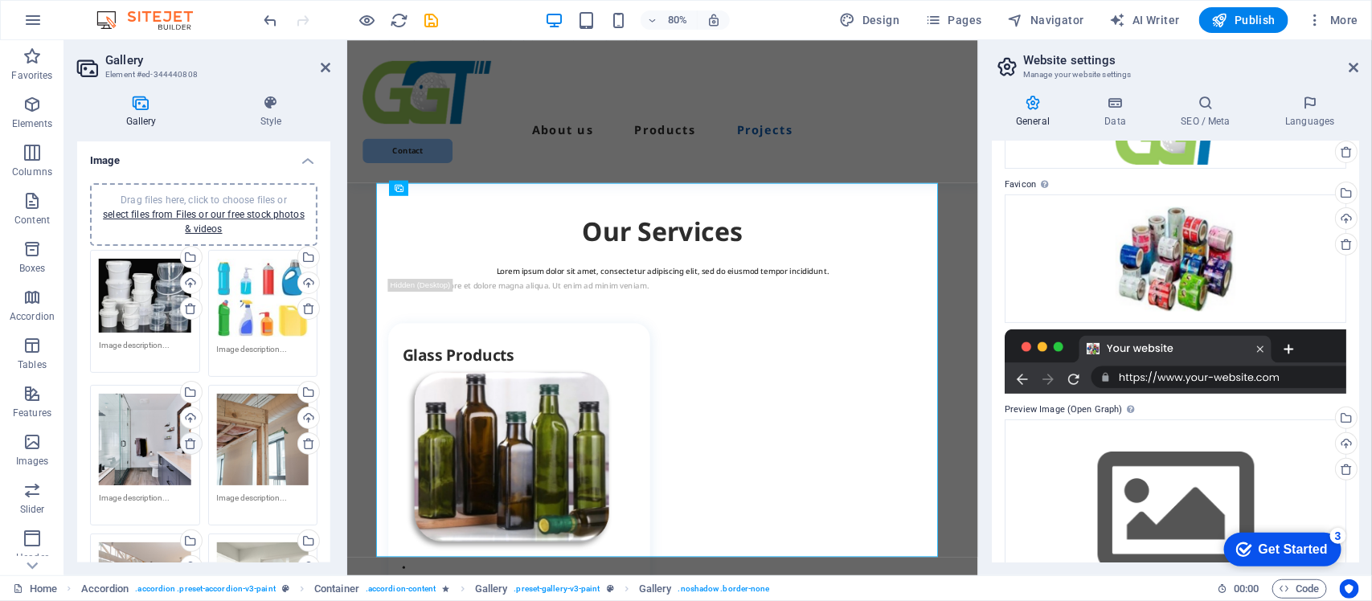
click at [186, 443] on icon at bounding box center [190, 443] width 13 height 13
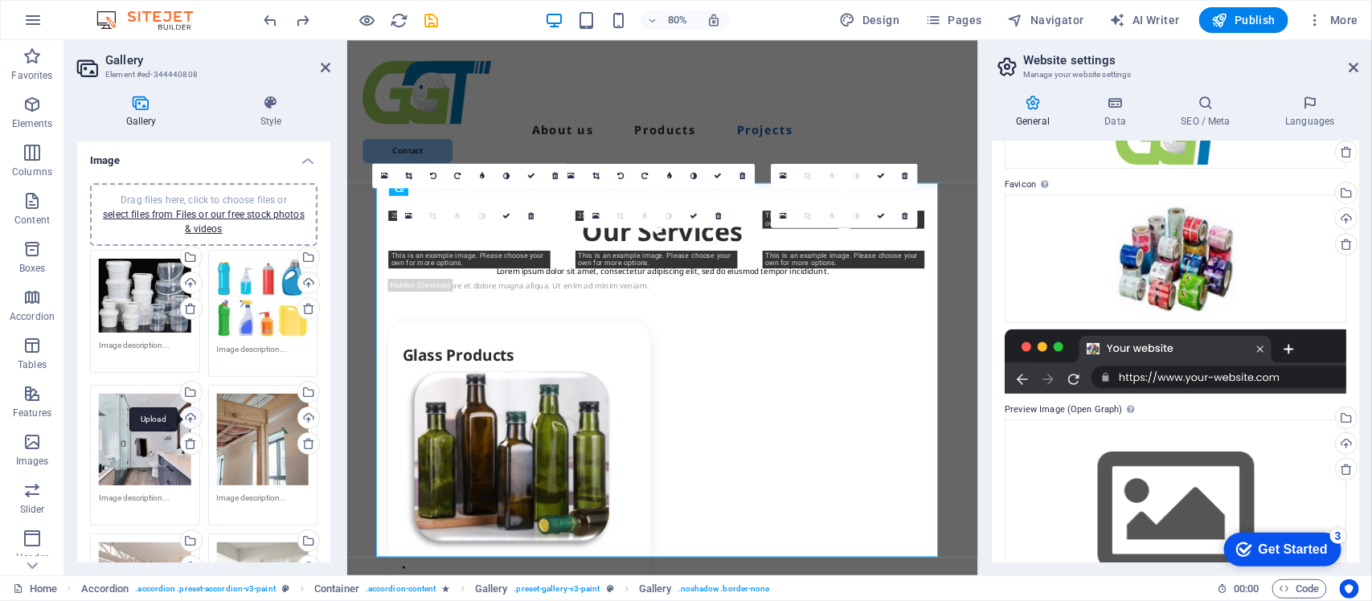
click at [190, 415] on div "Upload" at bounding box center [190, 420] width 24 height 24
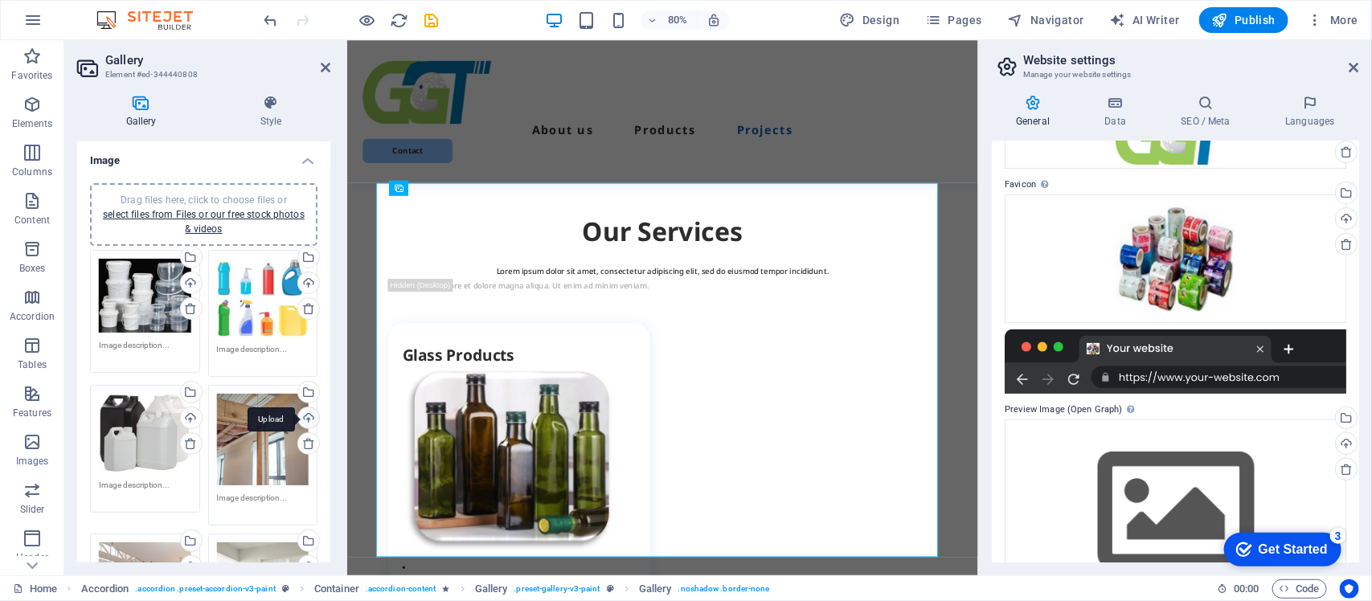
click at [303, 414] on div "Upload" at bounding box center [307, 420] width 24 height 24
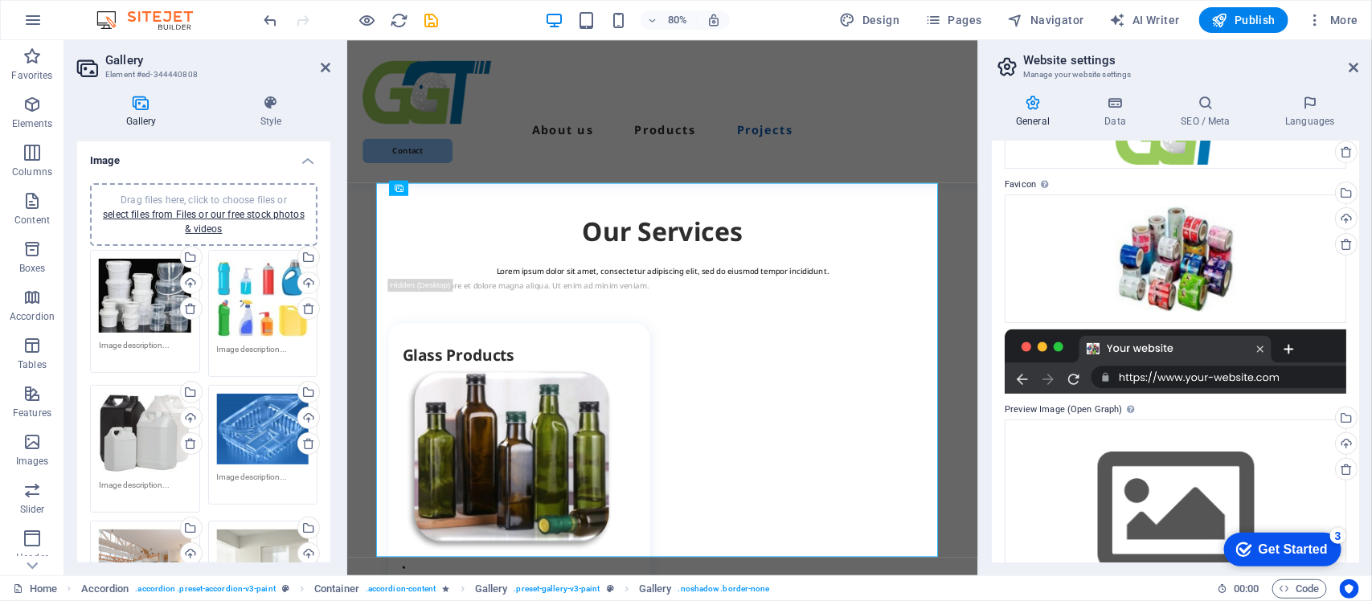
click at [326, 422] on div "Drag files here, click to choose files or select files from Files or our free s…" at bounding box center [203, 437] width 253 height 535
click at [326, 383] on div "Drag files here, click to choose files or select files from Files or our free s…" at bounding box center [203, 437] width 253 height 535
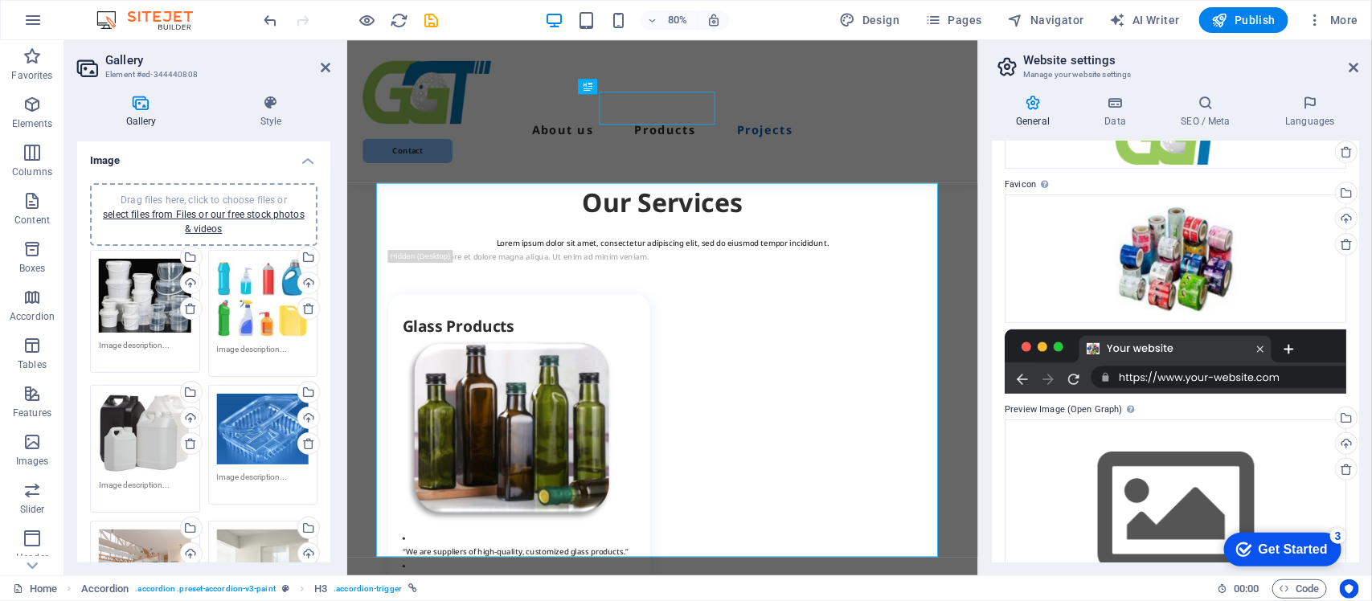
scroll to position [4190, 0]
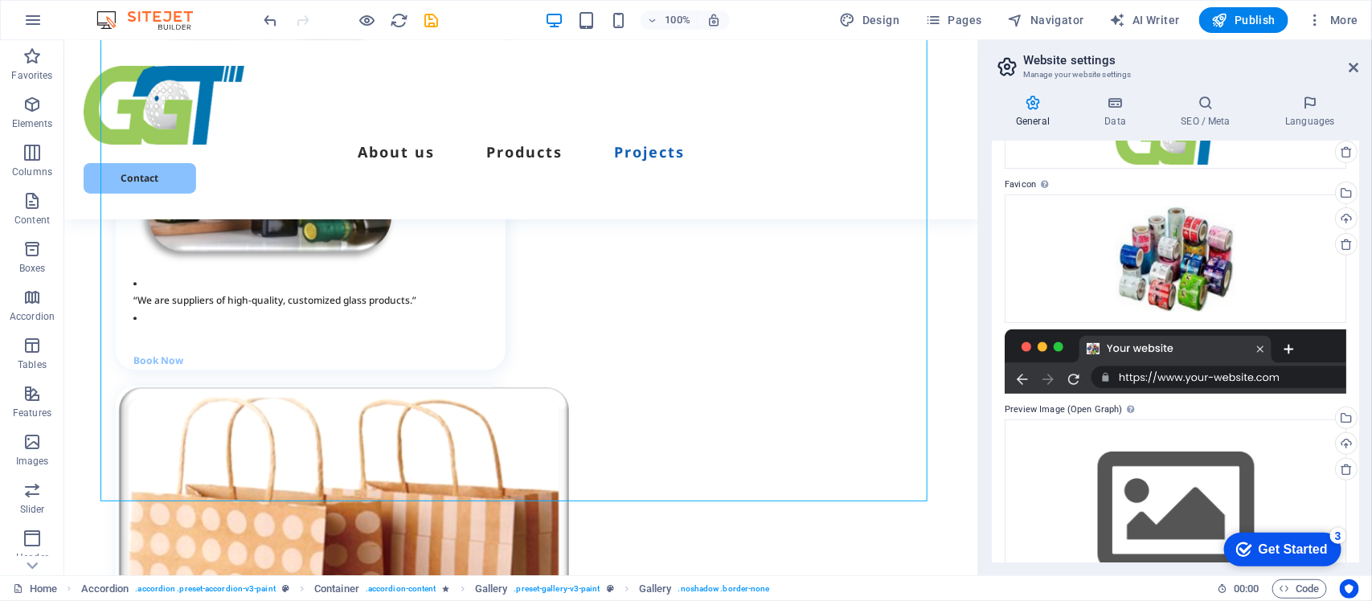
scroll to position [4431, 0]
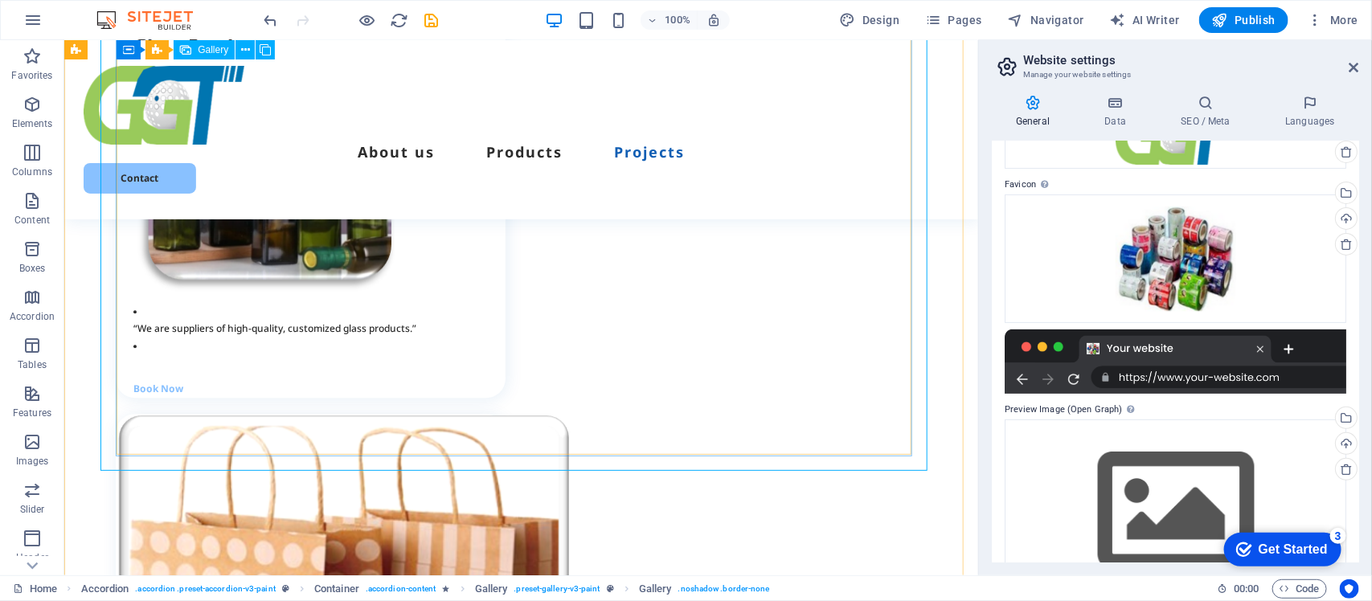
select select "4"
select select "px"
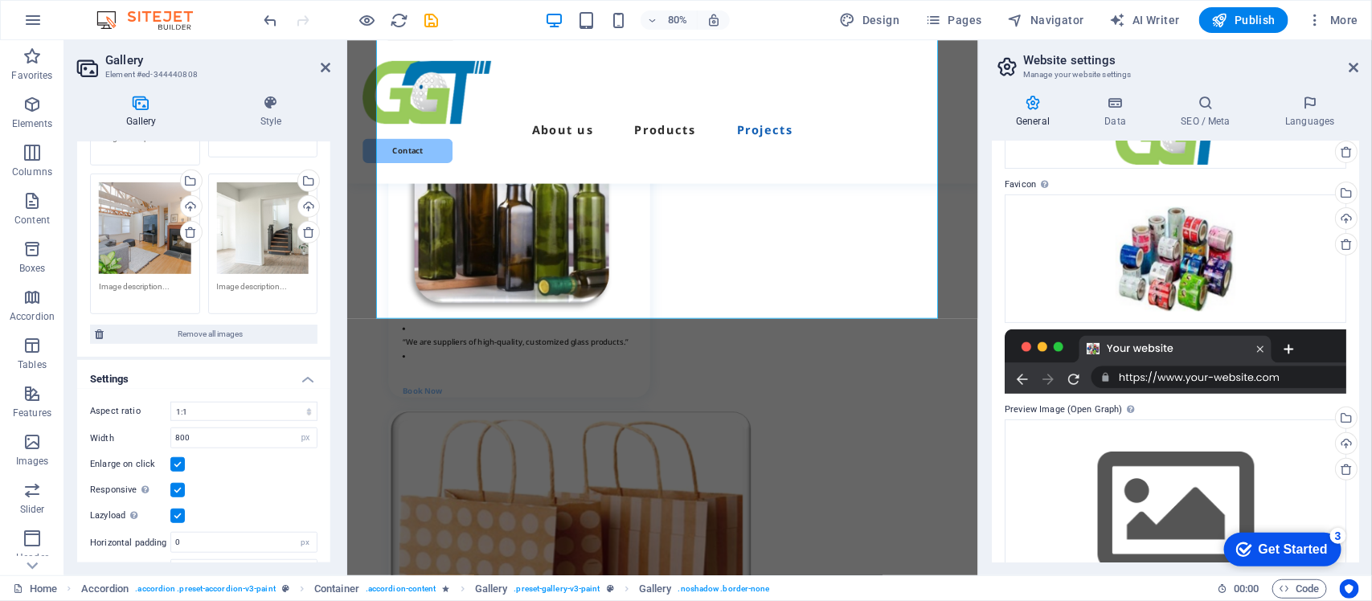
scroll to position [370, 0]
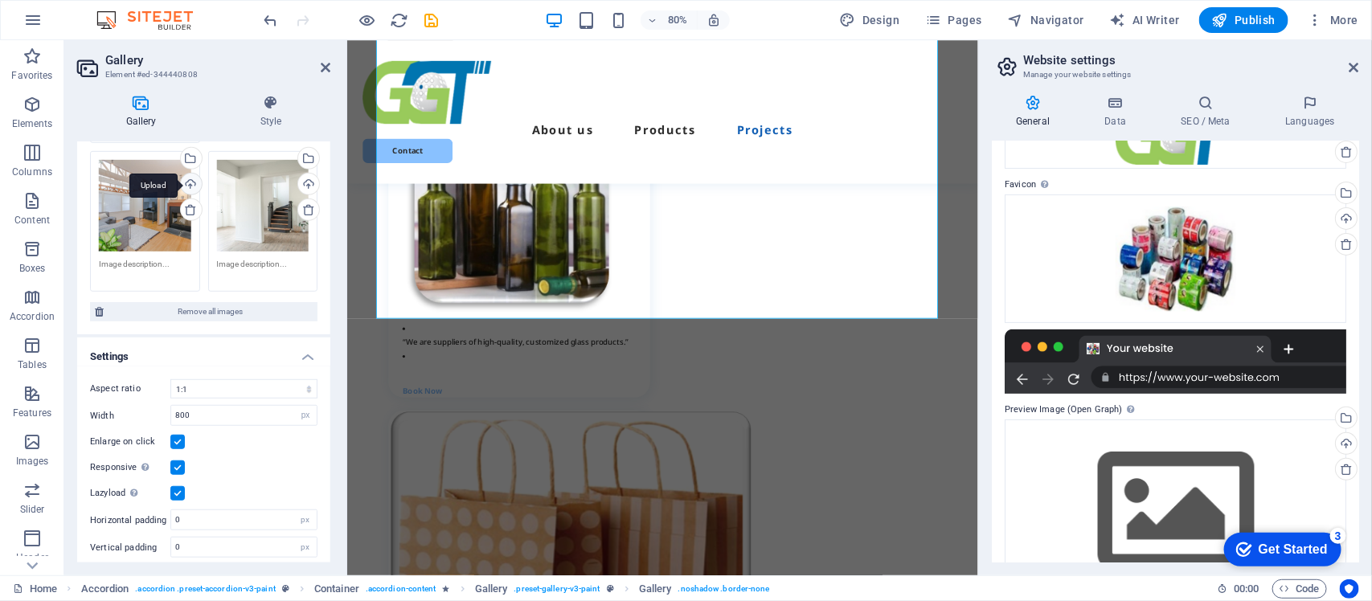
click at [191, 178] on div "Upload" at bounding box center [190, 186] width 24 height 24
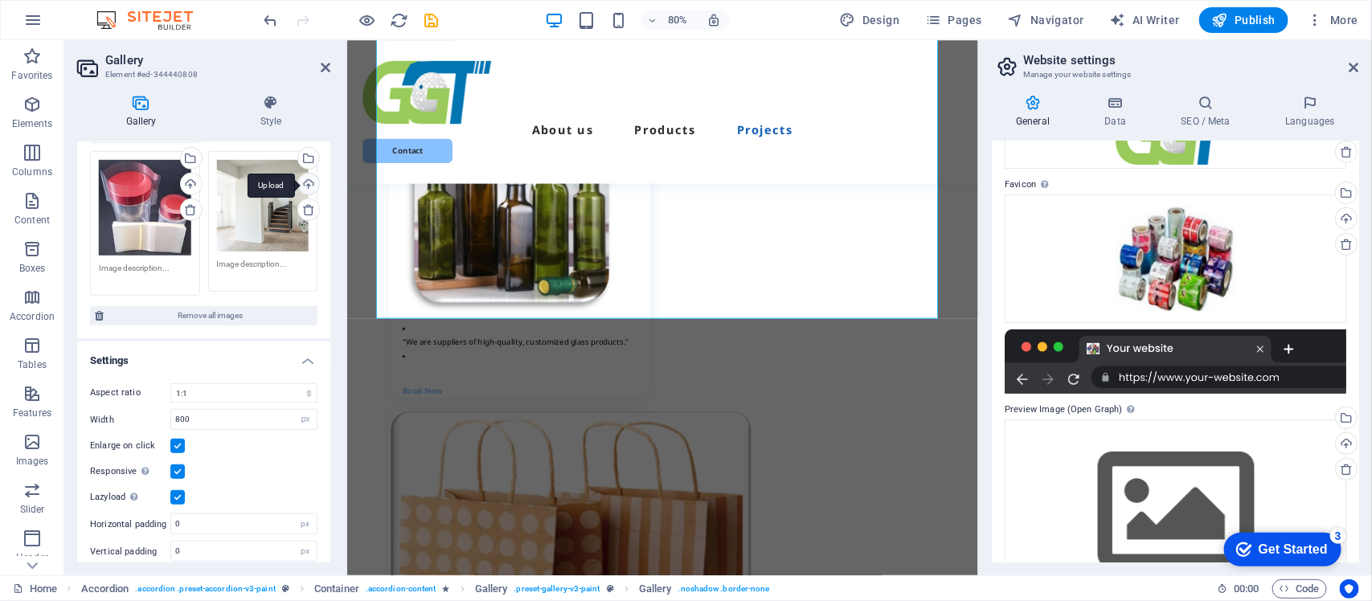
click at [304, 181] on div "Upload" at bounding box center [307, 186] width 24 height 24
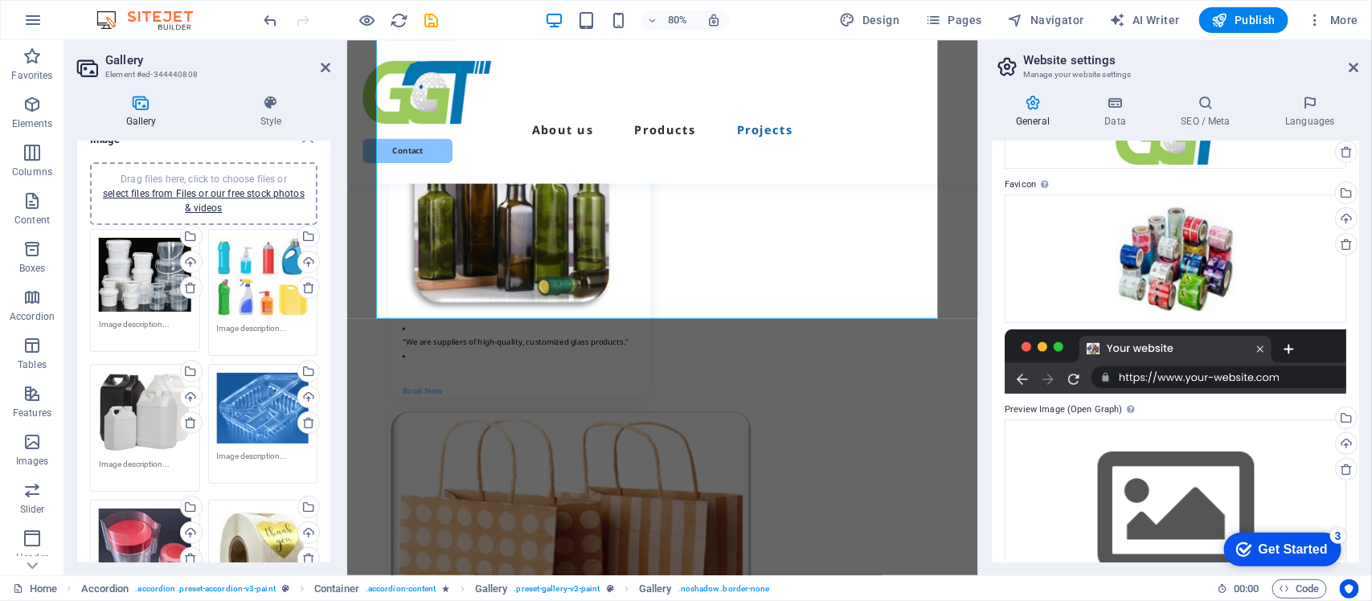
scroll to position [0, 0]
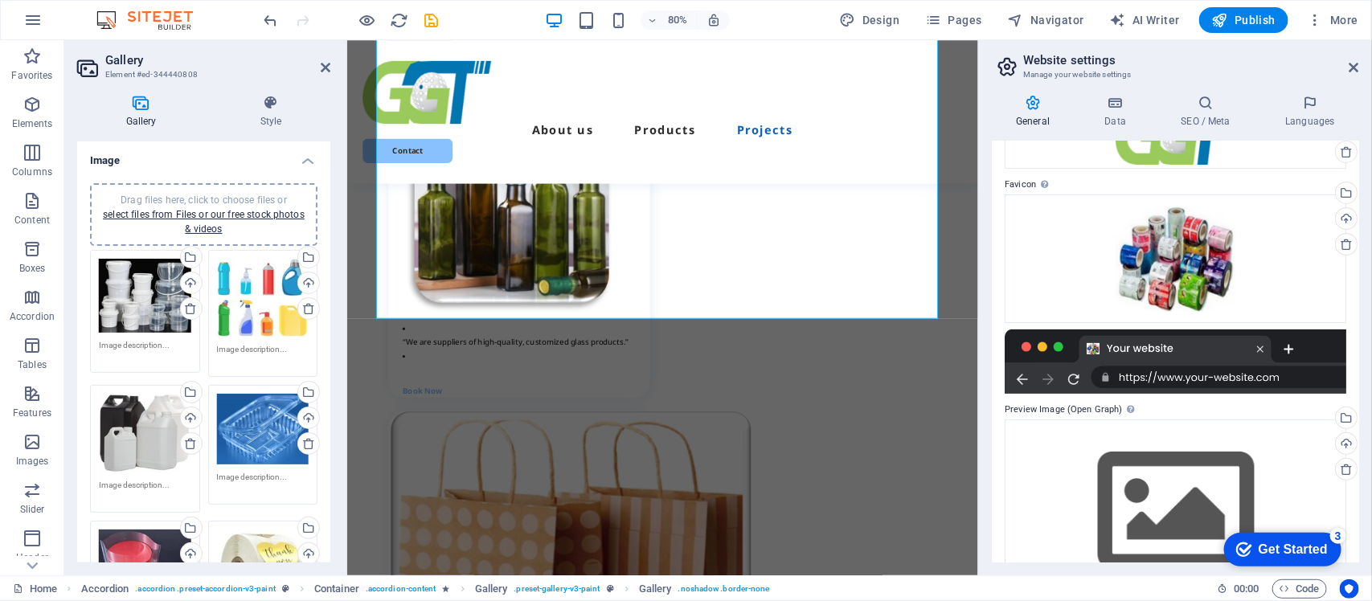
click at [331, 121] on div "Gallery Style Image Drag files here, click to choose files or select files from…" at bounding box center [203, 329] width 279 height 494
click at [527, 122] on icon at bounding box center [531, 125] width 8 height 8
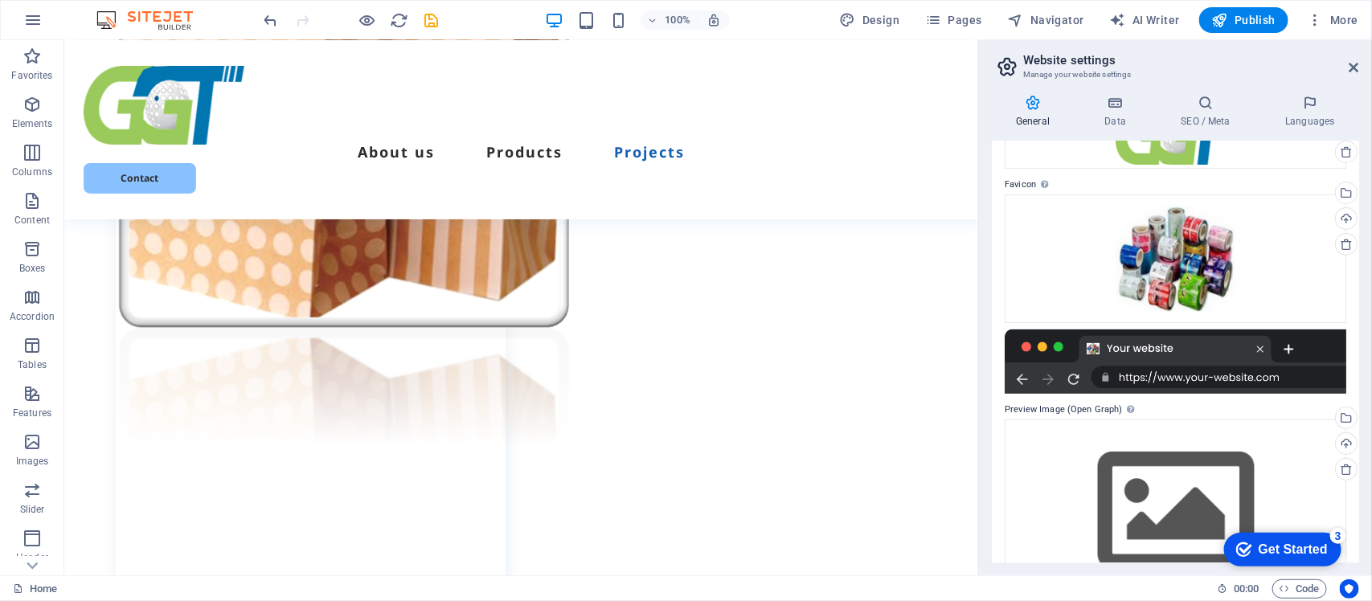
scroll to position [4431, 0]
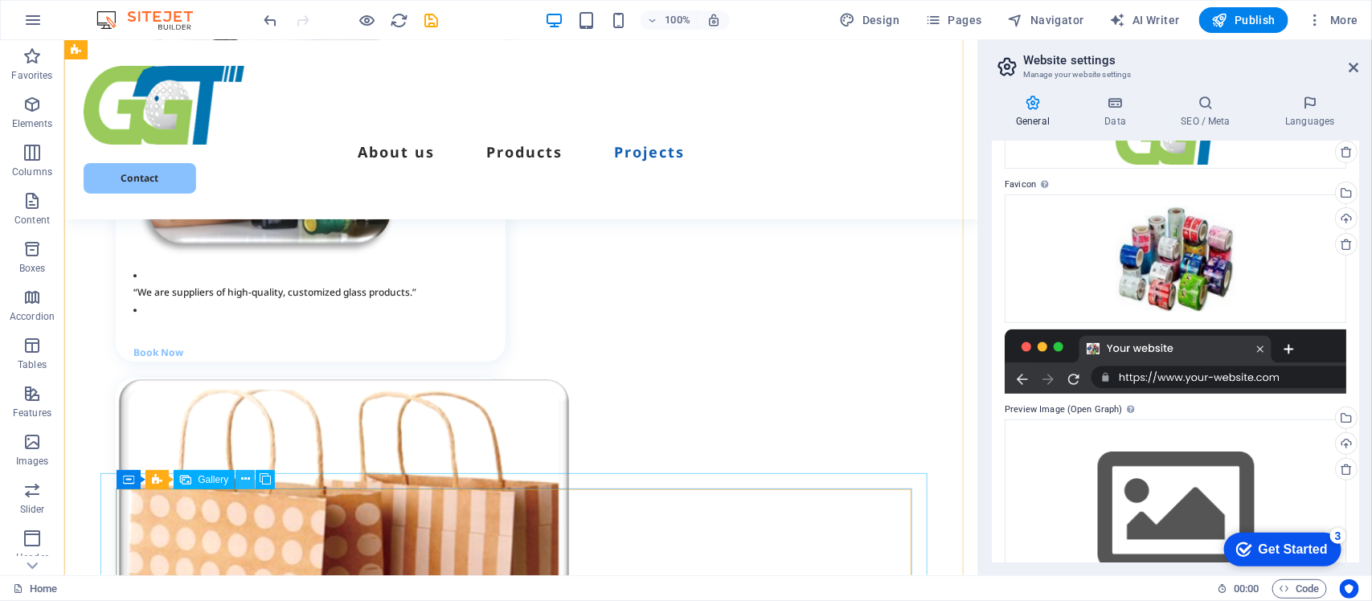
click at [245, 480] on icon at bounding box center [245, 479] width 9 height 17
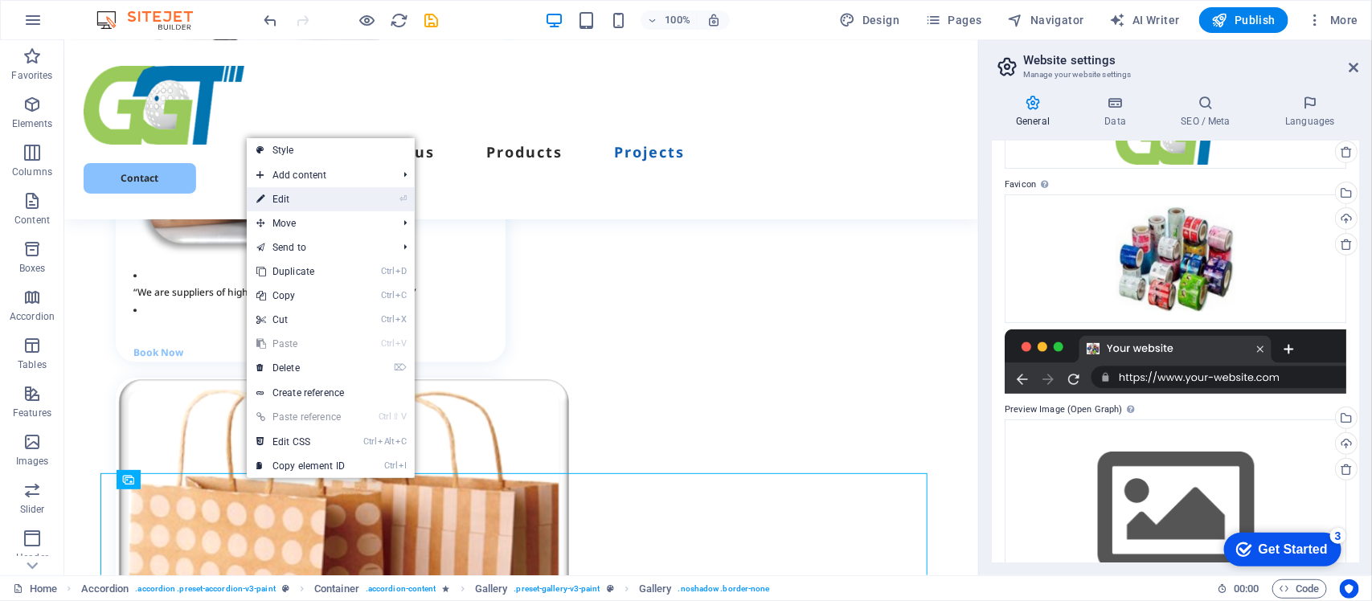
click at [284, 199] on link "⏎ Edit" at bounding box center [301, 199] width 108 height 24
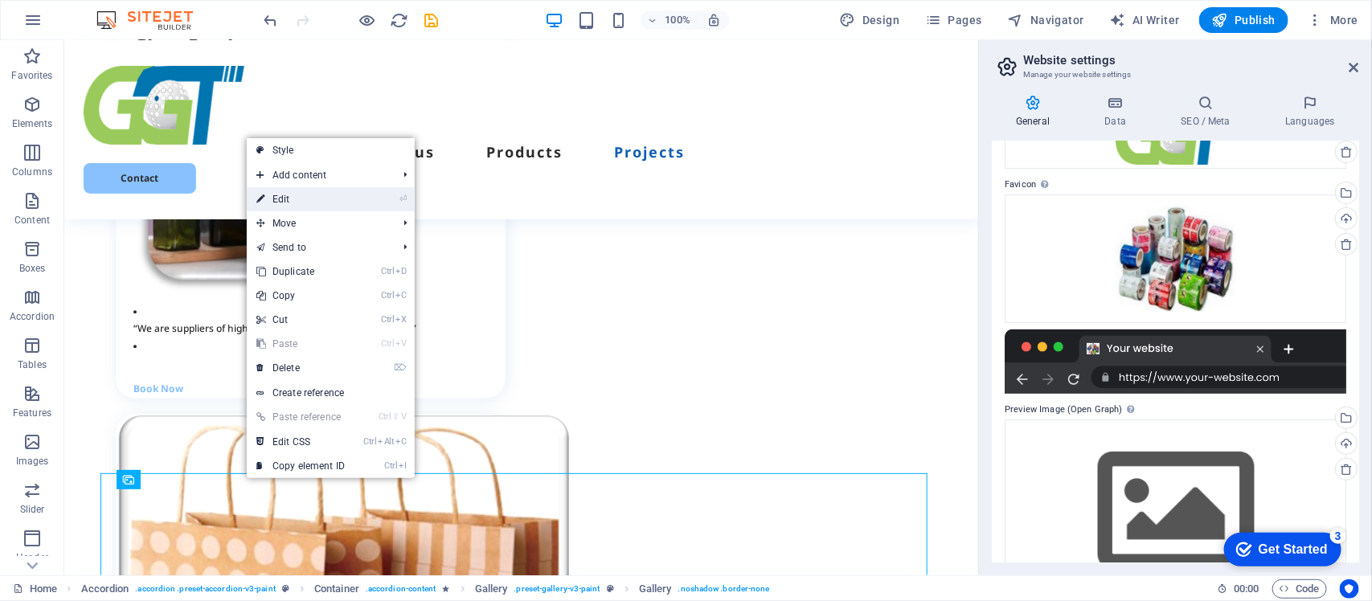
select select "4"
select select "px"
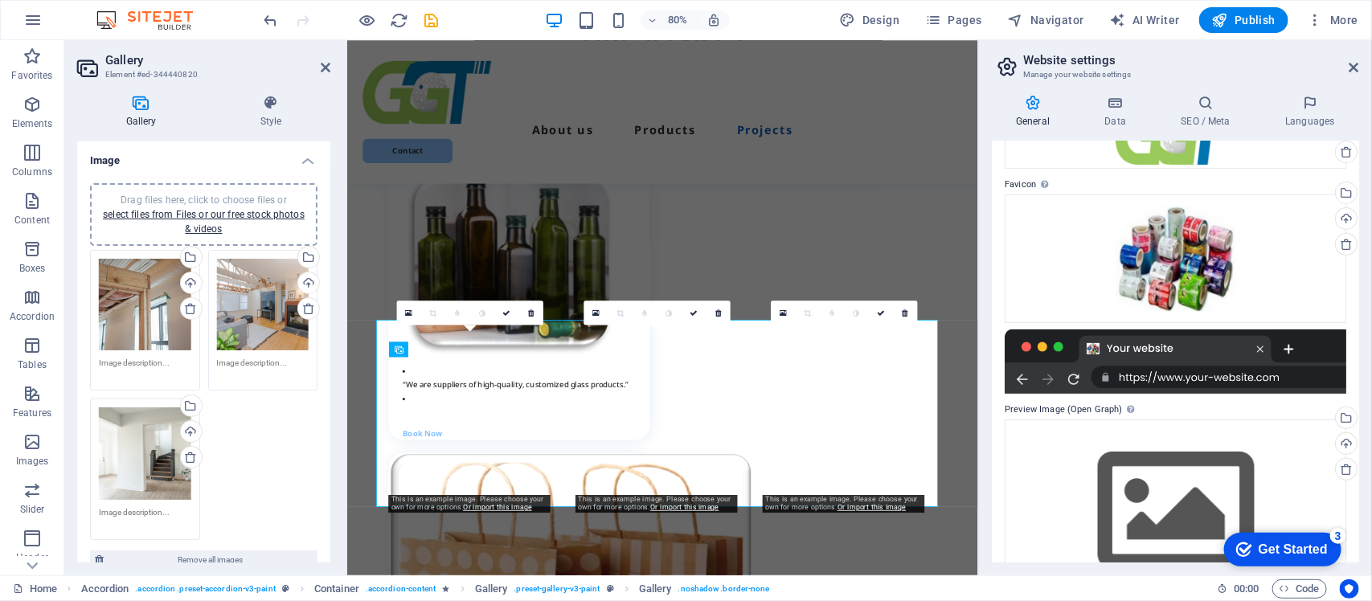
scroll to position [4484, 0]
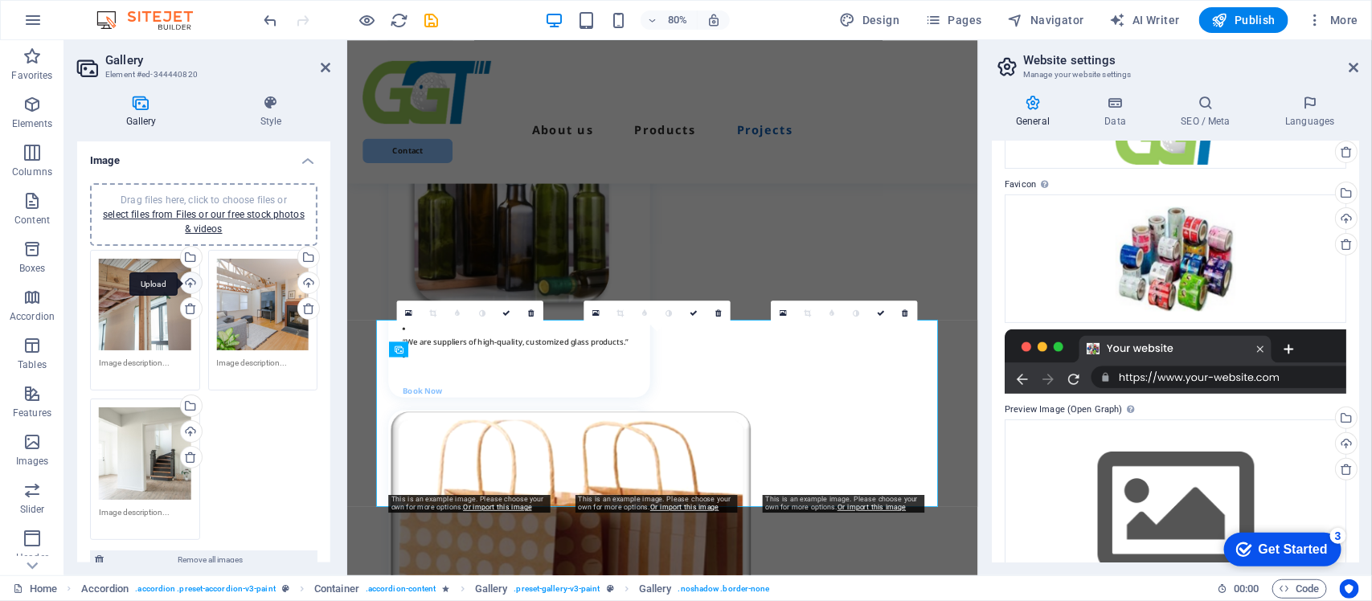
click at [186, 281] on div "Upload" at bounding box center [190, 285] width 24 height 24
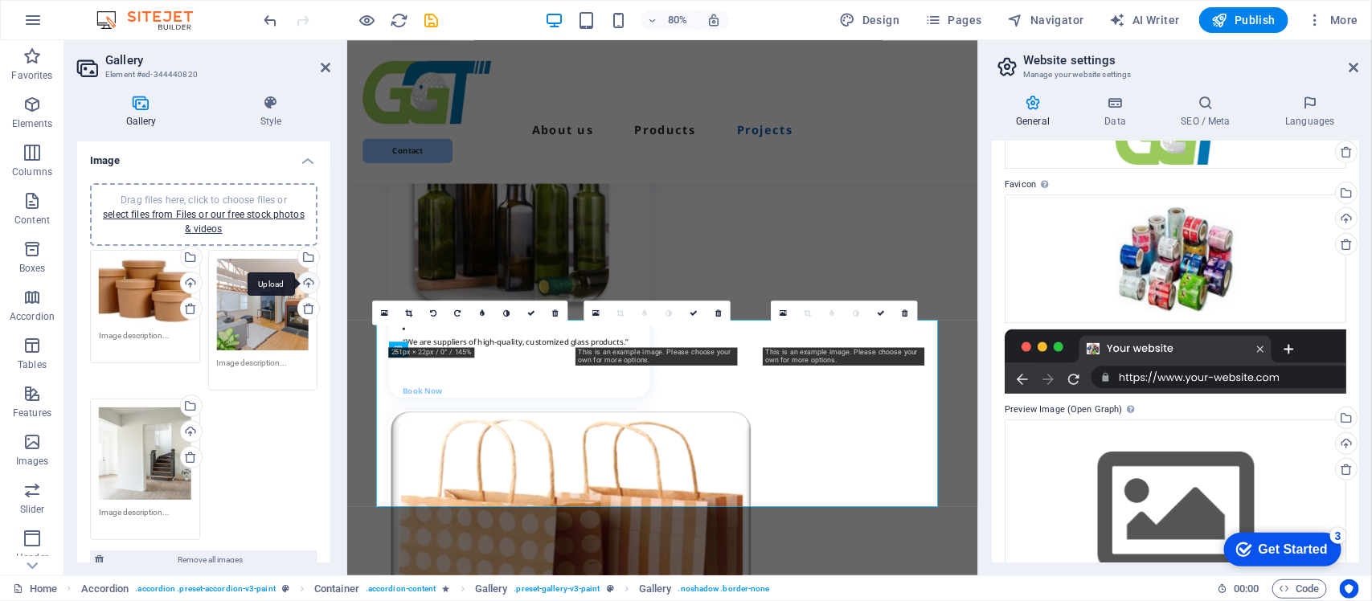
click at [304, 283] on div "Upload" at bounding box center [307, 285] width 24 height 24
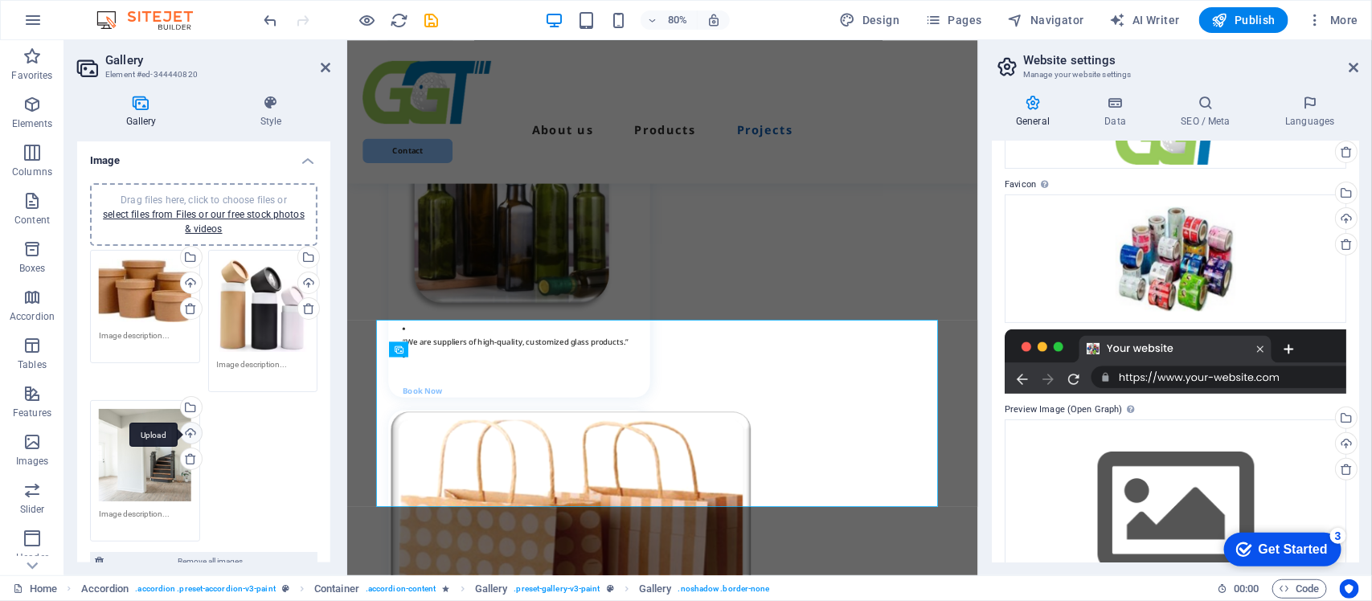
click at [191, 427] on div "Upload" at bounding box center [190, 435] width 24 height 24
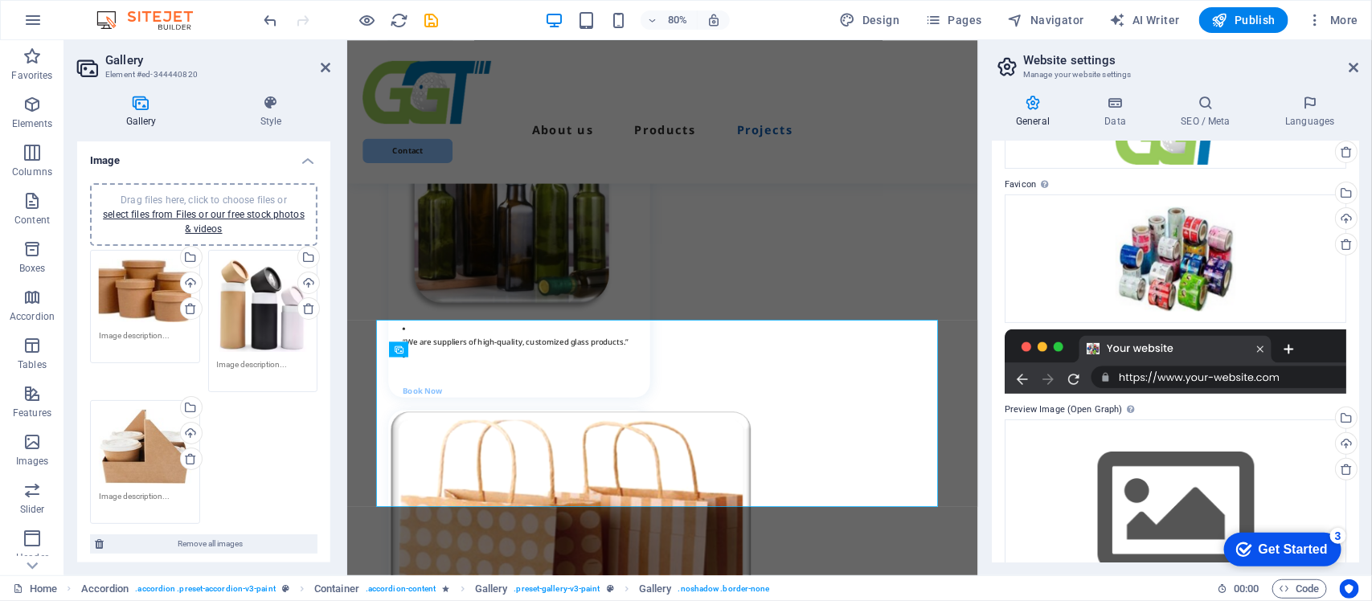
scroll to position [236, 0]
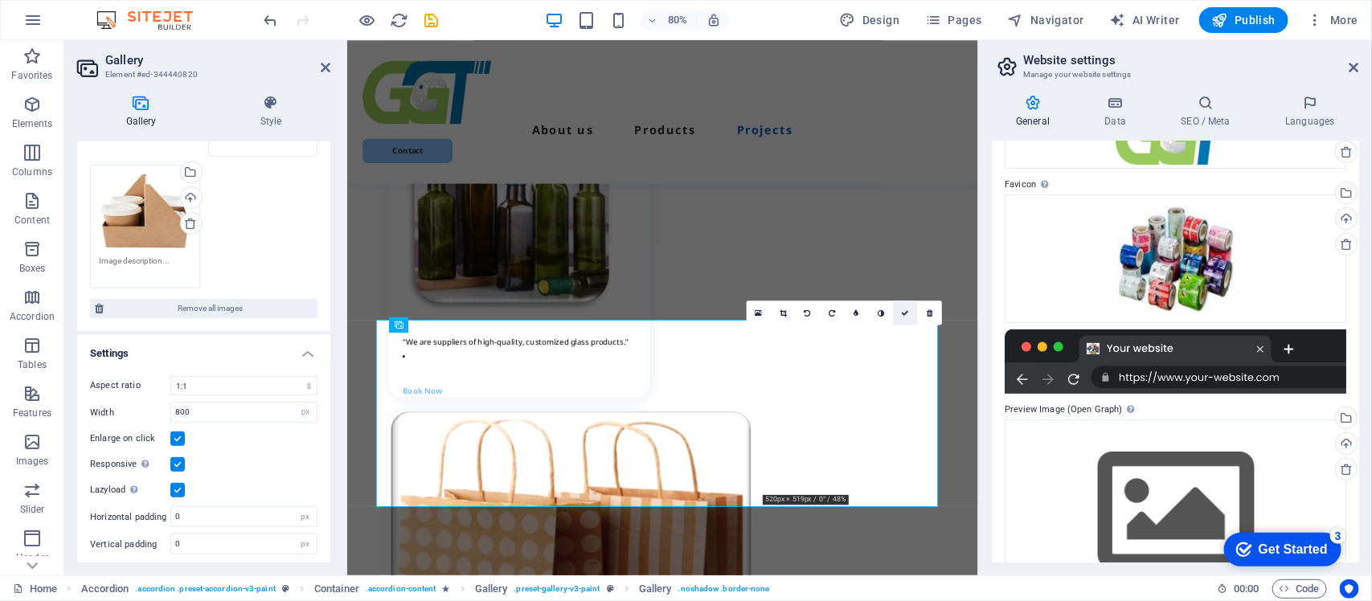
click at [903, 314] on icon at bounding box center [905, 314] width 8 height 8
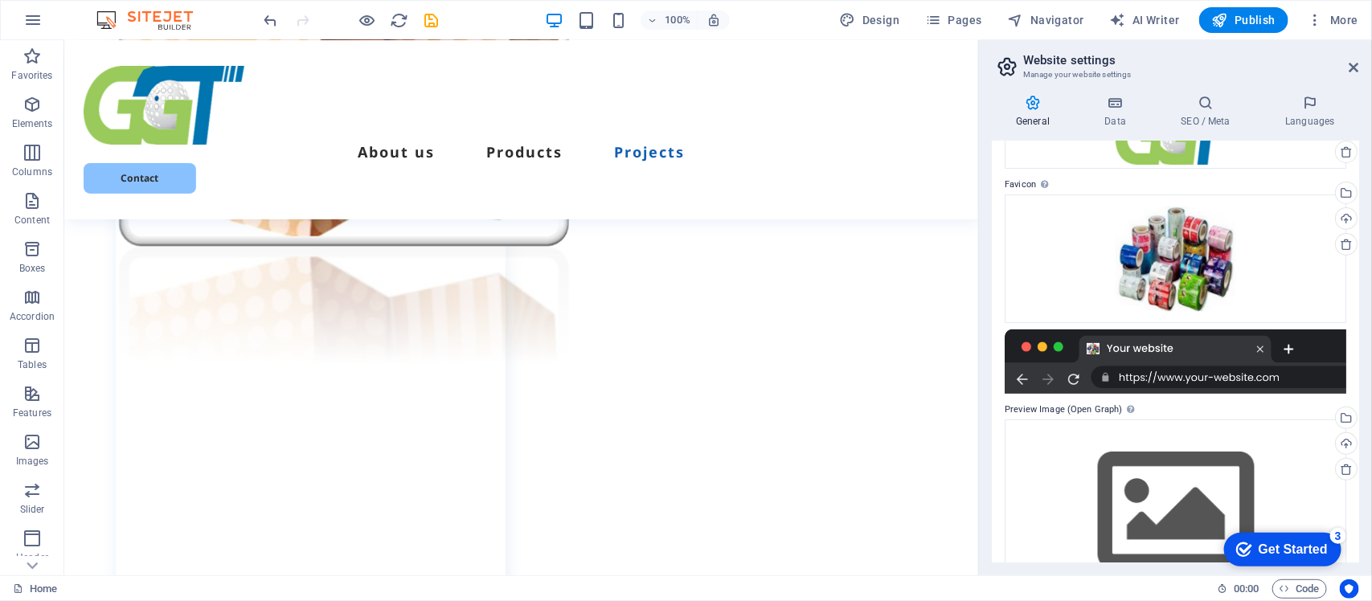
scroll to position [5008, 0]
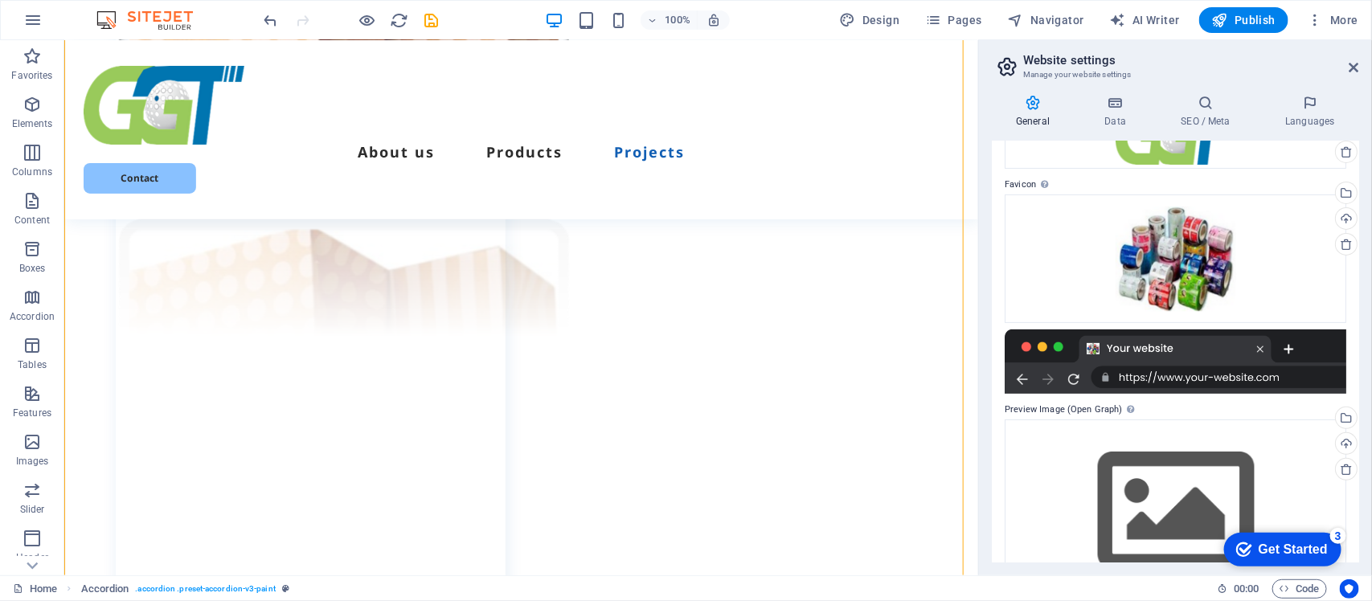
drag, startPoint x: 263, startPoint y: 511, endPoint x: 773, endPoint y: 317, distance: 545.5
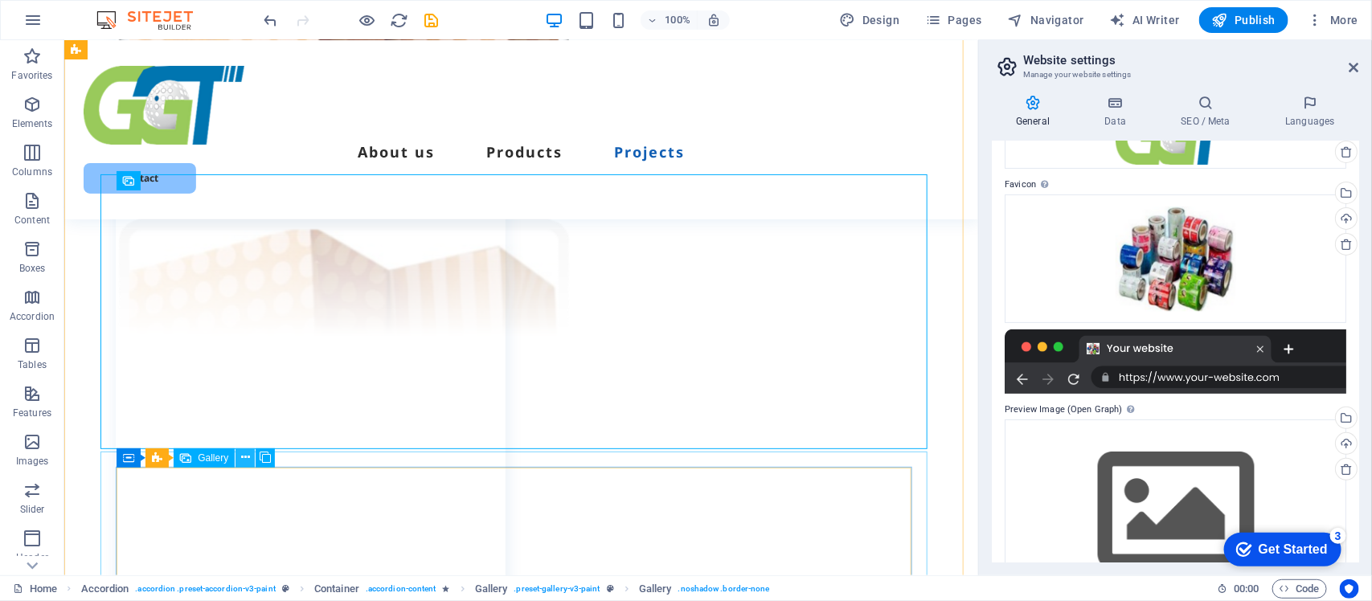
click at [246, 456] on icon at bounding box center [245, 457] width 9 height 17
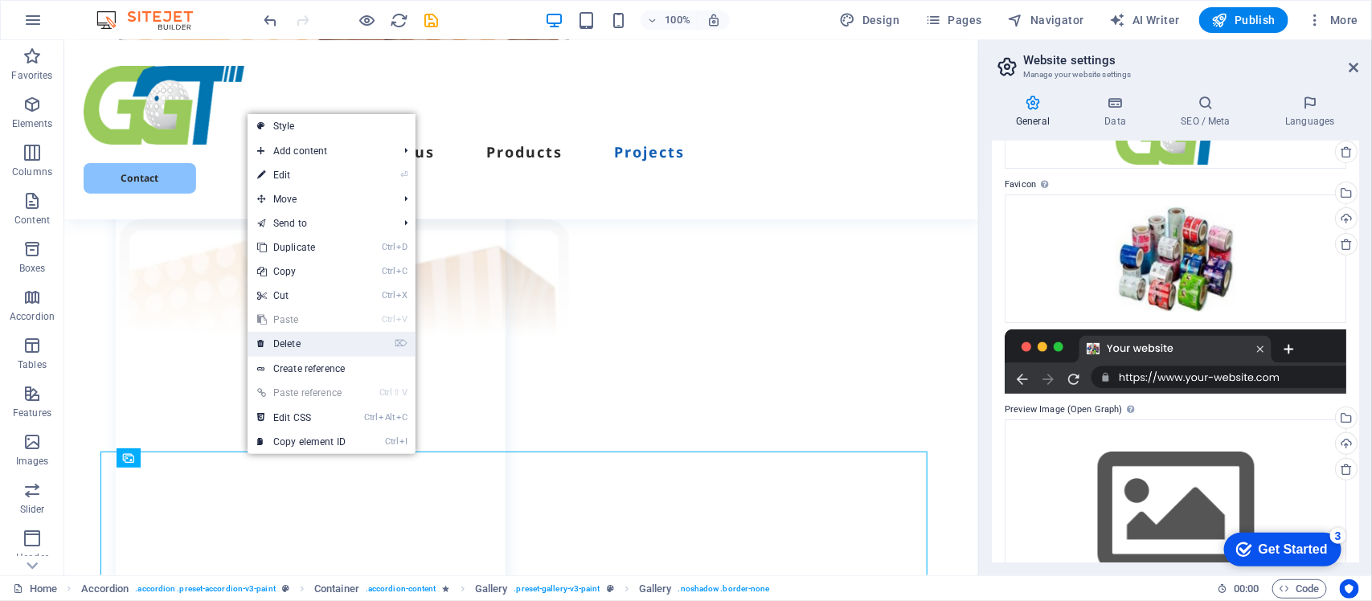
click at [287, 339] on link "⌦ Delete" at bounding box center [302, 344] width 108 height 24
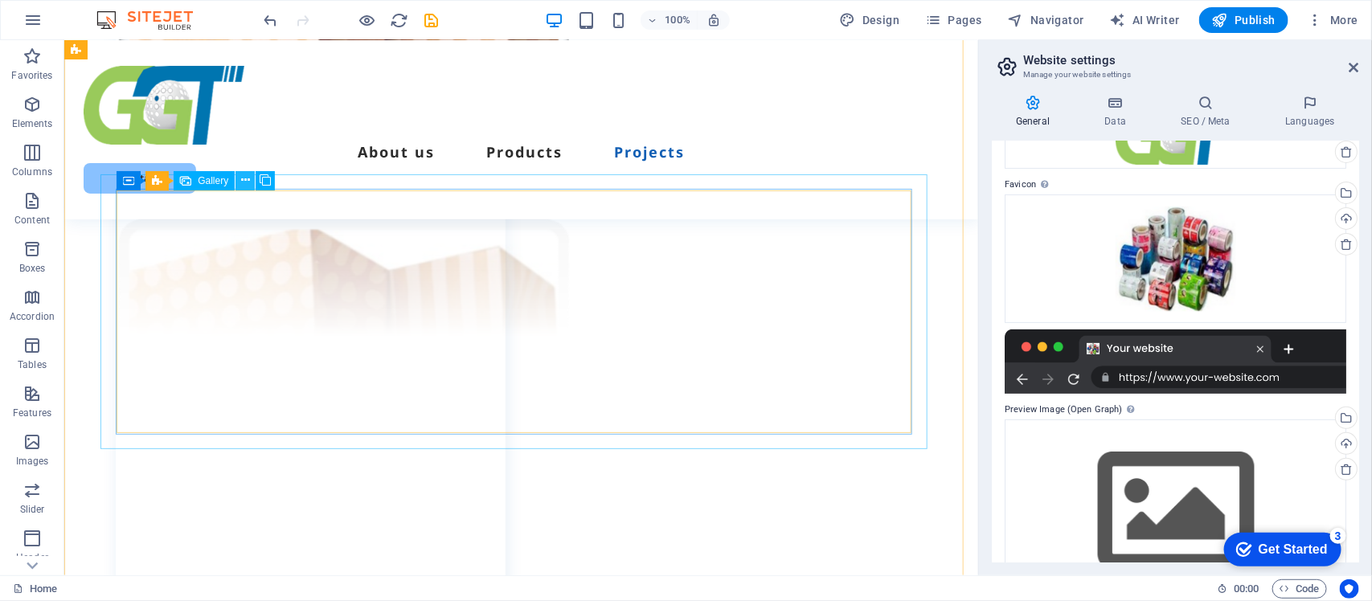
click at [246, 177] on icon at bounding box center [245, 180] width 9 height 17
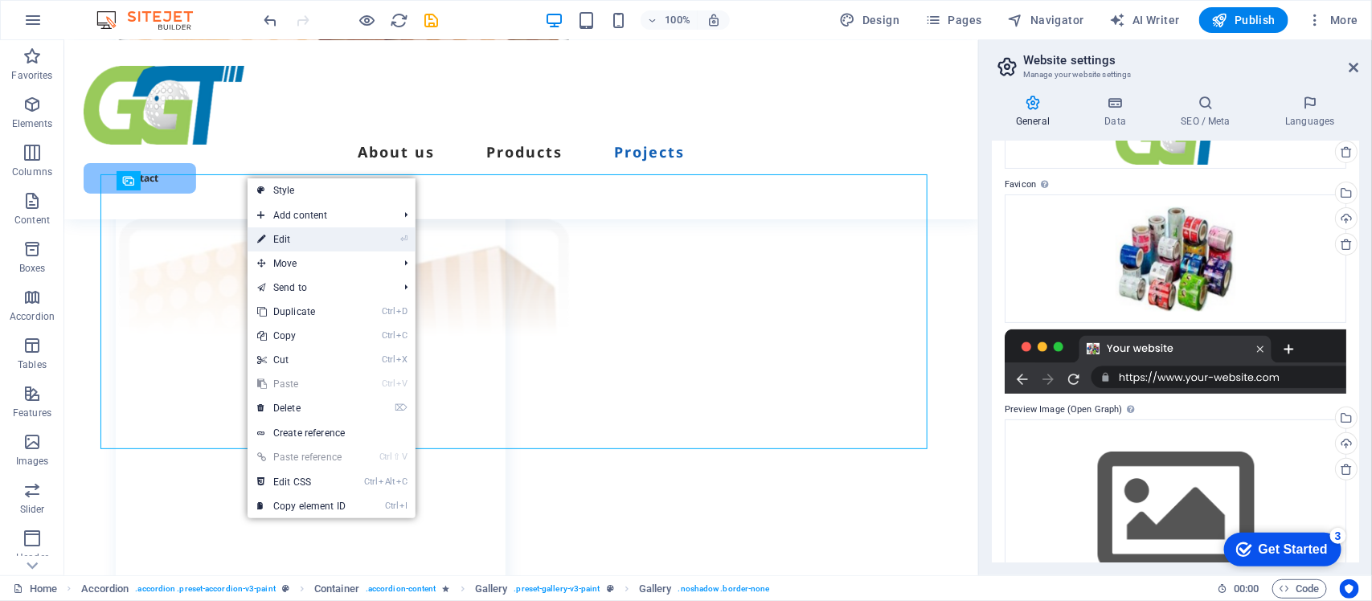
click at [286, 241] on link "⏎ Edit" at bounding box center [302, 240] width 108 height 24
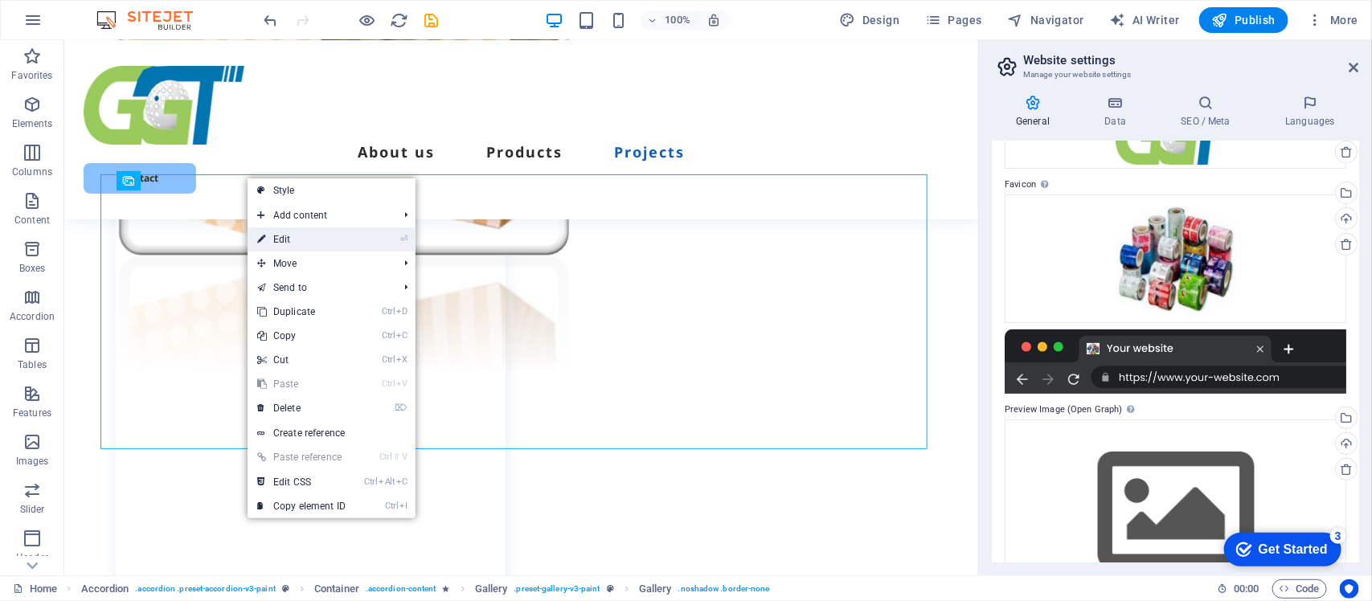
select select "4"
select select "px"
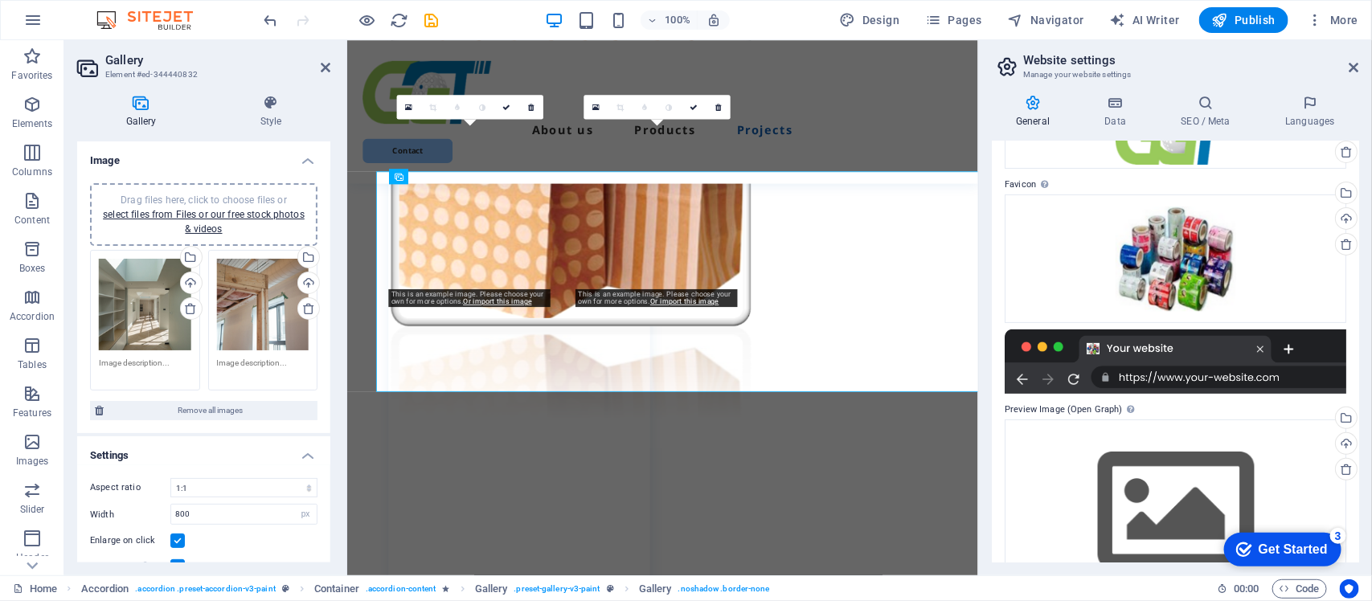
scroll to position [4978, 0]
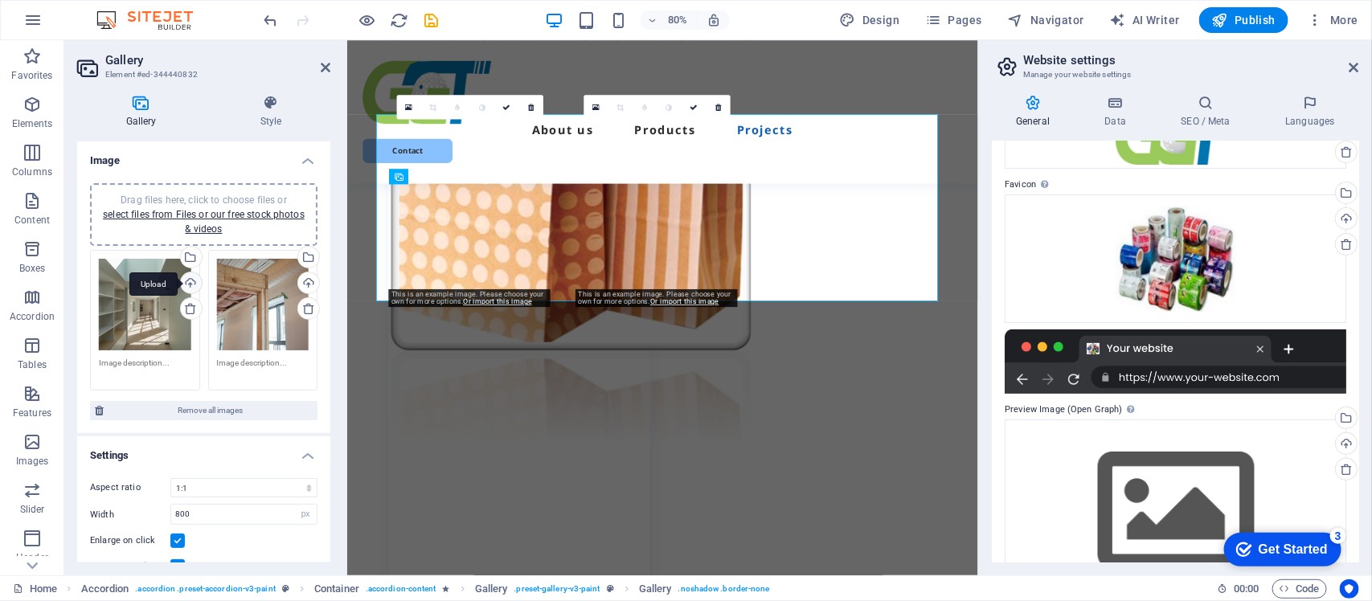
click at [187, 281] on div "Upload" at bounding box center [190, 285] width 24 height 24
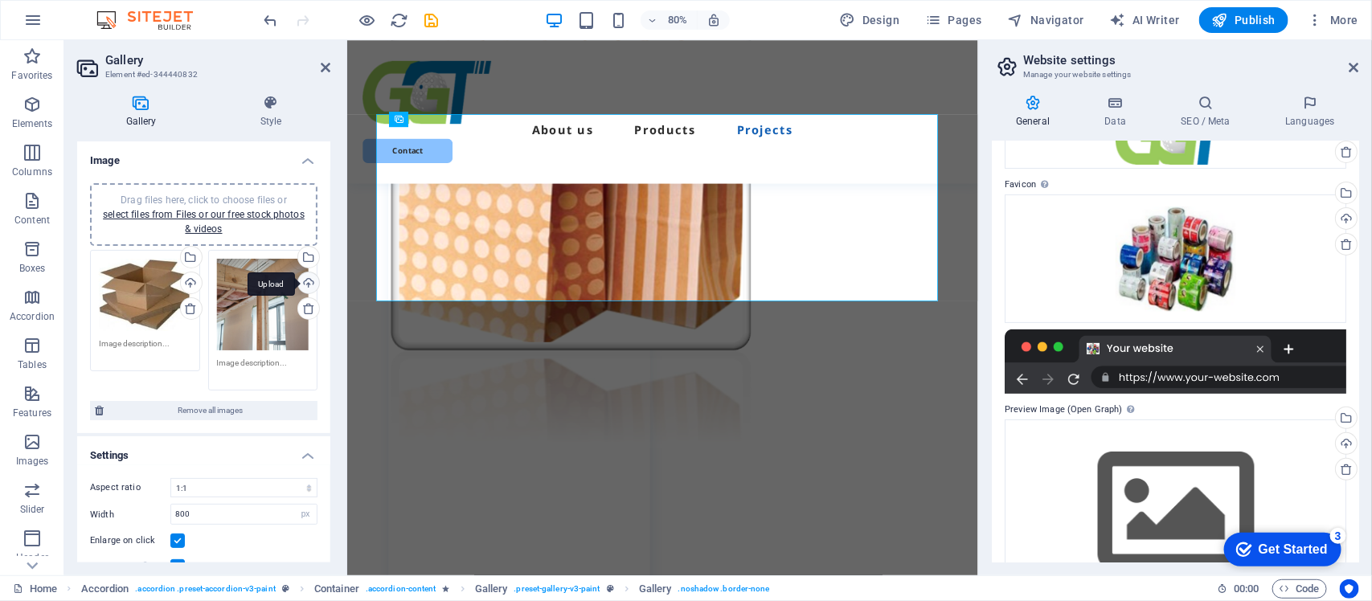
click at [304, 281] on div "Upload" at bounding box center [307, 285] width 24 height 24
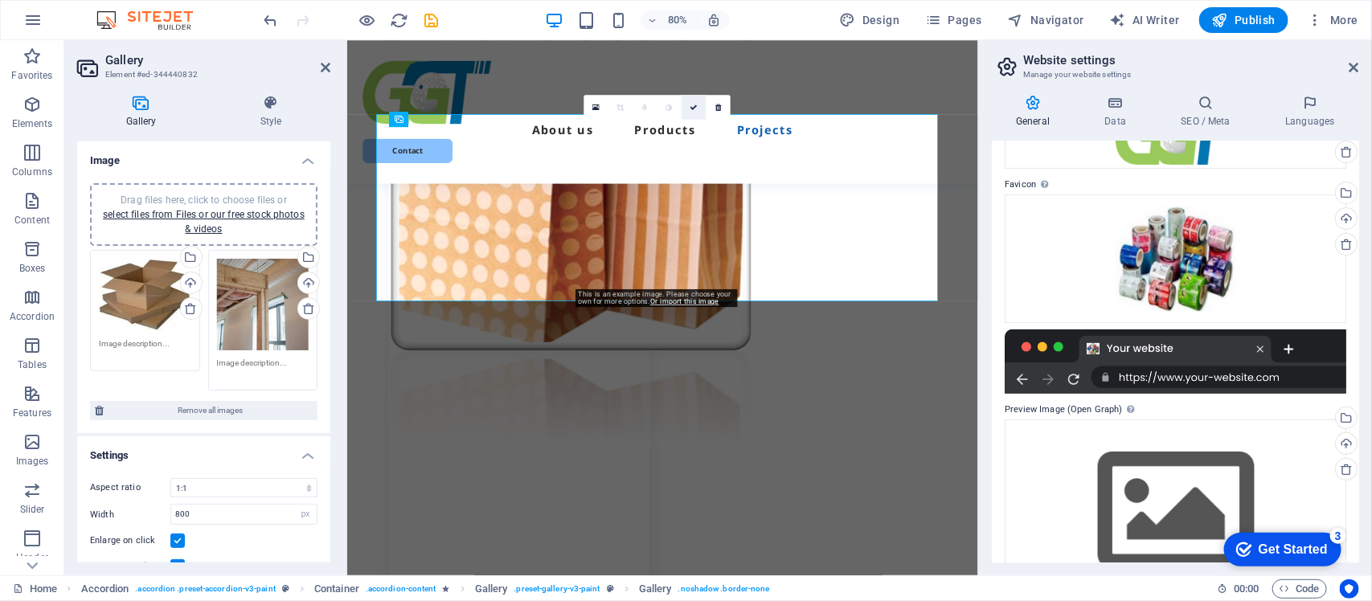
click at [692, 105] on icon at bounding box center [694, 108] width 8 height 8
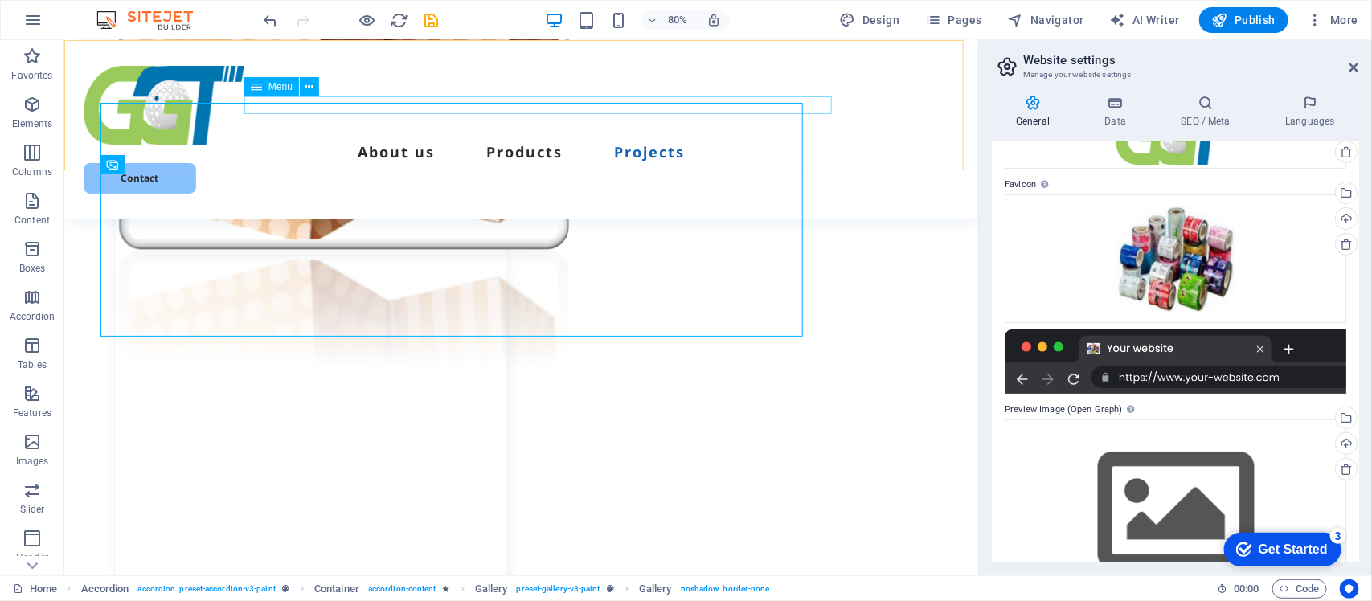
scroll to position [5008, 0]
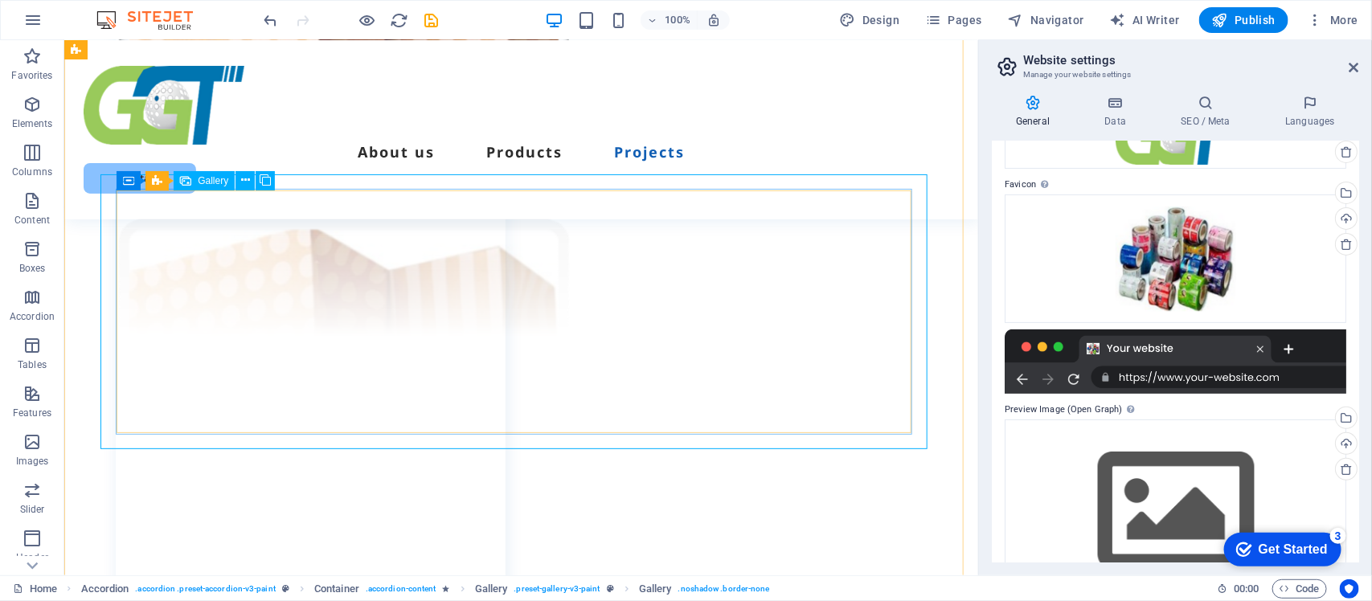
select select "4"
select select "px"
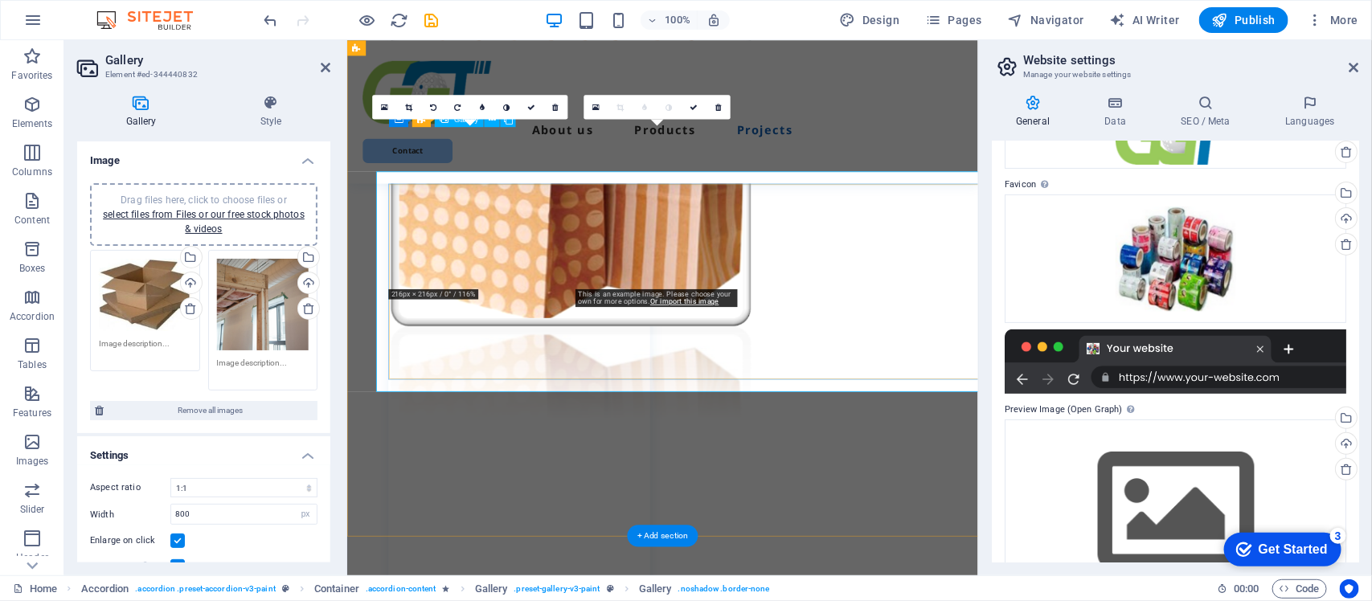
scroll to position [4978, 0]
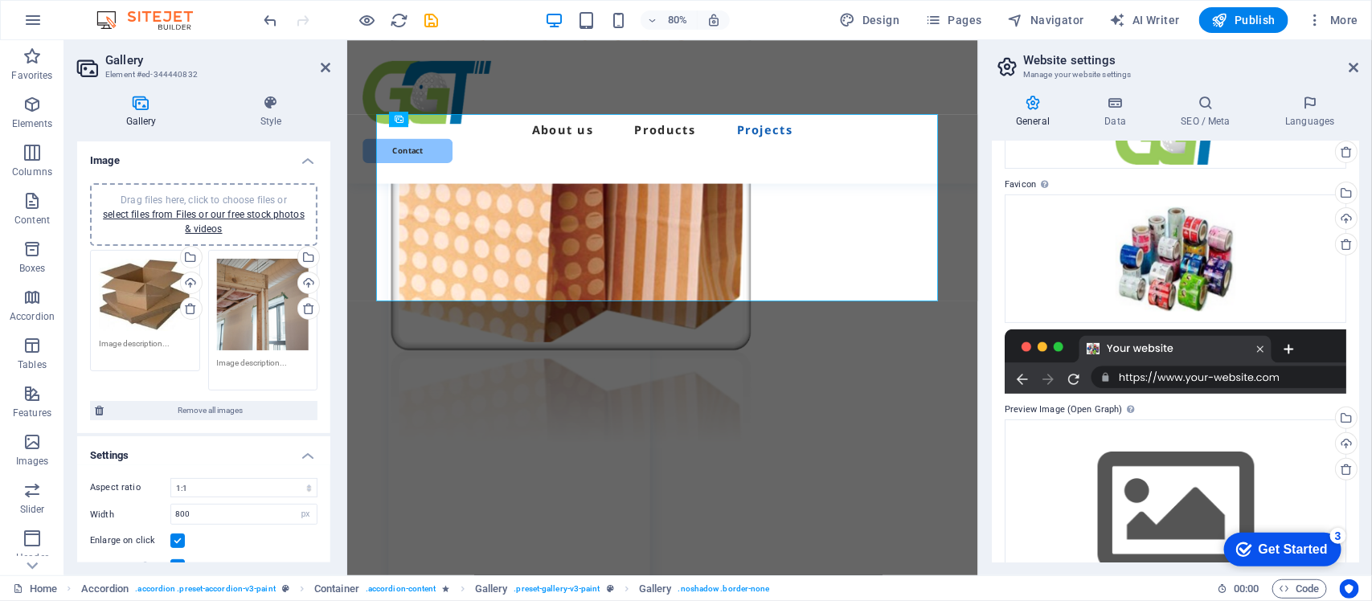
click at [277, 296] on div "Drag files here, click to choose files or select files from Files or our free s…" at bounding box center [263, 305] width 92 height 92
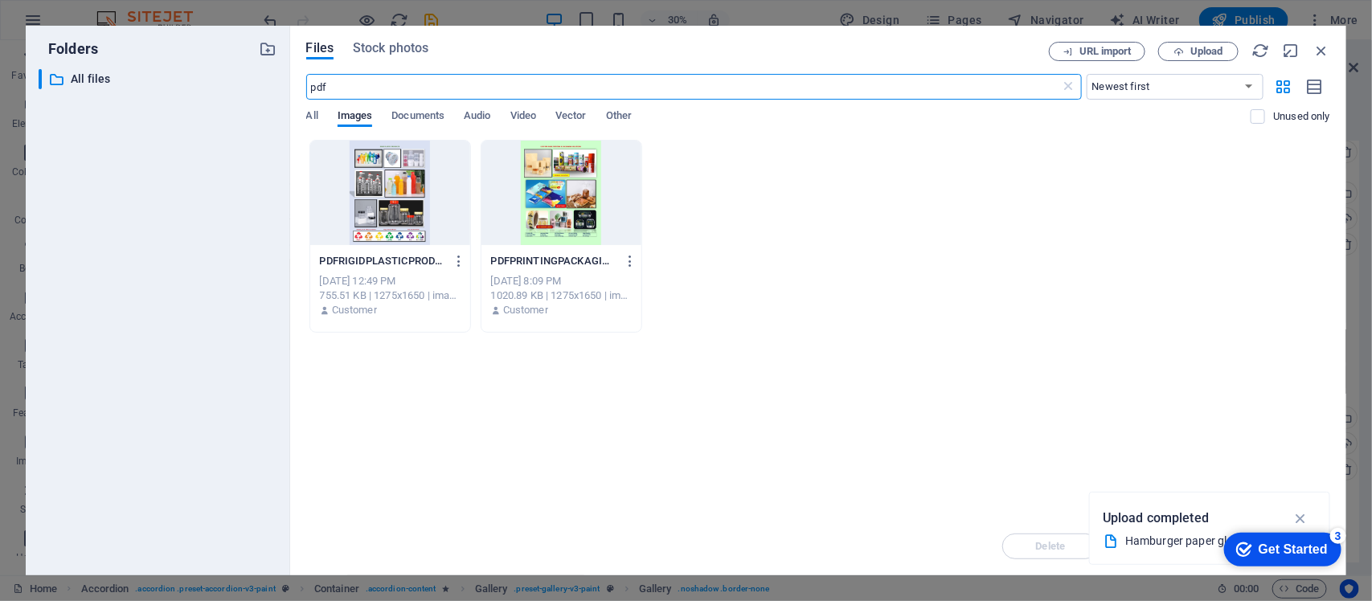
scroll to position [4954, 0]
click at [1320, 47] on icon "button" at bounding box center [1322, 51] width 18 height 18
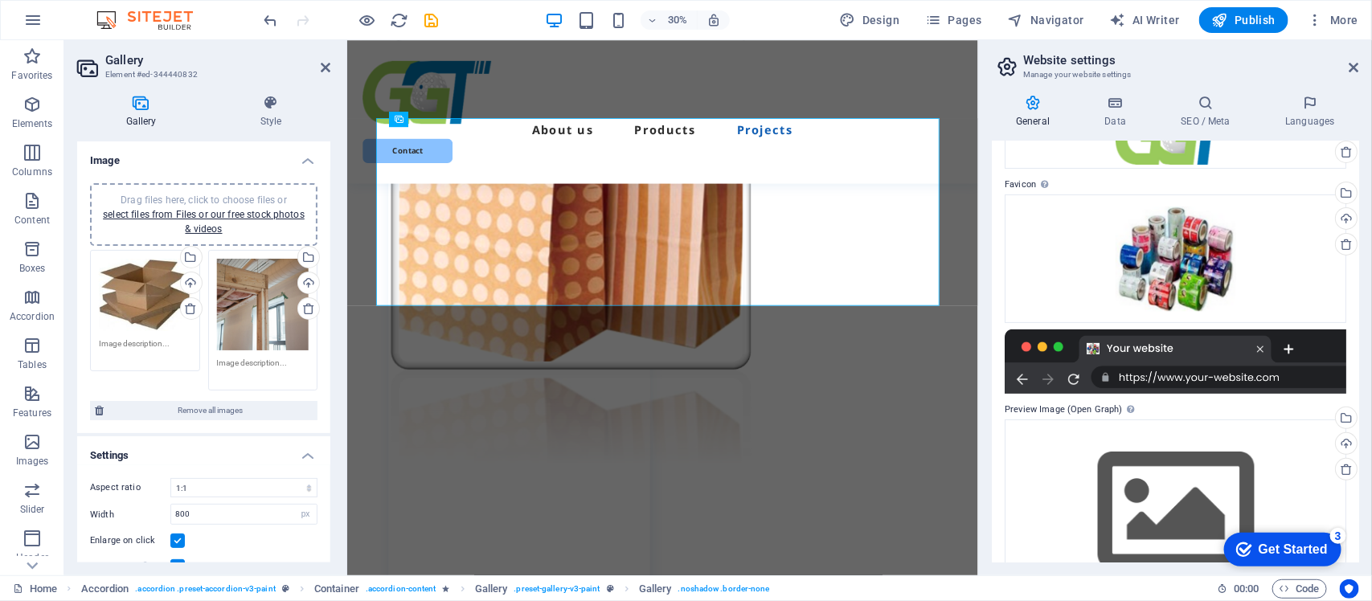
scroll to position [4978, 0]
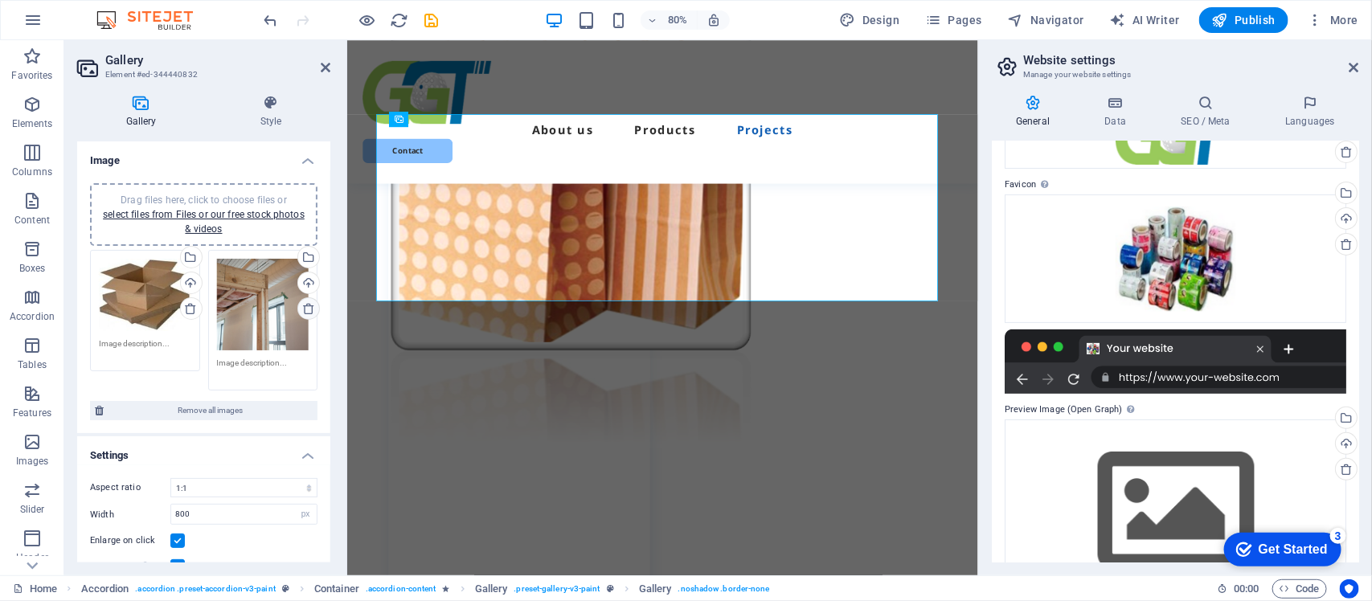
click at [303, 308] on icon at bounding box center [308, 308] width 13 height 13
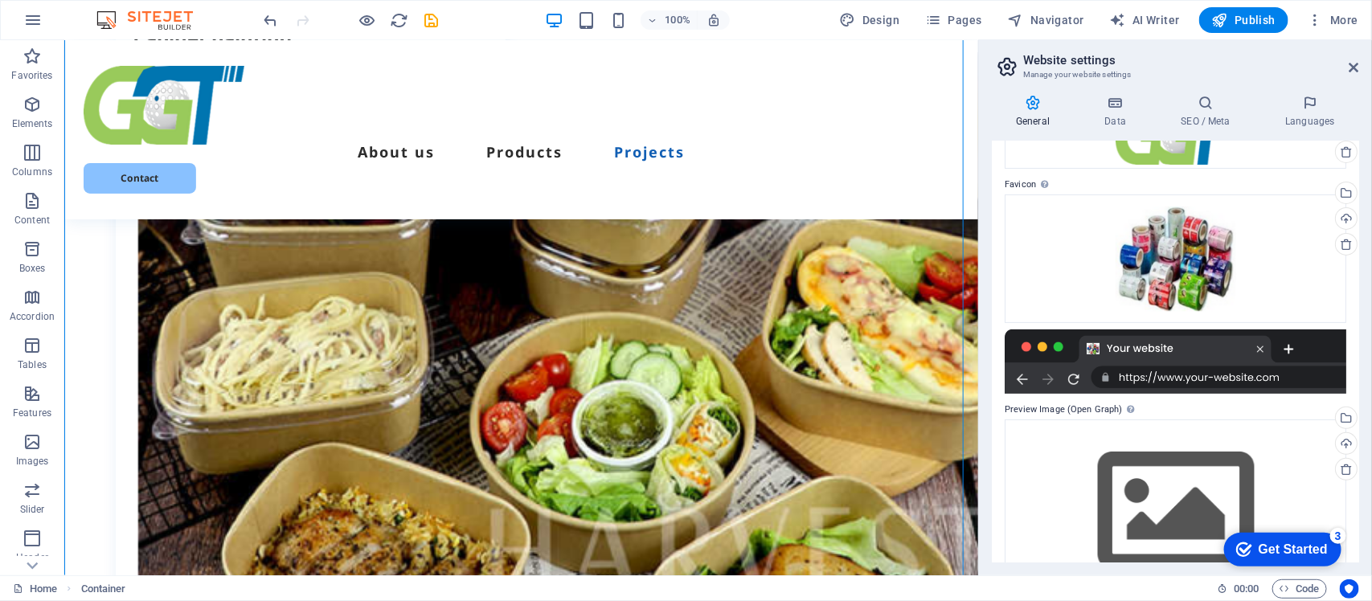
scroll to position [6192, 0]
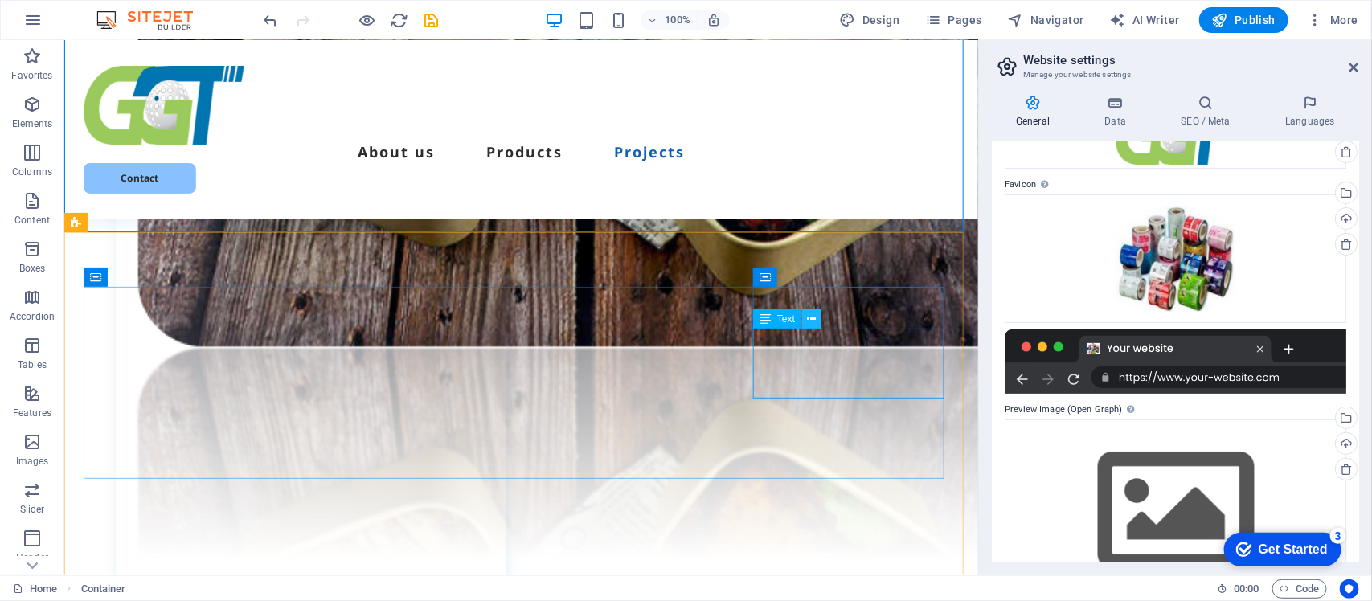
click at [810, 314] on icon at bounding box center [812, 319] width 9 height 17
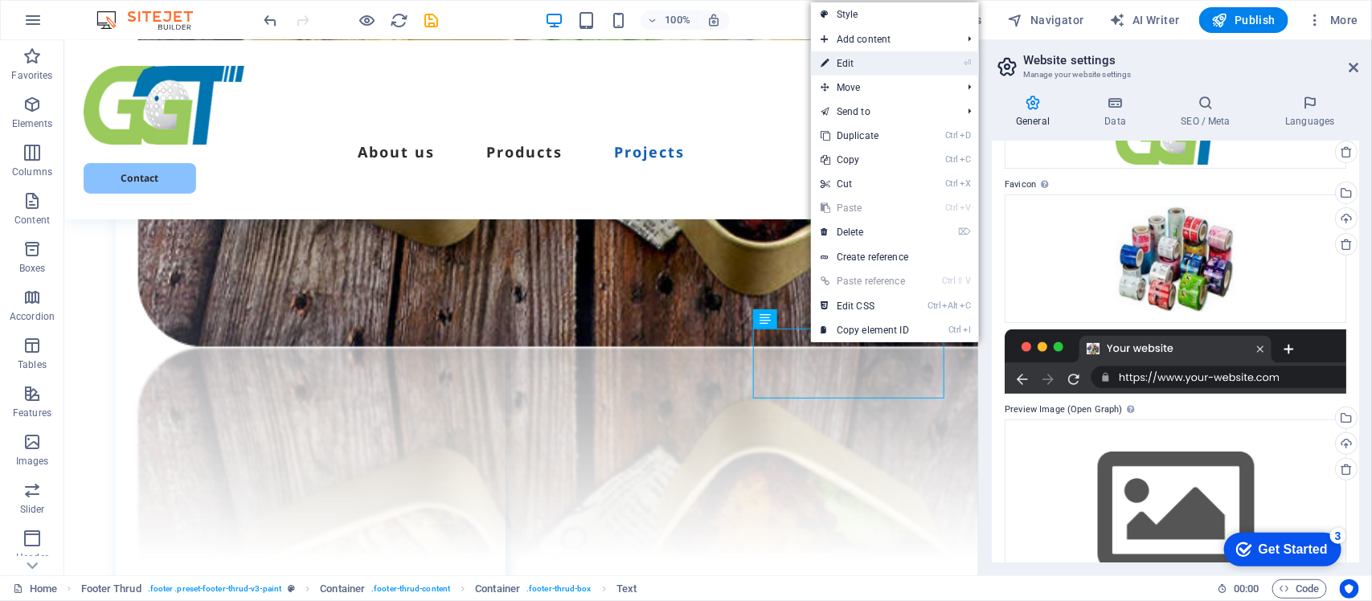
click at [848, 64] on link "⏎ Edit" at bounding box center [865, 63] width 108 height 24
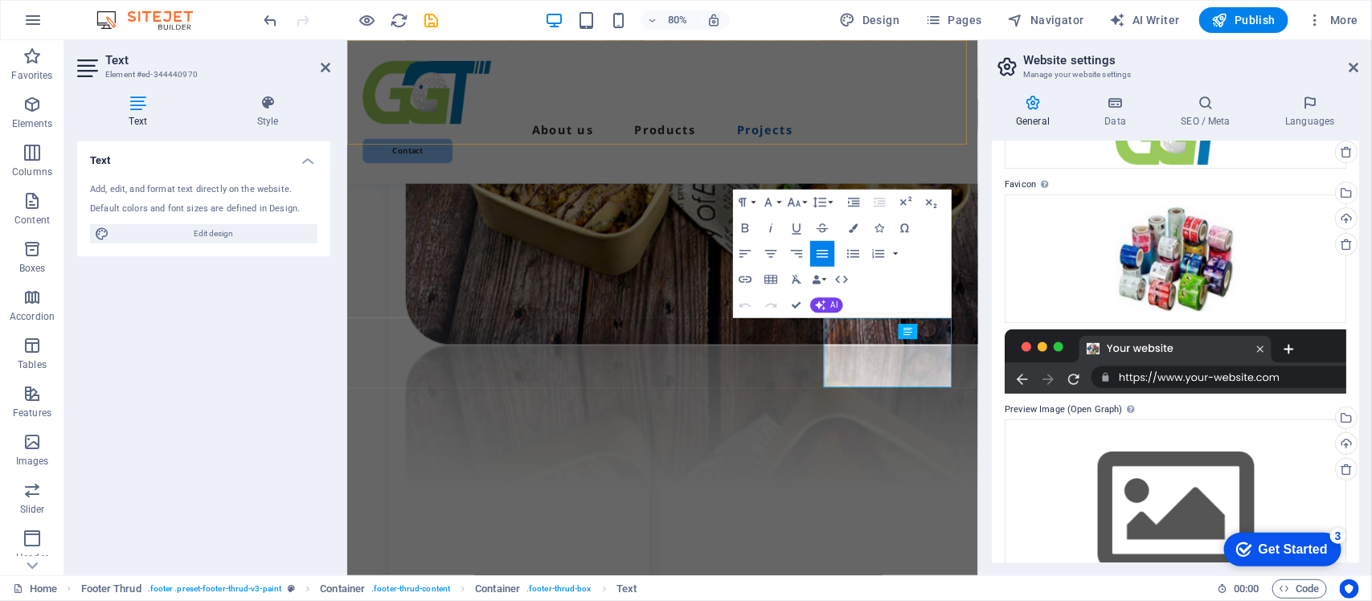
scroll to position [6066, 0]
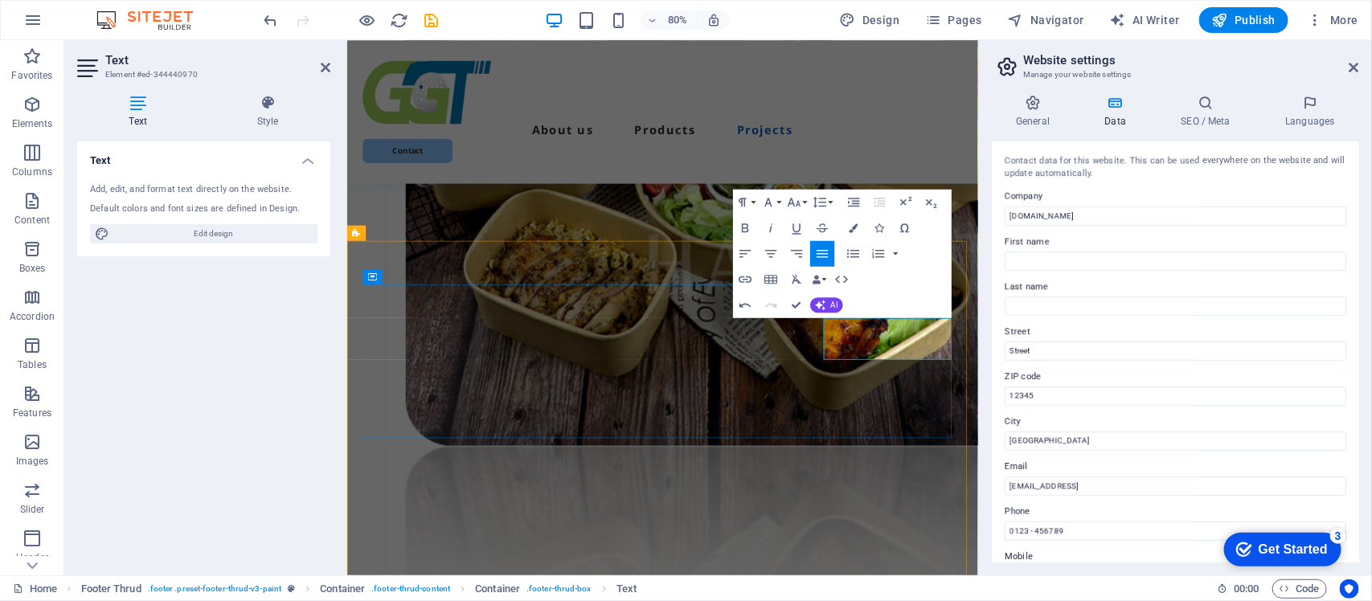
click at [1071, 215] on input "[DOMAIN_NAME]" at bounding box center [1176, 216] width 342 height 19
type input "g"
type input "Glopack General Trading LLC"
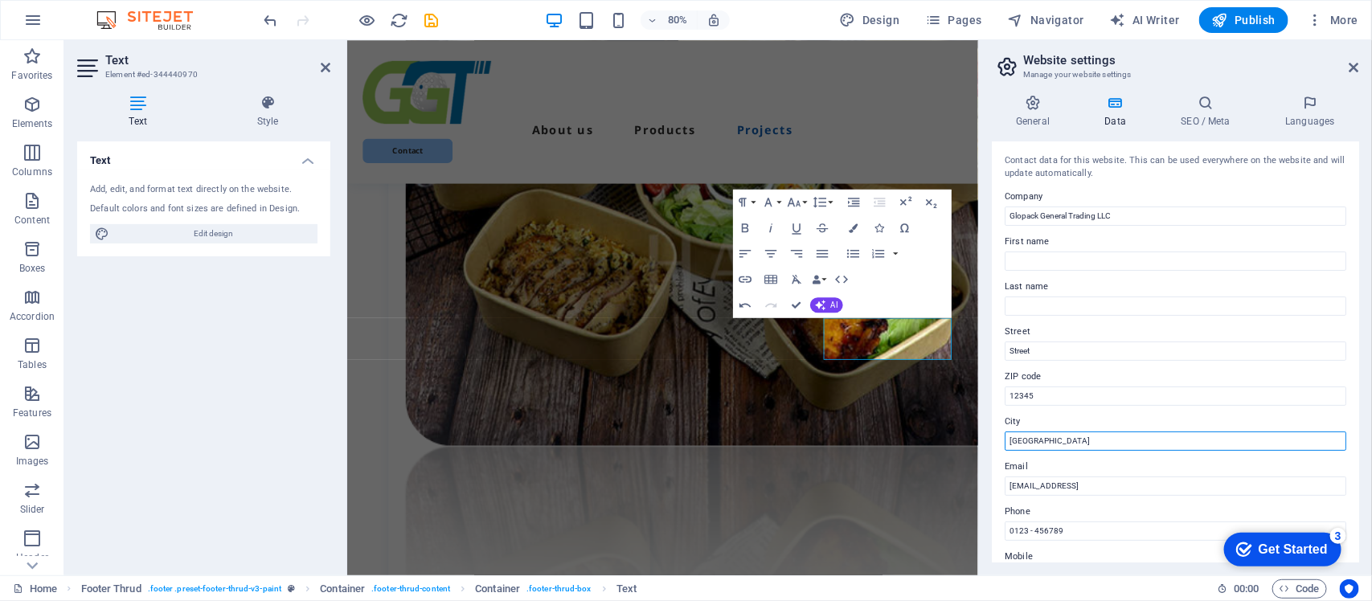
click at [1021, 441] on input "[GEOGRAPHIC_DATA]" at bounding box center [1176, 441] width 342 height 19
click at [1135, 439] on input "[GEOGRAPHIC_DATA]" at bounding box center [1176, 441] width 342 height 19
type input "[GEOGRAPHIC_DATA]"
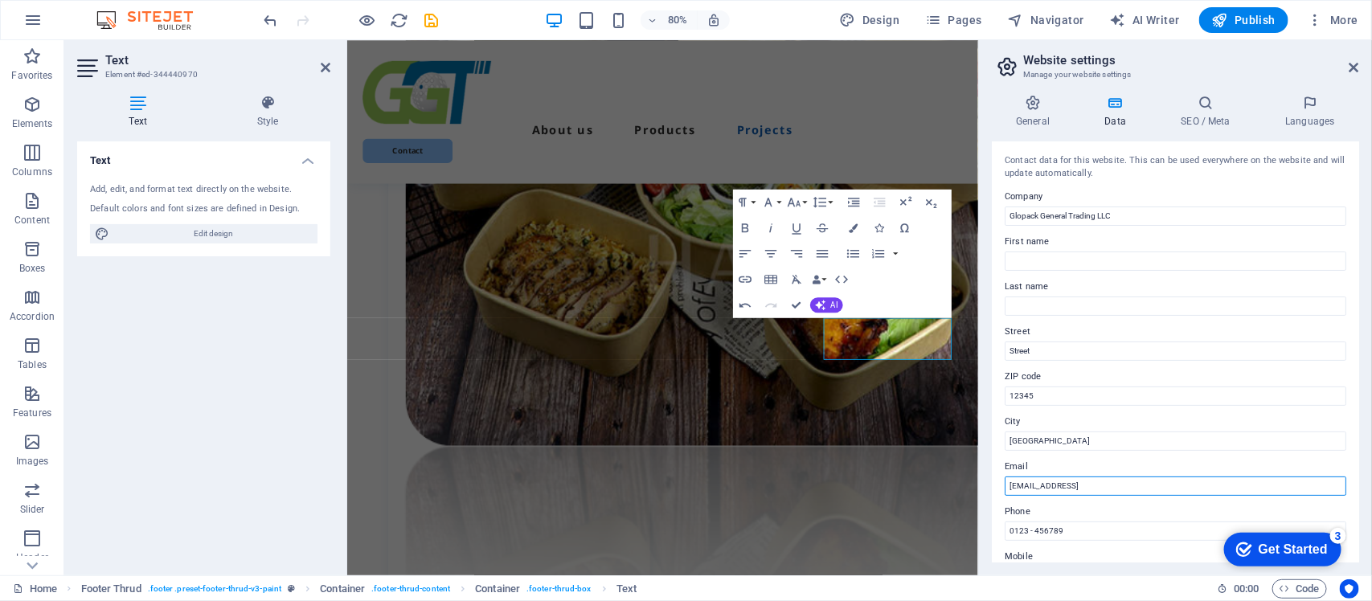
click at [1135, 481] on input "[EMAIL_ADDRESS]" at bounding box center [1176, 486] width 342 height 19
type input "[EMAIL_ADDRESS][DOMAIN_NAME]"
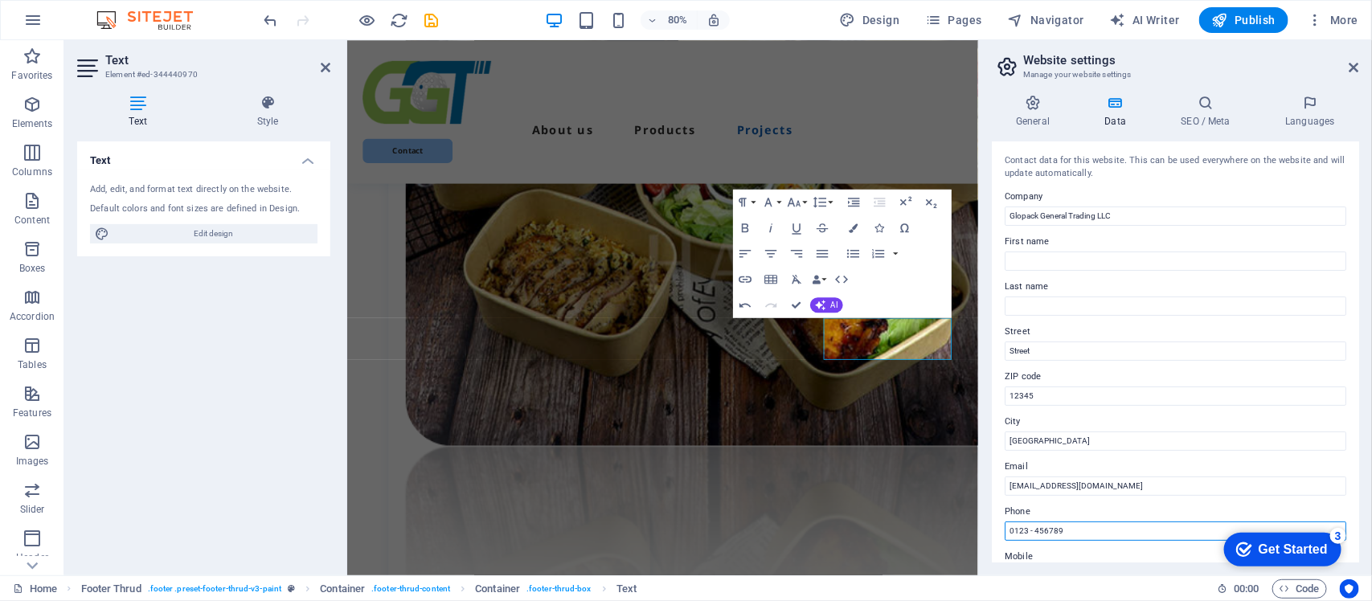
click at [1106, 533] on input "0123 - 456789" at bounding box center [1176, 531] width 342 height 19
type input "0"
click at [1360, 445] on div "General Data SEO / Meta Languages Website name [DOMAIN_NAME] Logo Drag files he…" at bounding box center [1175, 329] width 393 height 494
click at [1033, 528] on input "+971" at bounding box center [1176, 531] width 342 height 19
type input "[PHONE_NUMBER]"
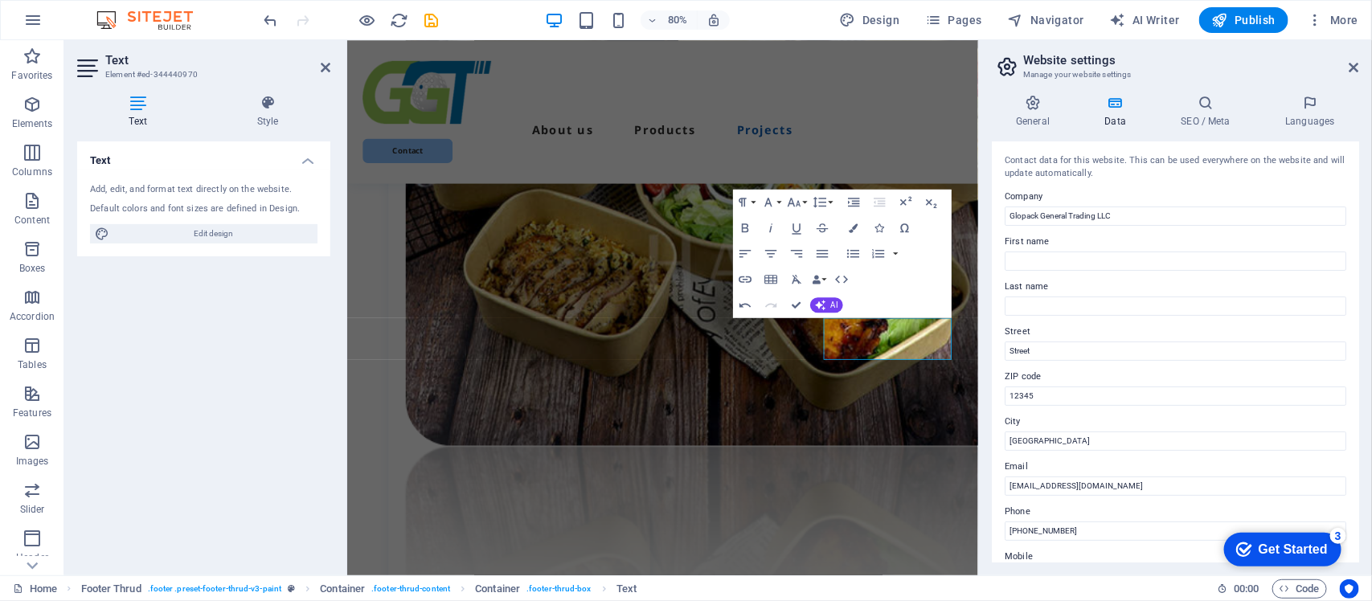
click at [1360, 457] on div "General Data SEO / Meta Languages Website name [DOMAIN_NAME] Logo Drag files he…" at bounding box center [1175, 329] width 393 height 494
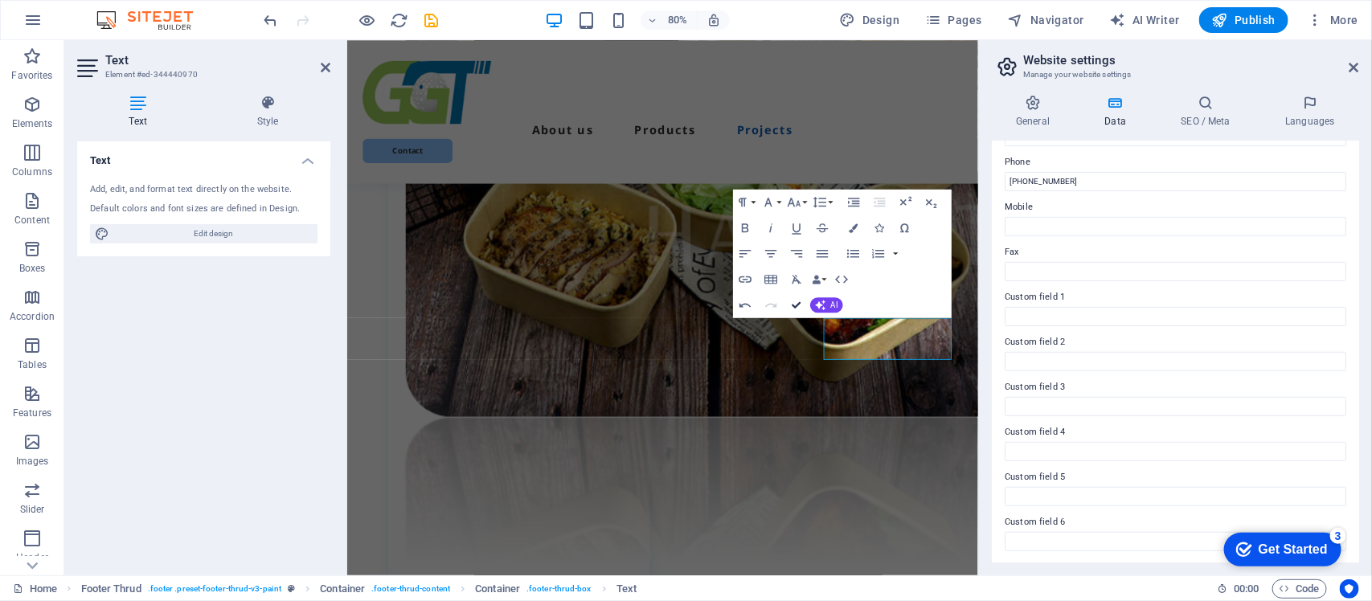
scroll to position [6132, 0]
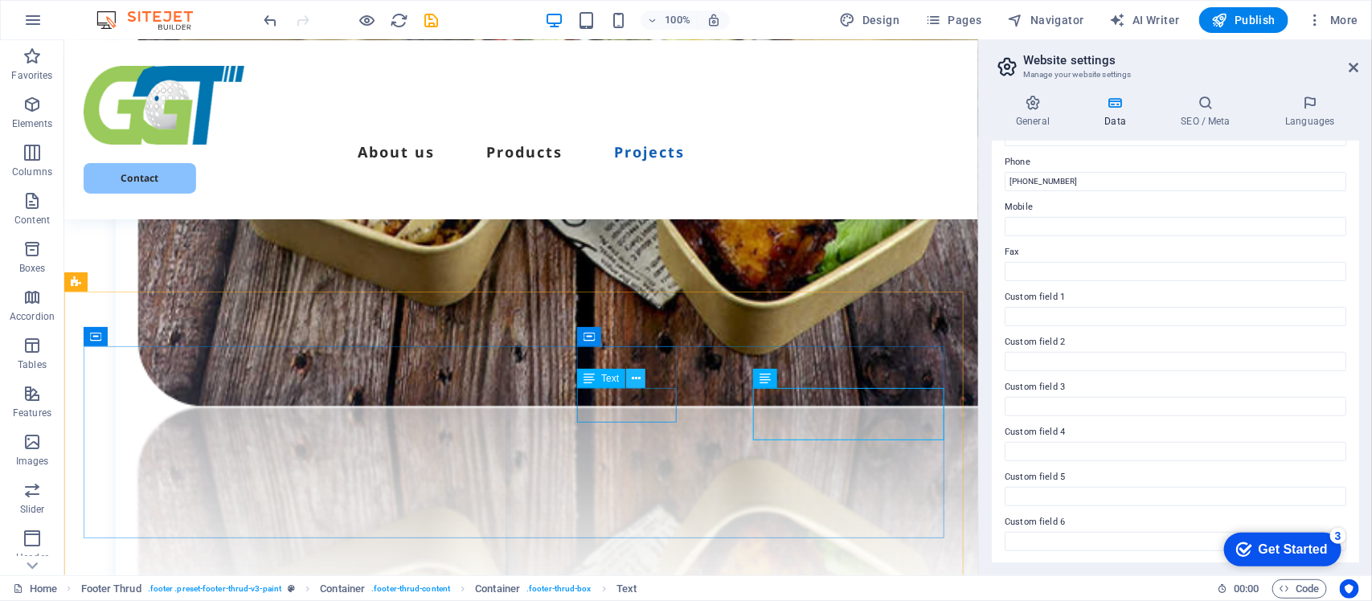
click at [636, 378] on icon at bounding box center [636, 379] width 9 height 17
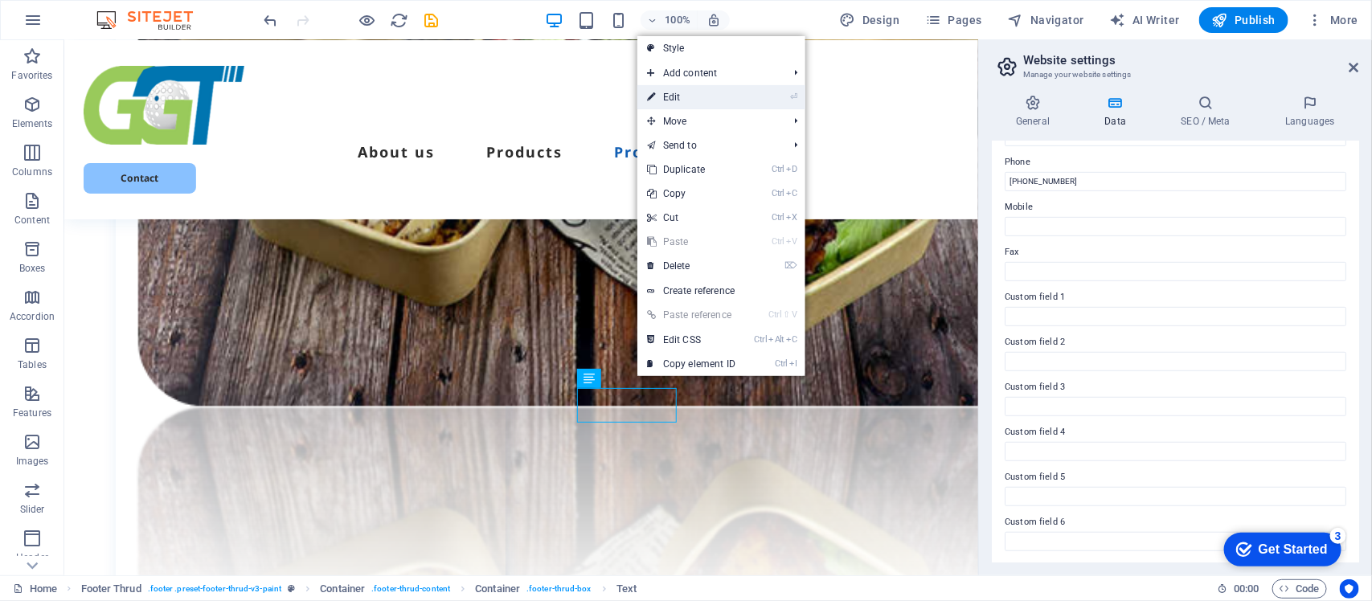
click at [678, 96] on link "⏎ Edit" at bounding box center [692, 97] width 108 height 24
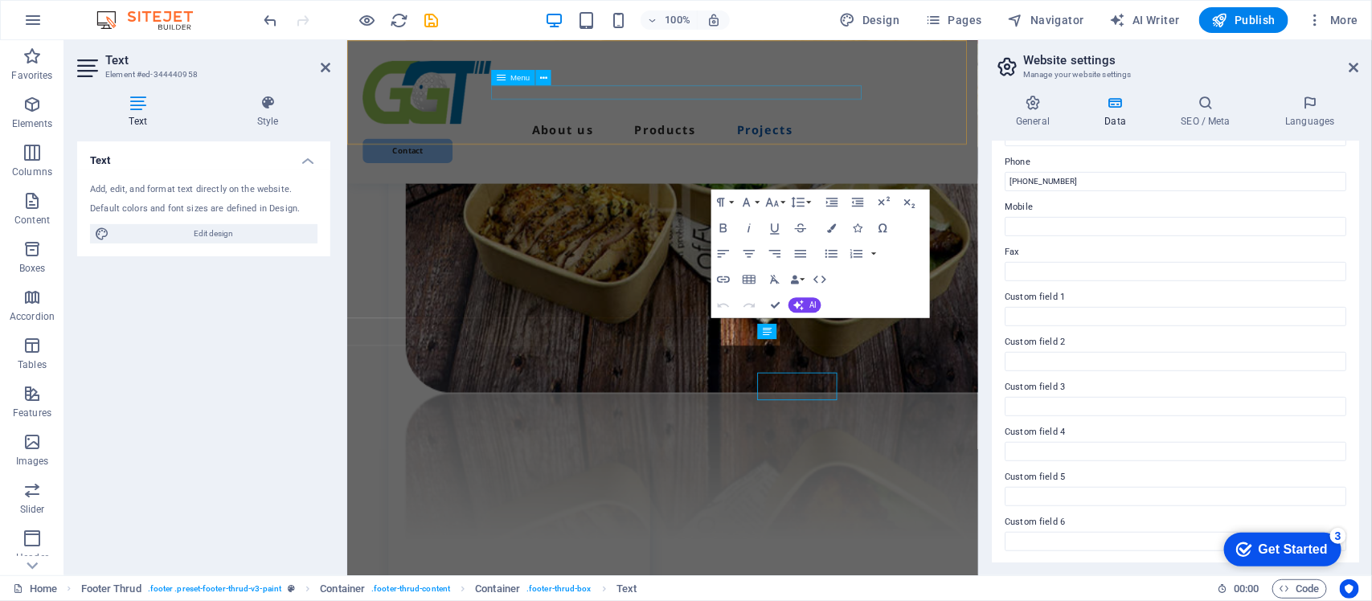
scroll to position [6066, 0]
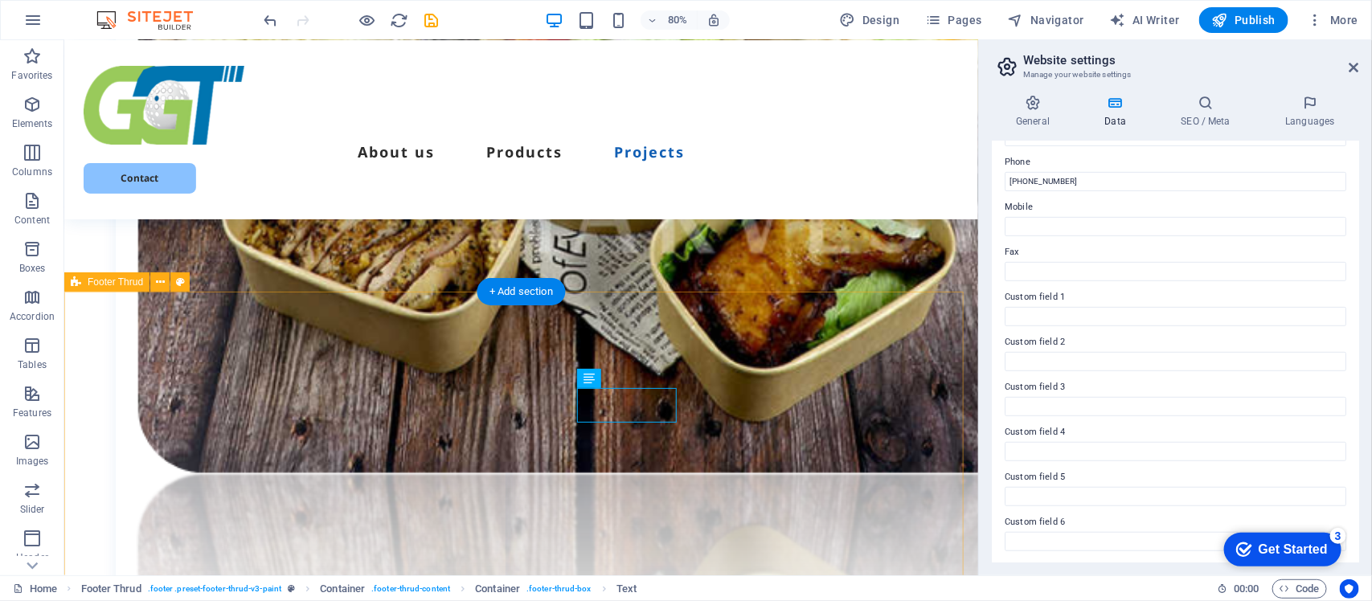
scroll to position [6132, 0]
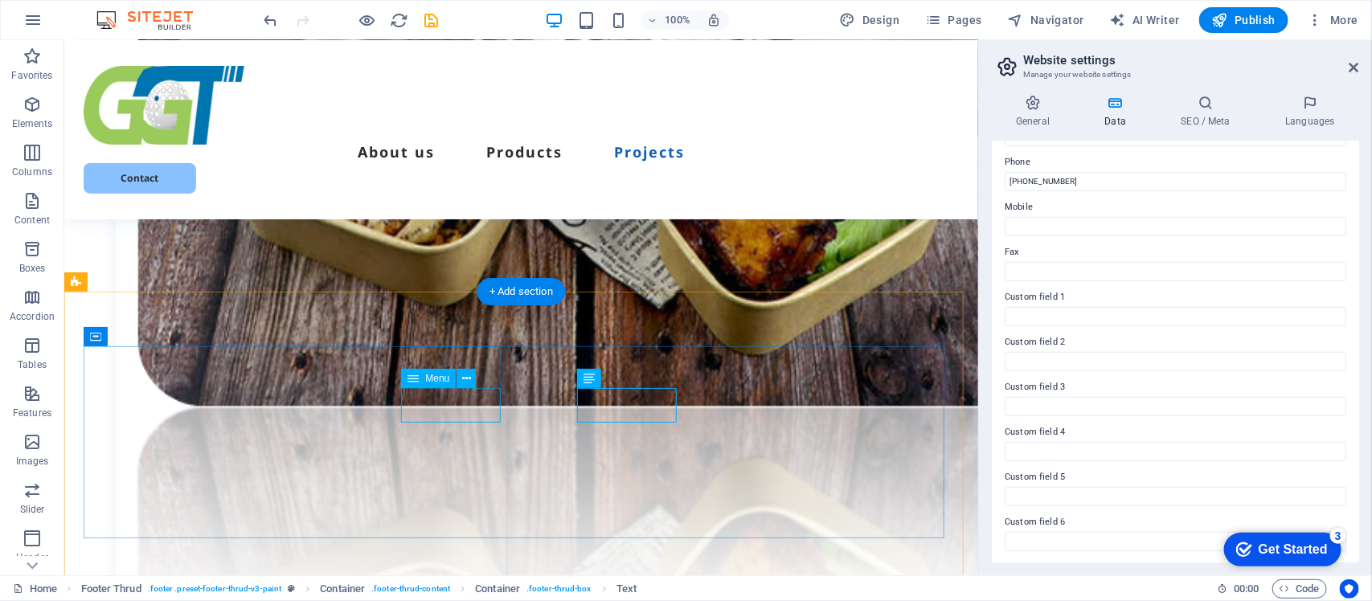
select select
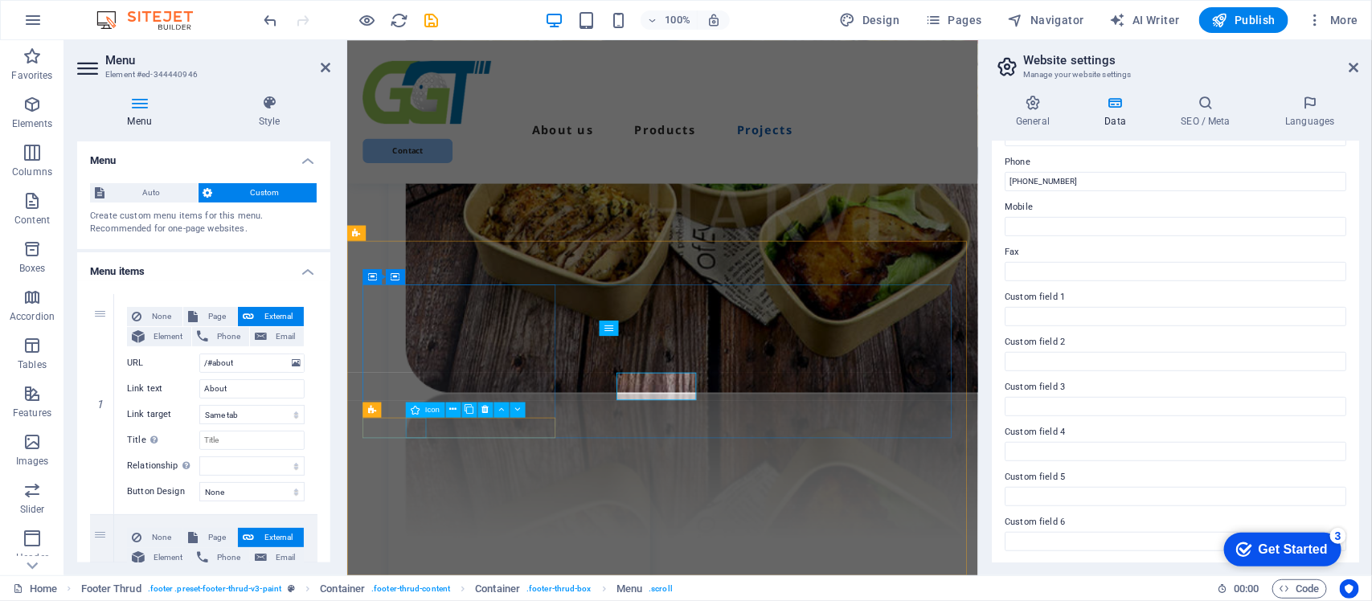
scroll to position [6066, 0]
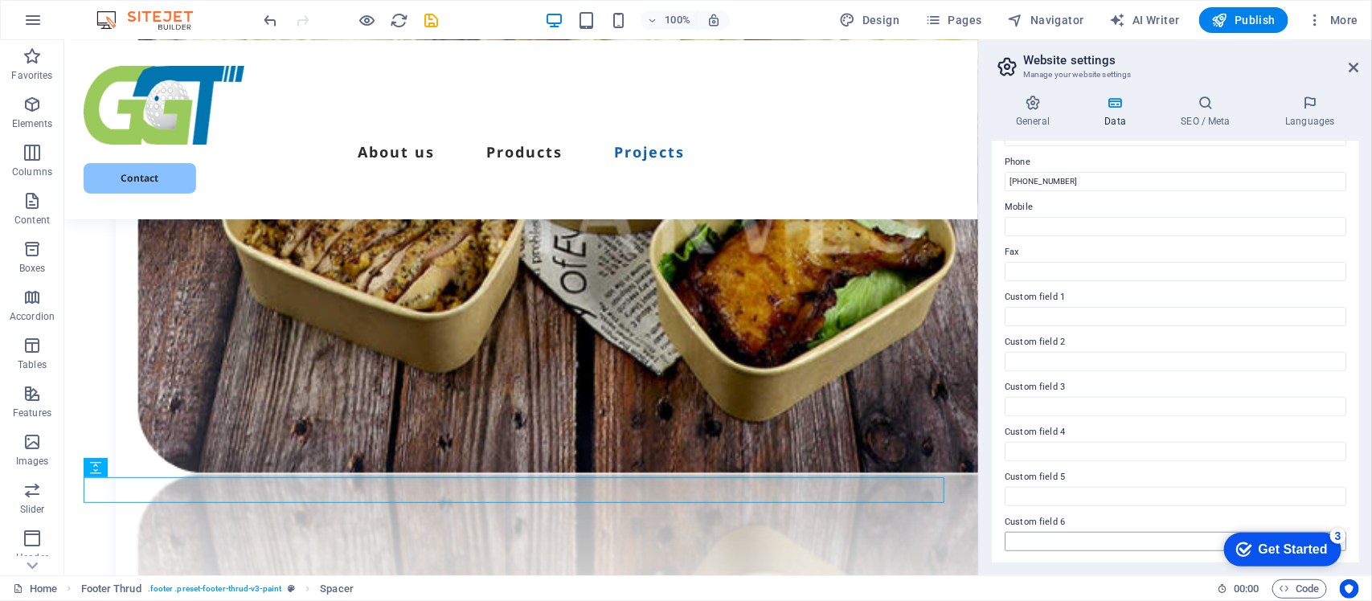
scroll to position [6267, 0]
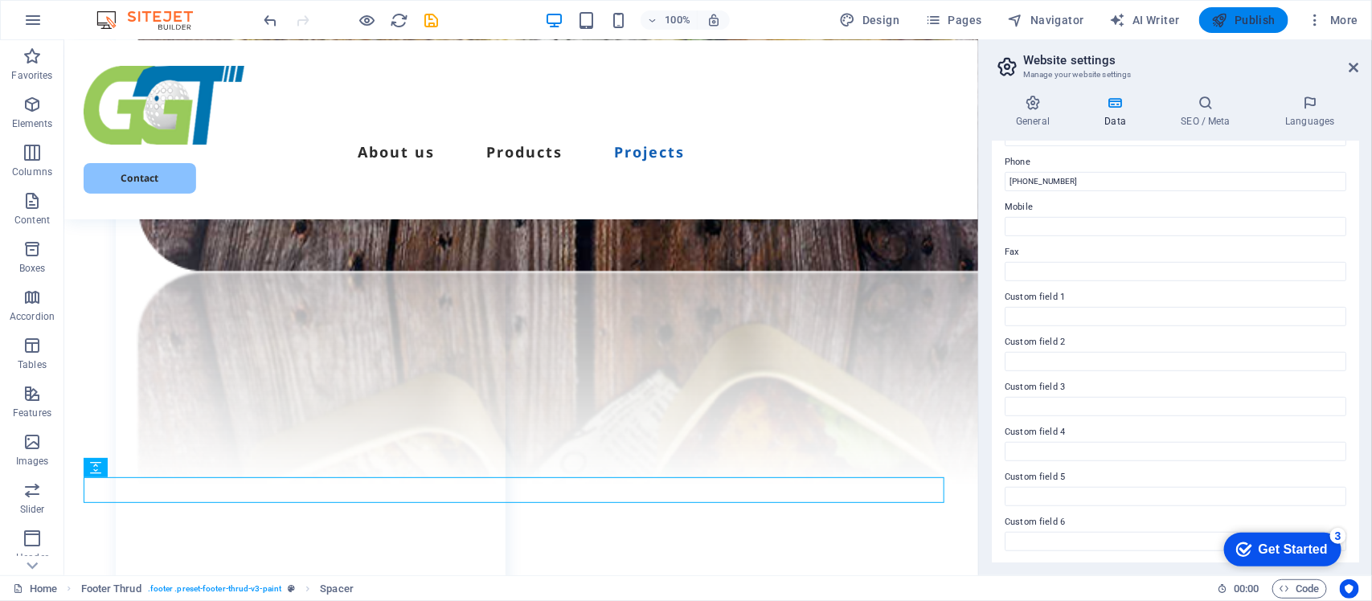
click at [1251, 18] on span "Publish" at bounding box center [1244, 20] width 64 height 16
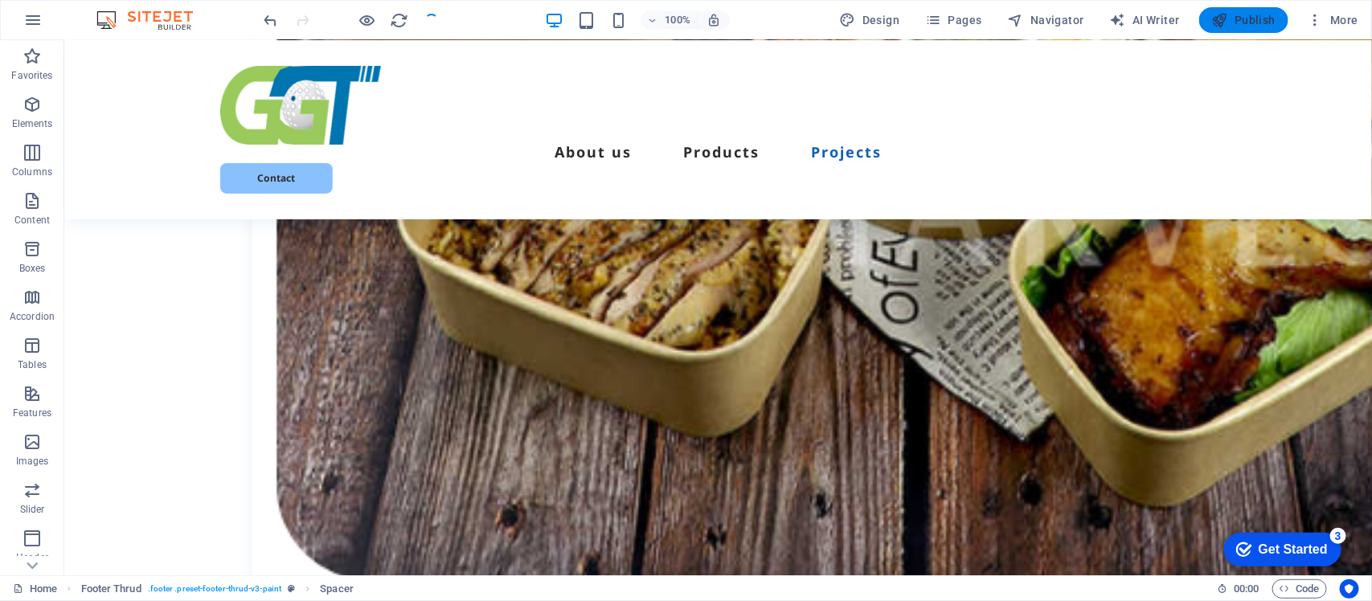
scroll to position [6592, 0]
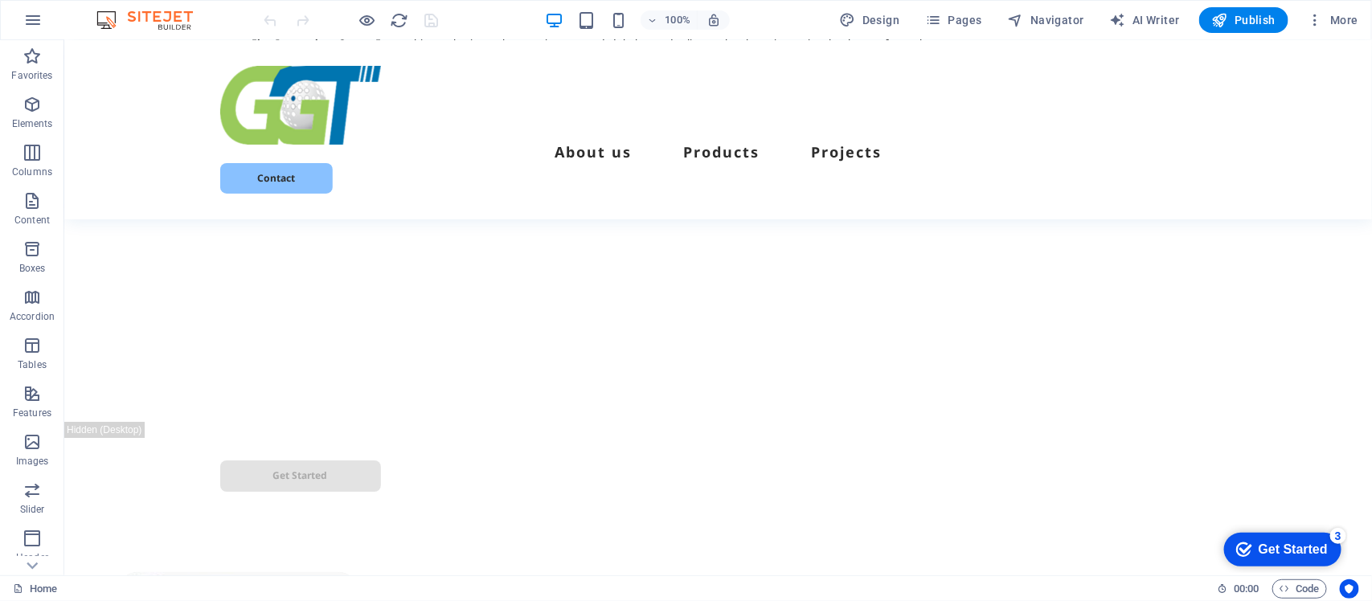
scroll to position [2822, 0]
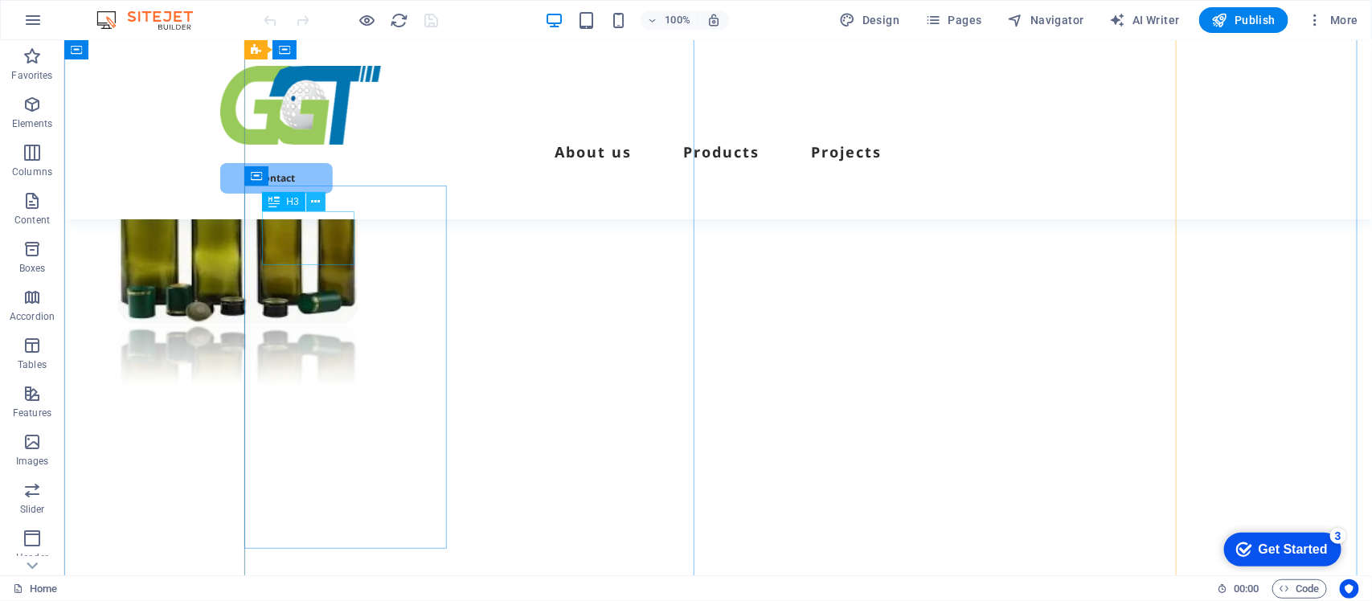
click at [314, 195] on icon at bounding box center [315, 202] width 9 height 17
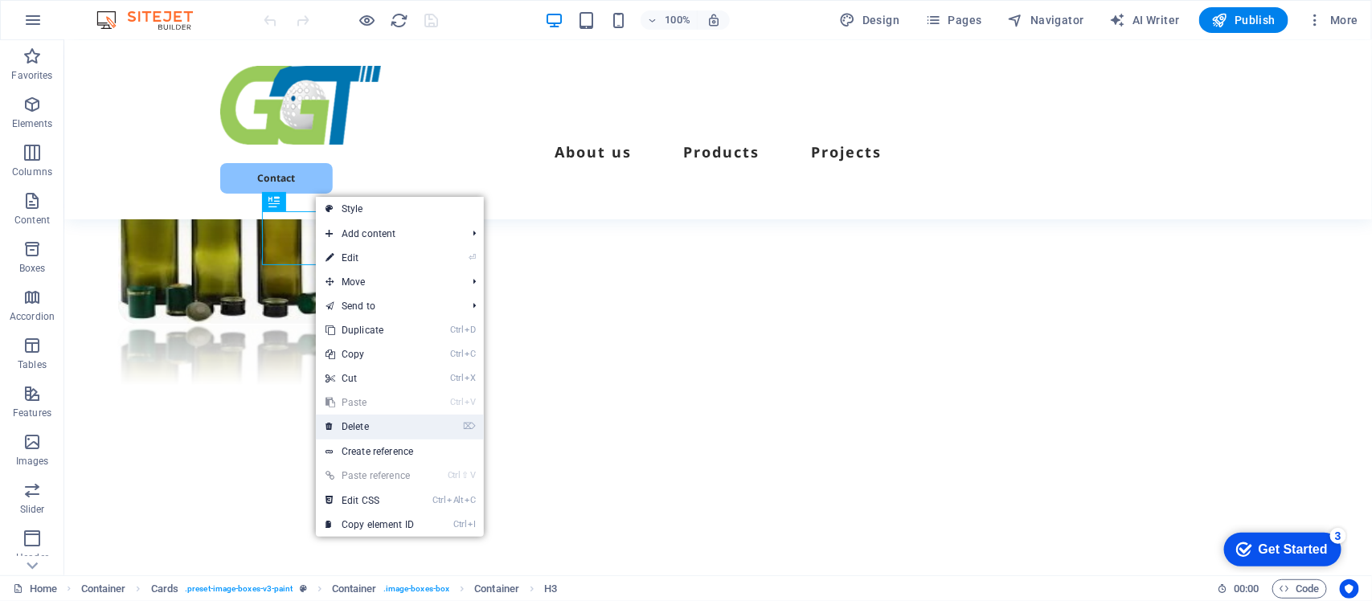
click at [362, 428] on link "⌦ Delete" at bounding box center [370, 427] width 108 height 24
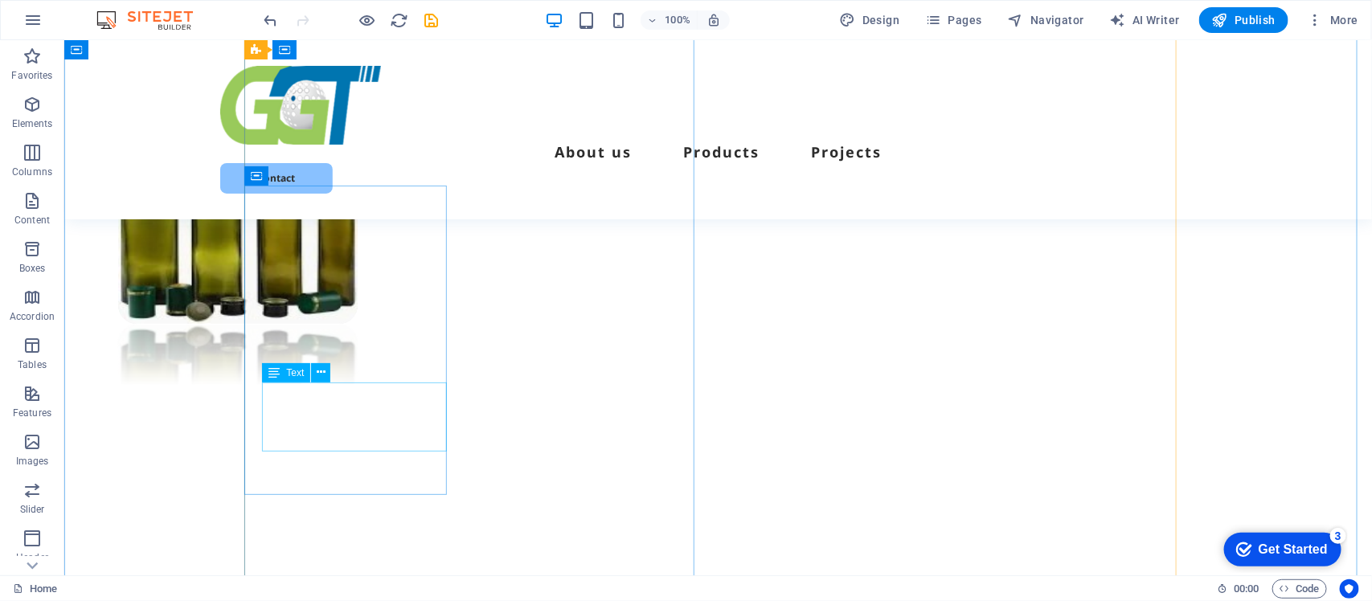
scroll to position [2848, 0]
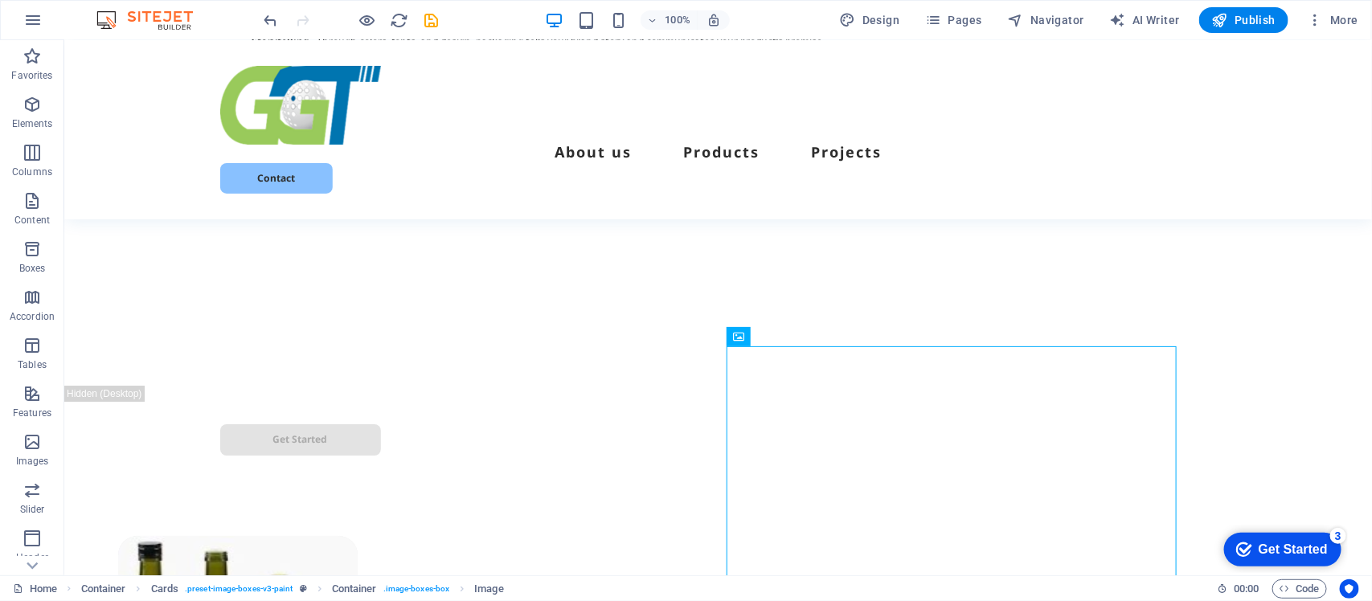
scroll to position [2366, 0]
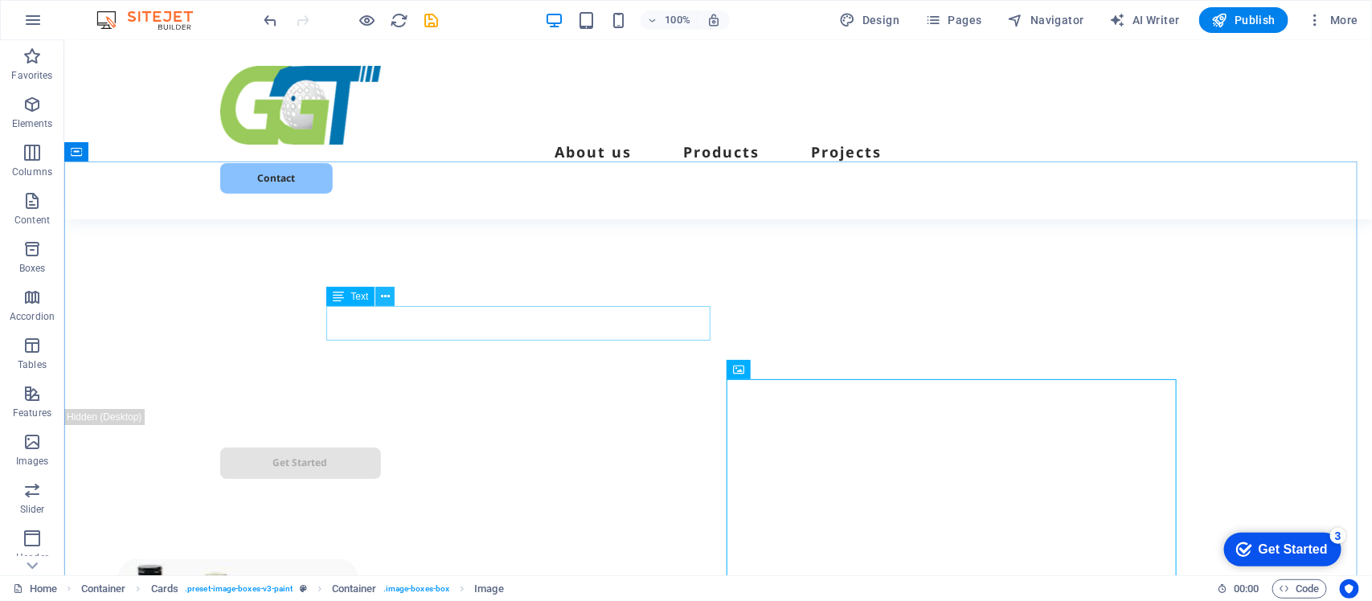
click at [383, 299] on icon at bounding box center [385, 297] width 9 height 17
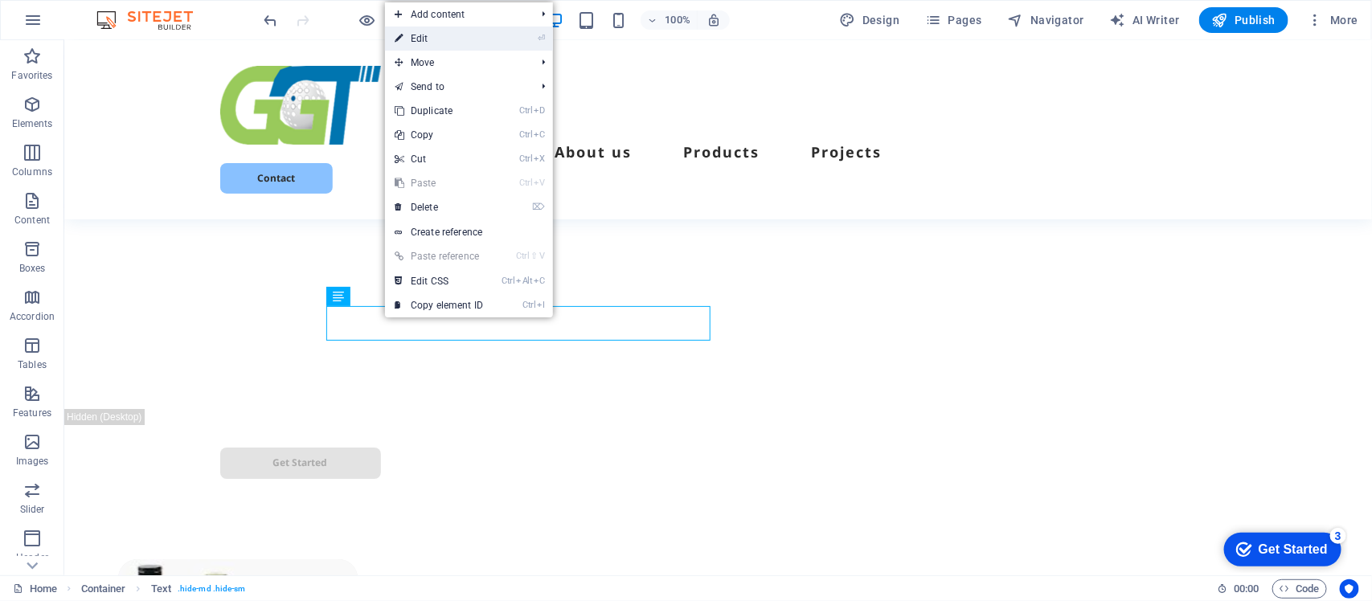
click at [422, 32] on link "⏎ Edit" at bounding box center [439, 39] width 108 height 24
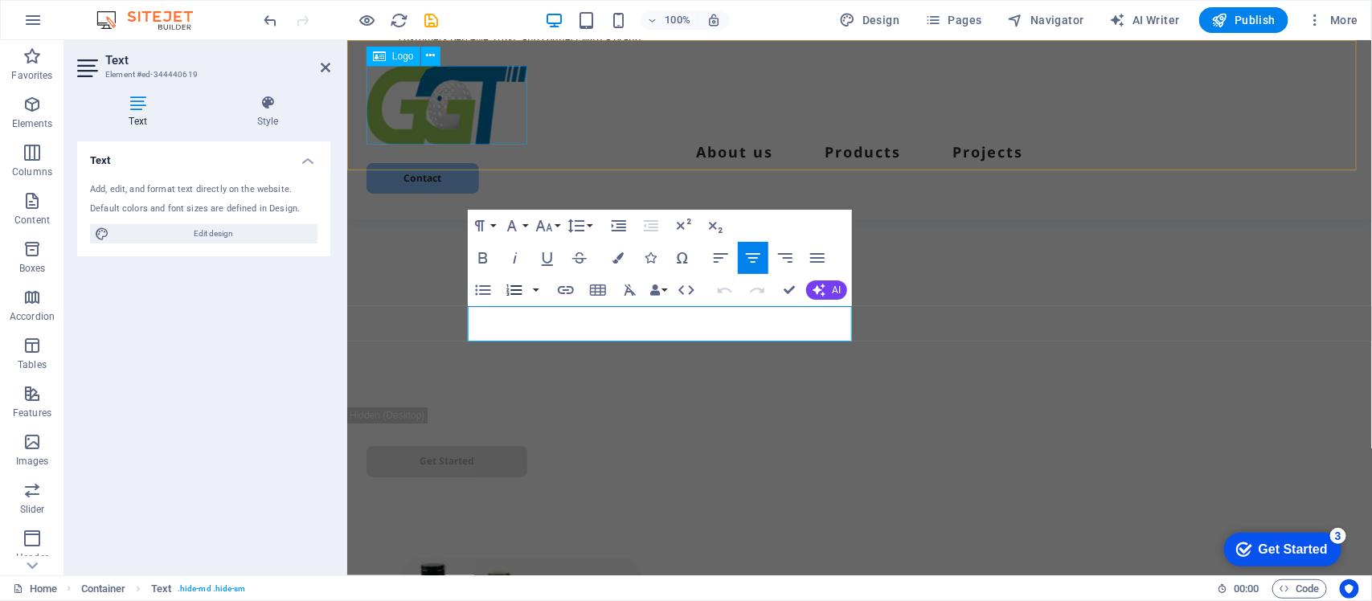
scroll to position [2384, 0]
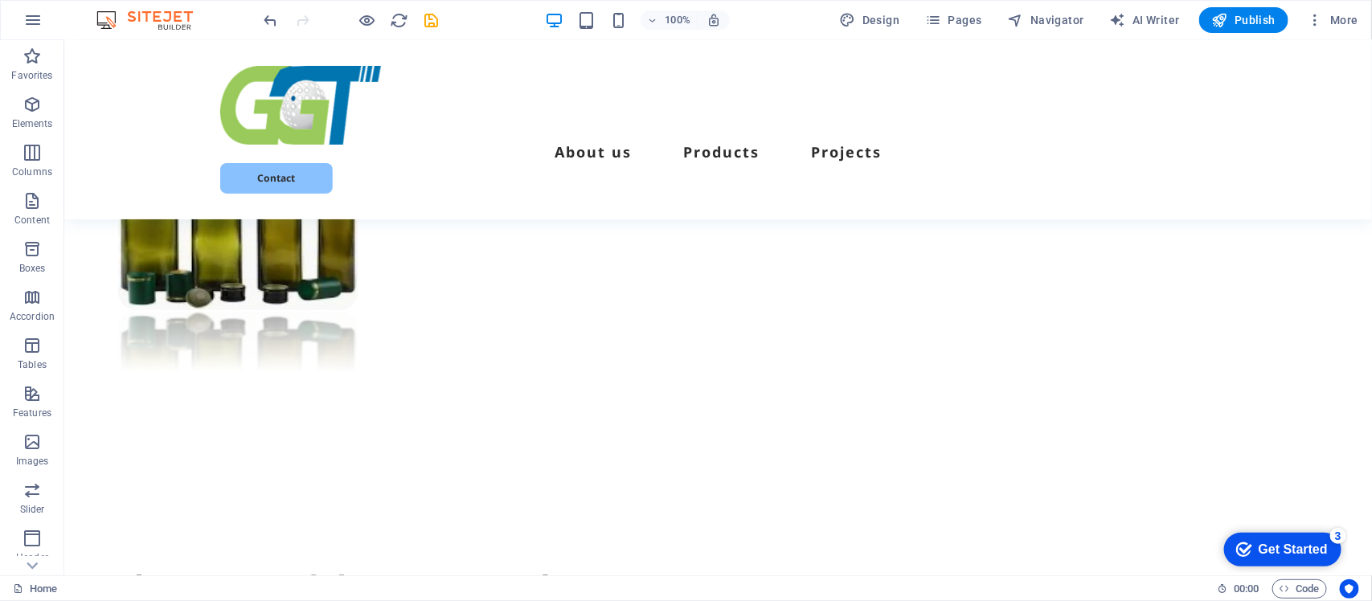
scroll to position [3304, 0]
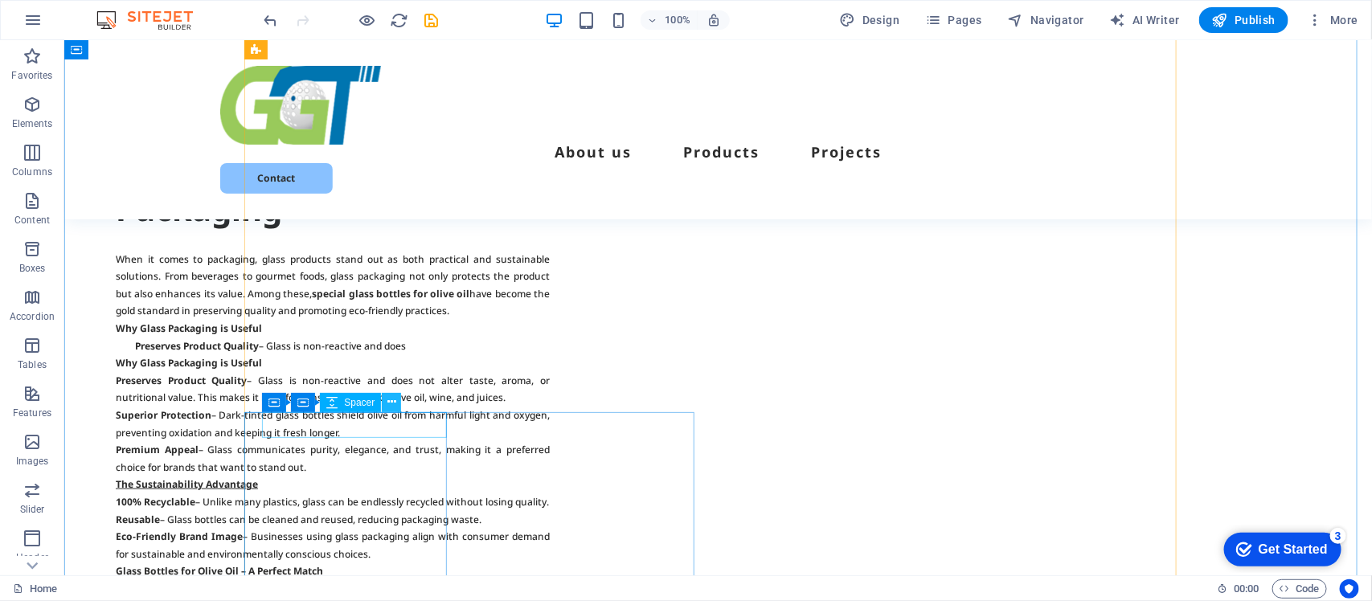
click at [0, 0] on icon at bounding box center [0, 0] width 0 height 0
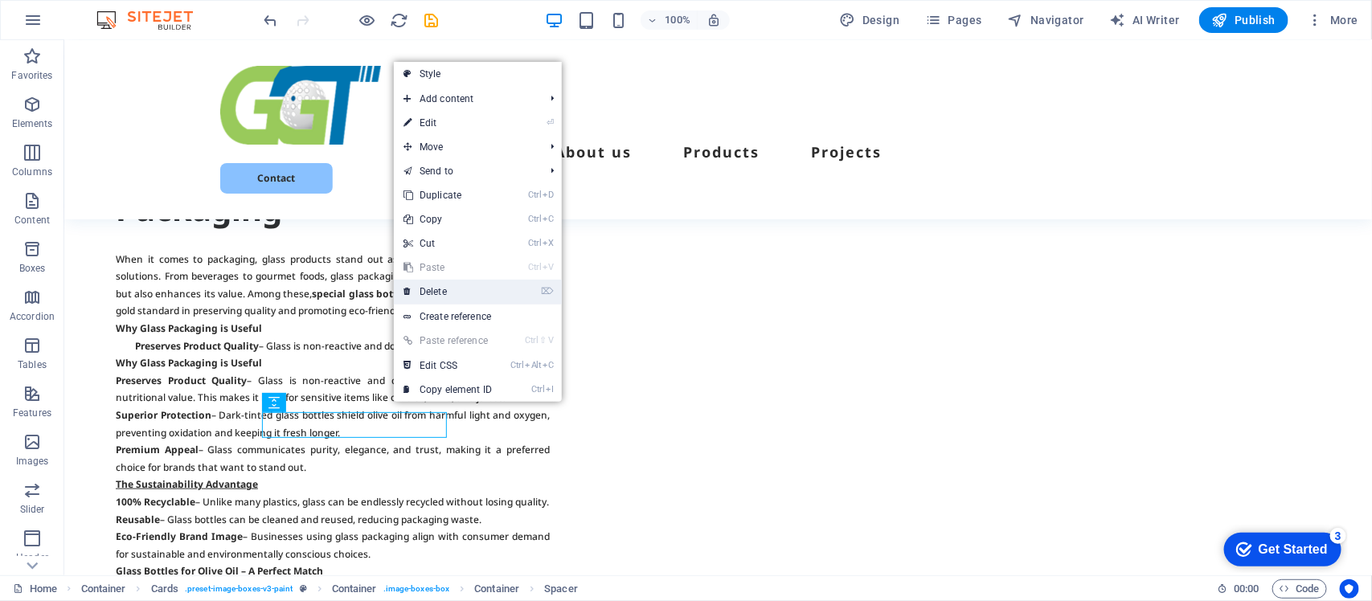
click at [438, 290] on link "⌦ Delete" at bounding box center [448, 292] width 108 height 24
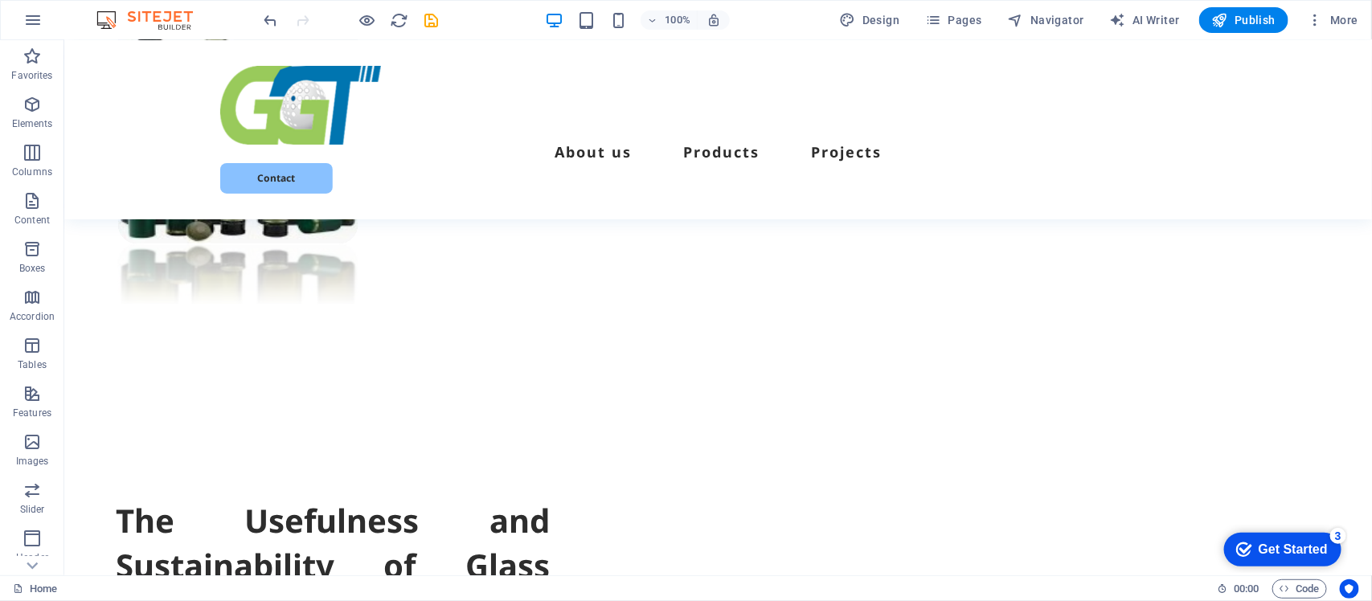
scroll to position [3370, 0]
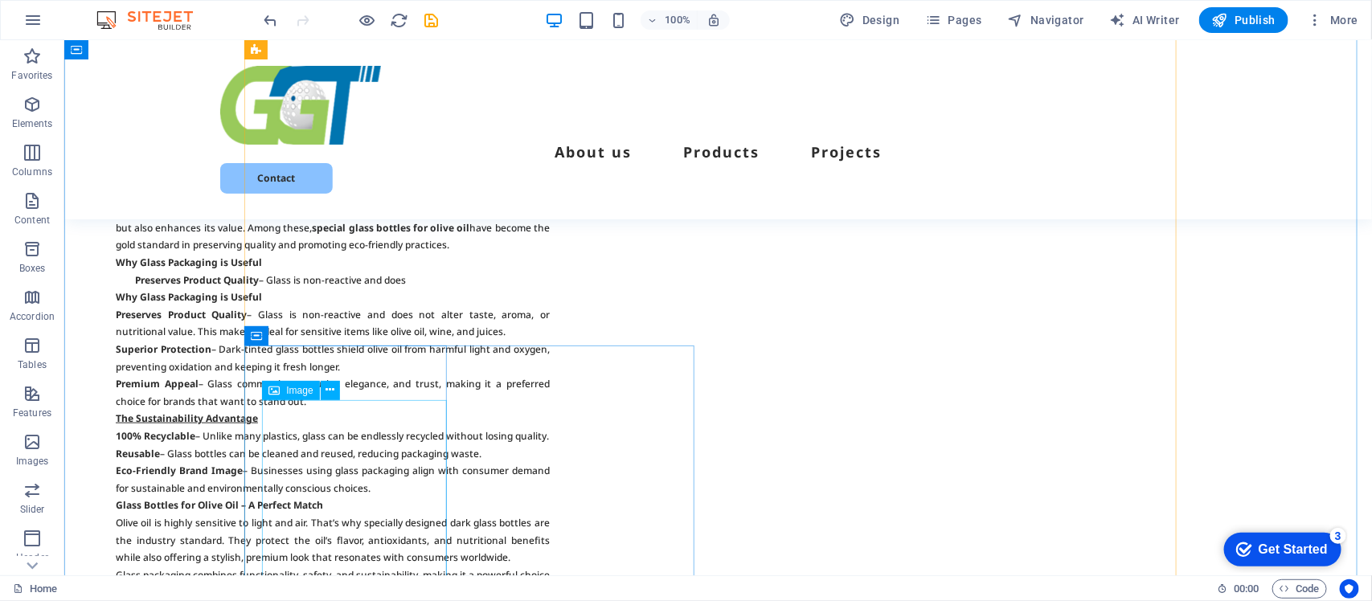
click at [328, 384] on icon at bounding box center [330, 390] width 9 height 17
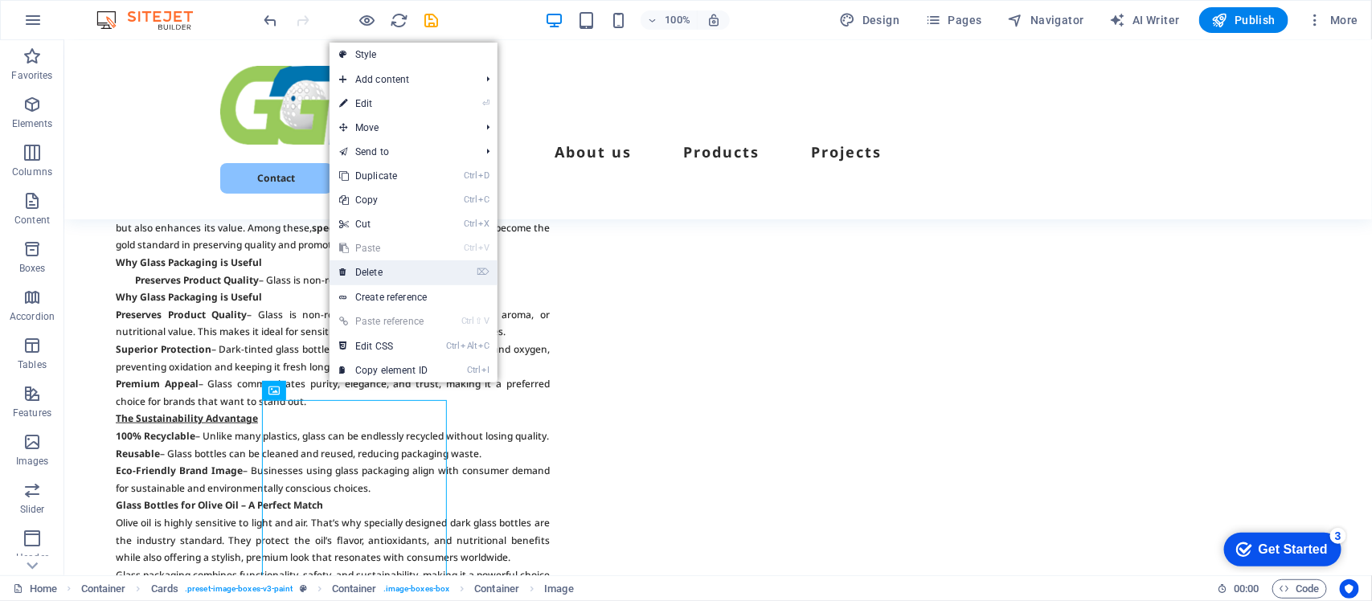
click at [375, 271] on link "⌦ Delete" at bounding box center [384, 272] width 108 height 24
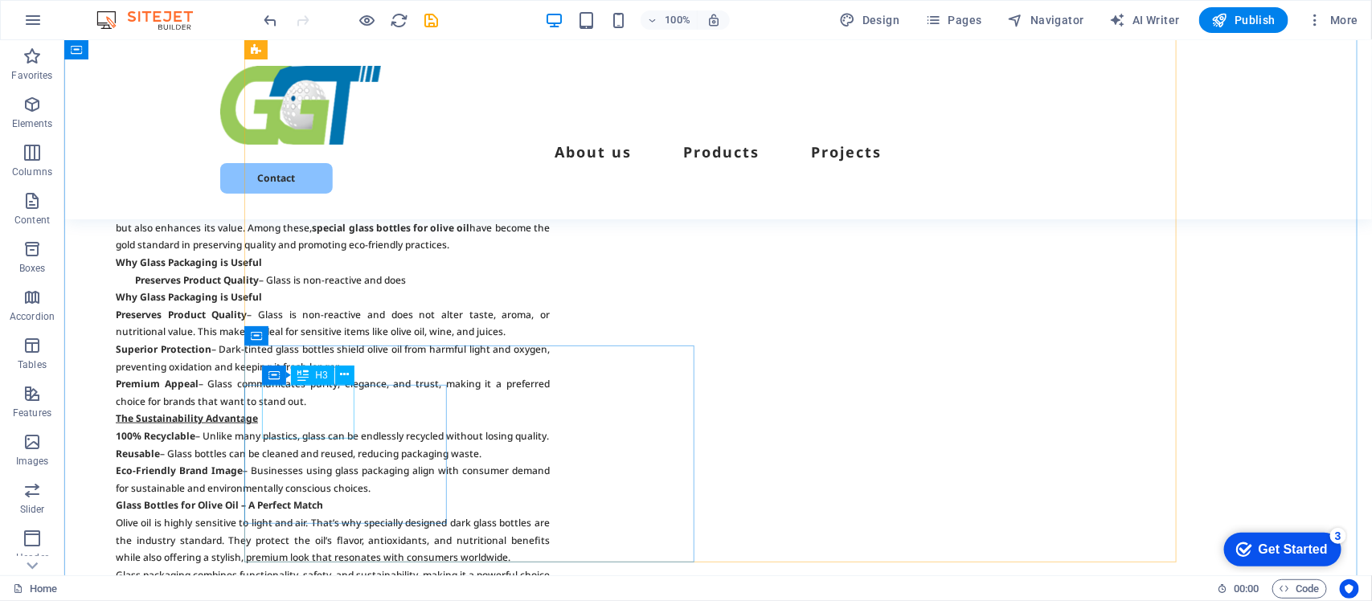
click at [303, 407] on div "H3 Preset Container Container Image Container Text Menu Bar Menu Button Contain…" at bounding box center [718, 307] width 1308 height 535
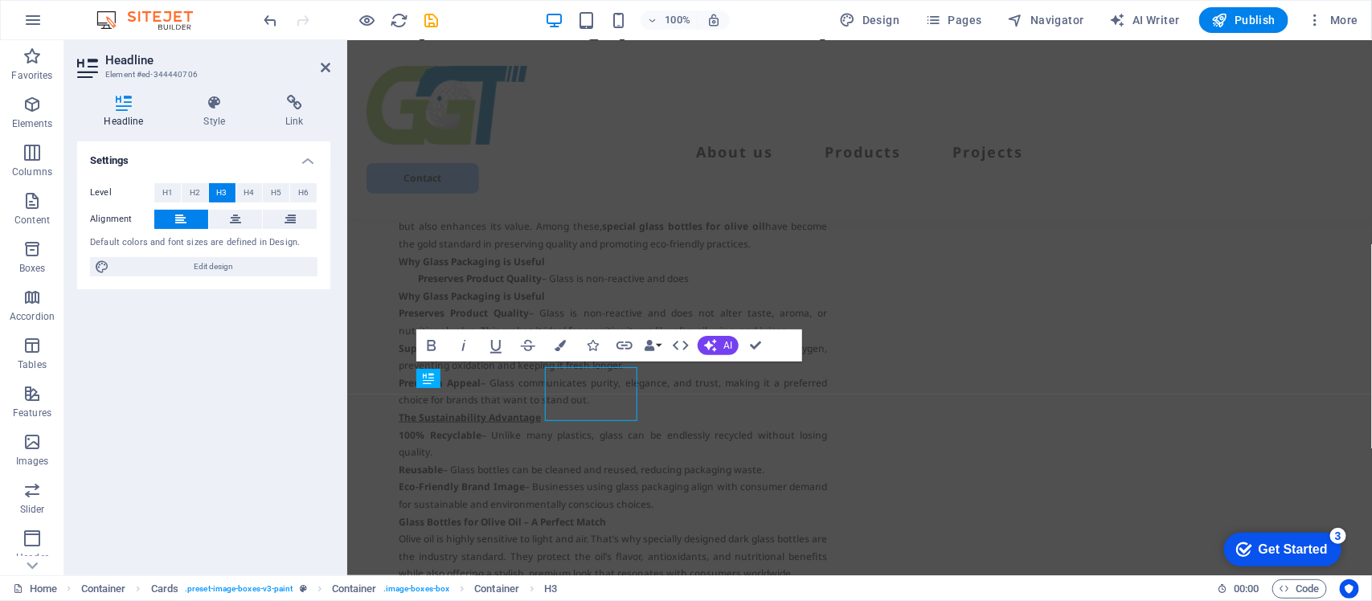
scroll to position [3387, 0]
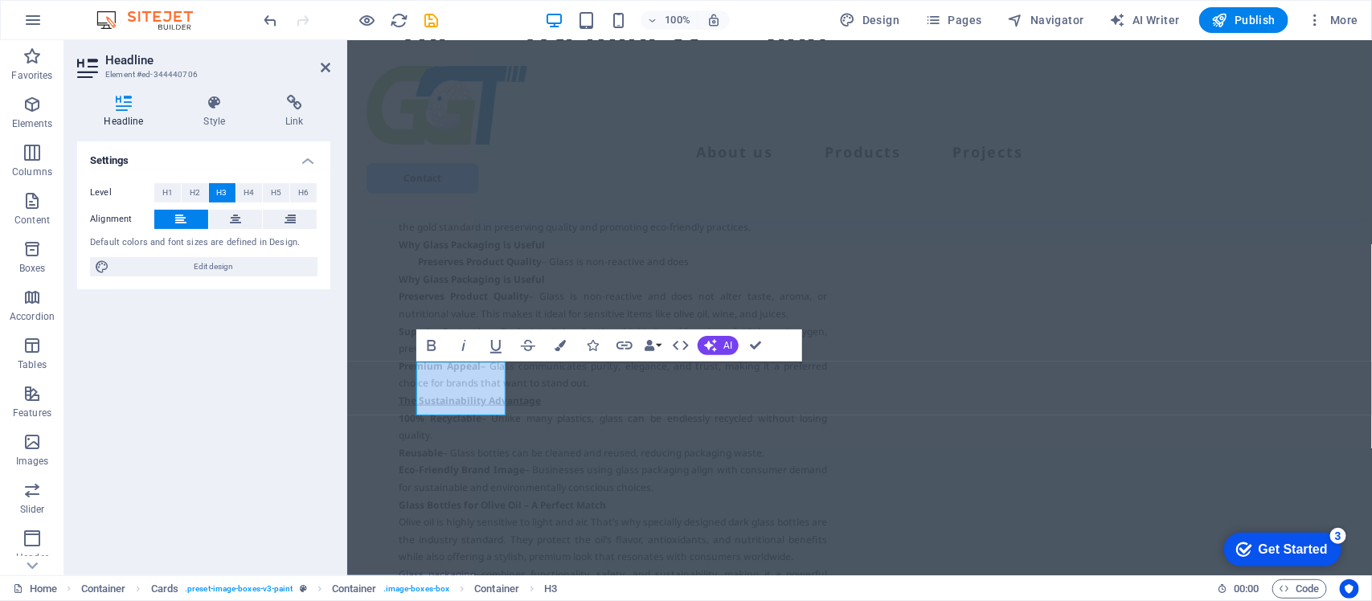
drag, startPoint x: 307, startPoint y: 262, endPoint x: 330, endPoint y: 320, distance: 62.4
click at [330, 320] on div "Headline Style Link Settings Level H1 H2 H3 H4 H5 H6 Alignment Default colors a…" at bounding box center [203, 329] width 279 height 494
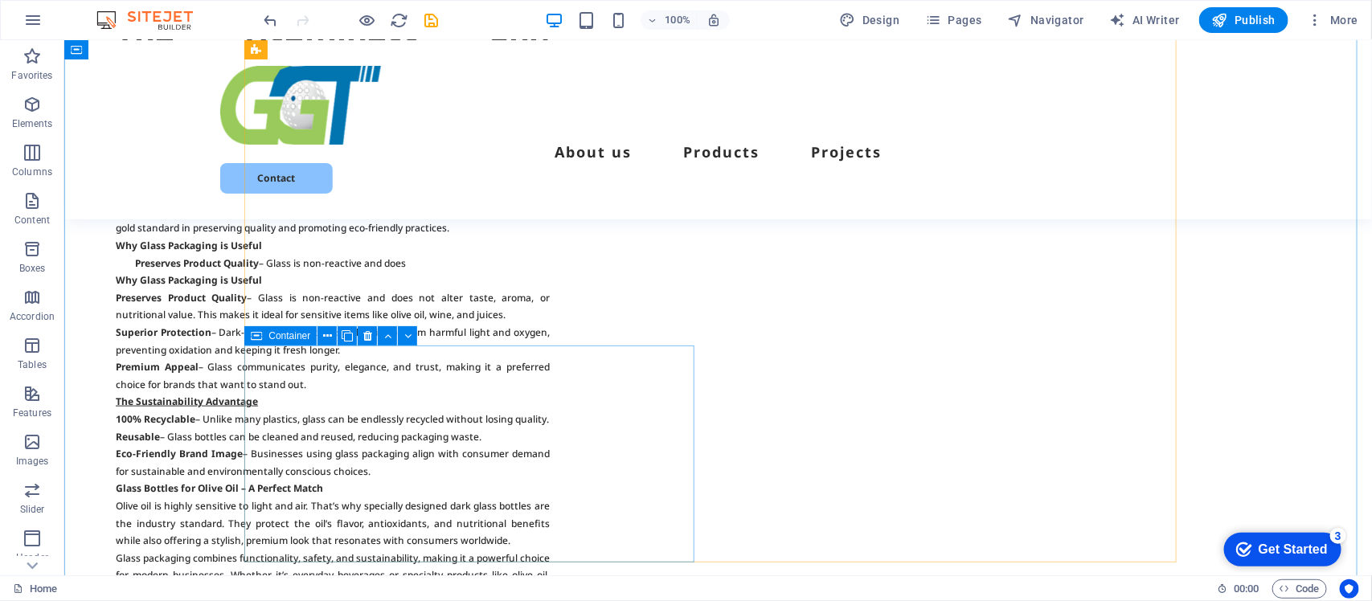
scroll to position [3370, 0]
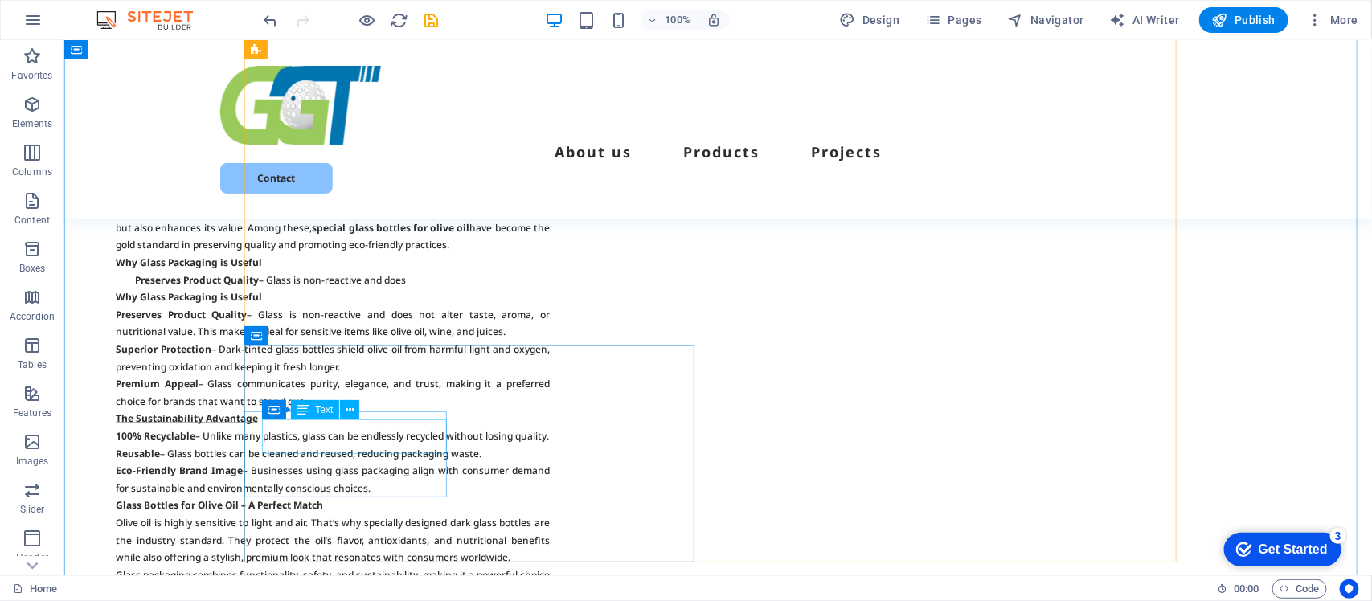
click at [326, 431] on div "H3 Preset Container Container Image Container Text Menu Bar Menu Button Contain…" at bounding box center [718, 307] width 1308 height 535
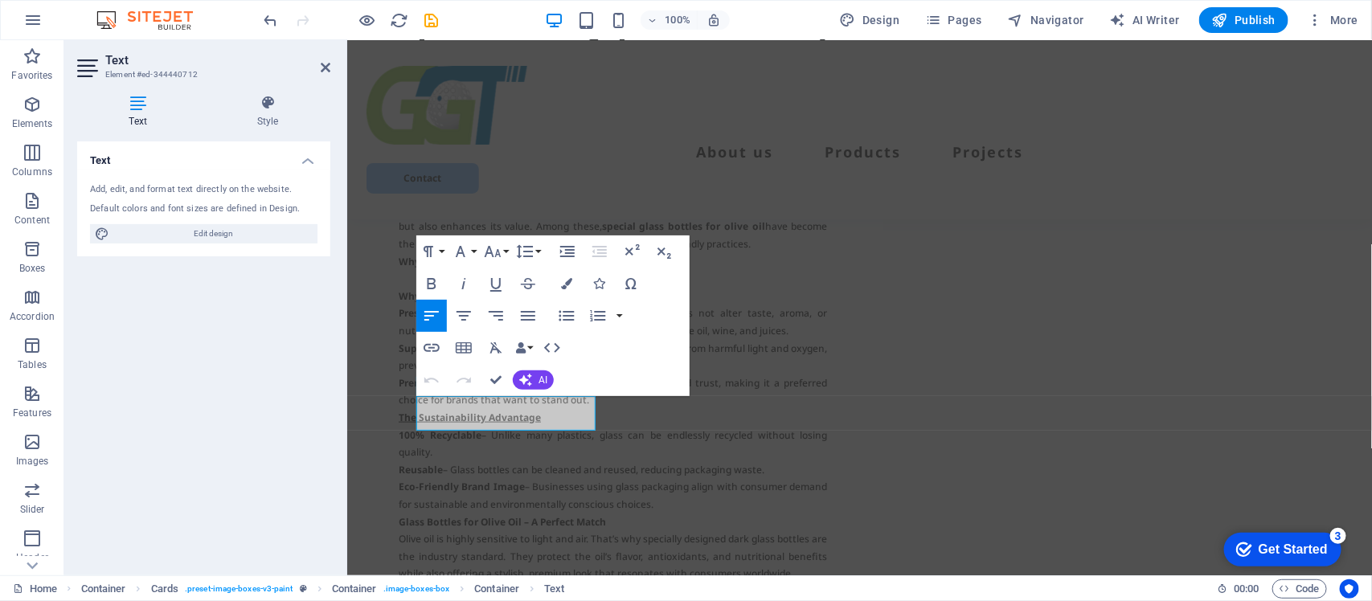
scroll to position [3387, 0]
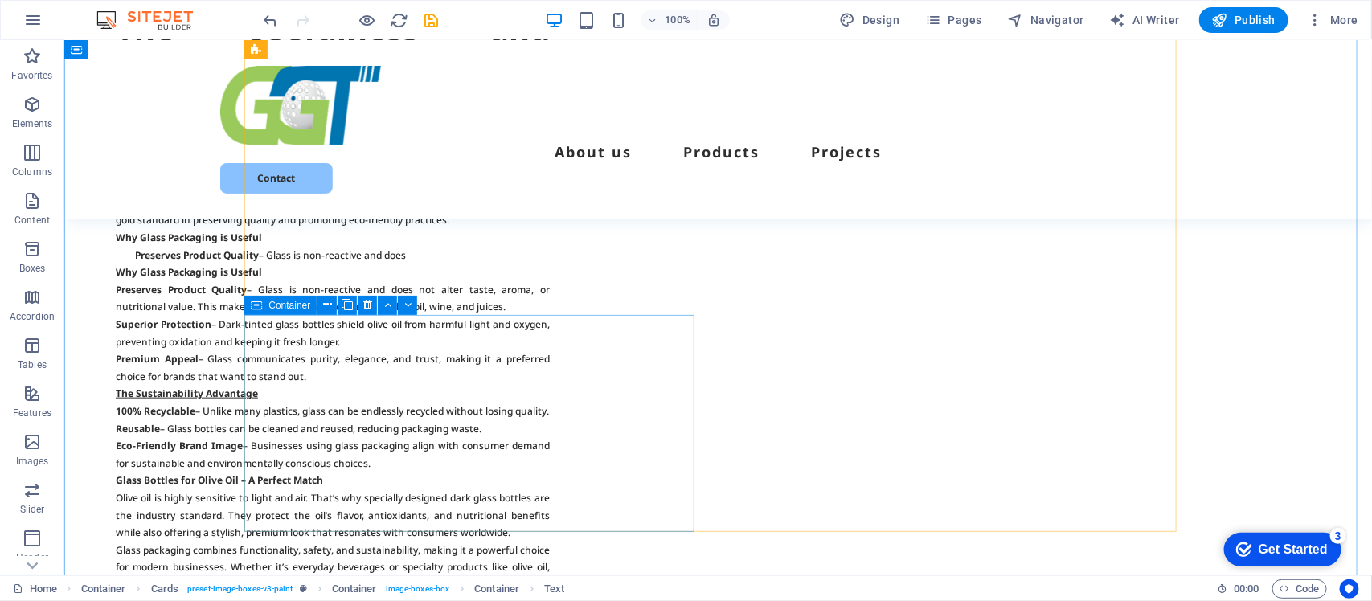
scroll to position [3401, 0]
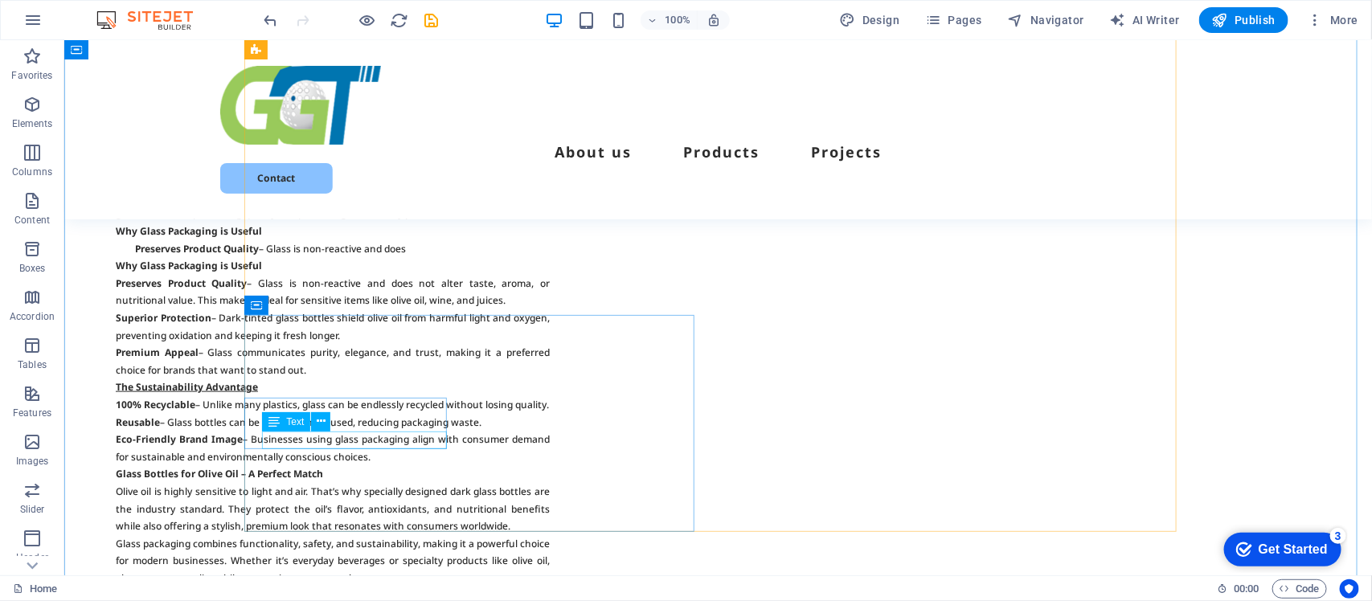
click at [317, 423] on icon at bounding box center [321, 421] width 9 height 17
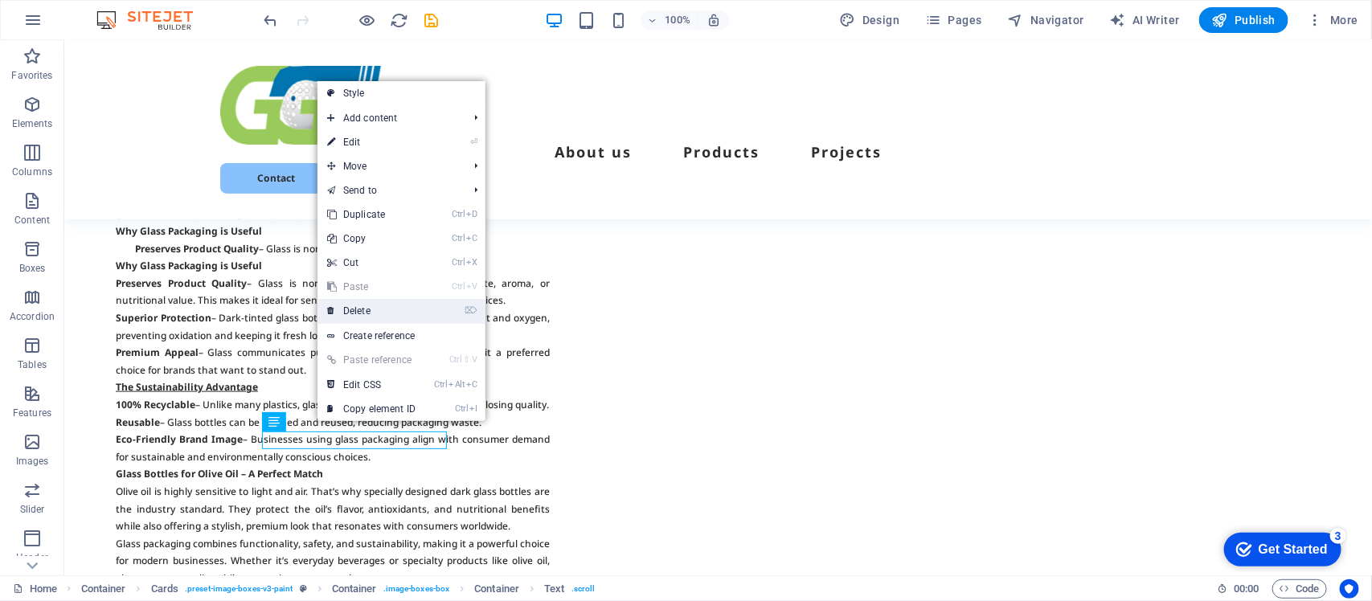
click at [358, 306] on link "⌦ Delete" at bounding box center [372, 311] width 108 height 24
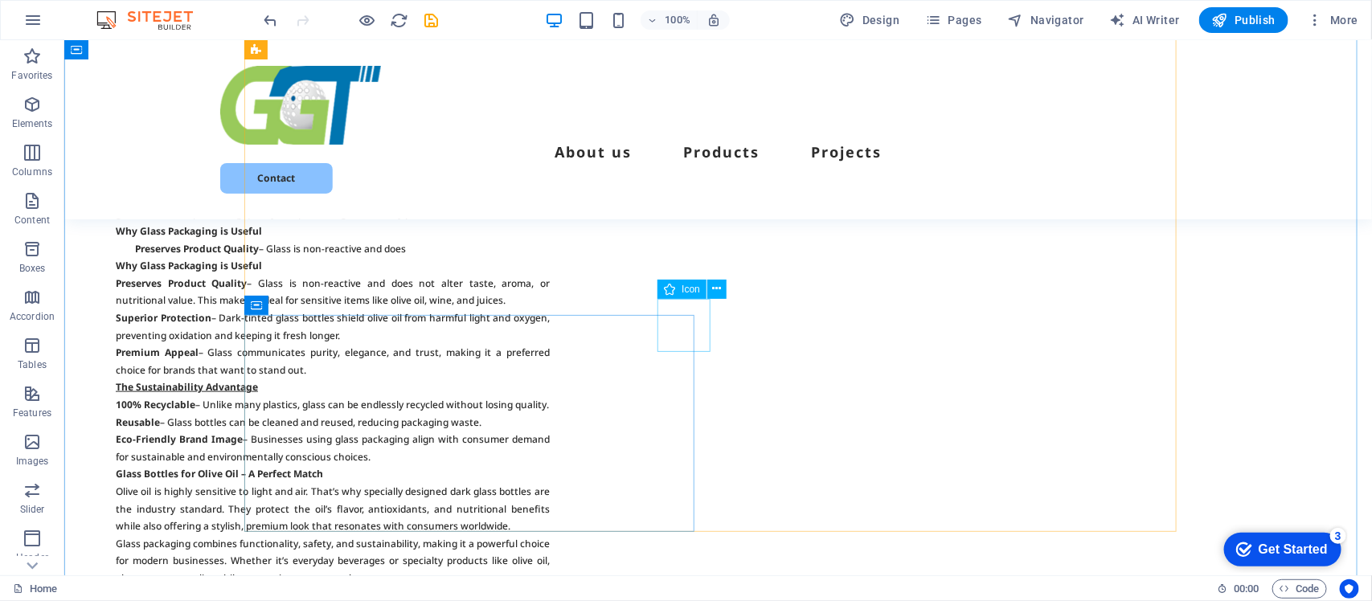
click at [716, 288] on icon at bounding box center [717, 289] width 9 height 17
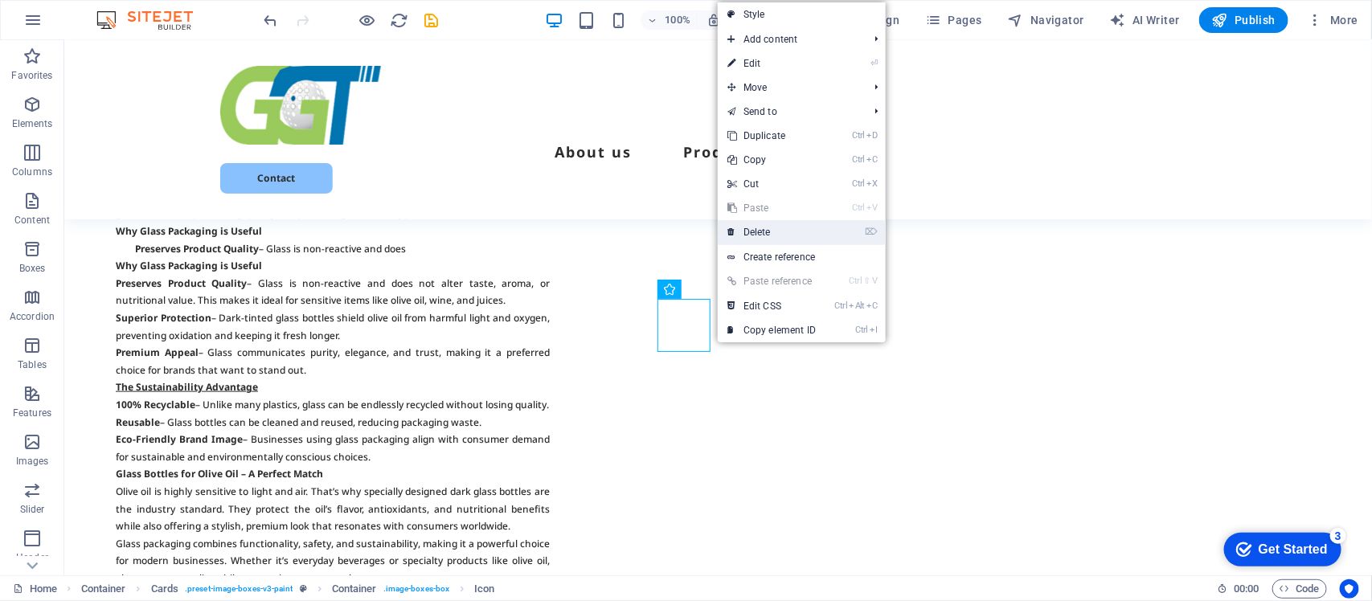
click at [768, 231] on link "⌦ Delete" at bounding box center [772, 232] width 108 height 24
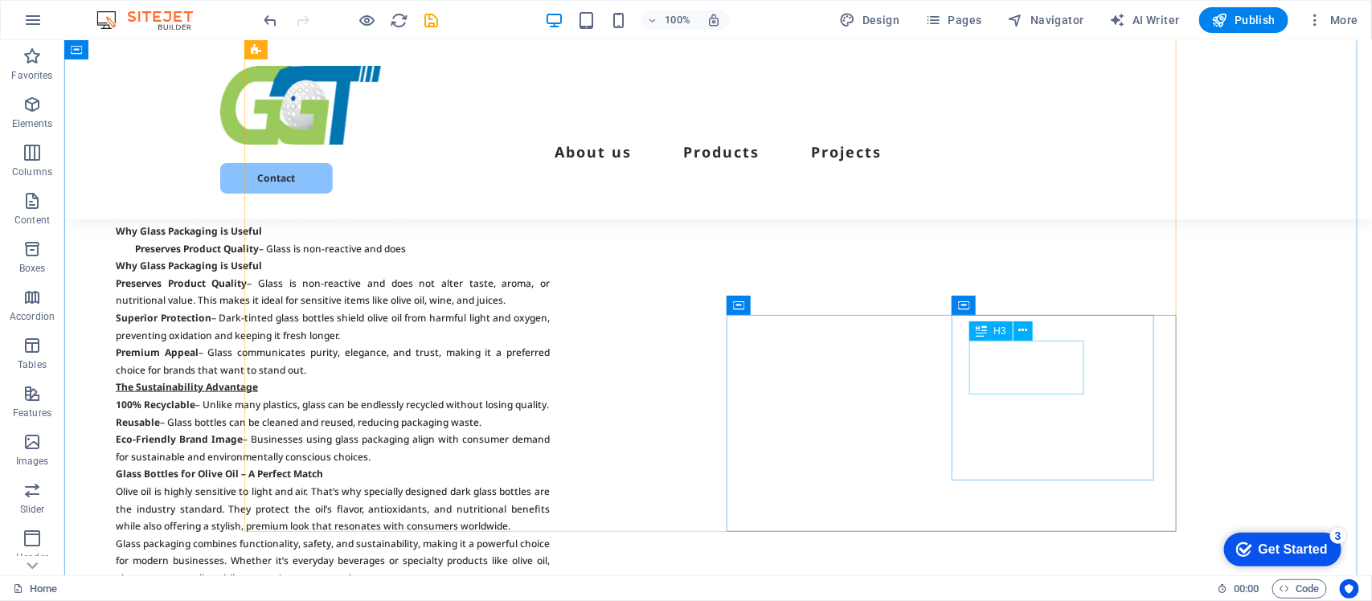
click at [1023, 328] on icon at bounding box center [1023, 330] width 9 height 17
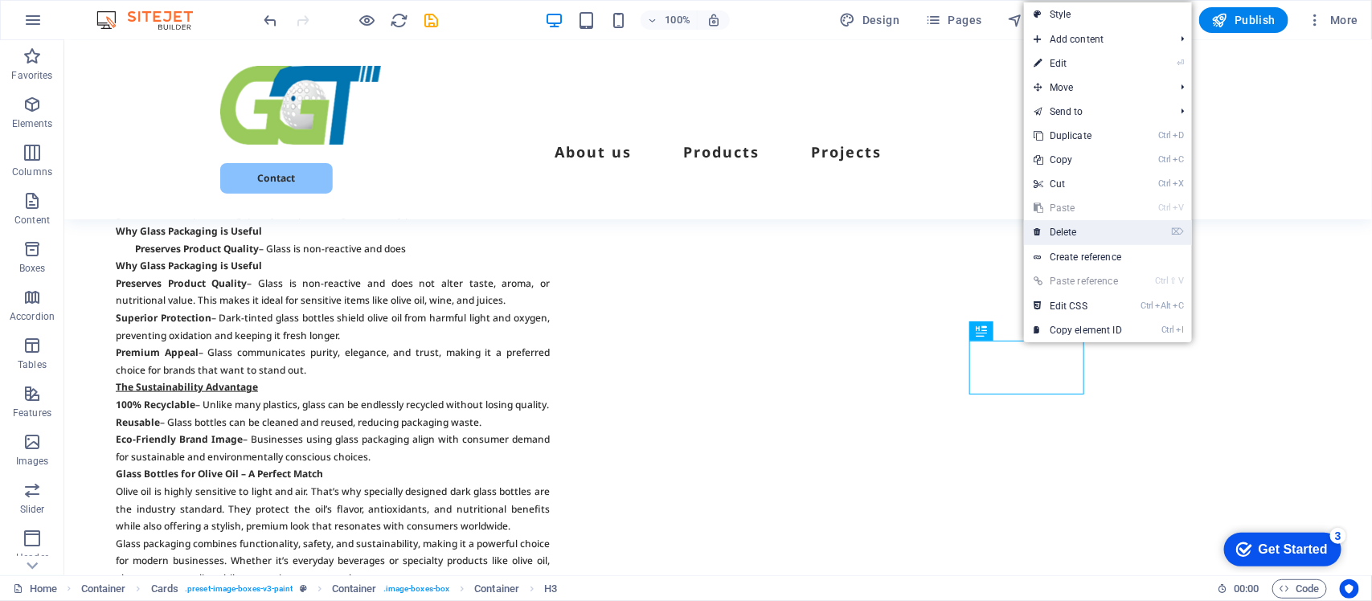
click at [1076, 230] on link "⌦ Delete" at bounding box center [1078, 232] width 108 height 24
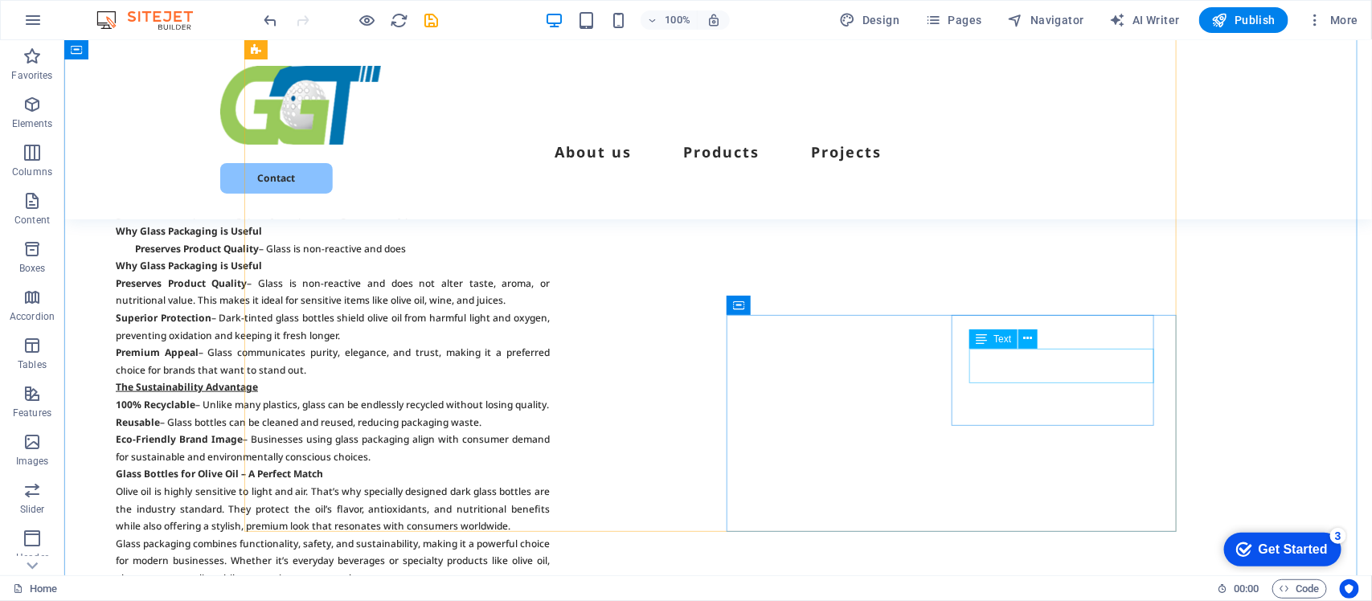
click at [1024, 336] on icon at bounding box center [1028, 338] width 9 height 17
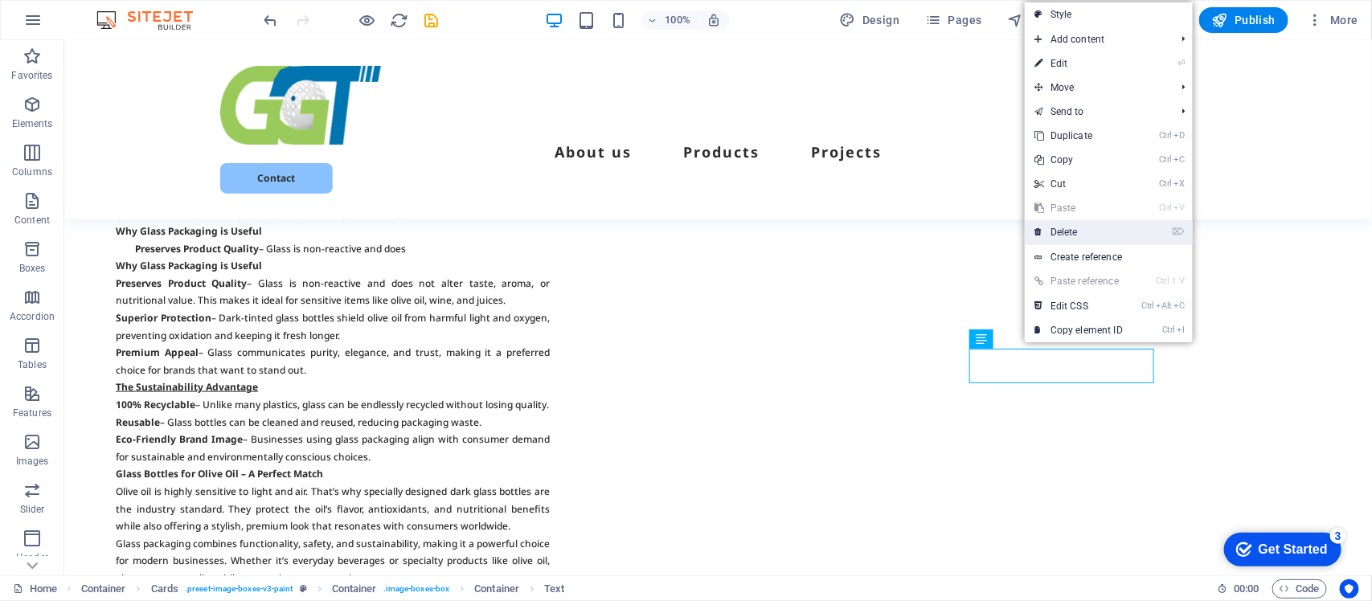
click at [1060, 230] on link "⌦ Delete" at bounding box center [1079, 232] width 108 height 24
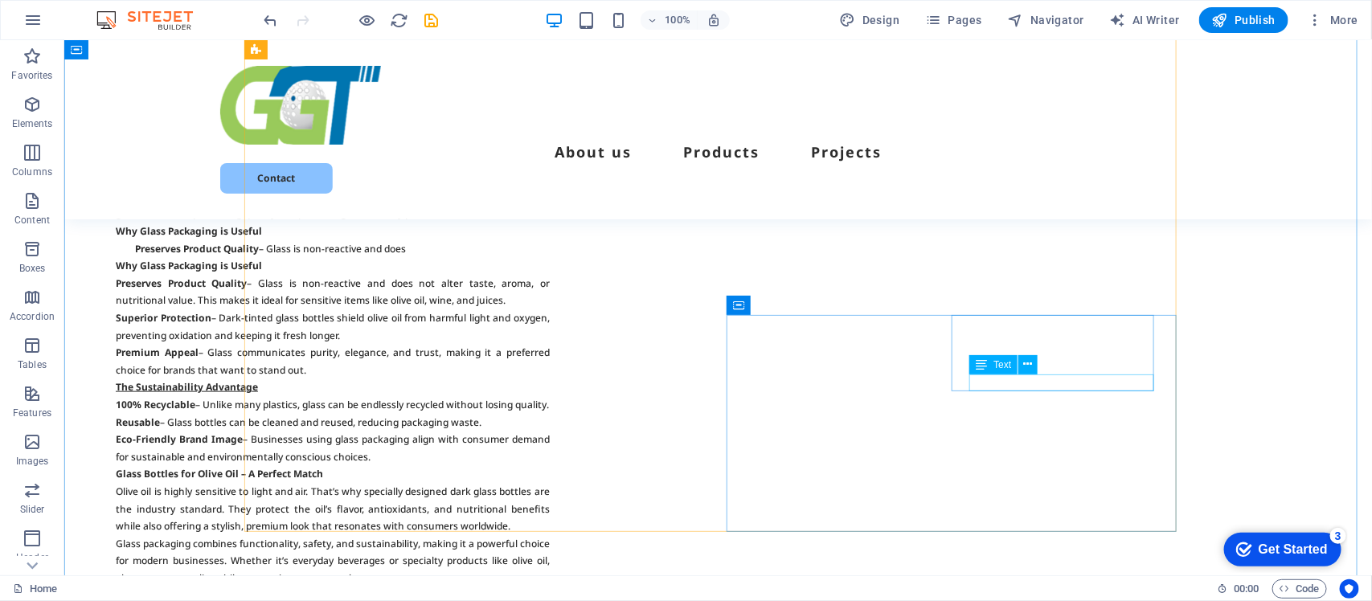
click at [1029, 362] on icon at bounding box center [1028, 364] width 9 height 17
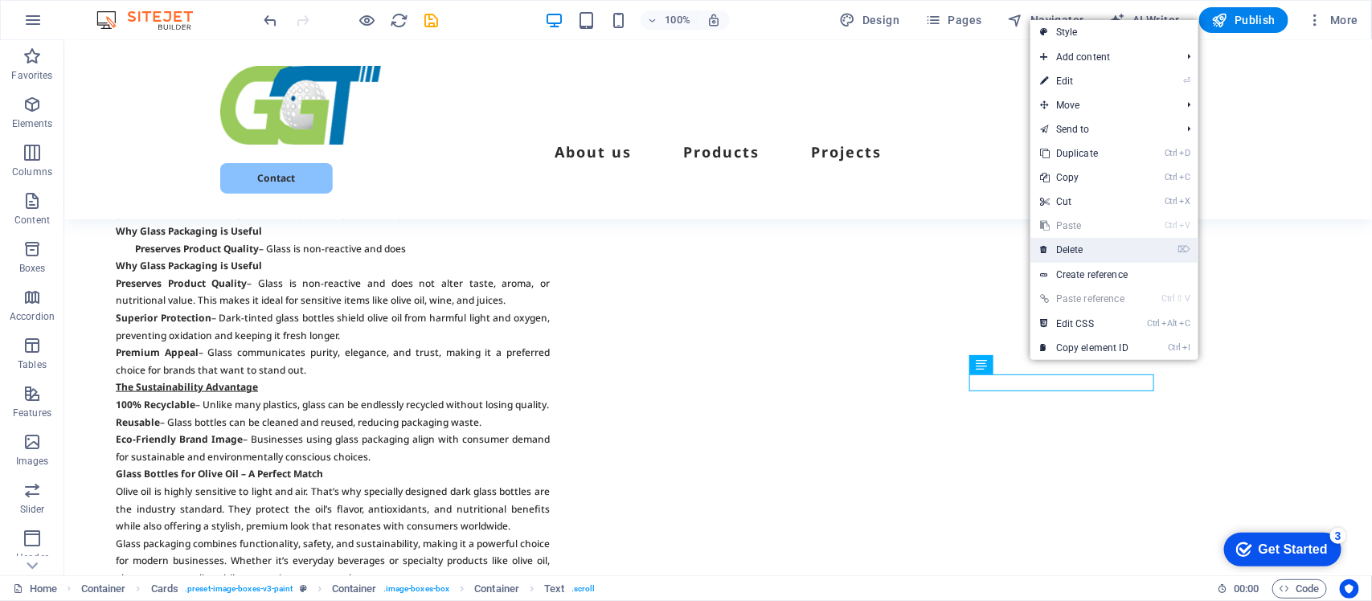
click at [1067, 244] on link "⌦ Delete" at bounding box center [1085, 250] width 108 height 24
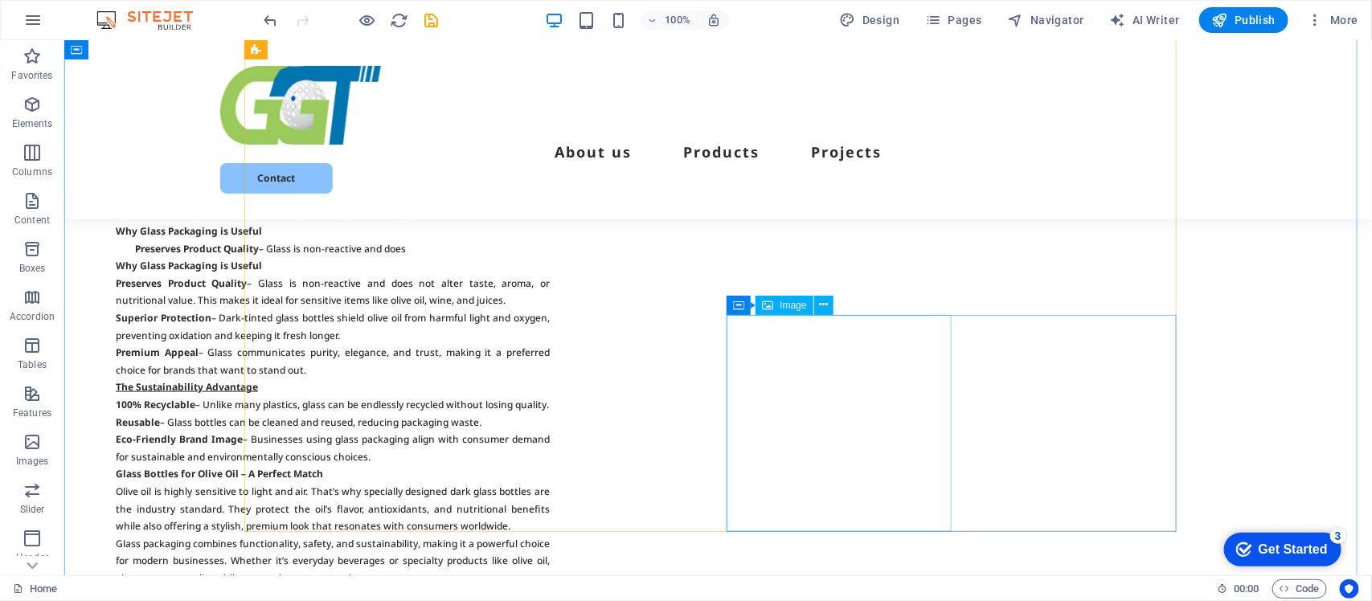
click at [819, 308] on icon at bounding box center [823, 305] width 9 height 17
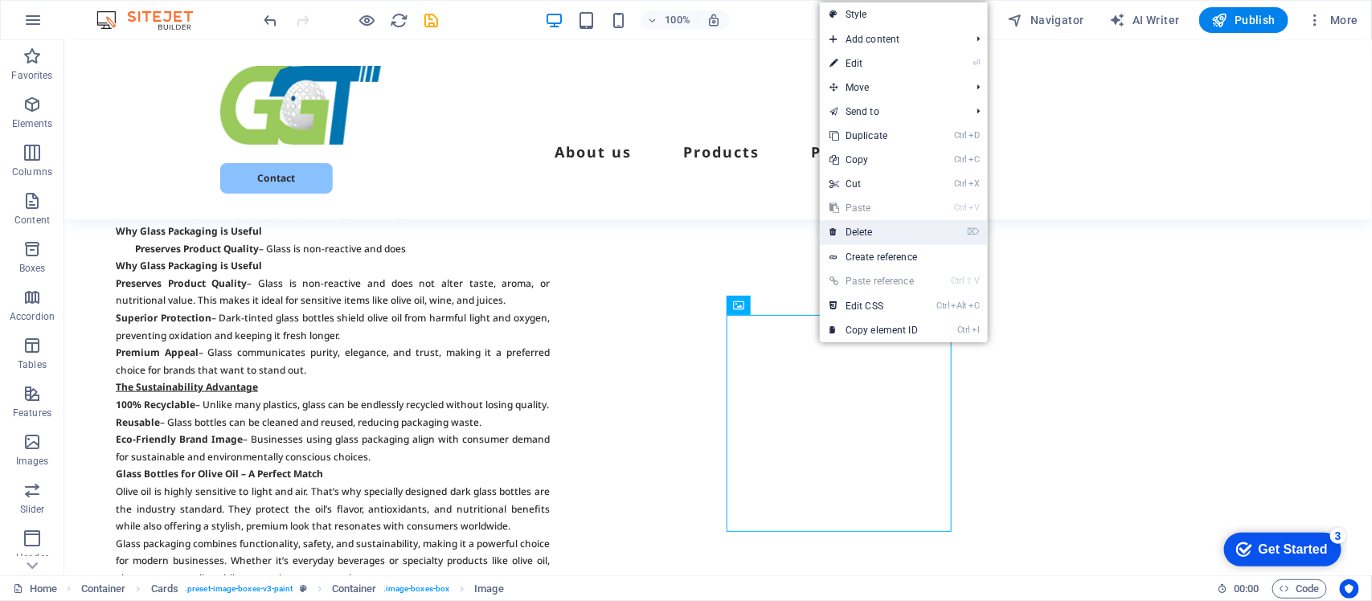
click at [850, 232] on link "⌦ Delete" at bounding box center [874, 232] width 108 height 24
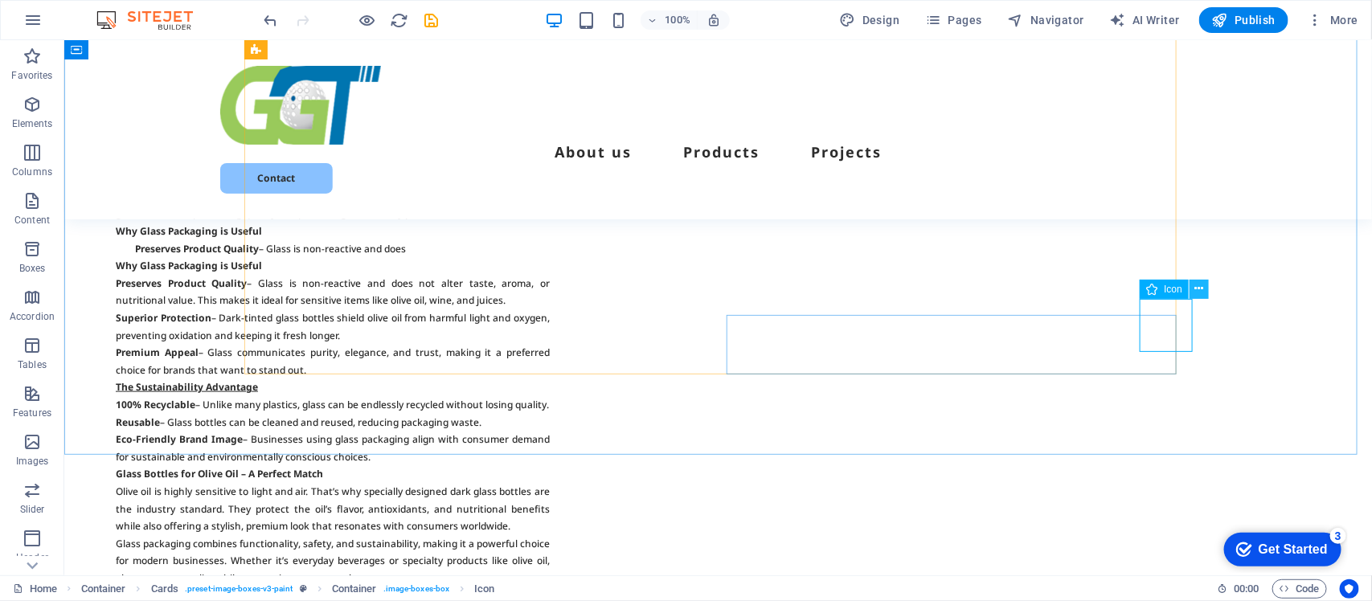
click at [1198, 285] on icon at bounding box center [1199, 289] width 9 height 17
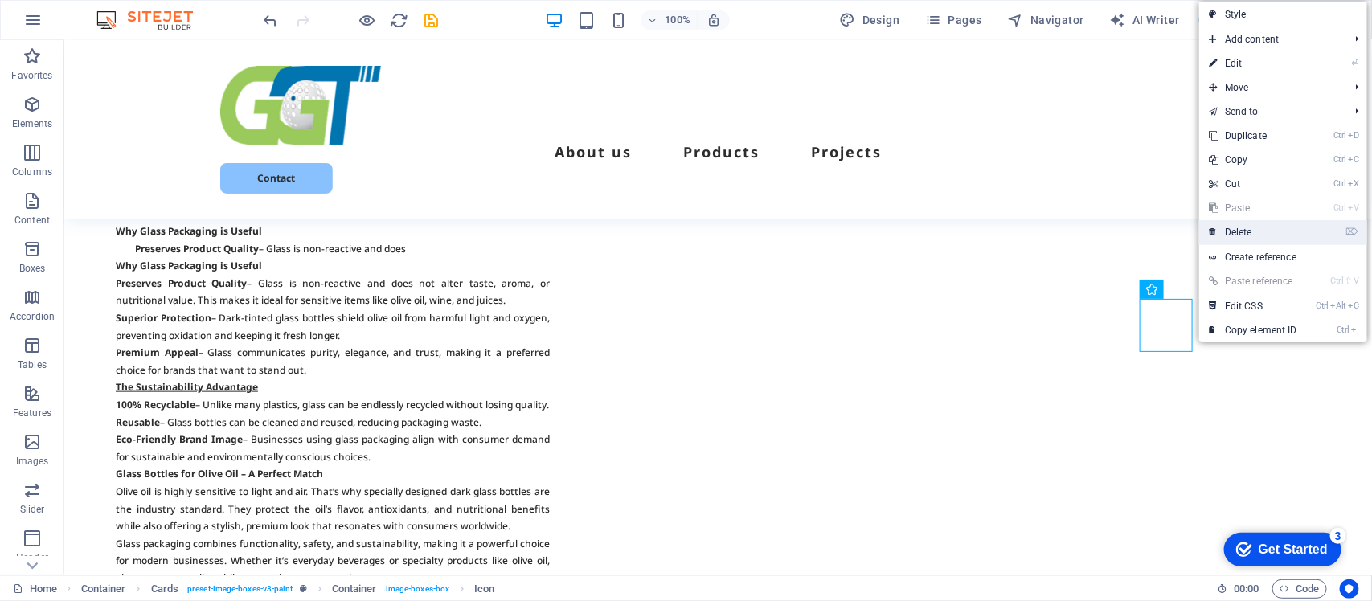
click at [1240, 231] on link "⌦ Delete" at bounding box center [1253, 232] width 108 height 24
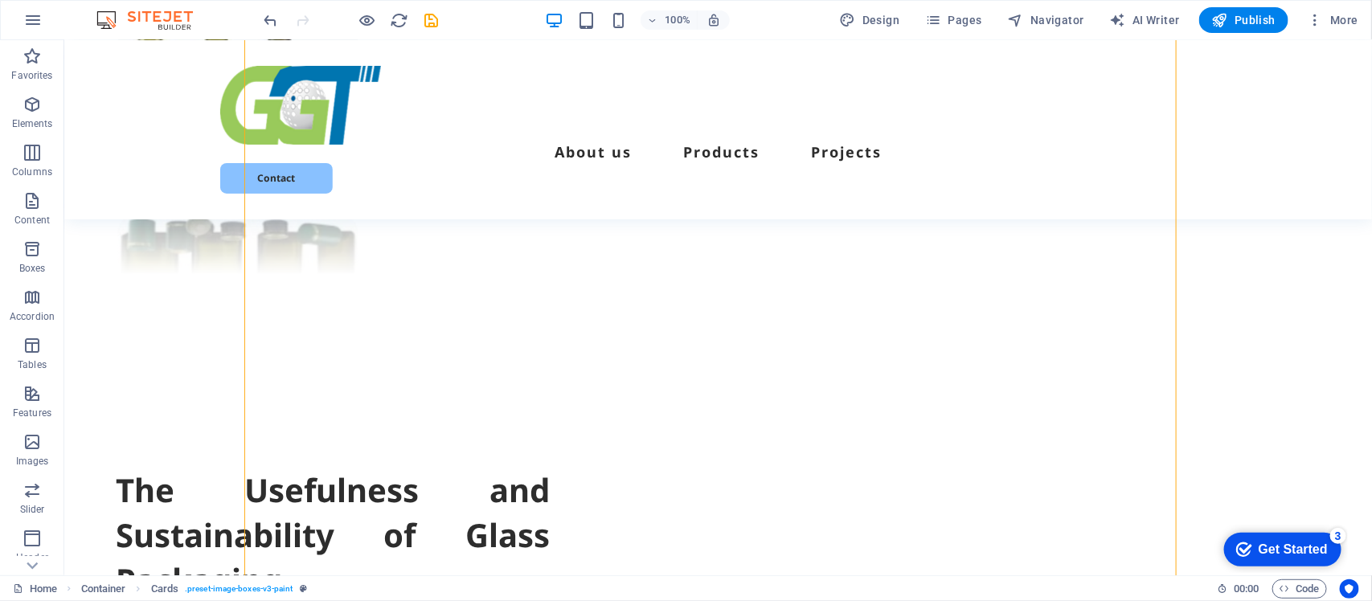
scroll to position [2465, 0]
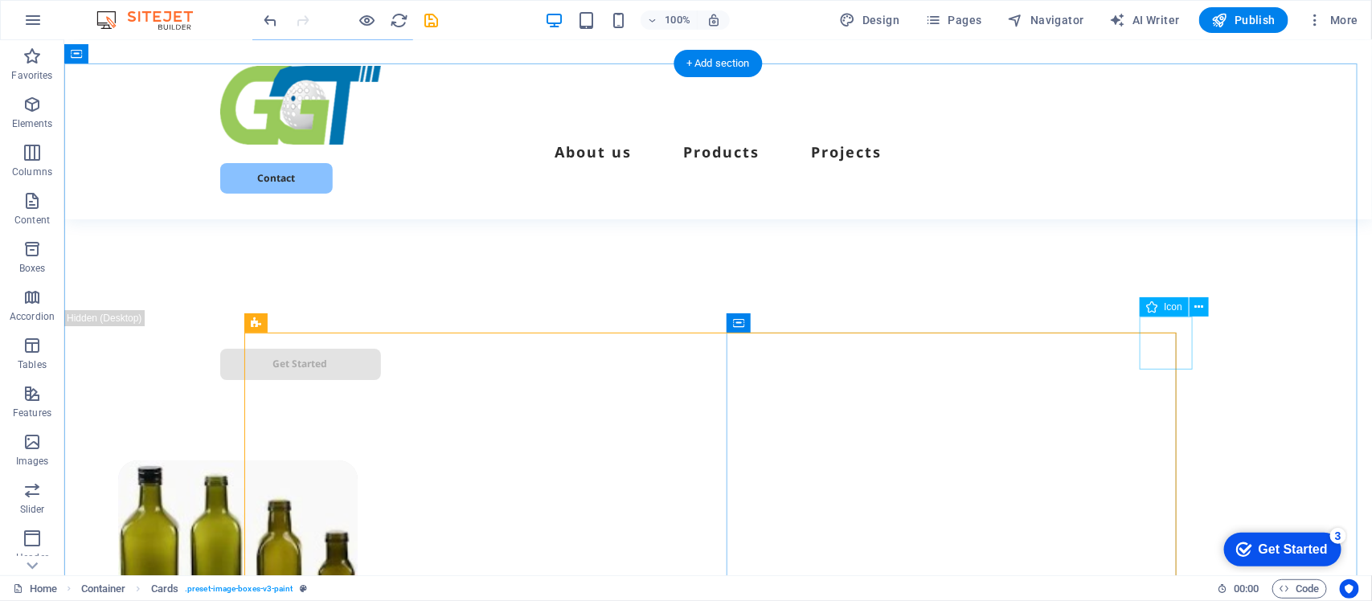
click at [1200, 305] on icon at bounding box center [1199, 307] width 9 height 17
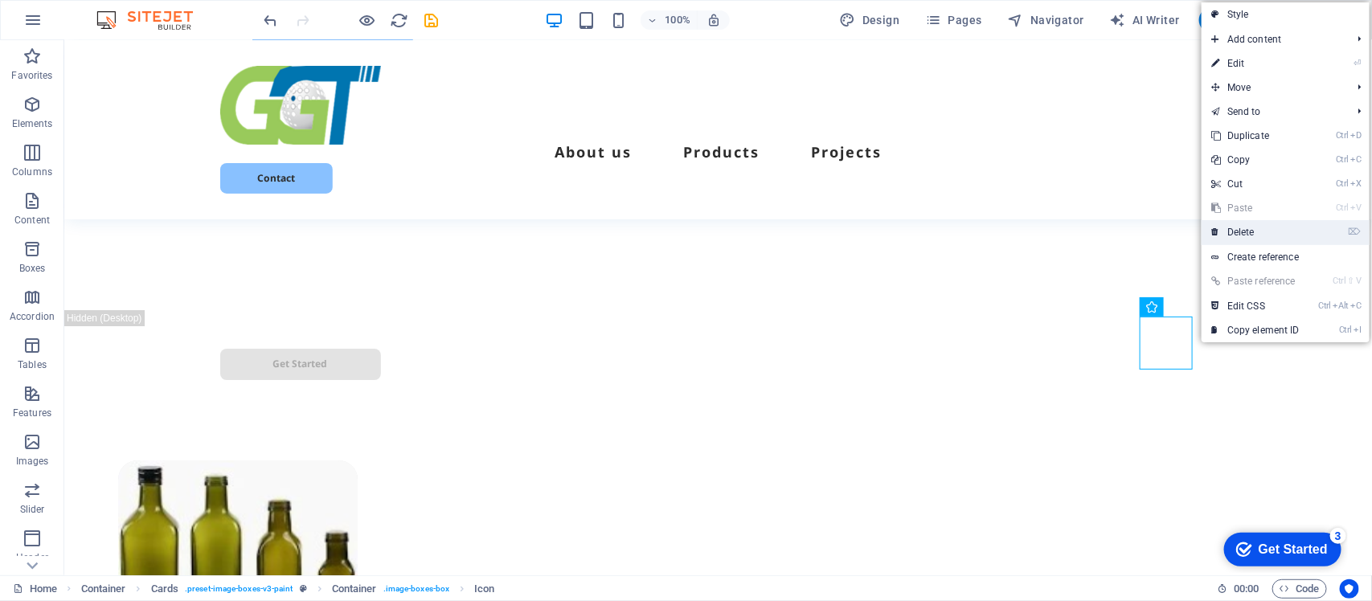
click at [1240, 231] on link "⌦ Delete" at bounding box center [1256, 232] width 108 height 24
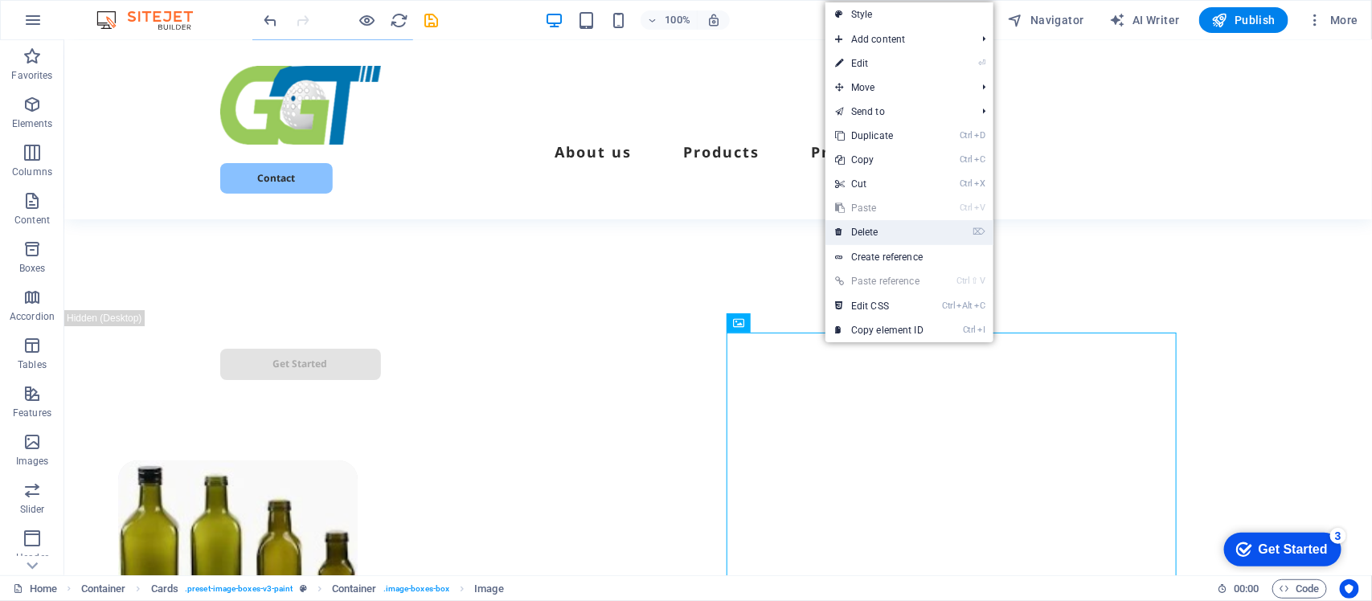
click at [867, 228] on link "⌦ Delete" at bounding box center [880, 232] width 108 height 24
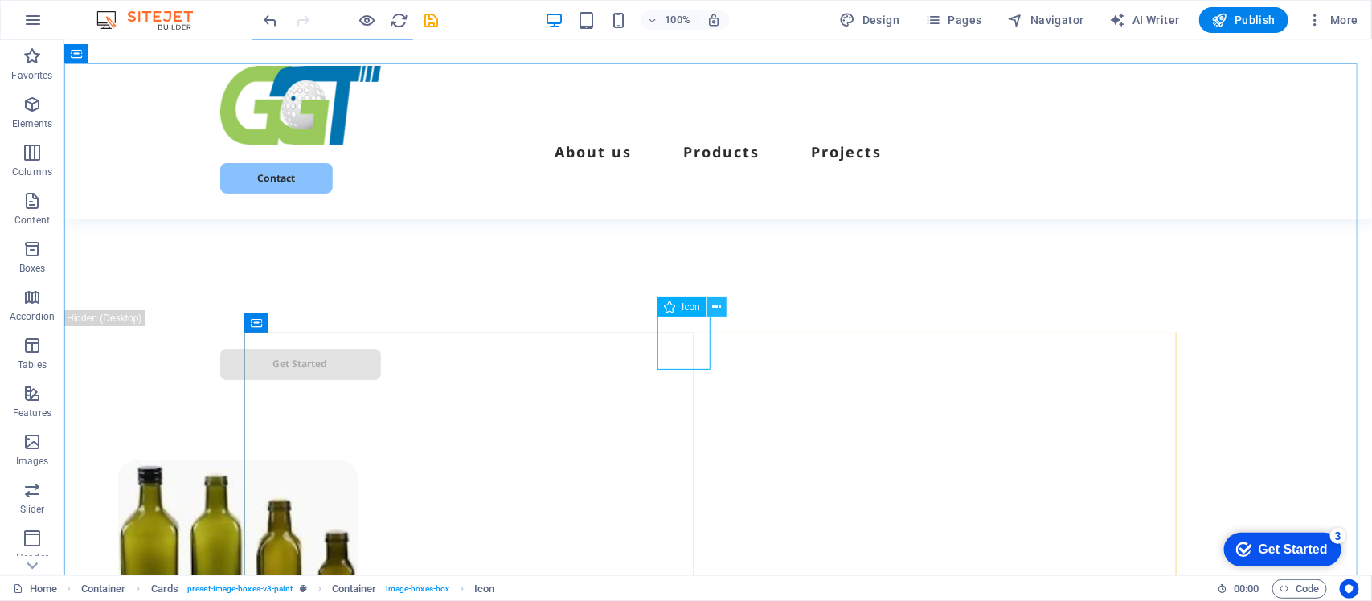
click at [715, 308] on icon at bounding box center [717, 307] width 9 height 17
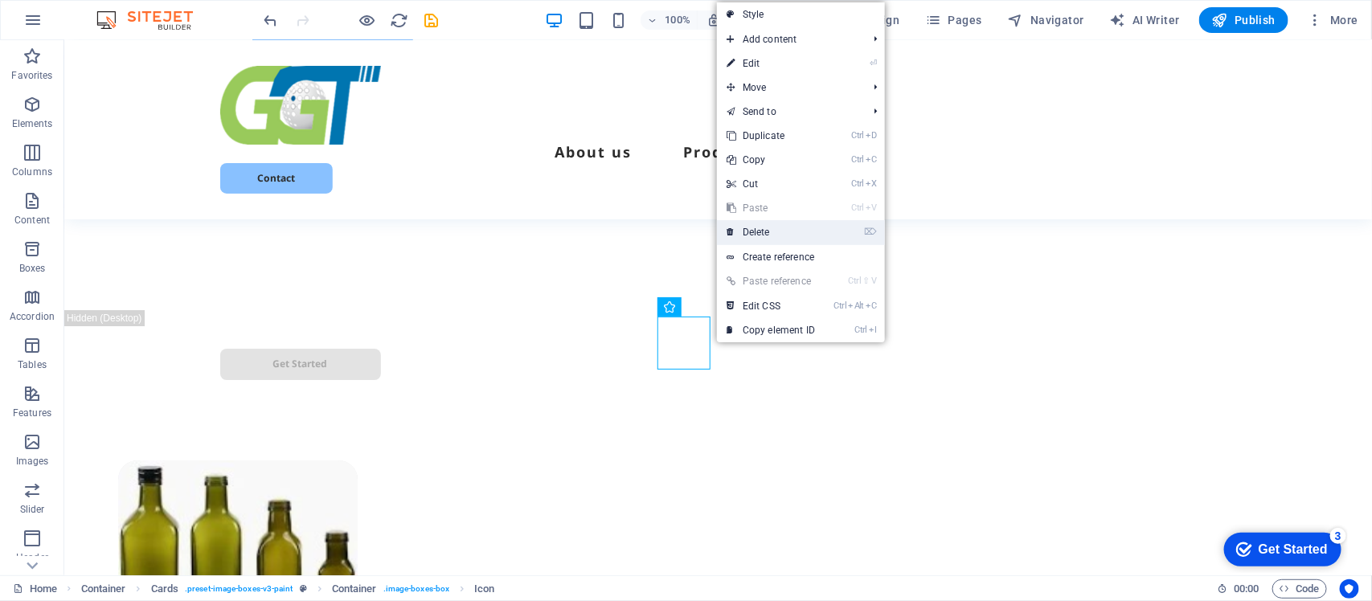
click at [754, 236] on link "⌦ Delete" at bounding box center [771, 232] width 108 height 24
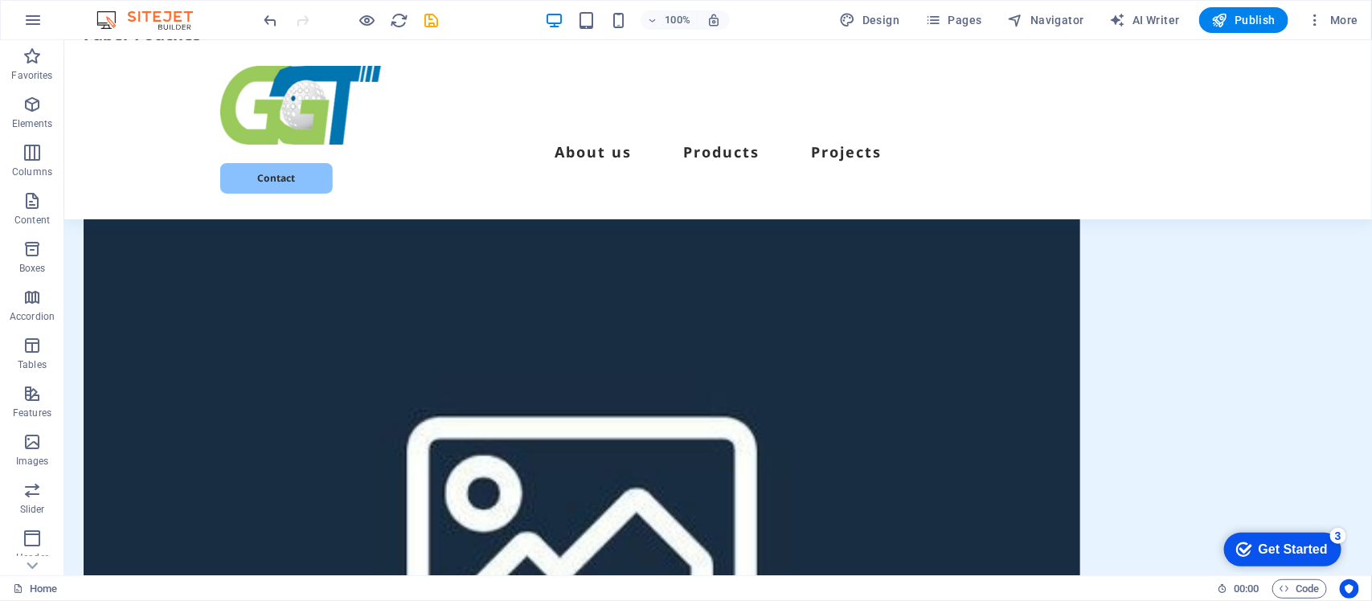
scroll to position [17, 0]
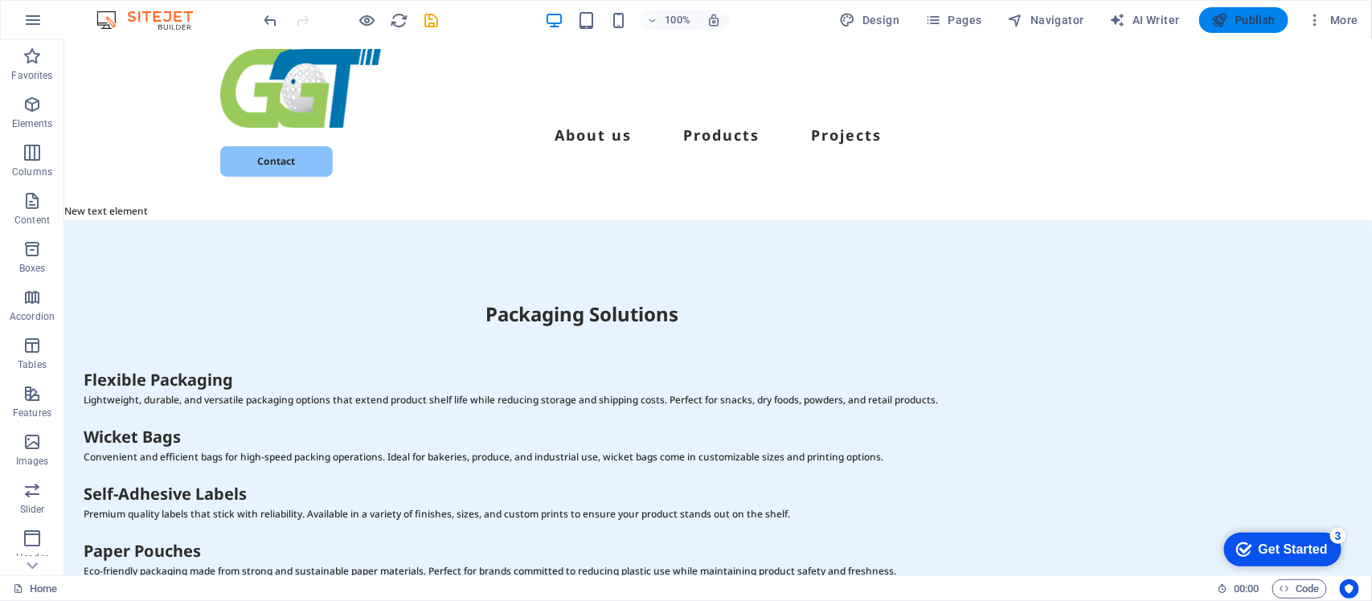
click at [1258, 18] on span "Publish" at bounding box center [1244, 20] width 64 height 16
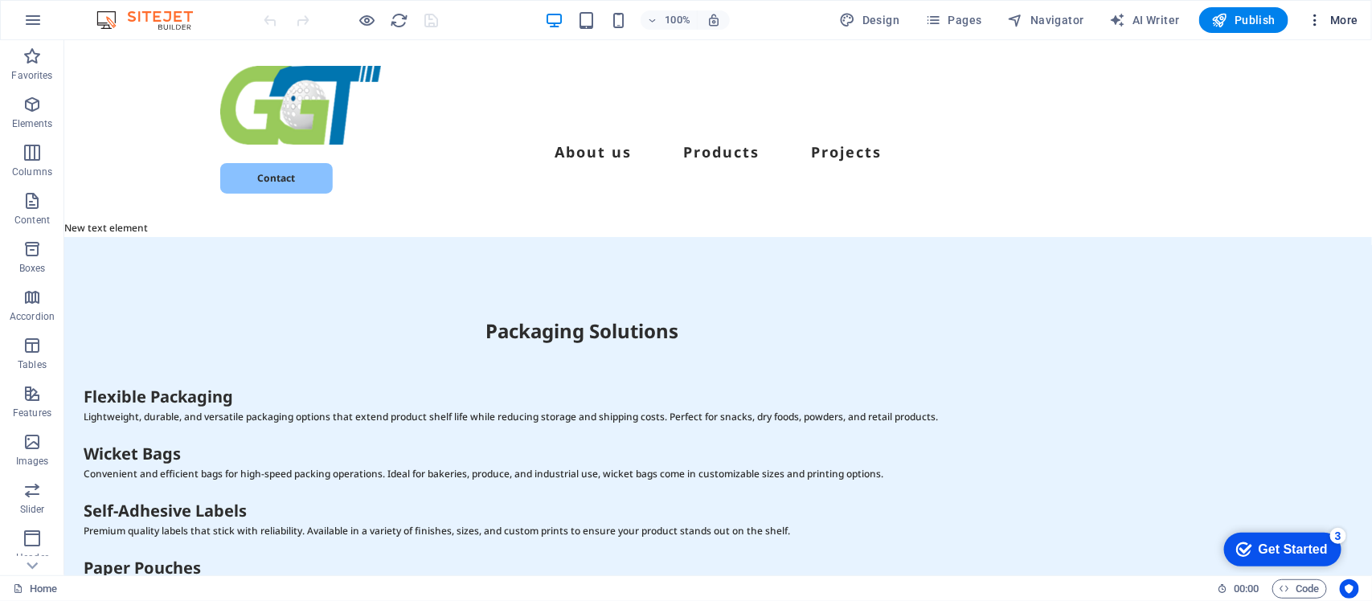
click at [1316, 18] on icon "button" at bounding box center [1316, 20] width 16 height 16
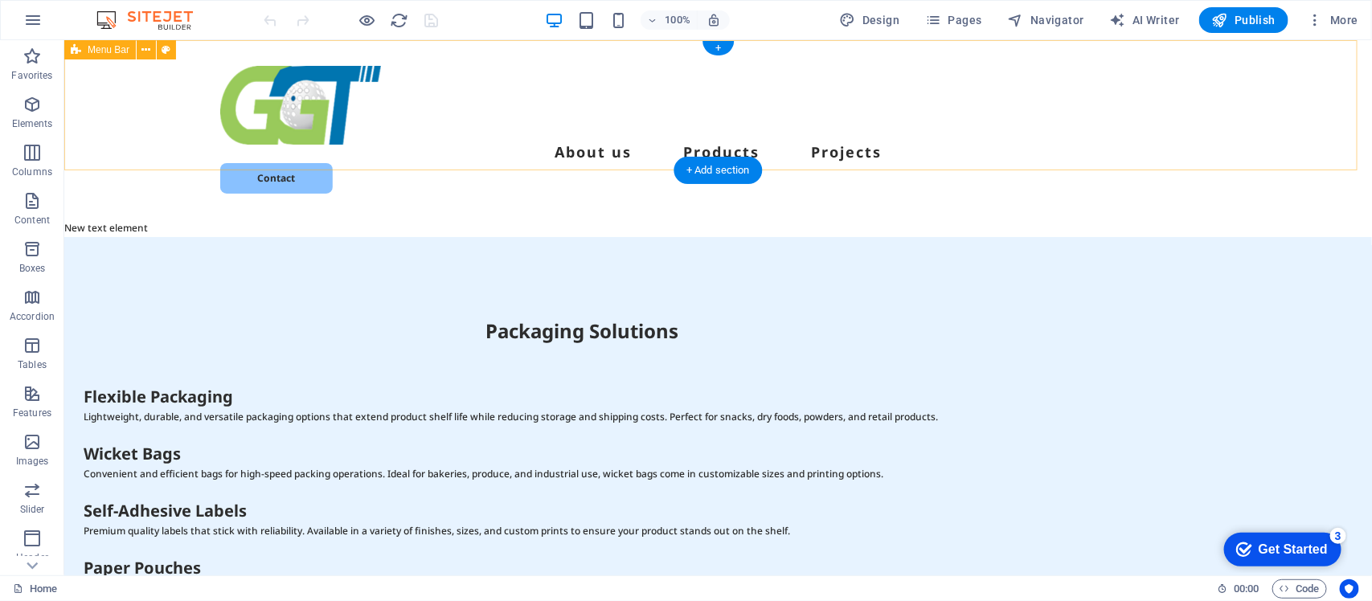
click at [906, 81] on div "About us Products Projects Contact" at bounding box center [718, 128] width 1308 height 179
